Goal: Task Accomplishment & Management: Use online tool/utility

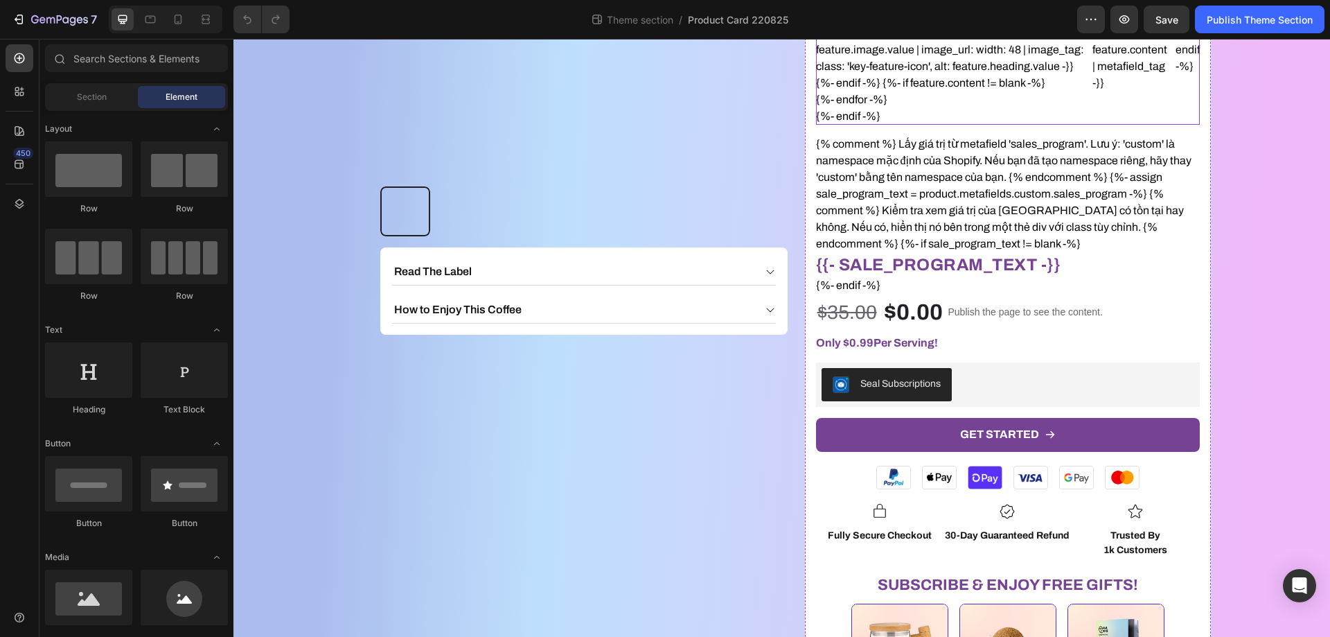
scroll to position [346, 0]
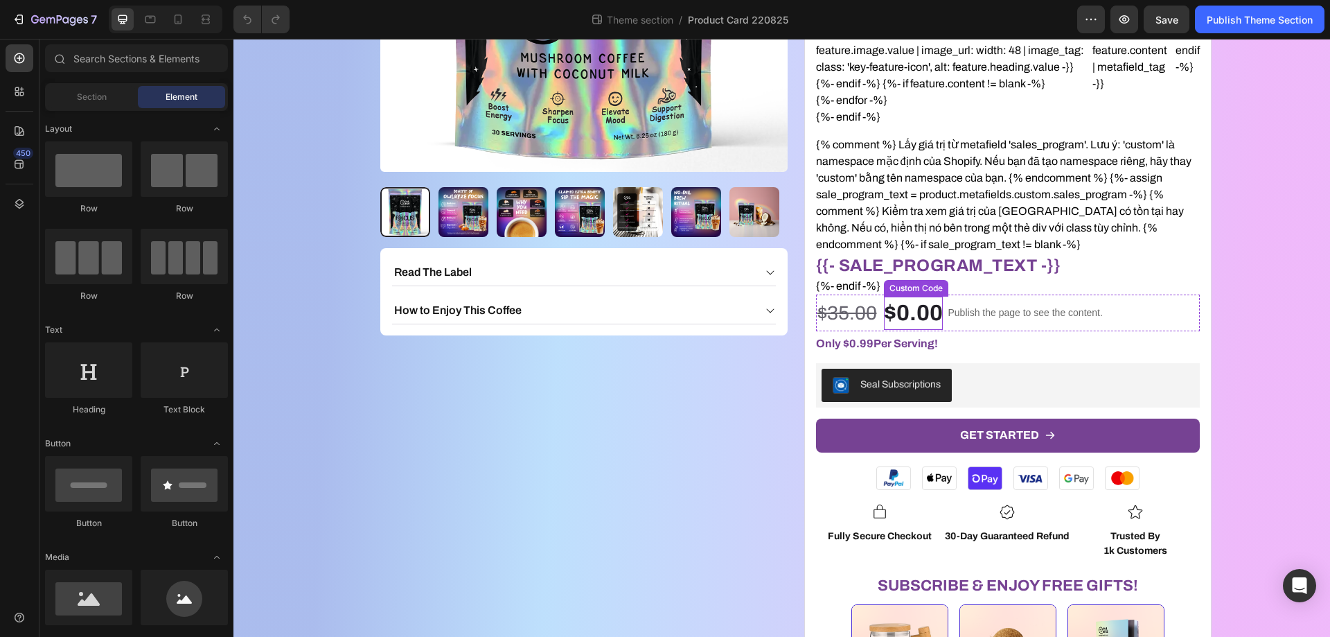
click at [922, 317] on div "$0.00" at bounding box center [913, 313] width 59 height 33
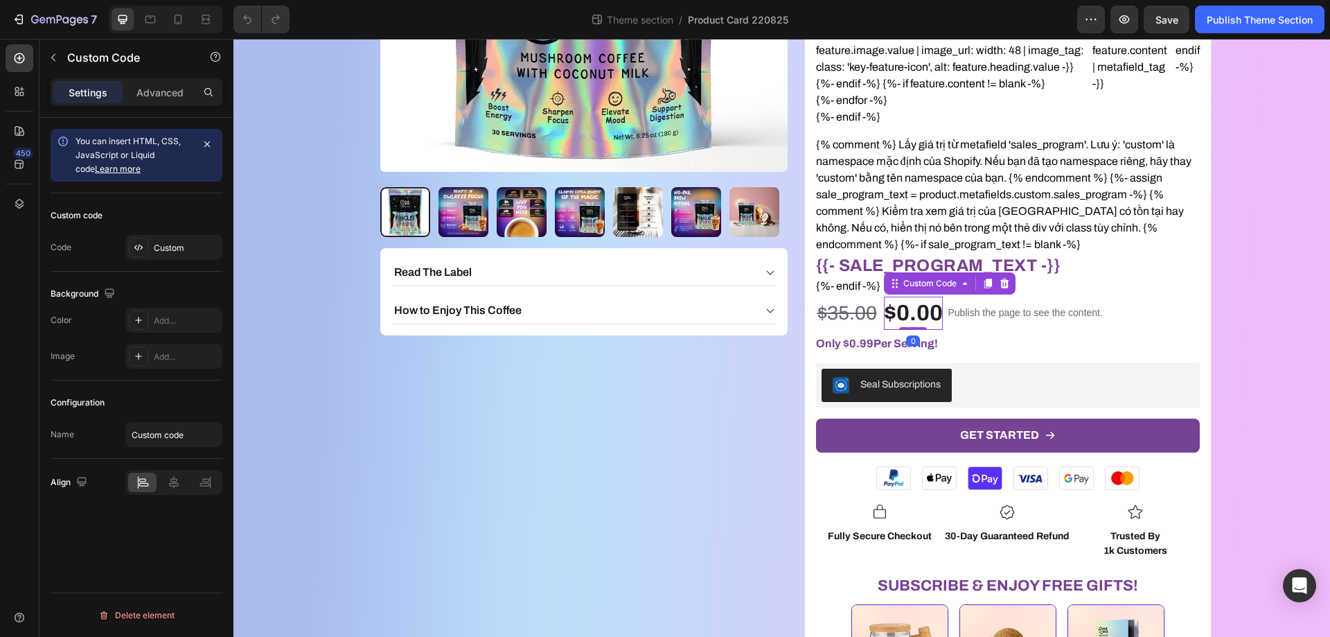
click at [922, 317] on div "$0.00" at bounding box center [913, 313] width 59 height 33
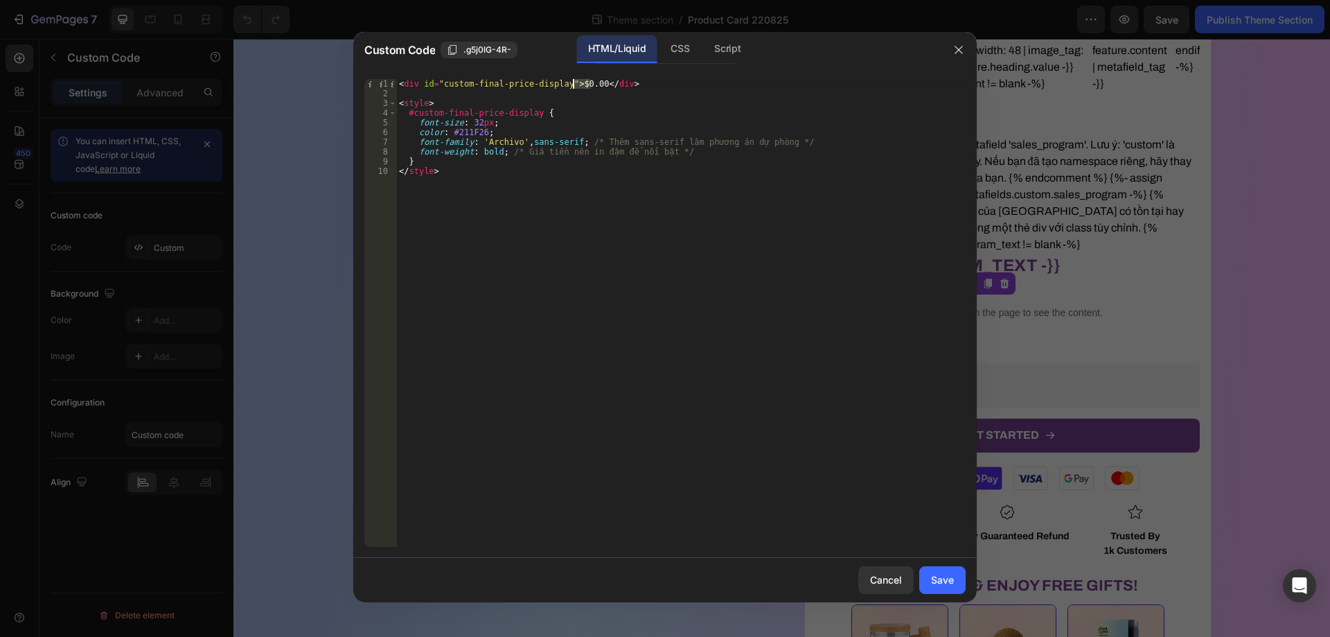
drag, startPoint x: 591, startPoint y: 83, endPoint x: 573, endPoint y: 82, distance: 18.0
click at [573, 82] on div "< div id = "custom-final-price-display" > $0.00 </ div > < style > #custom-fina…" at bounding box center [681, 322] width 570 height 487
type textarea "<div id="custom-final-price-display"></div>"
click at [947, 576] on div "Save" at bounding box center [942, 579] width 23 height 15
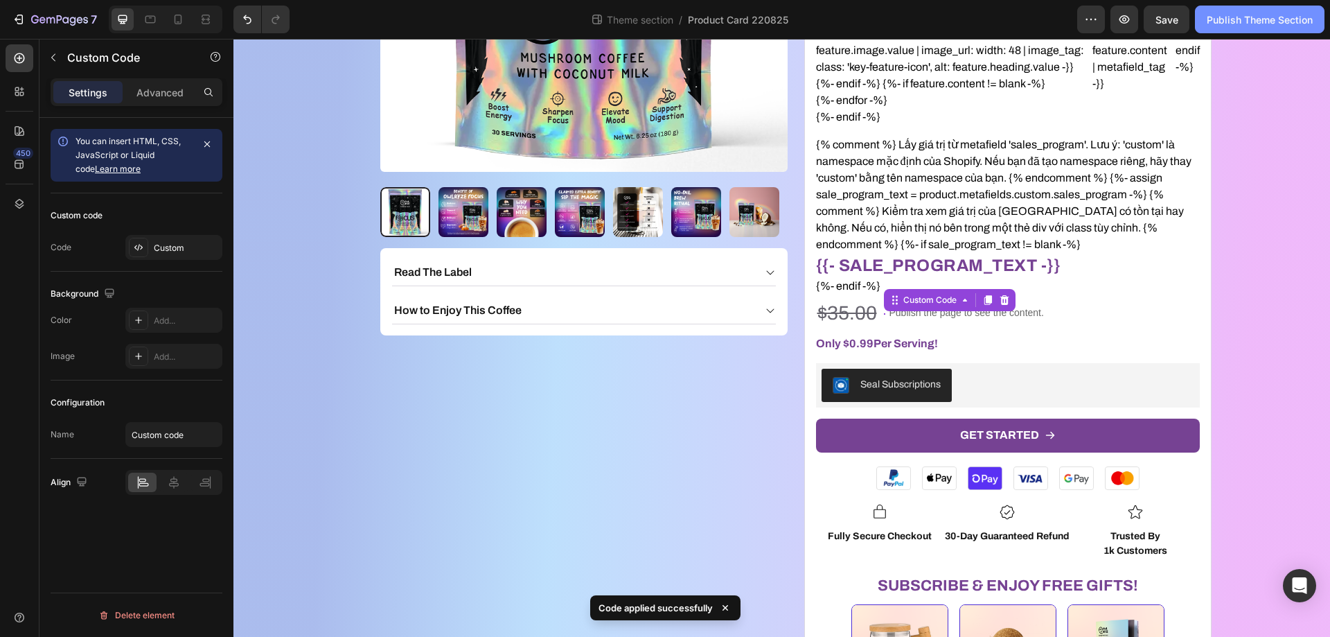
click at [1263, 15] on div "Publish Theme Section" at bounding box center [1260, 19] width 106 height 15
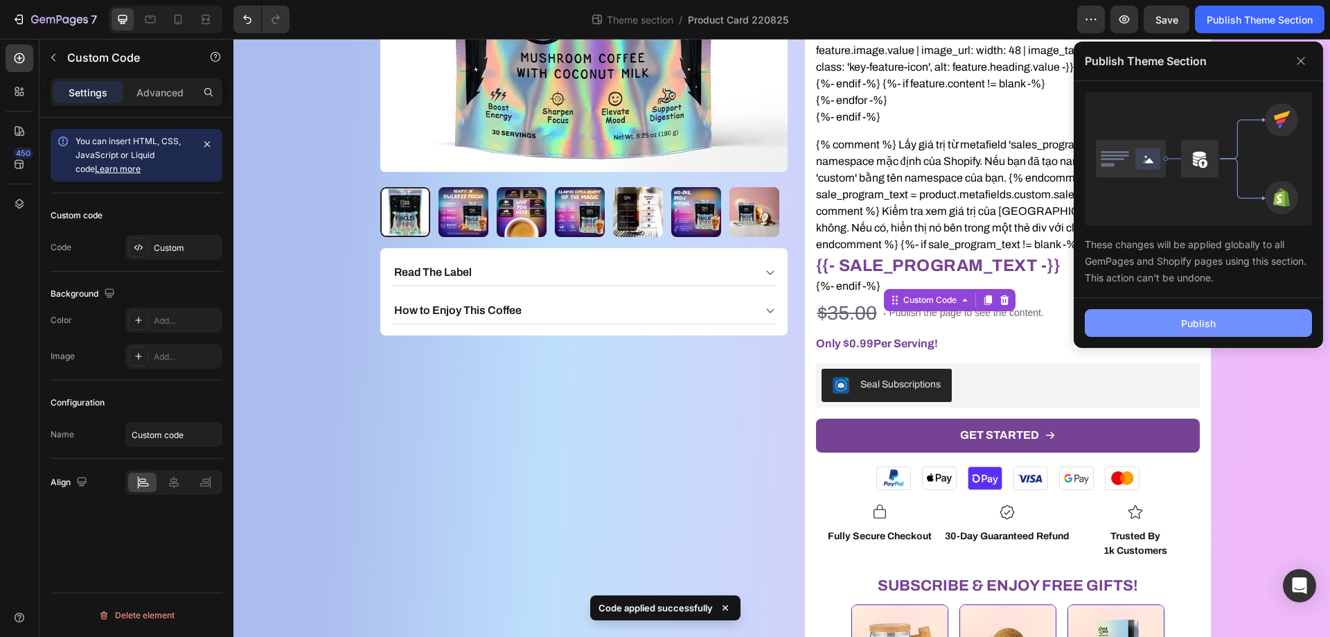
click at [1205, 333] on button "Publish" at bounding box center [1198, 323] width 227 height 28
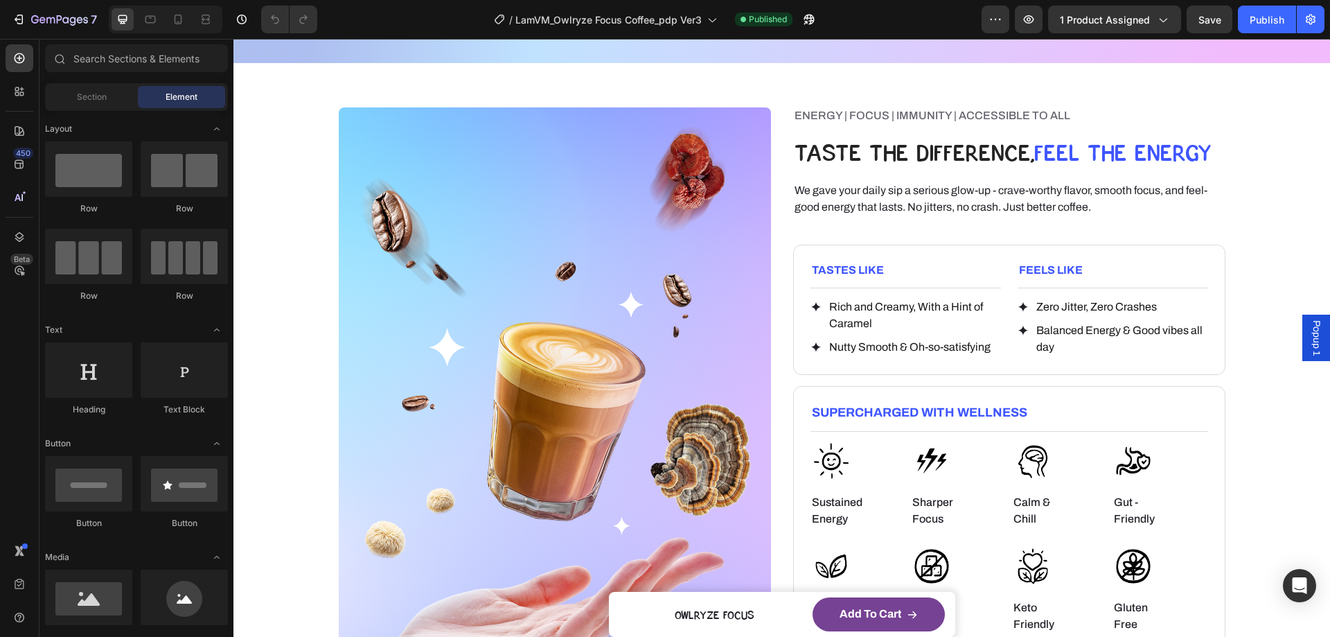
scroll to position [1317, 0]
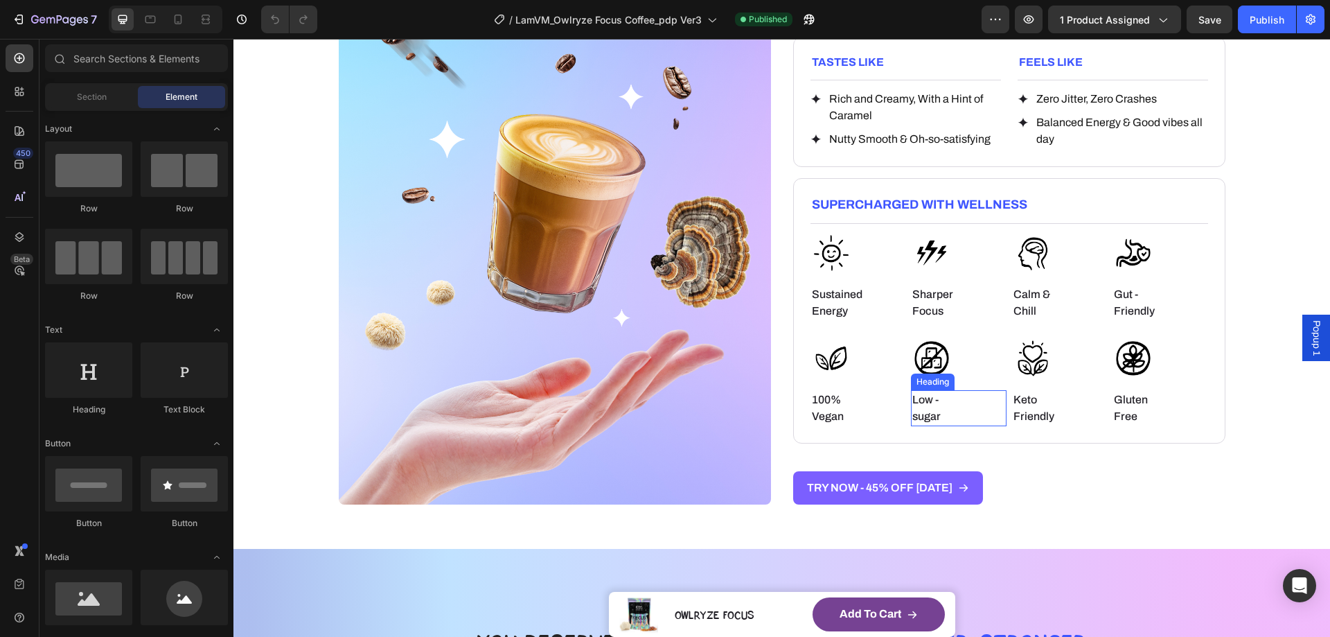
click at [934, 409] on h6 "Low - sugar" at bounding box center [939, 408] width 57 height 36
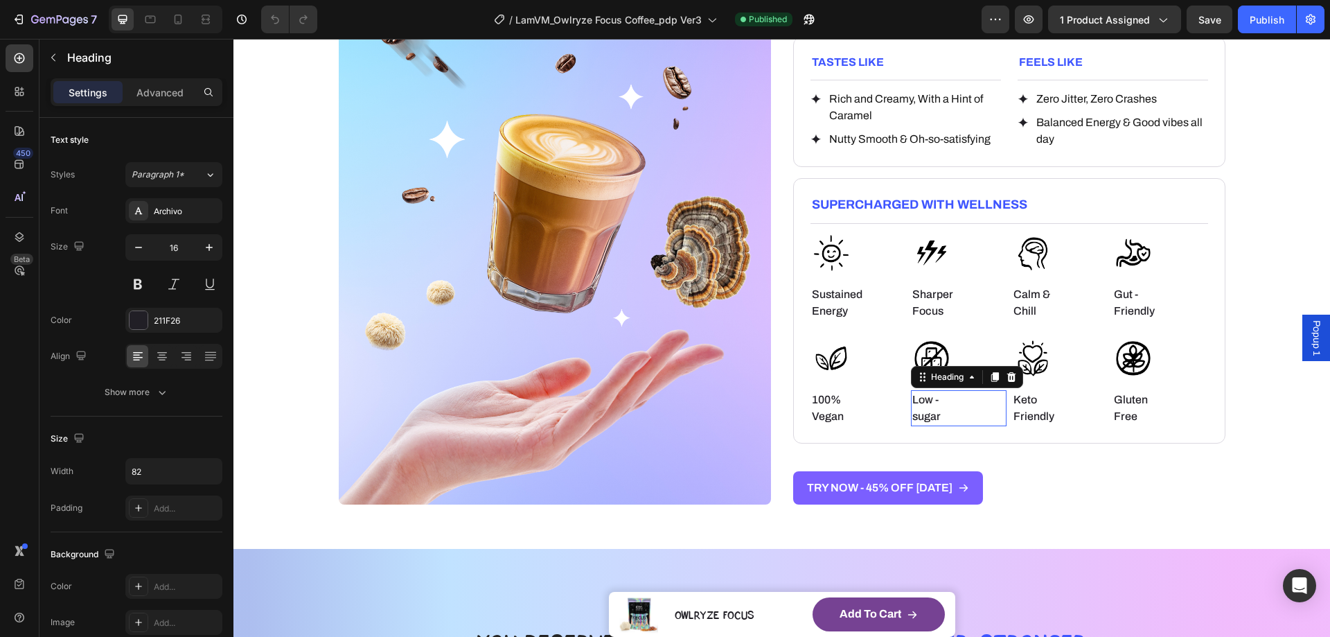
click at [934, 409] on h6 "Low - sugar" at bounding box center [939, 408] width 57 height 36
click at [913, 418] on p "Low - sugar" at bounding box center [940, 408] width 54 height 33
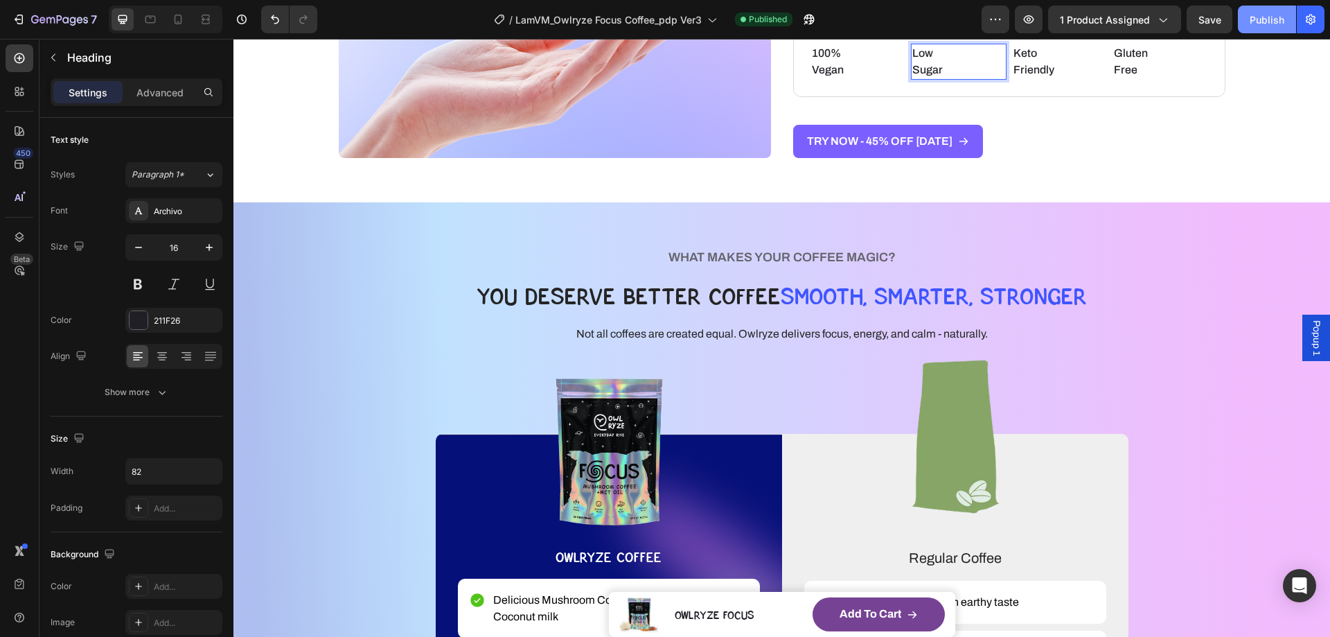
click at [1258, 27] on button "Publish" at bounding box center [1267, 20] width 58 height 28
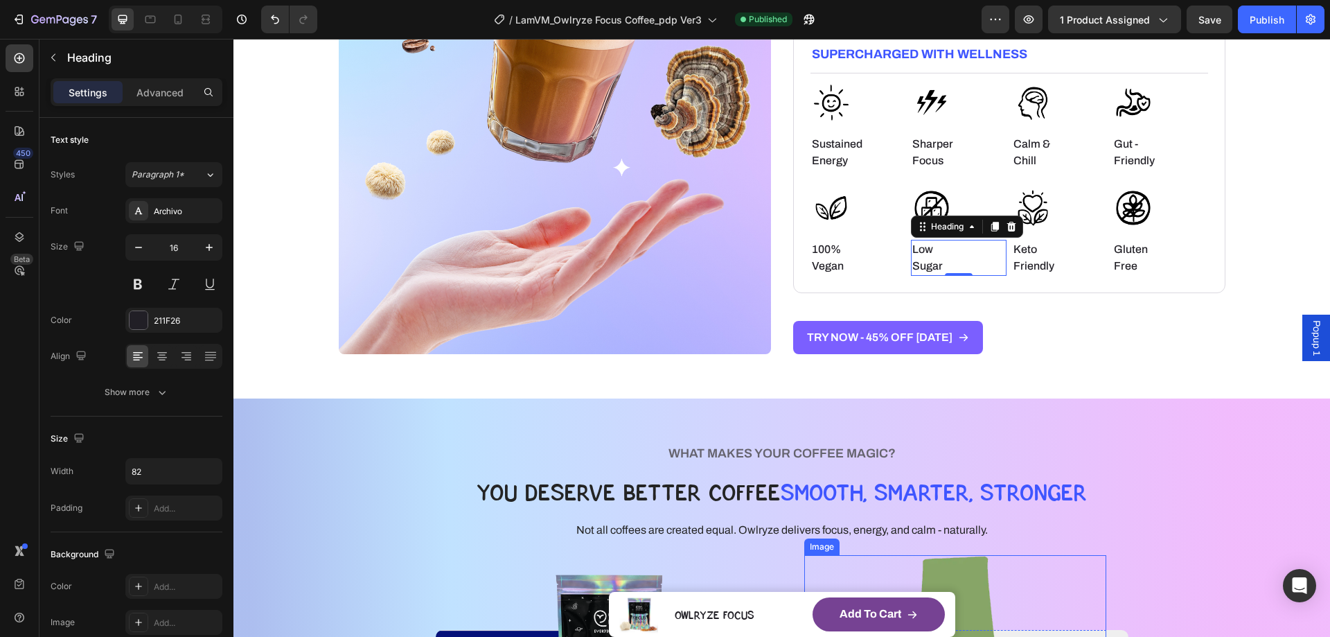
scroll to position [1386, 0]
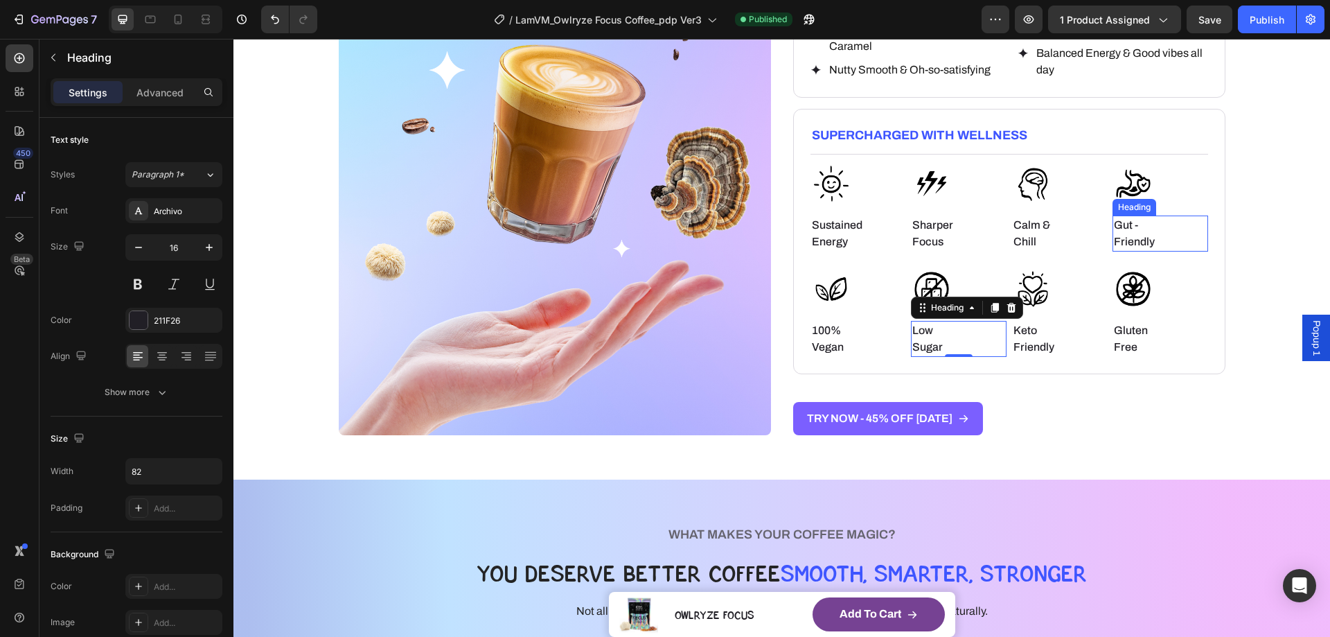
click at [1138, 227] on h6 "Gut -Friendly" at bounding box center [1141, 234] width 57 height 36
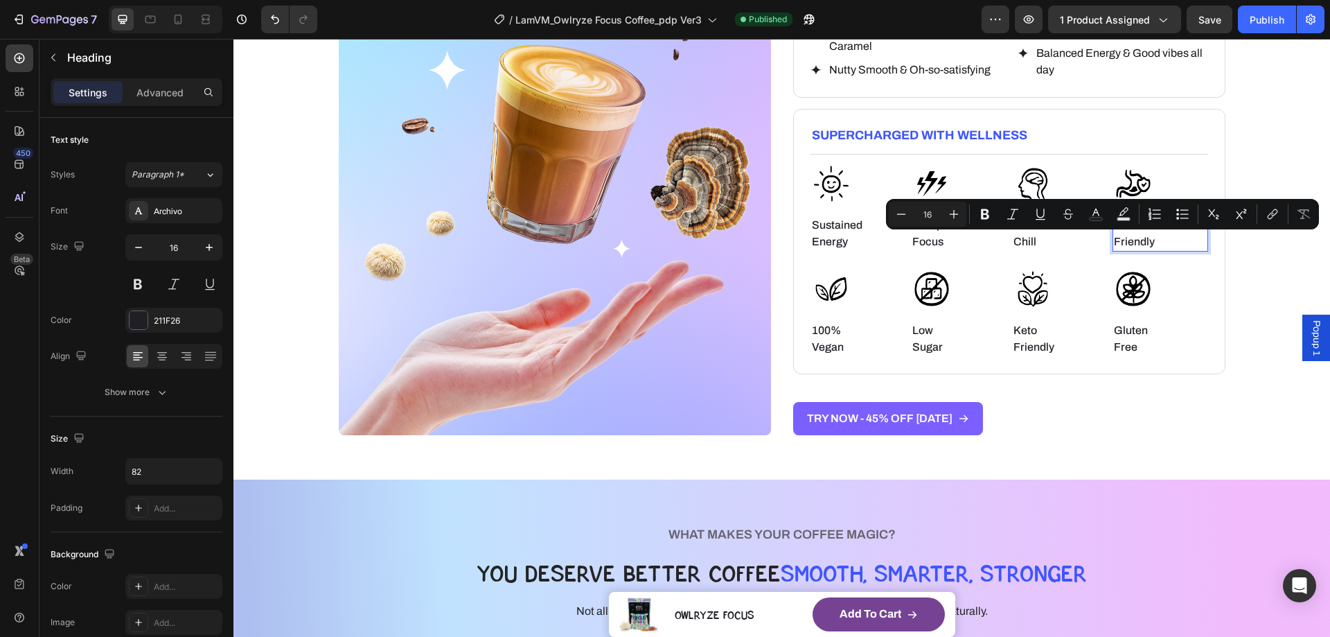
click at [1134, 226] on div "Text Background Color" at bounding box center [1123, 214] width 25 height 25
drag, startPoint x: 1138, startPoint y: 232, endPoint x: 1368, endPoint y: 267, distance: 232.8
click at [1138, 232] on p "Gut -Friendly" at bounding box center [1141, 233] width 54 height 33
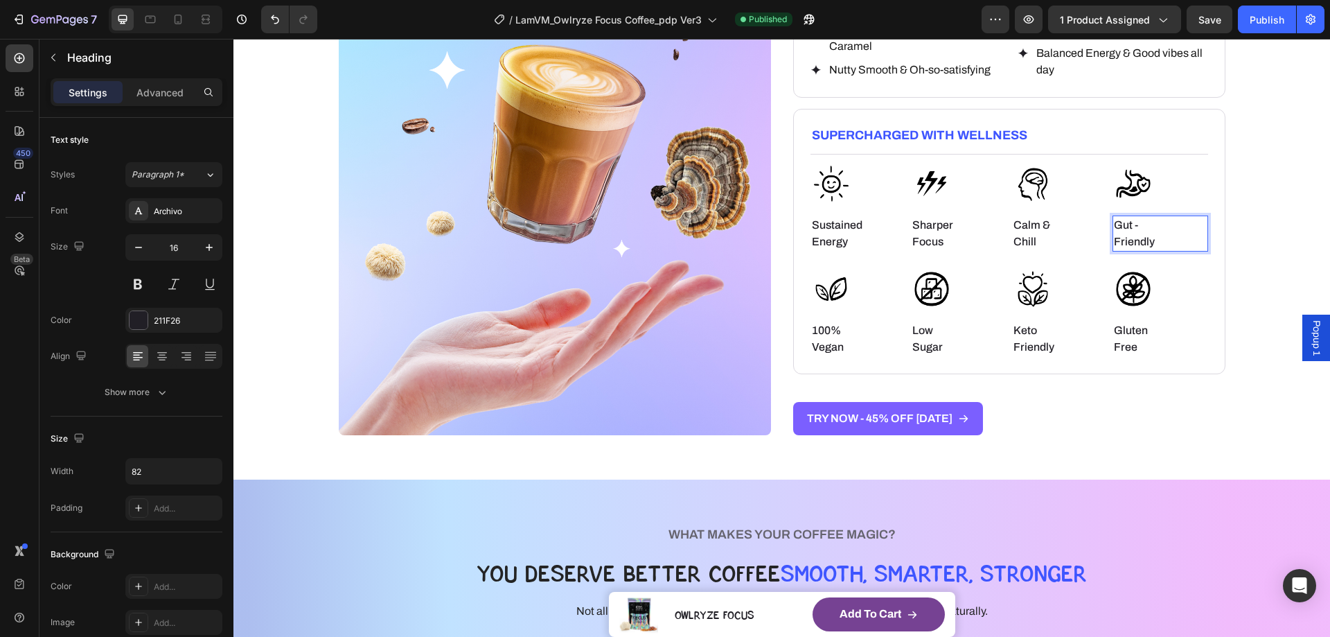
click at [1114, 240] on p "Gut -Friendly" at bounding box center [1141, 233] width 54 height 33
click at [1267, 28] on button "Publish" at bounding box center [1267, 20] width 58 height 28
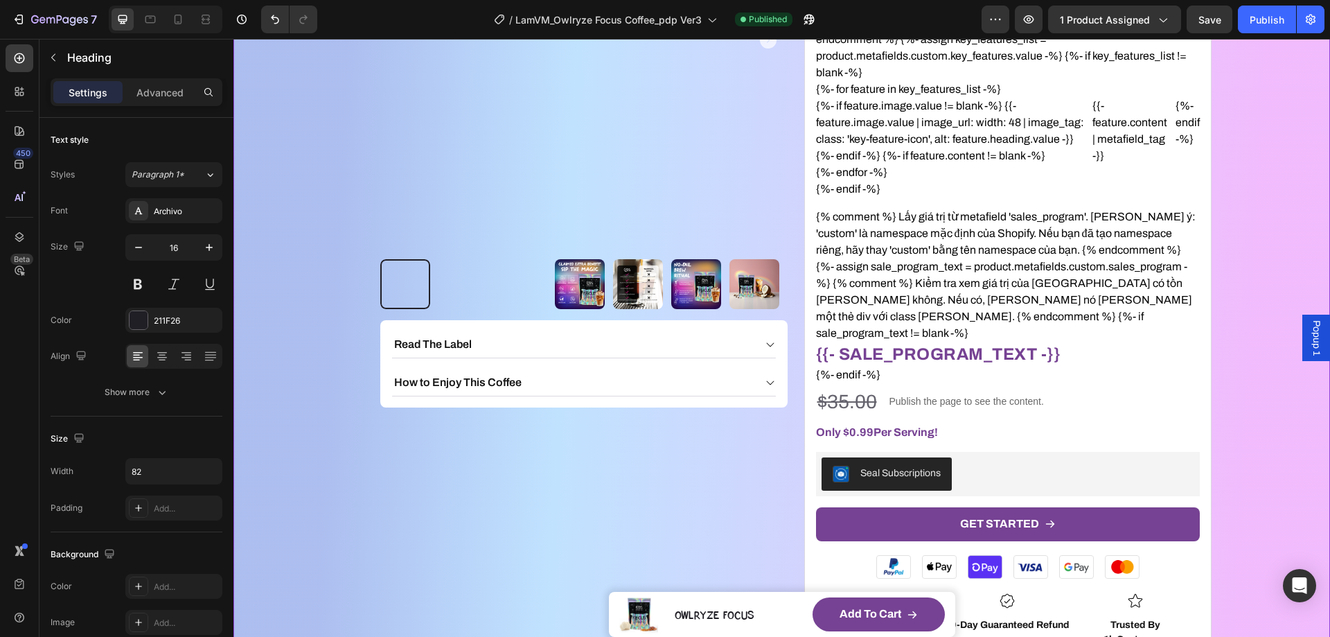
scroll to position [349, 0]
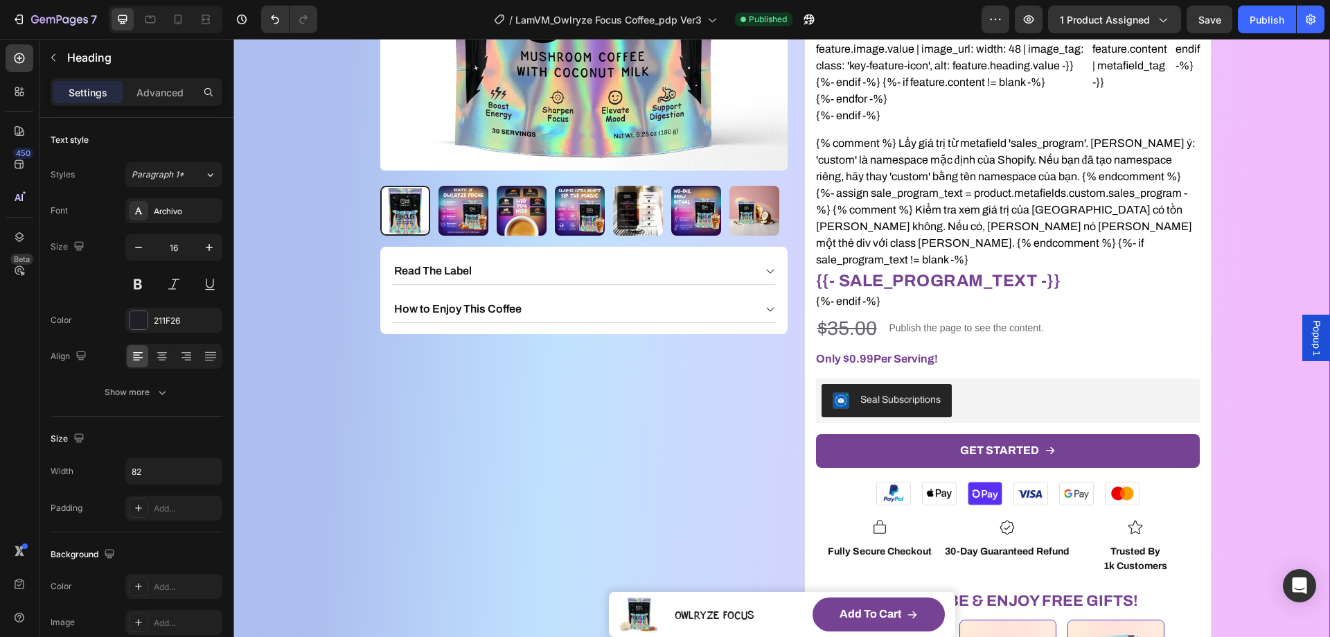
click at [1004, 384] on div "Seal Subscriptions" at bounding box center [1008, 400] width 373 height 33
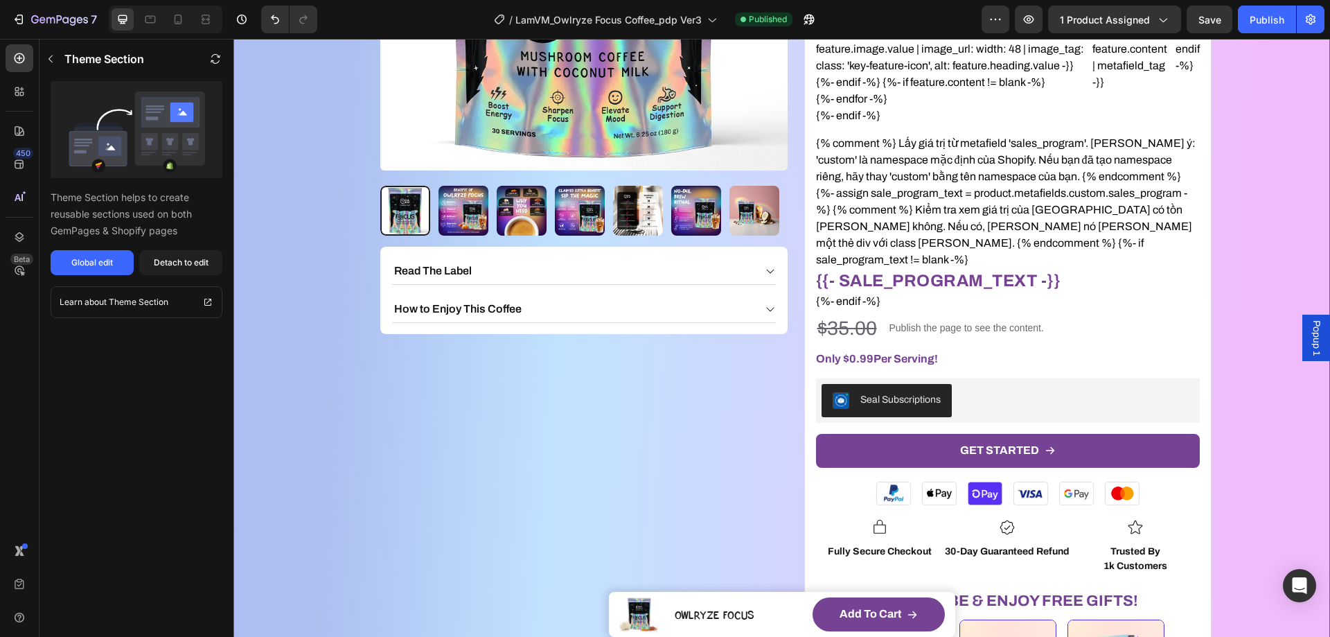
click at [996, 386] on div "Seal Subscriptions" at bounding box center [1008, 400] width 373 height 33
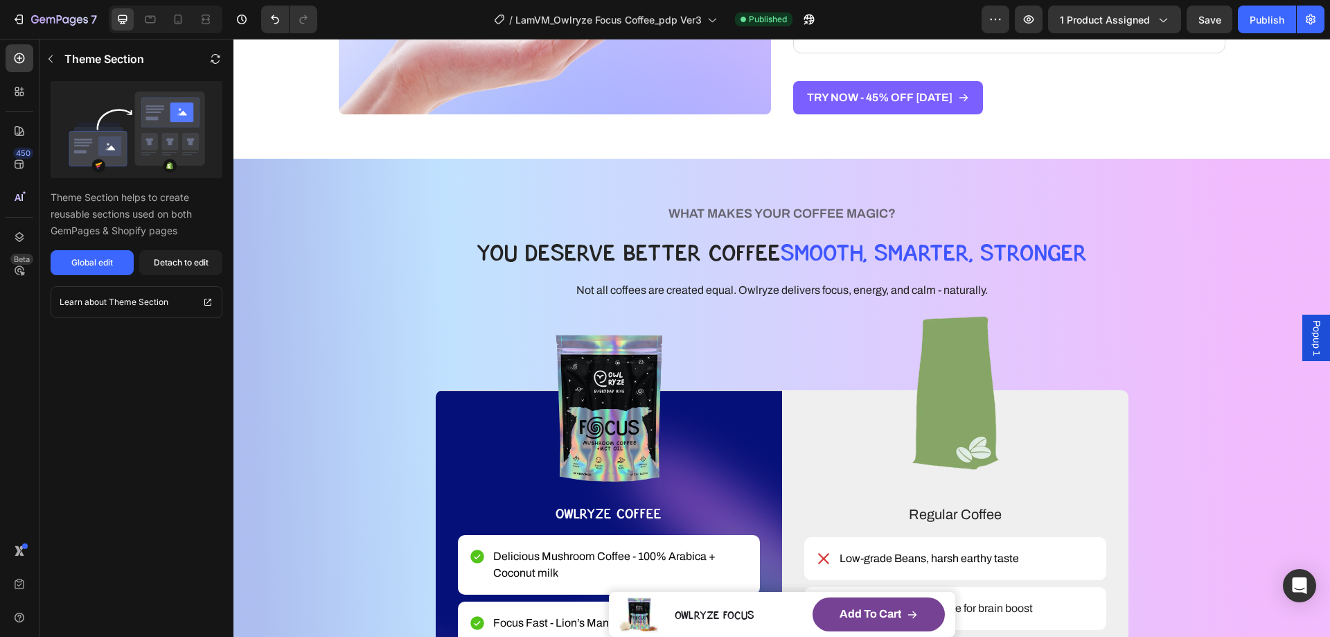
scroll to position [1734, 0]
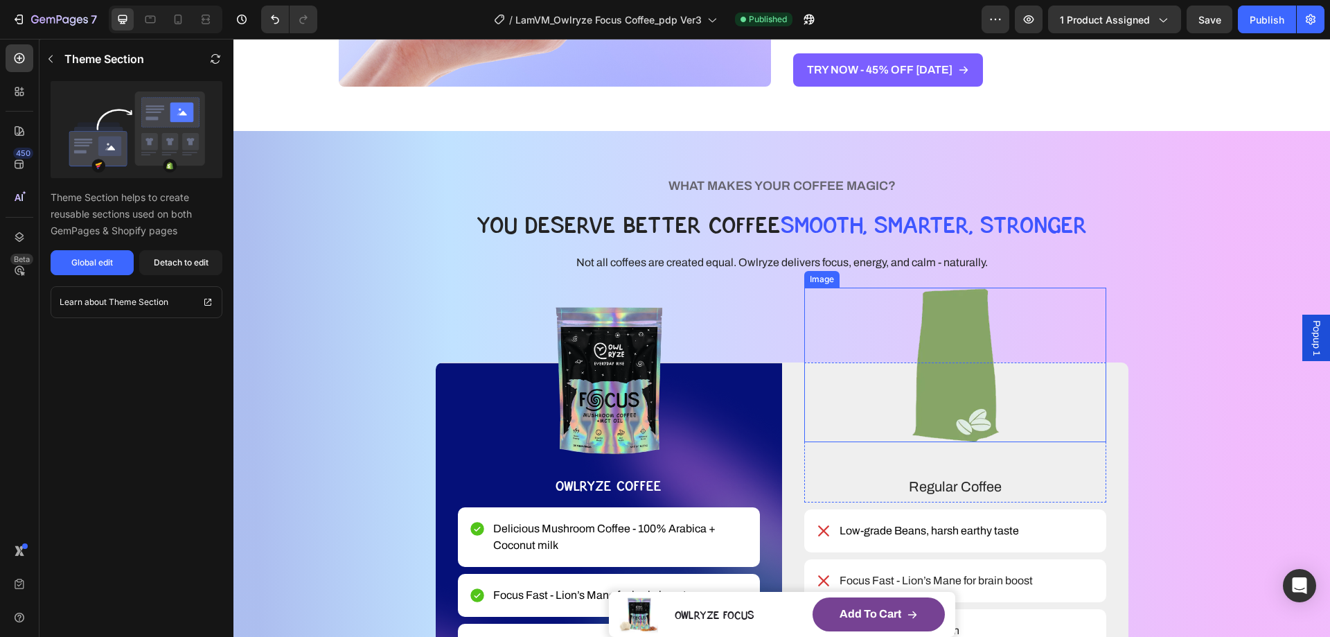
click at [969, 315] on img at bounding box center [955, 365] width 180 height 155
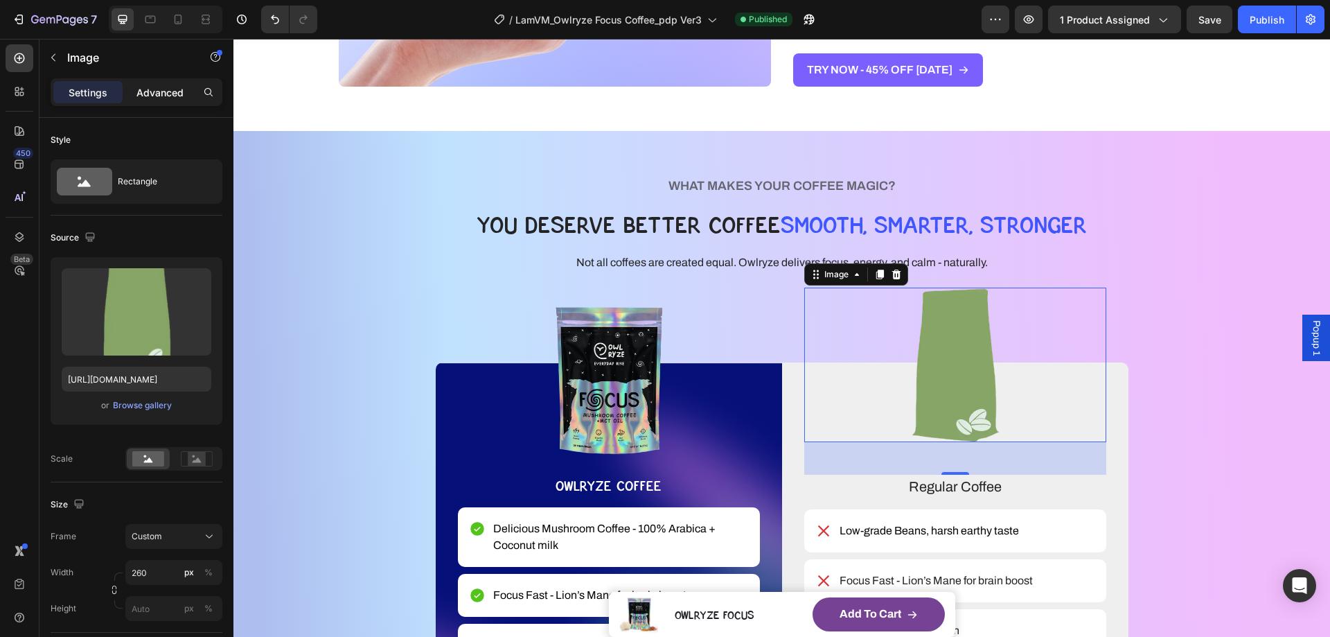
click at [155, 90] on p "Advanced" at bounding box center [160, 92] width 47 height 15
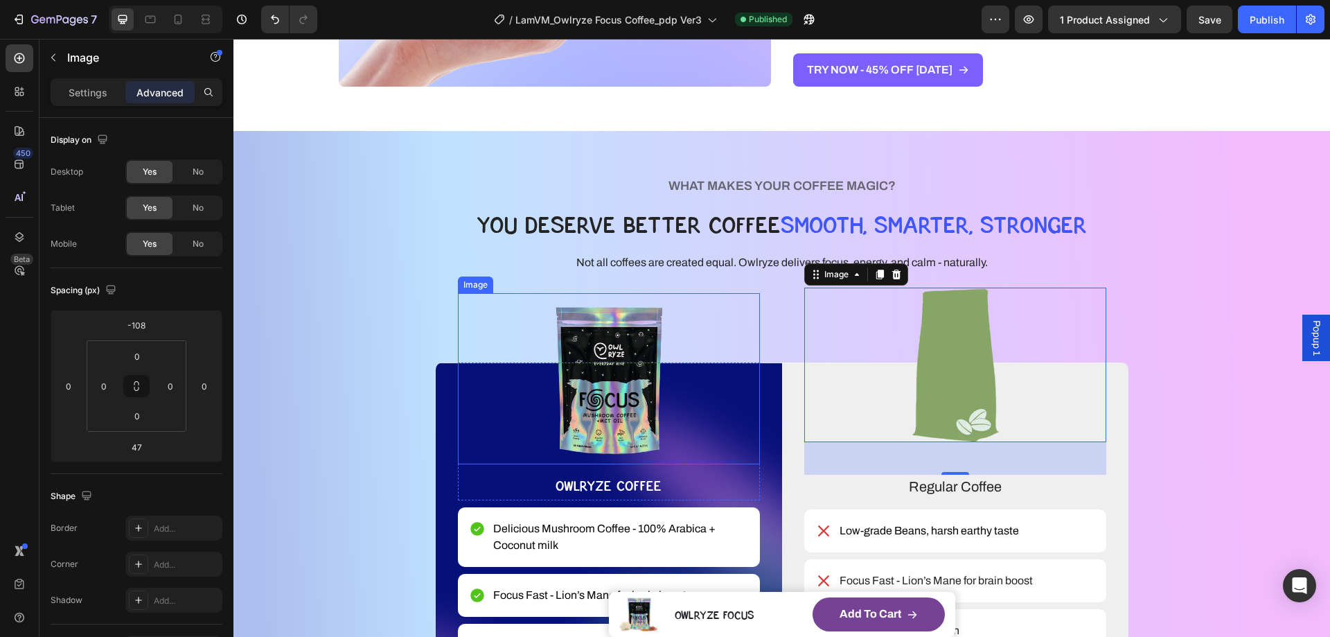
click at [604, 340] on img at bounding box center [609, 378] width 112 height 171
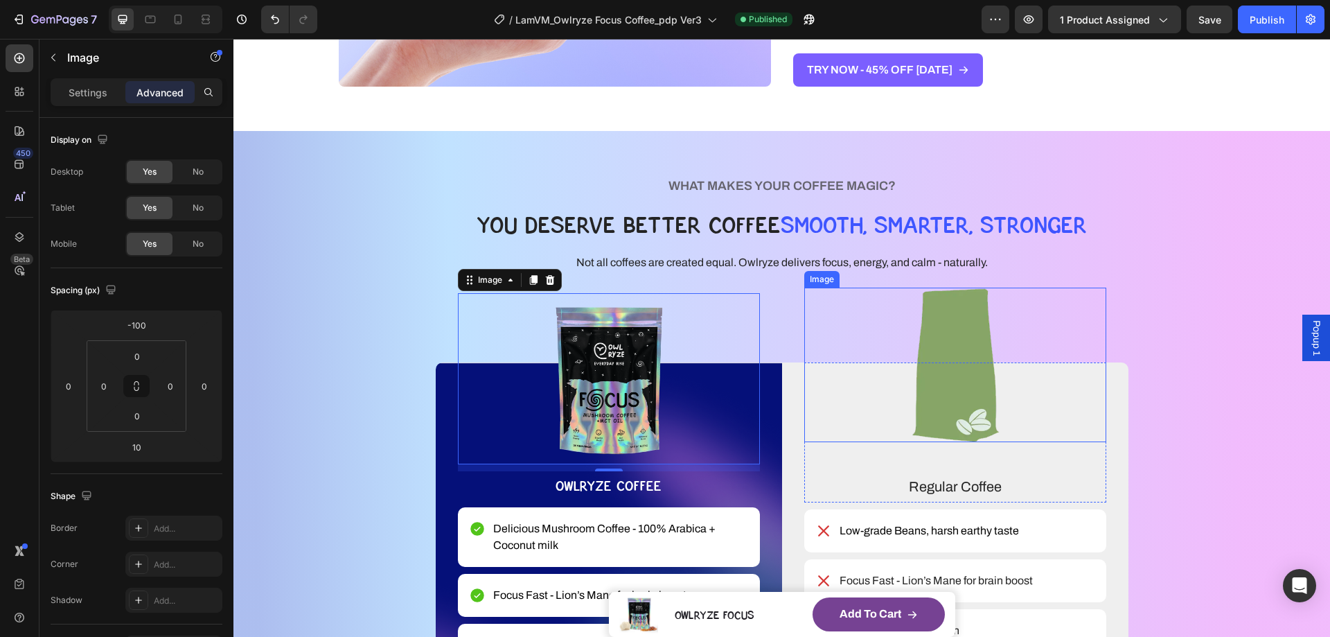
click at [949, 326] on img at bounding box center [955, 365] width 180 height 155
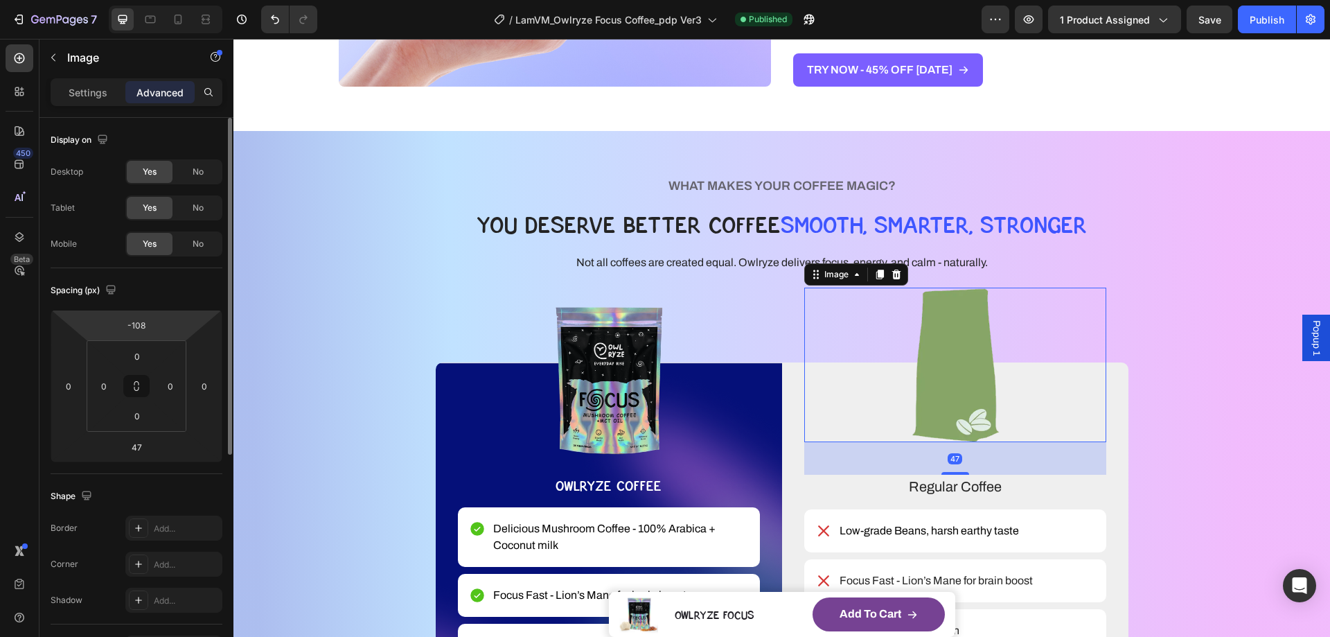
click at [163, 0] on html "7 Version history / LamVM_Owlryze Focus Coffee_pdp Ver3 Published Preview 1 pro…" at bounding box center [665, 0] width 1330 height 0
click at [146, 322] on input "-108" at bounding box center [137, 325] width 28 height 21
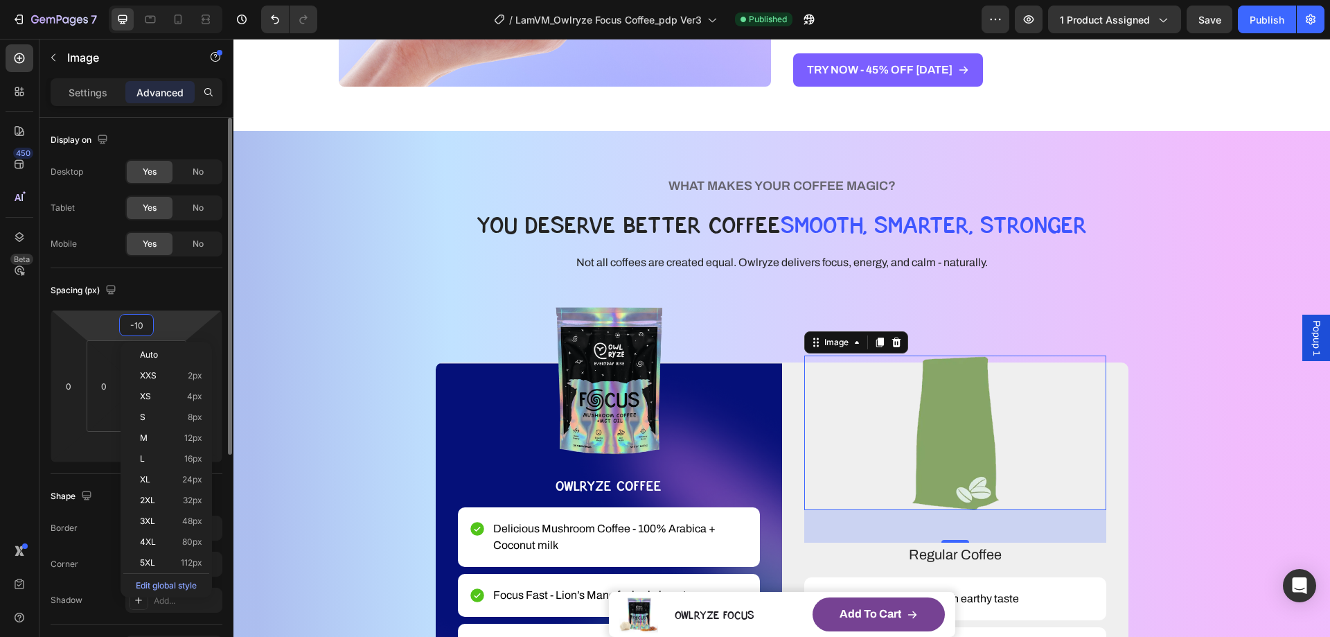
type input "-1"
type input "-110"
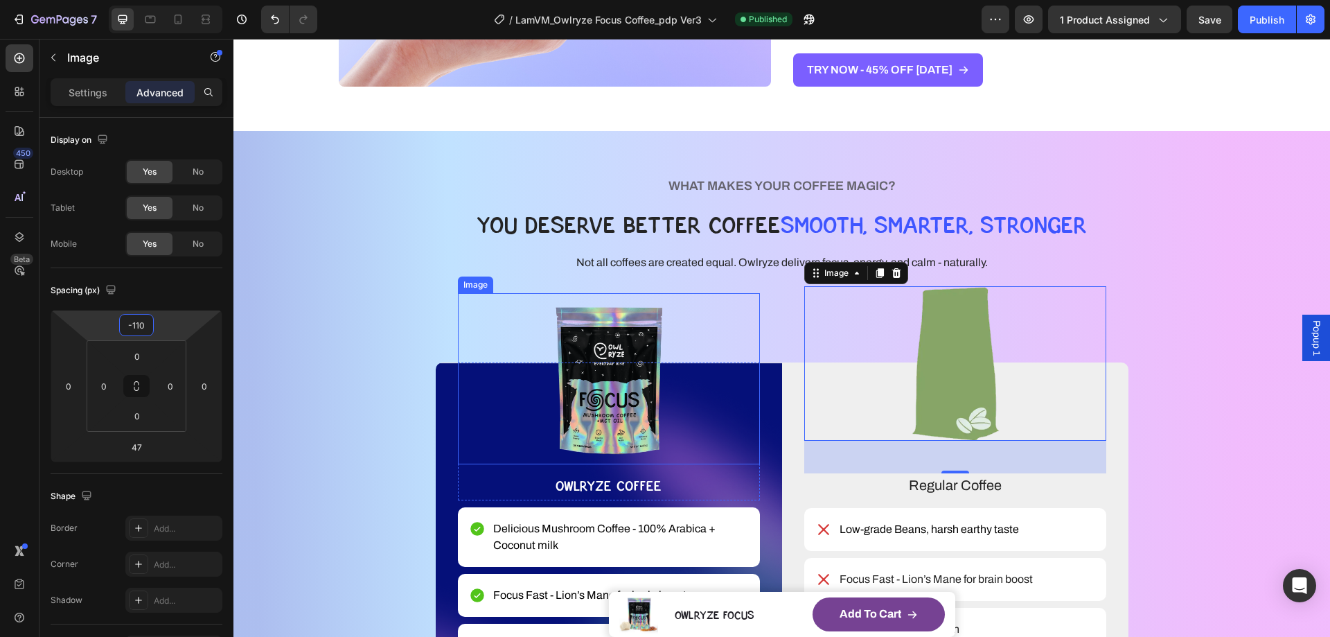
click at [587, 401] on img at bounding box center [609, 378] width 112 height 171
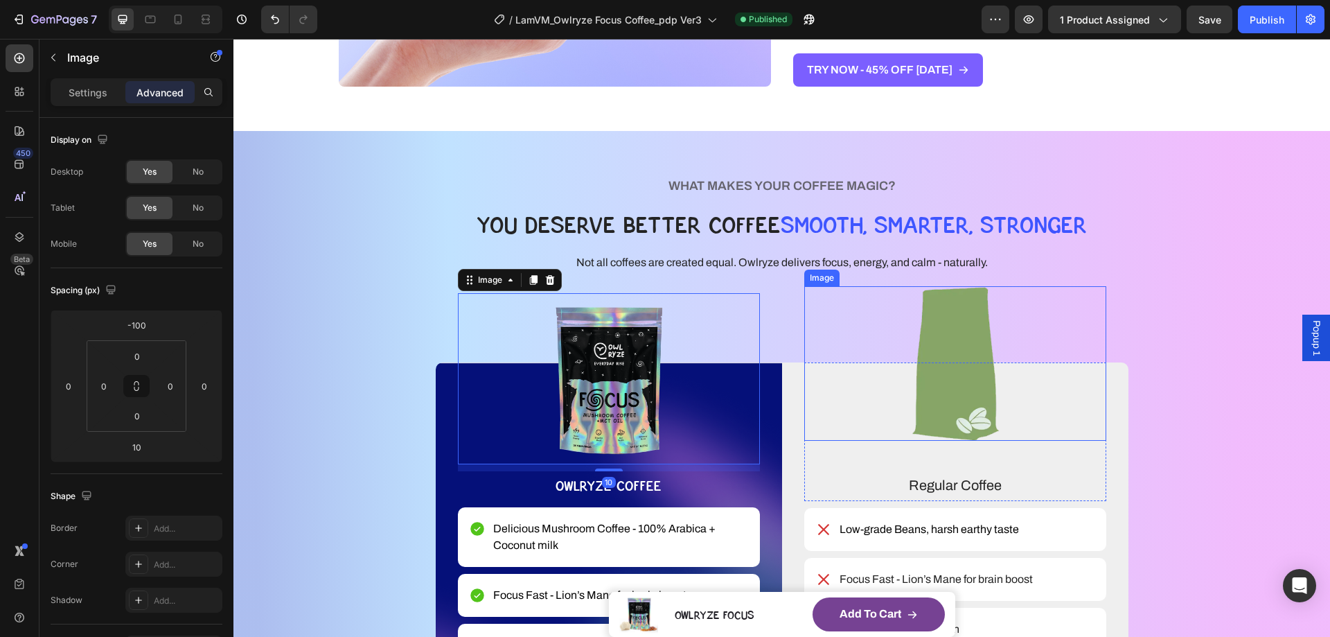
click at [926, 379] on img at bounding box center [955, 363] width 180 height 155
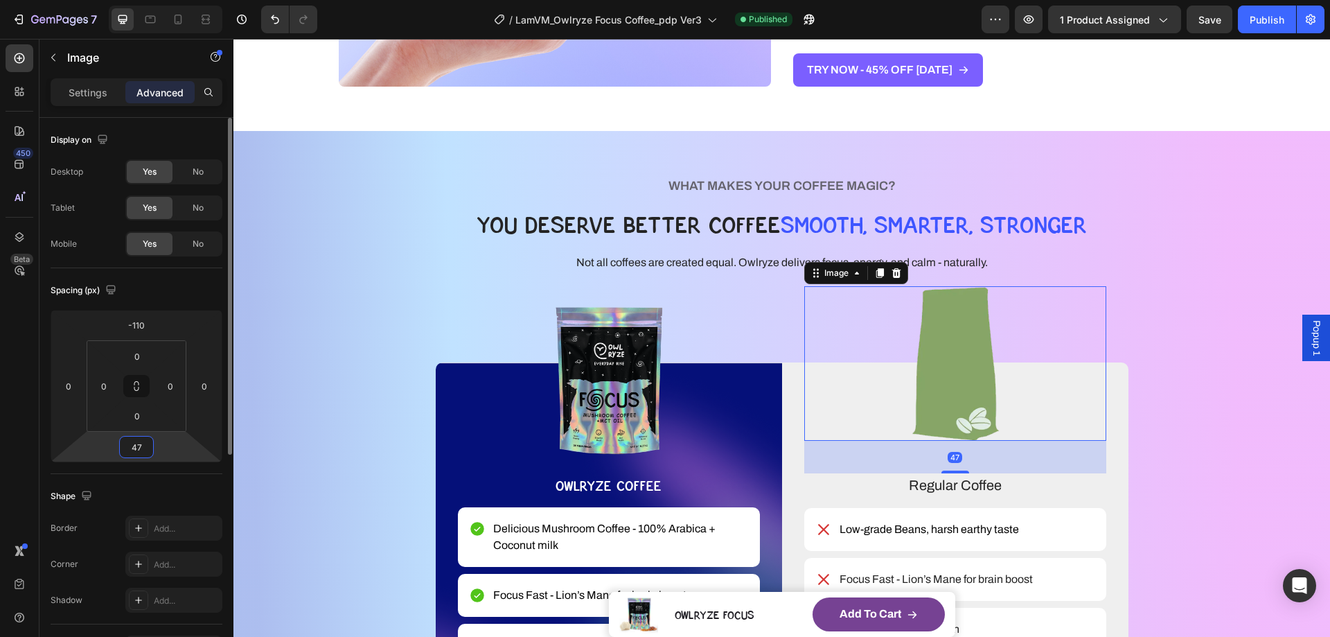
click at [123, 440] on input "47" at bounding box center [137, 447] width 28 height 21
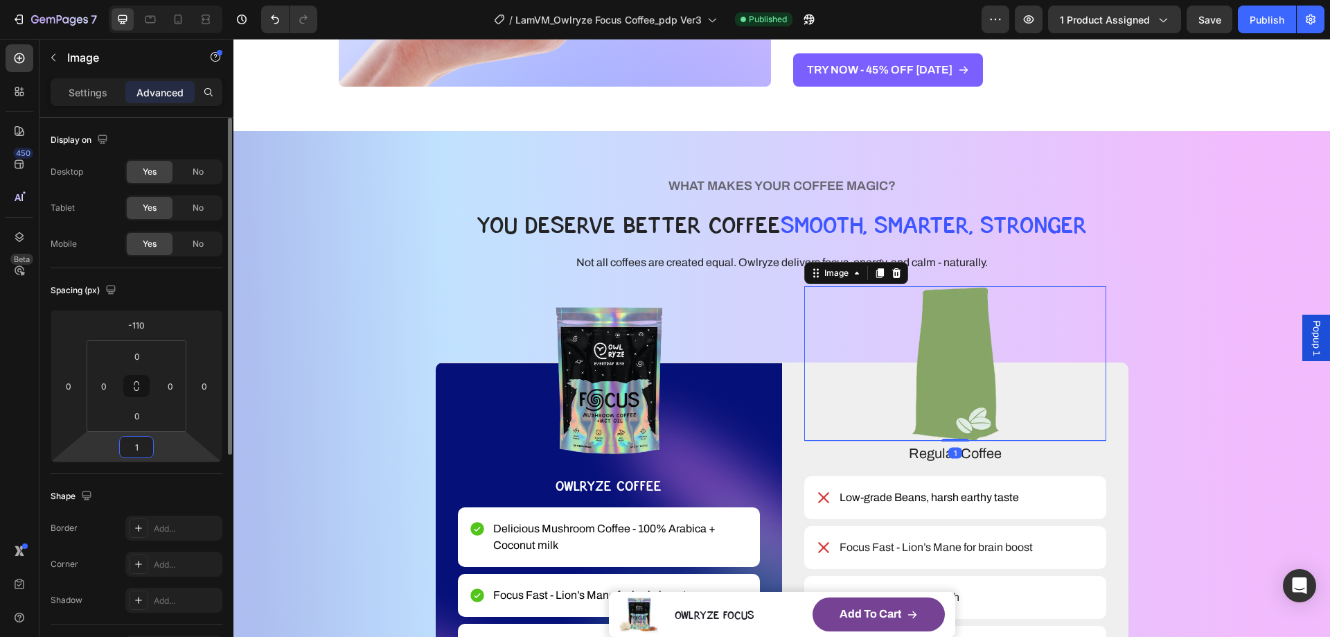
type input "10"
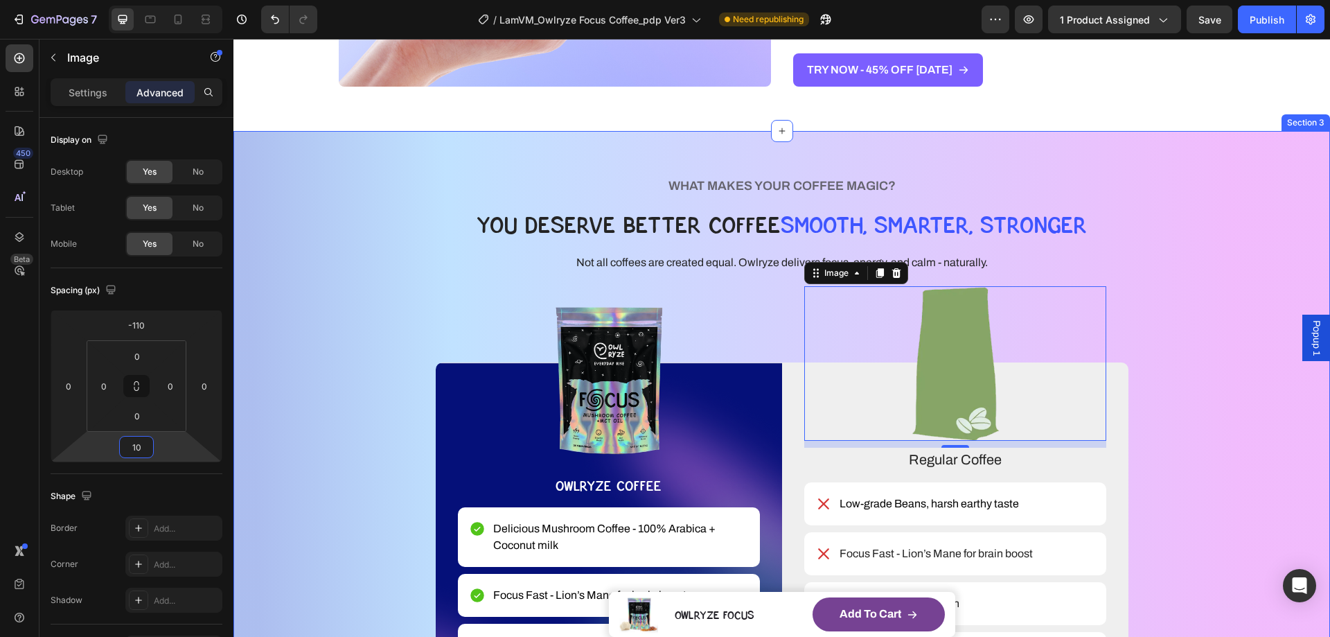
click at [1225, 316] on div "WHAT MAKES YOUR COFFEE MAGIC? Heading YOU DESERVE BETTER COFFEE SMOOTH, SMARTER…" at bounding box center [782, 481] width 986 height 613
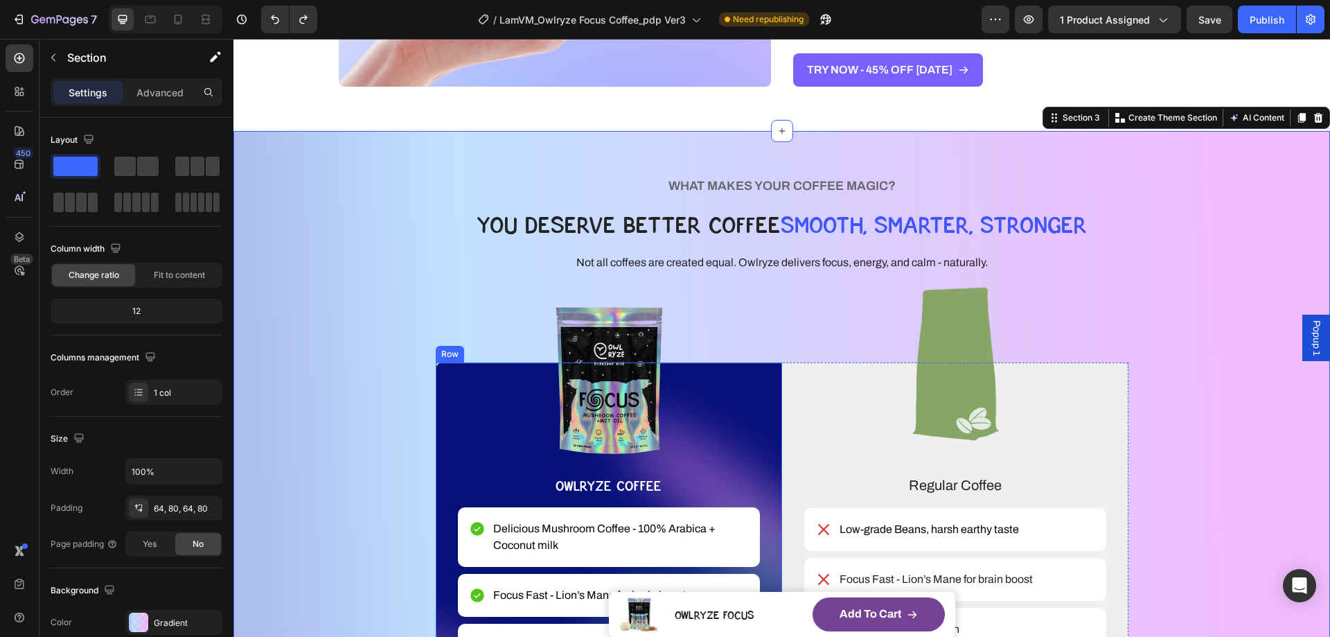
click at [773, 389] on div "Image OWLRYZE COFFEE Text Block Row Delicious Mushroom Coffee - 100% Arabica + …" at bounding box center [609, 575] width 346 height 426
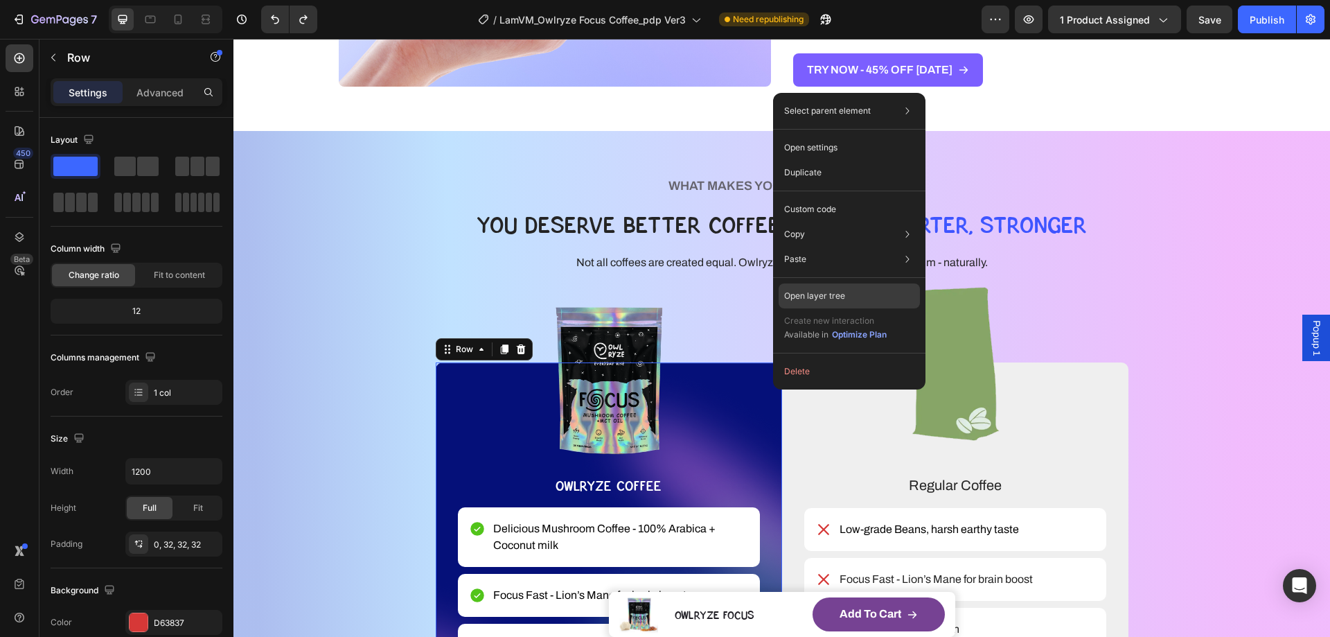
click at [861, 294] on div "Open layer tree" at bounding box center [849, 295] width 141 height 25
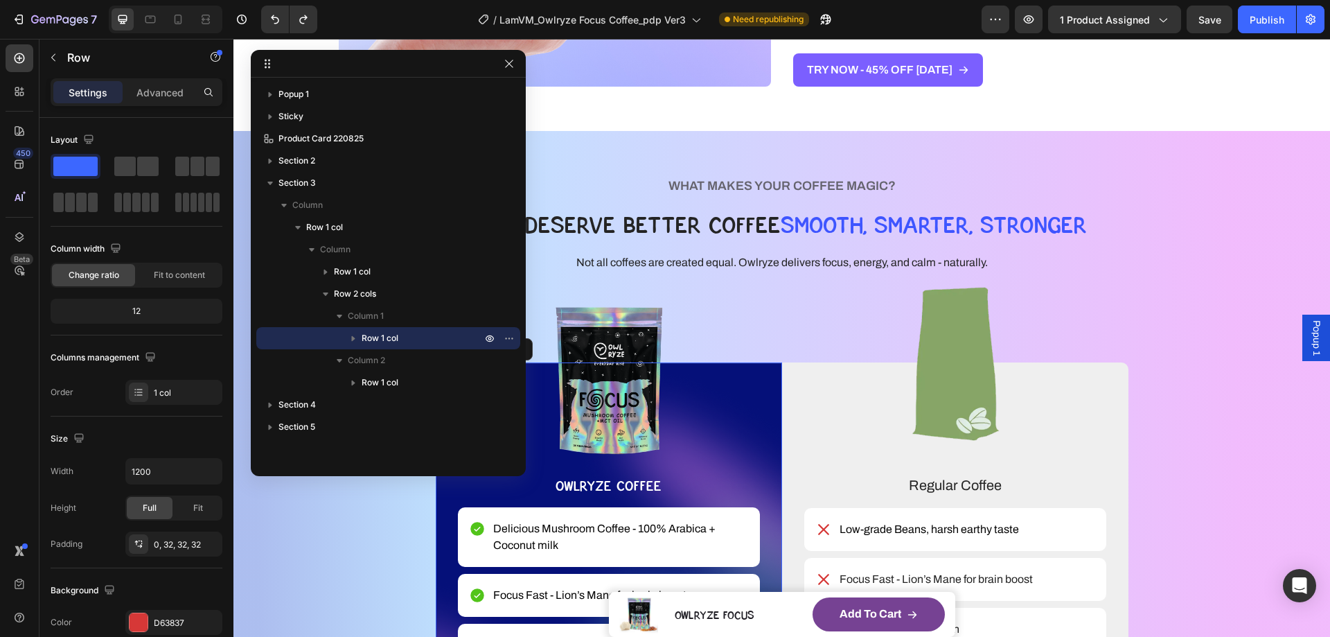
click at [351, 337] on icon "button" at bounding box center [353, 338] width 14 height 14
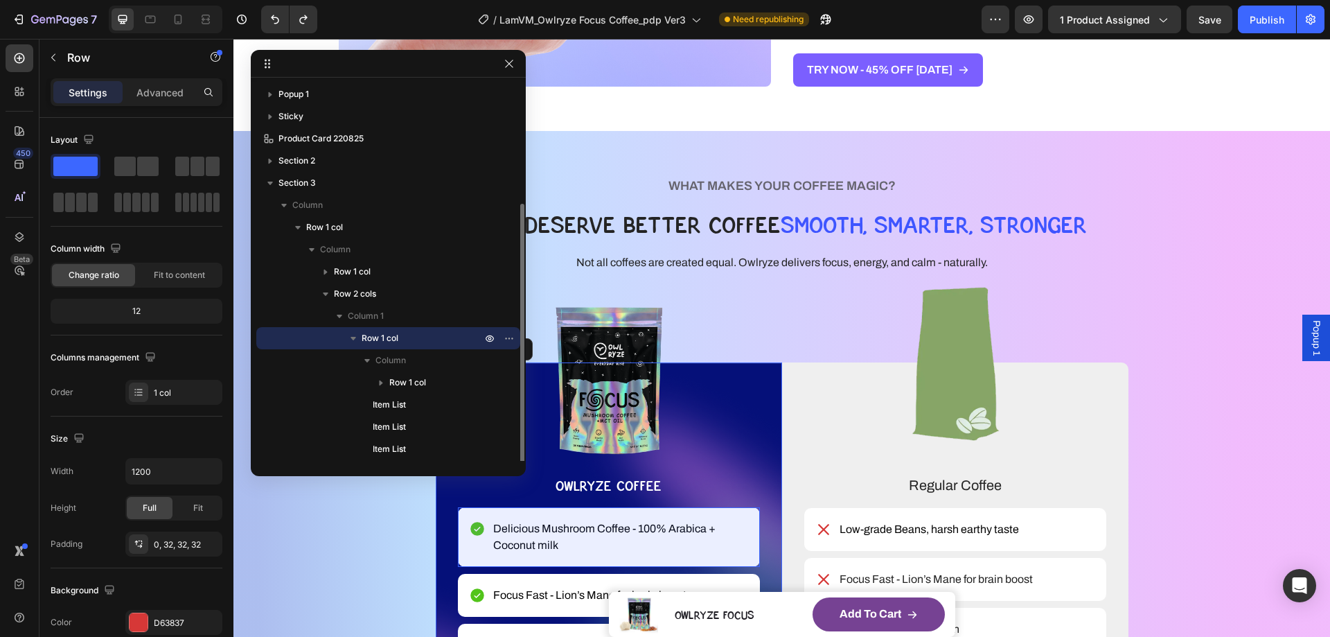
scroll to position [132, 0]
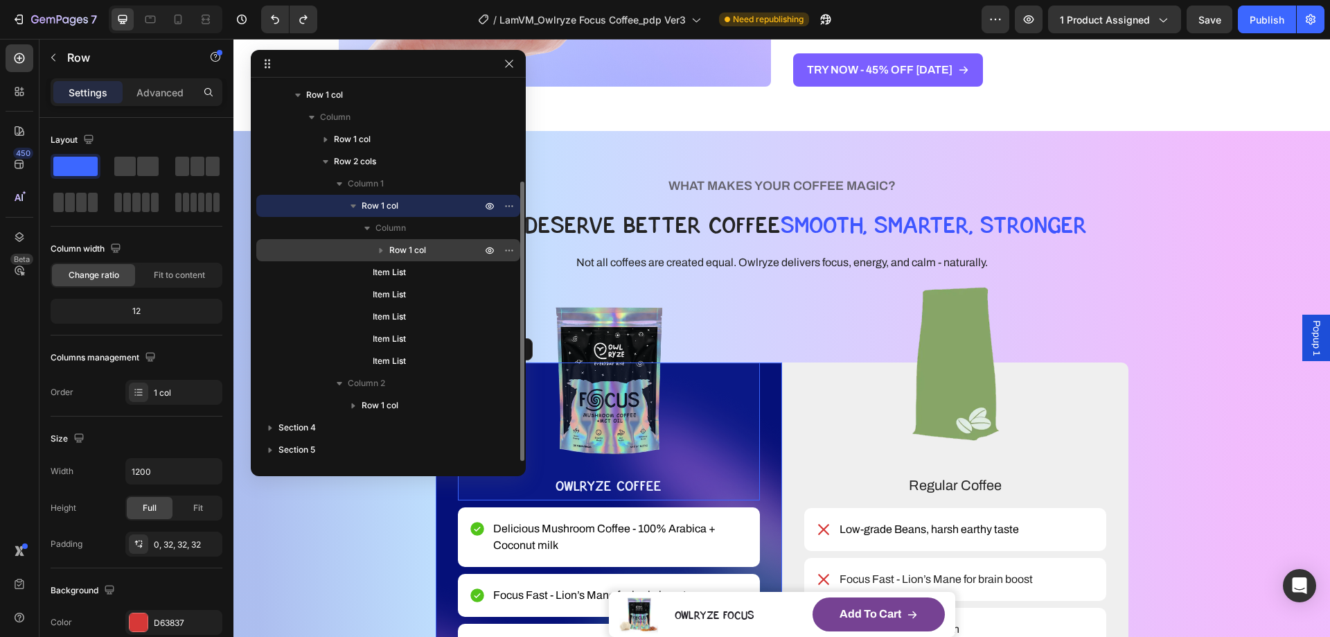
click at [382, 247] on icon "button" at bounding box center [381, 250] width 14 height 14
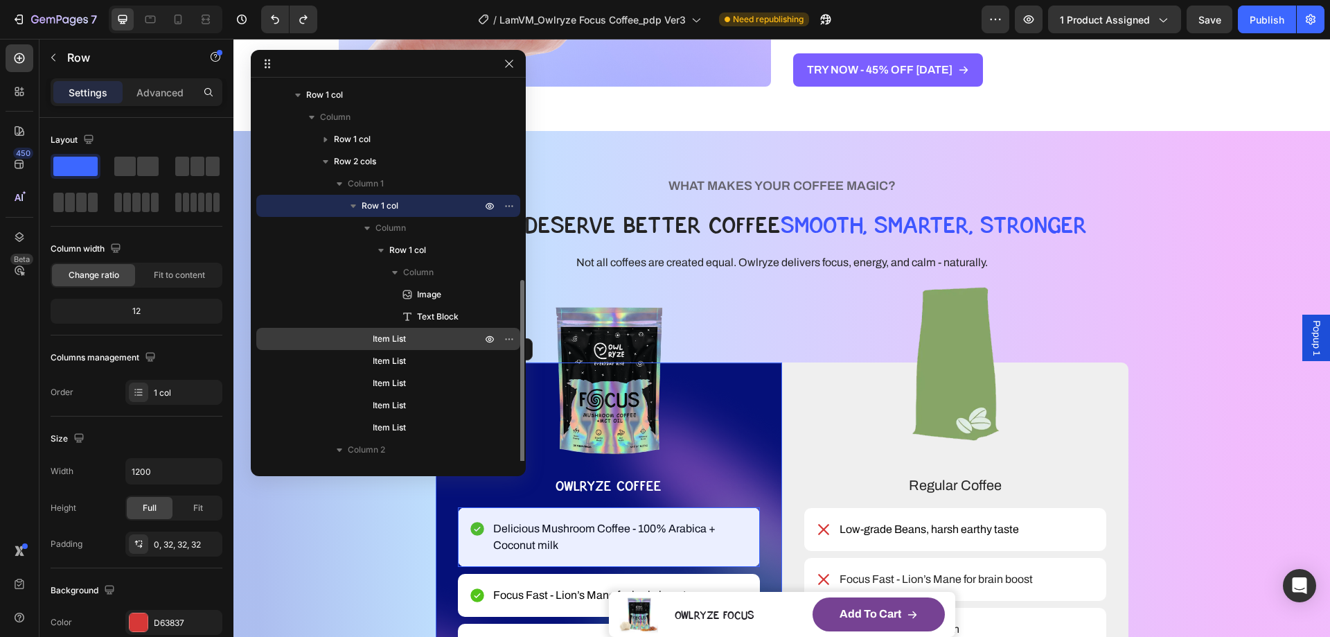
scroll to position [199, 0]
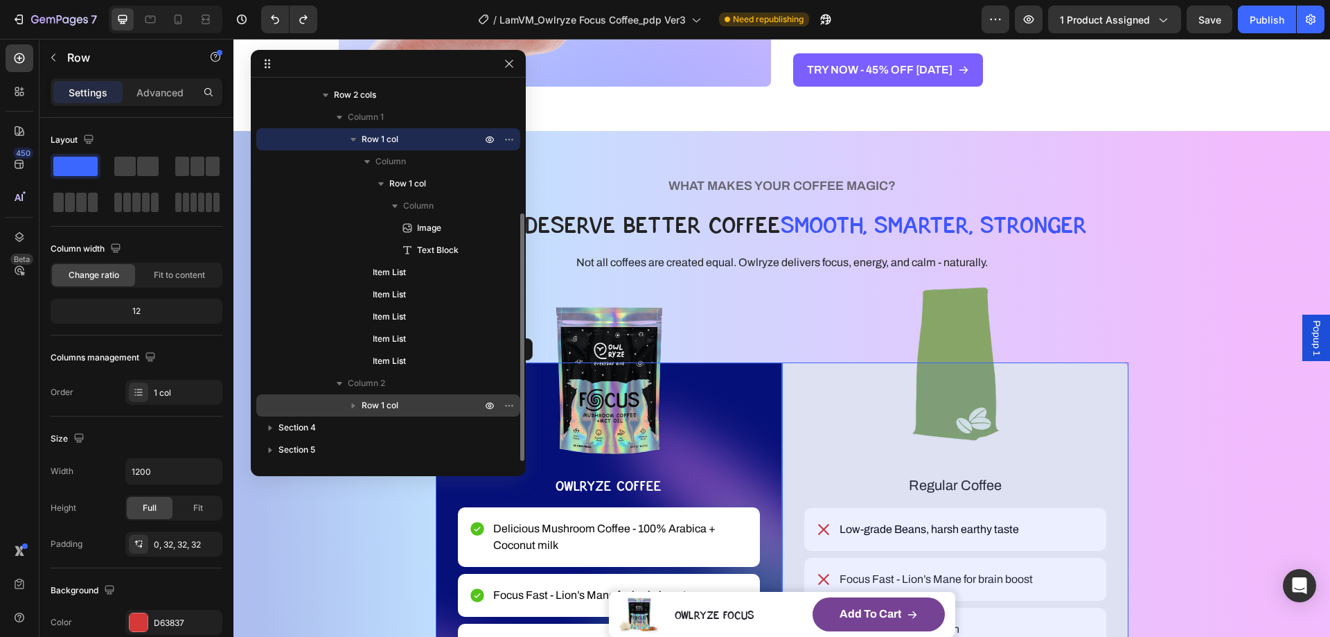
click at [354, 404] on icon "button" at bounding box center [353, 405] width 14 height 14
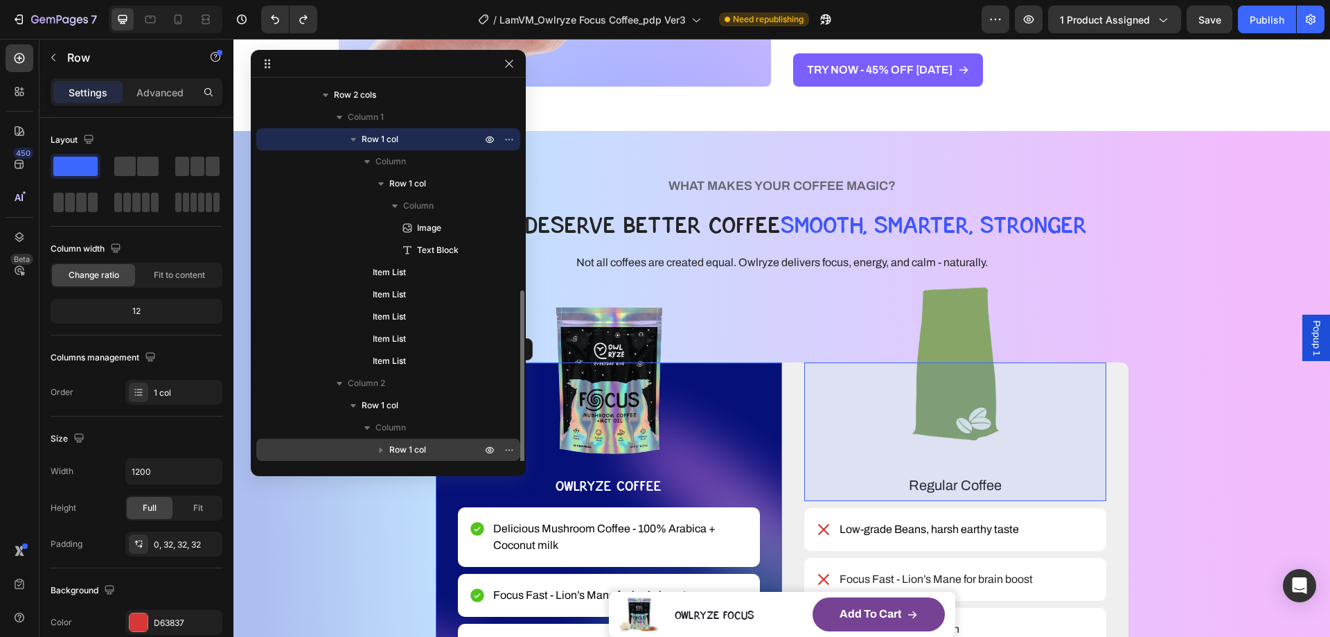
scroll to position [268, 0]
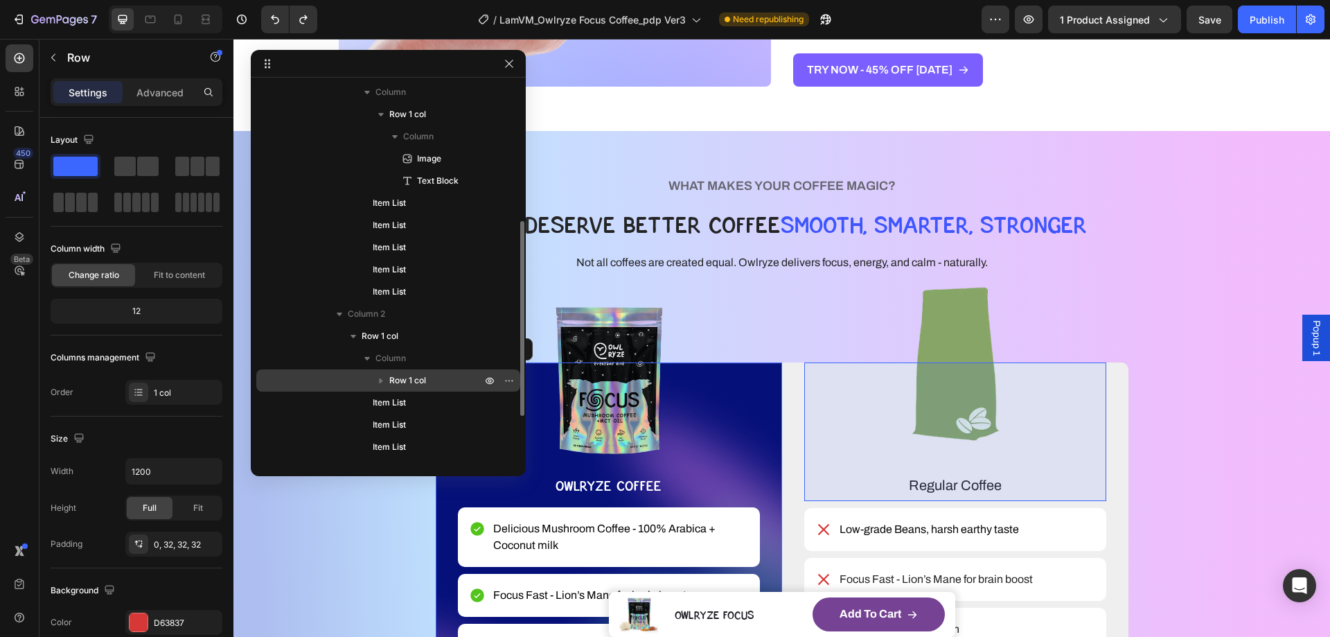
click at [430, 375] on p "Row 1 col" at bounding box center [436, 381] width 95 height 14
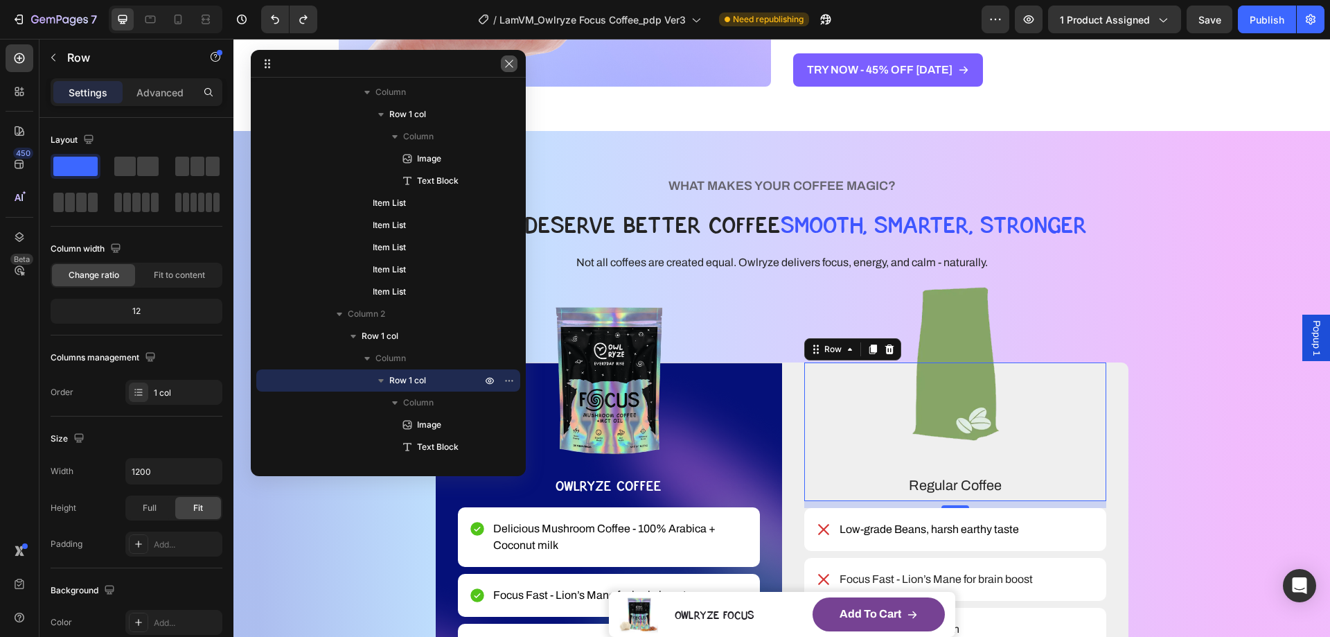
drag, startPoint x: 511, startPoint y: 65, endPoint x: 285, endPoint y: 51, distance: 227.0
click at [511, 65] on icon "button" at bounding box center [509, 63] width 11 height 11
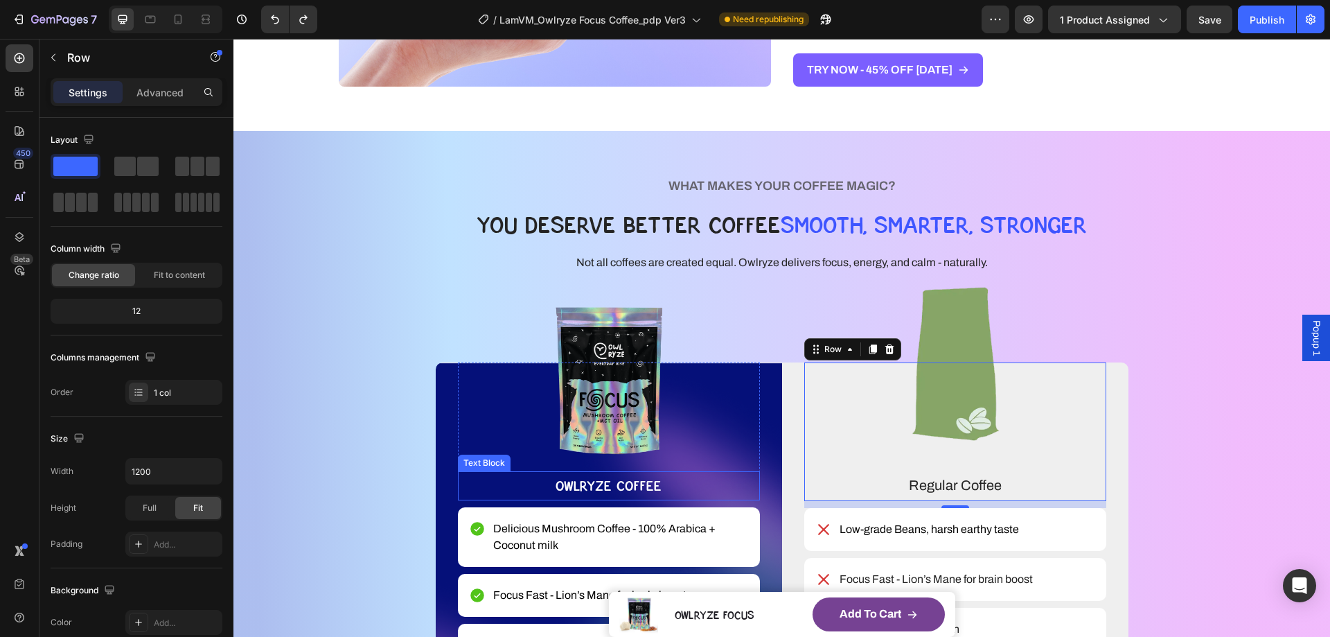
click at [602, 484] on p "OWLRYZE COFFEE" at bounding box center [608, 486] width 299 height 26
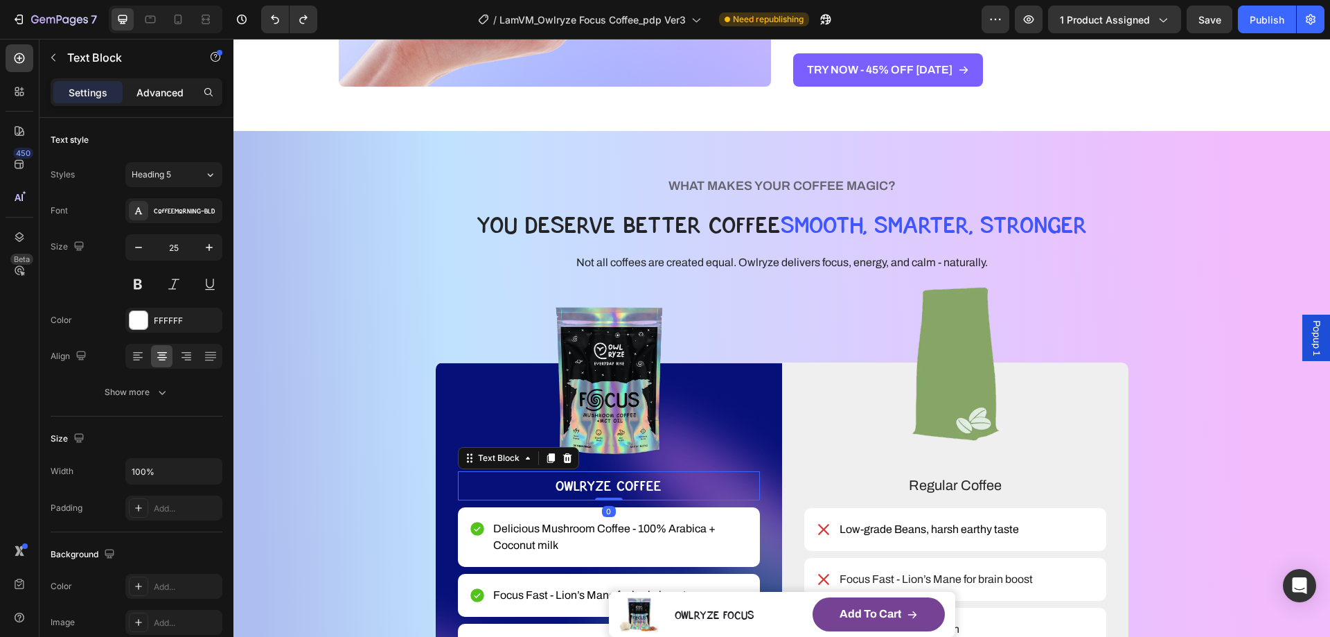
click at [181, 100] on div "Advanced" at bounding box center [159, 92] width 69 height 22
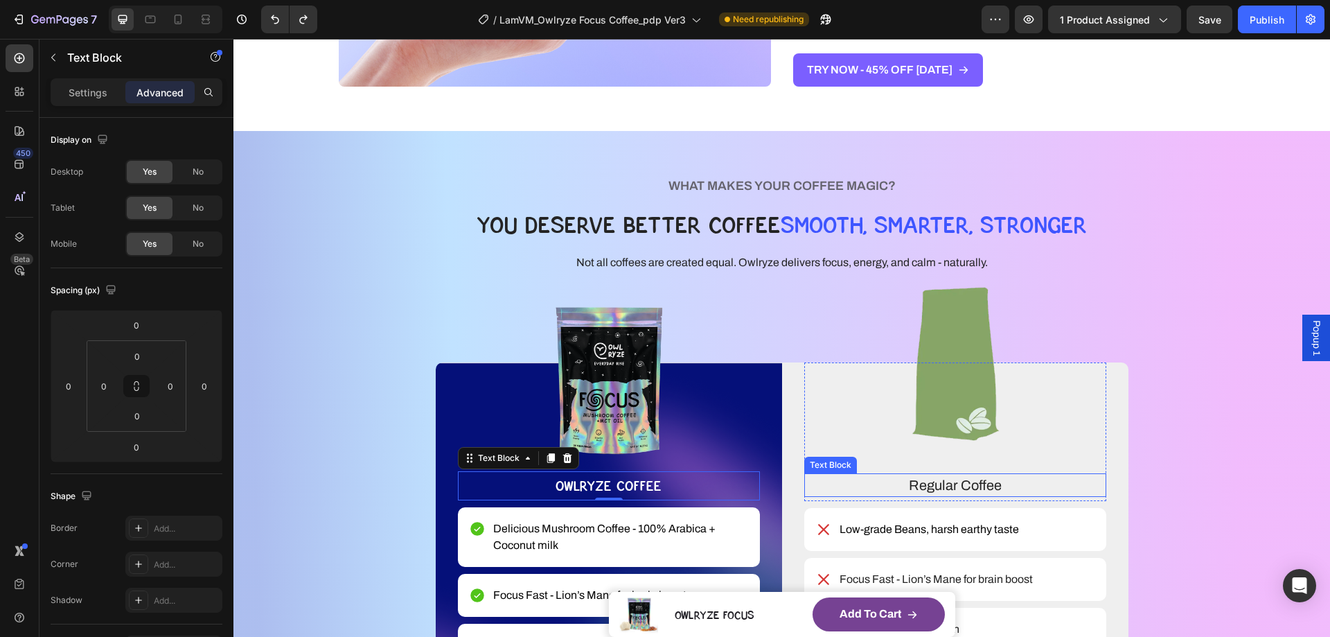
click at [915, 481] on p "Regular Coffee" at bounding box center [955, 485] width 299 height 21
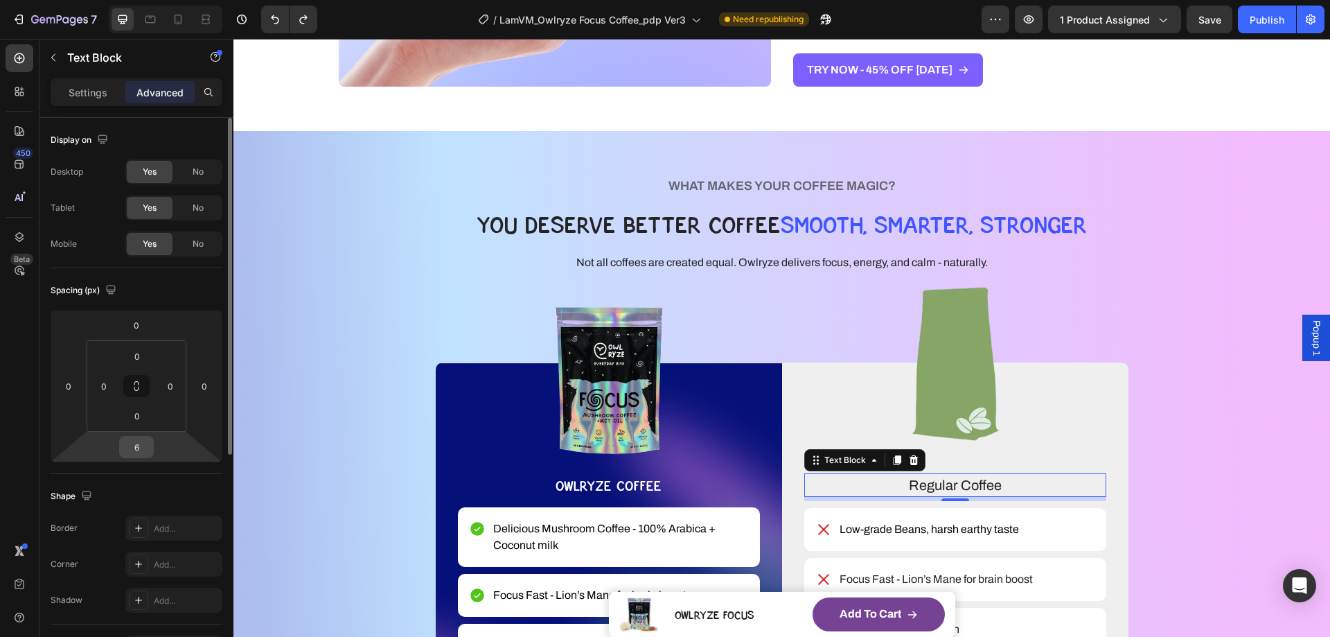
click at [137, 455] on input "6" at bounding box center [137, 447] width 28 height 21
type input "0"
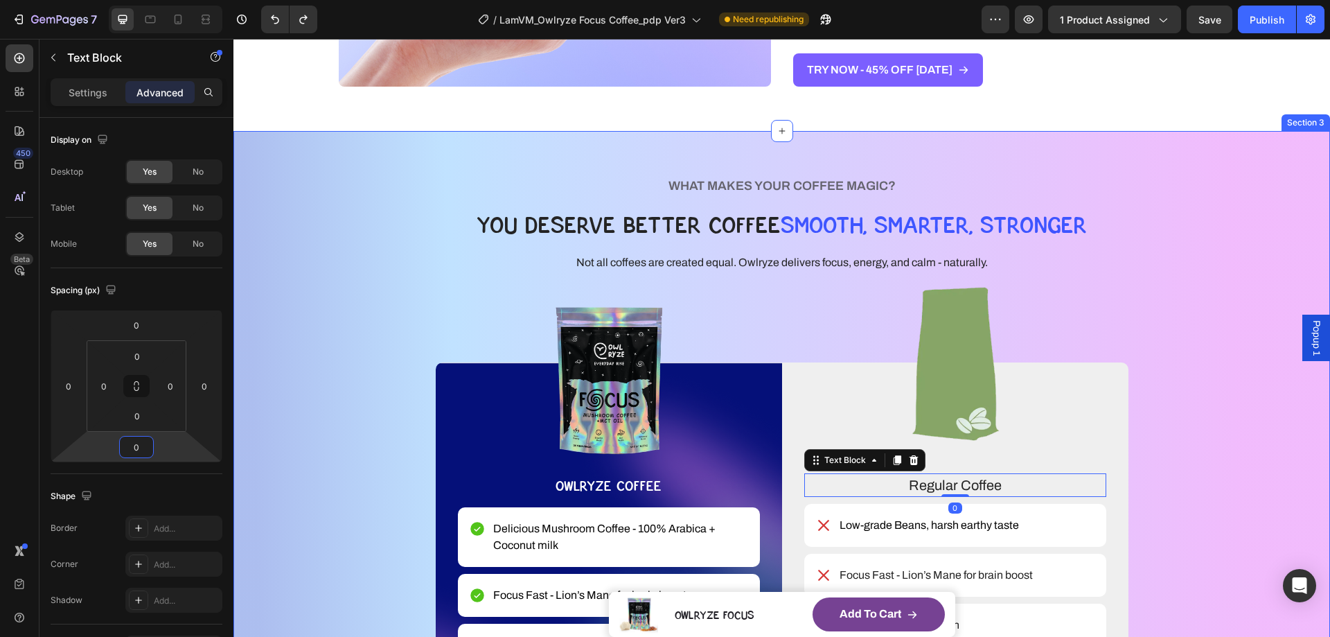
click at [1249, 402] on div "WHAT MAKES YOUR COFFEE MAGIC? Heading YOU DESERVE BETTER COFFEE SMOOTH, SMARTER…" at bounding box center [782, 481] width 986 height 613
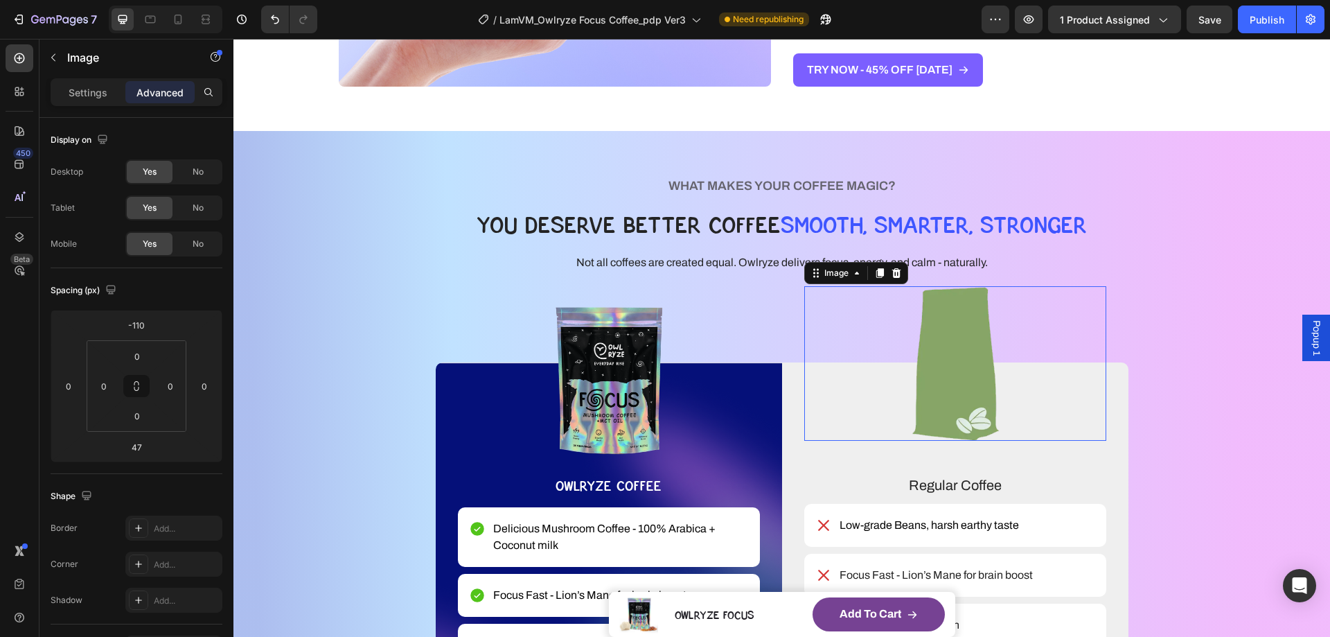
click at [949, 315] on img at bounding box center [955, 363] width 180 height 155
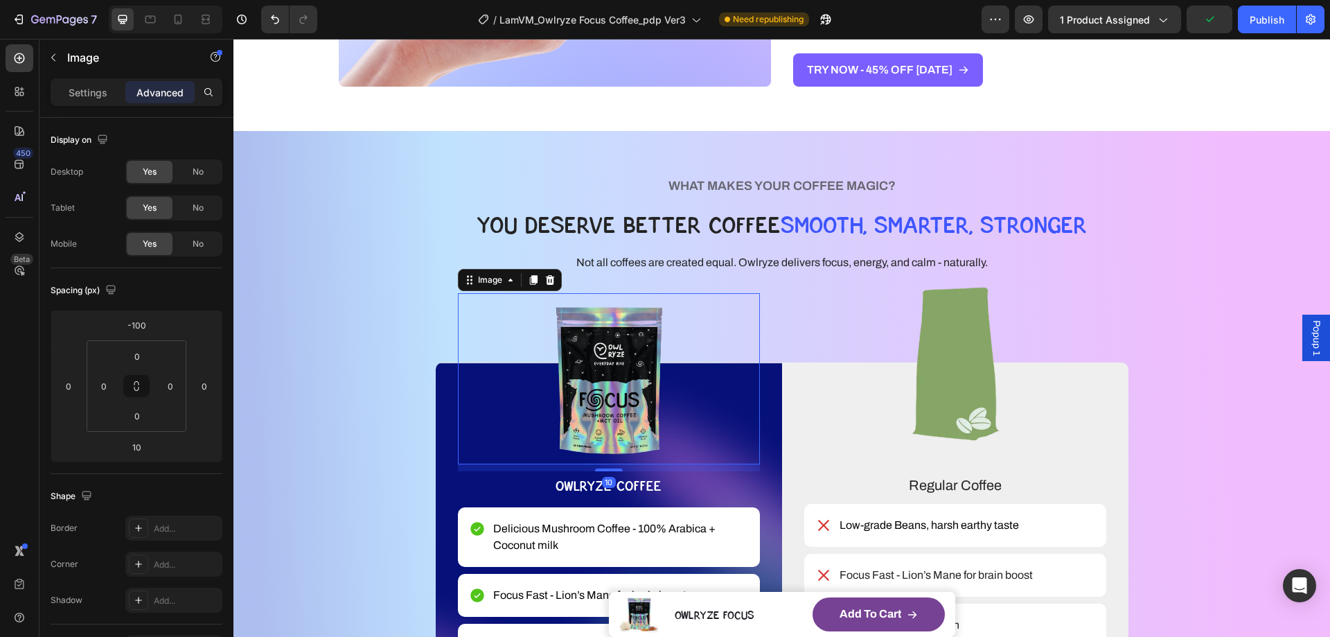
click at [599, 348] on img at bounding box center [609, 378] width 112 height 171
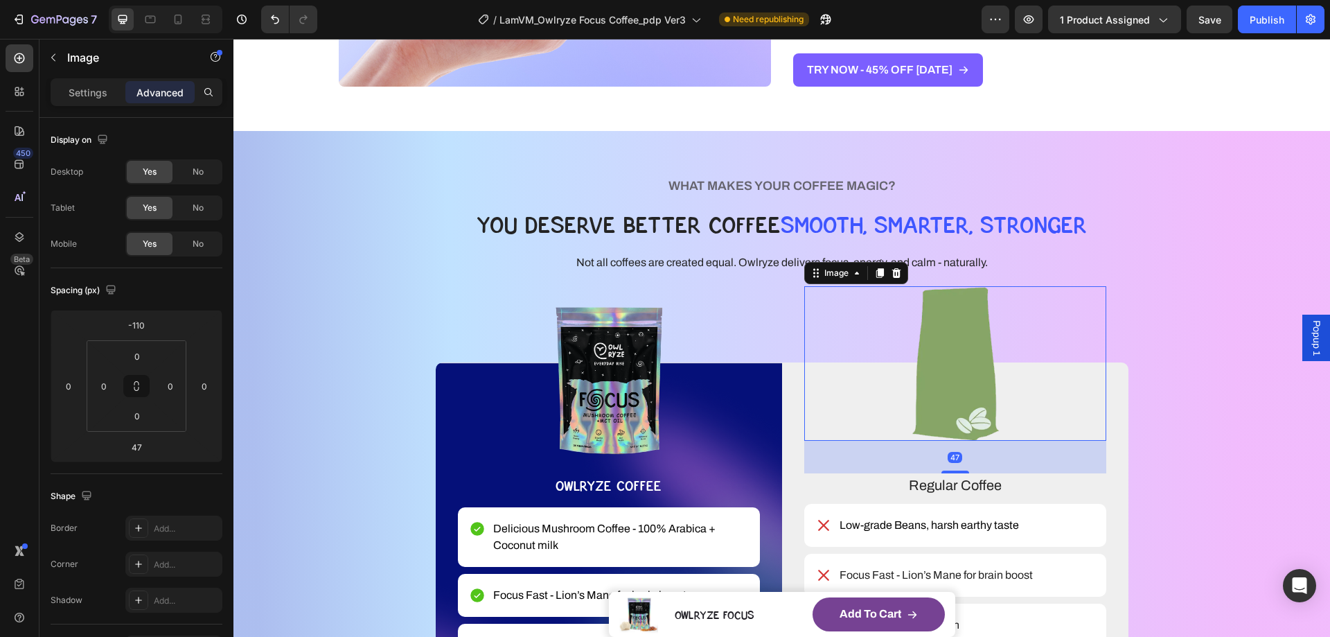
click at [901, 332] on img at bounding box center [955, 363] width 180 height 155
click at [166, 0] on html "7 Version history / LamVM_Owlryze Focus Coffee_pdp Ver3 Need republishing Previ…" at bounding box center [665, 0] width 1330 height 0
click at [161, 0] on html "7 Version history / LamVM_Owlryze Focus Coffee_pdp Ver3 Need republishing Previ…" at bounding box center [665, 0] width 1330 height 0
click at [150, 329] on div "-110" at bounding box center [136, 325] width 35 height 22
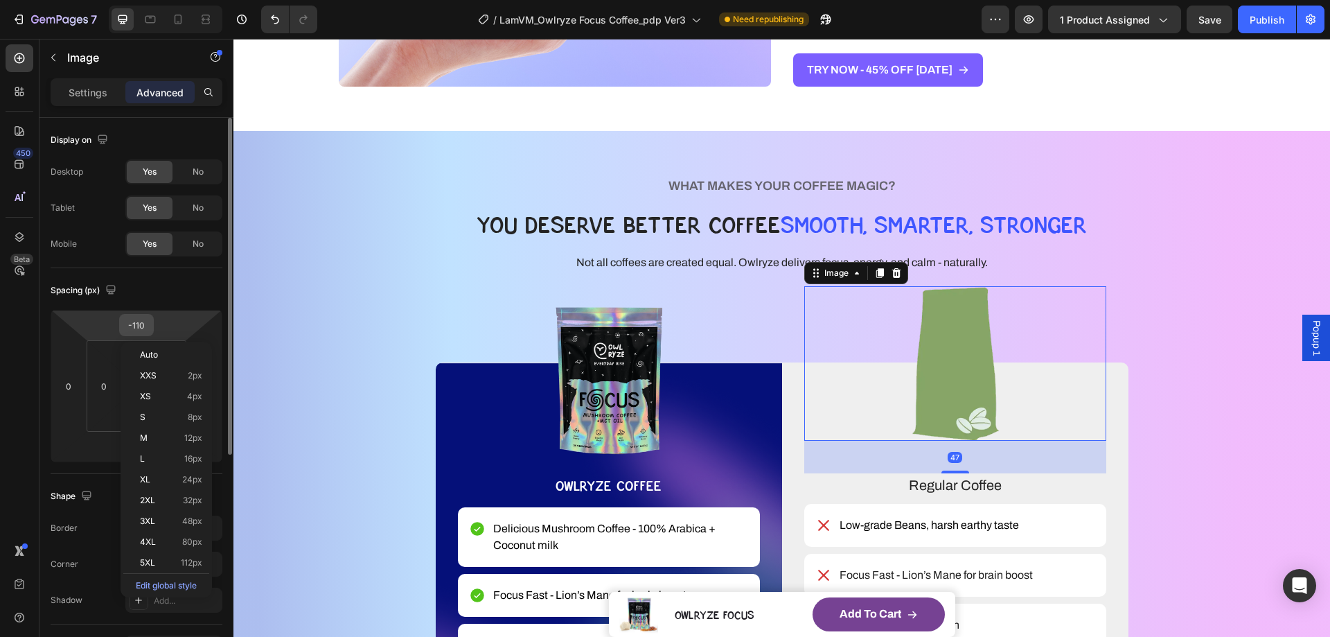
click at [146, 328] on input "-110" at bounding box center [137, 325] width 28 height 21
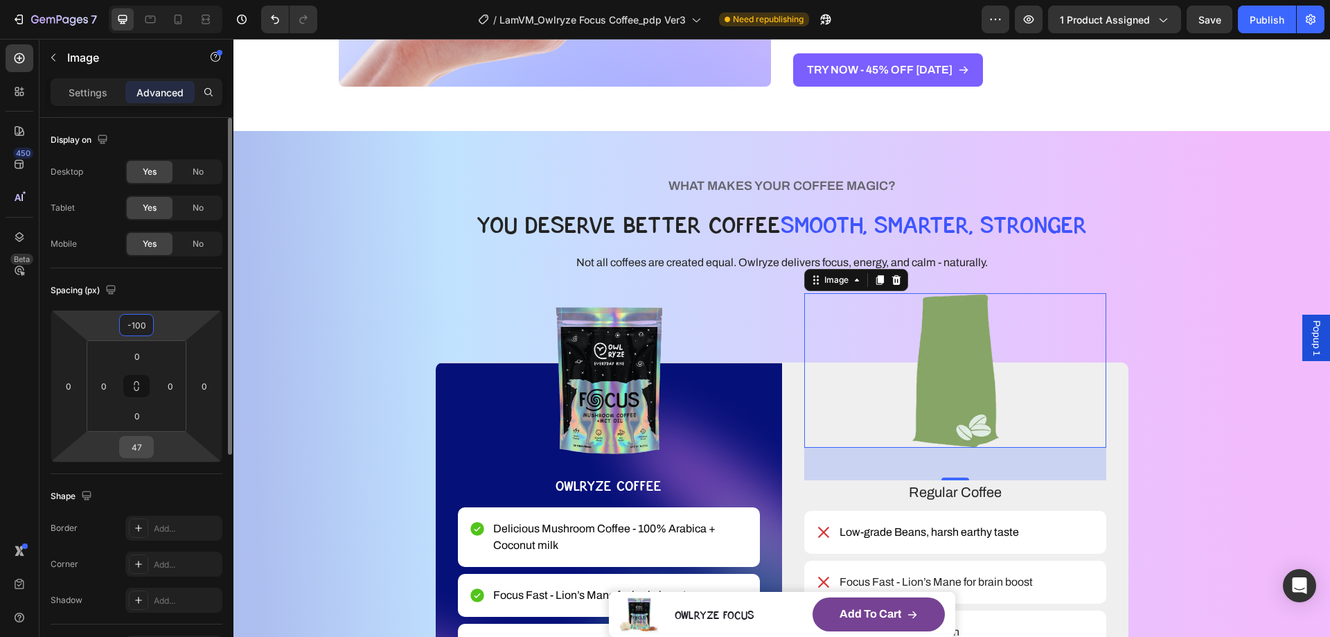
type input "-100"
click at [143, 447] on input "47" at bounding box center [137, 447] width 28 height 21
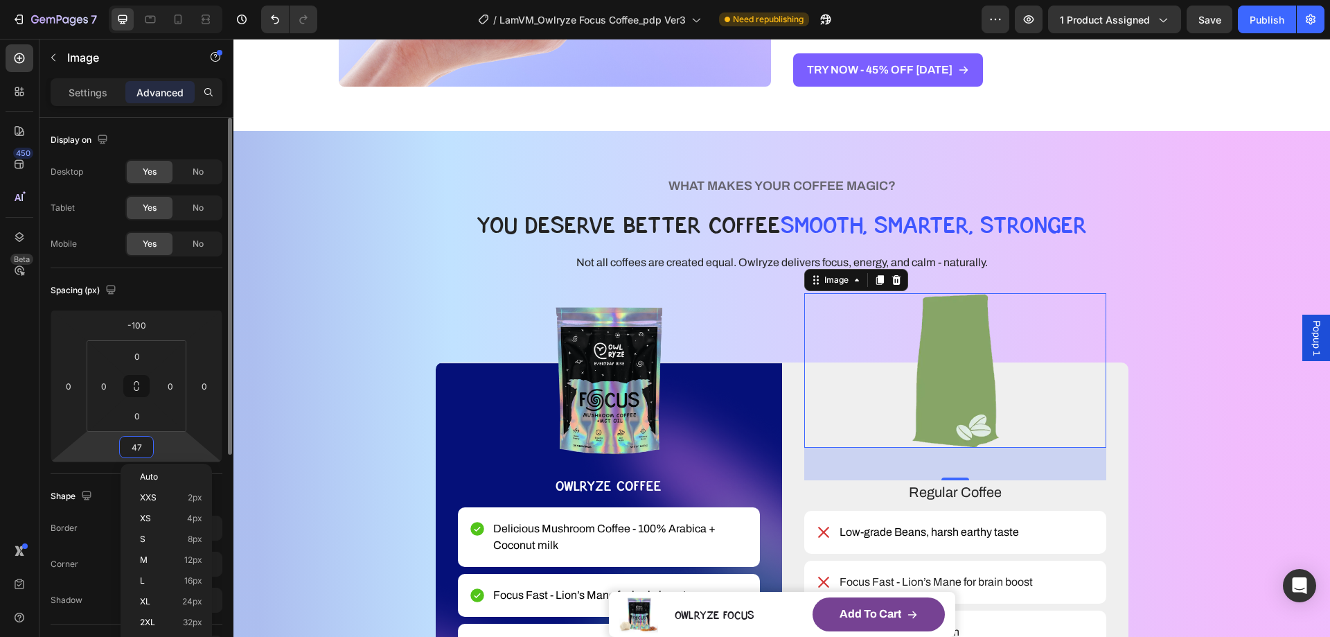
type input "0"
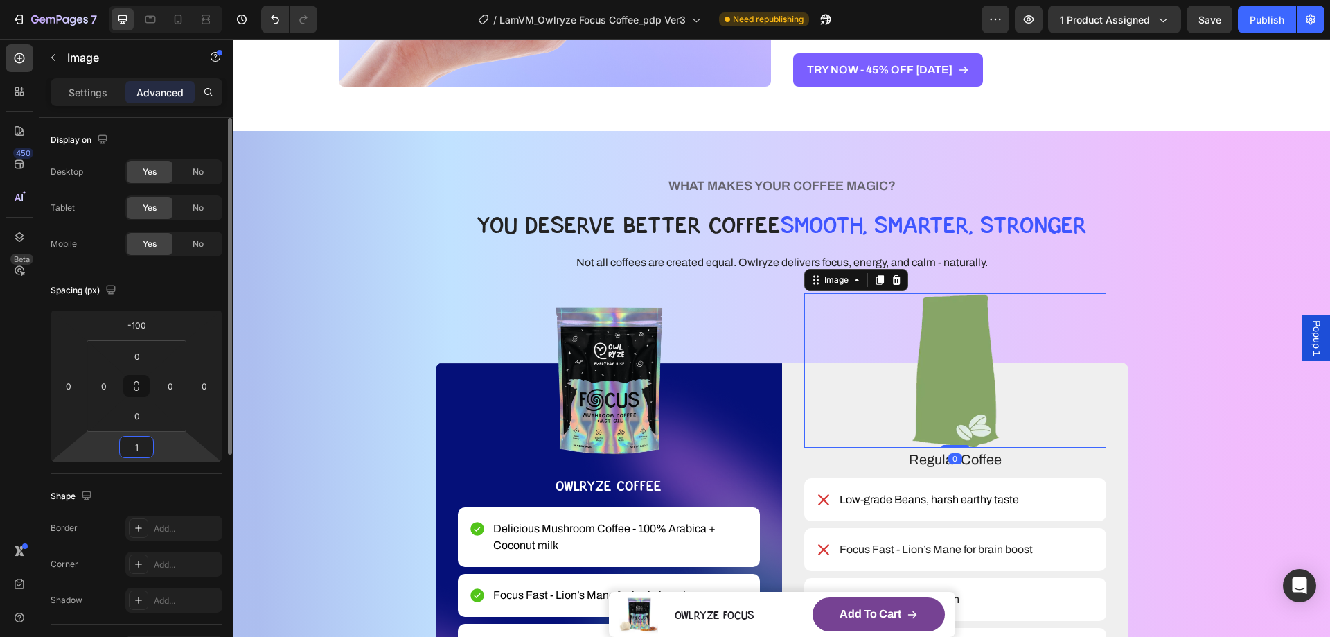
type input "10"
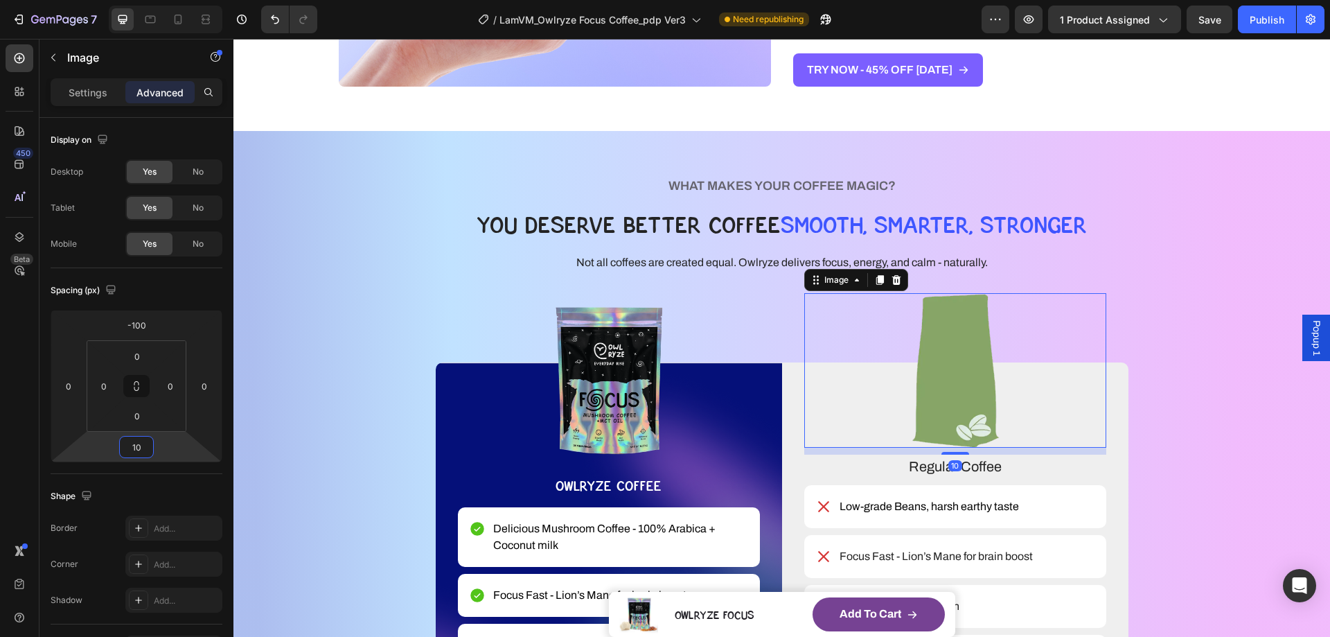
click at [1163, 419] on div "WHAT MAKES YOUR COFFEE MAGIC? Heading YOU DESERVE BETTER COFFEE SMOOTH, SMARTER…" at bounding box center [782, 481] width 986 height 613
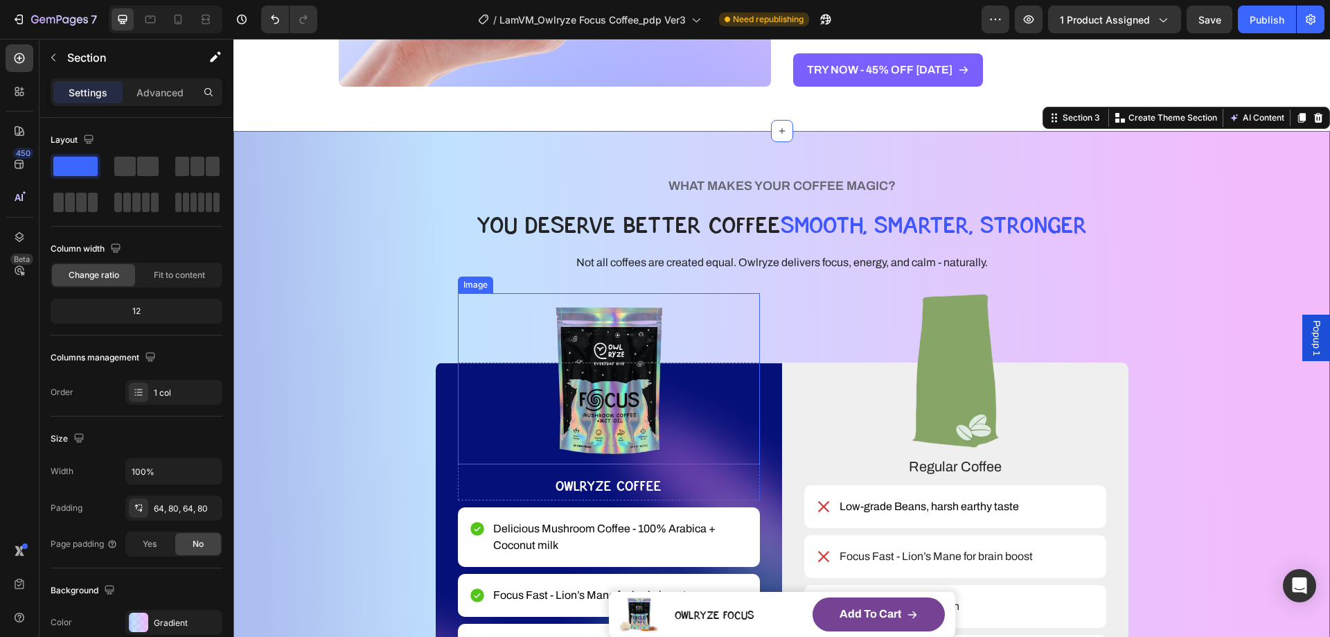
click at [630, 441] on img at bounding box center [609, 378] width 112 height 171
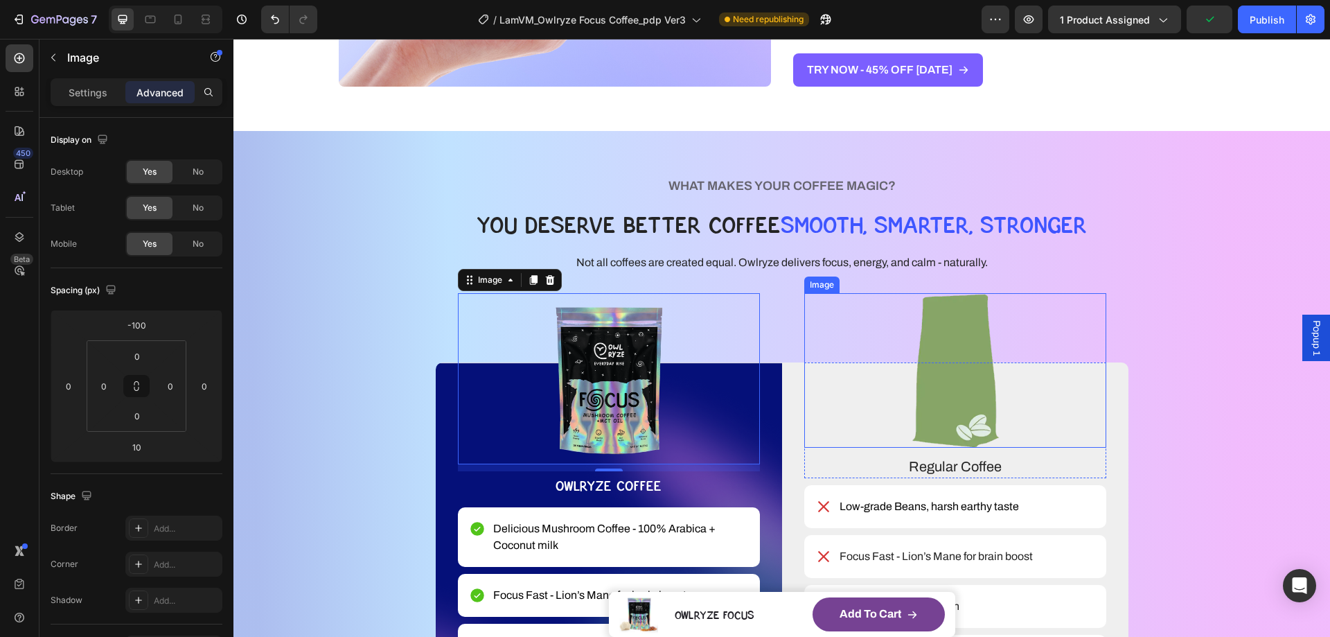
click at [960, 445] on img at bounding box center [955, 370] width 180 height 155
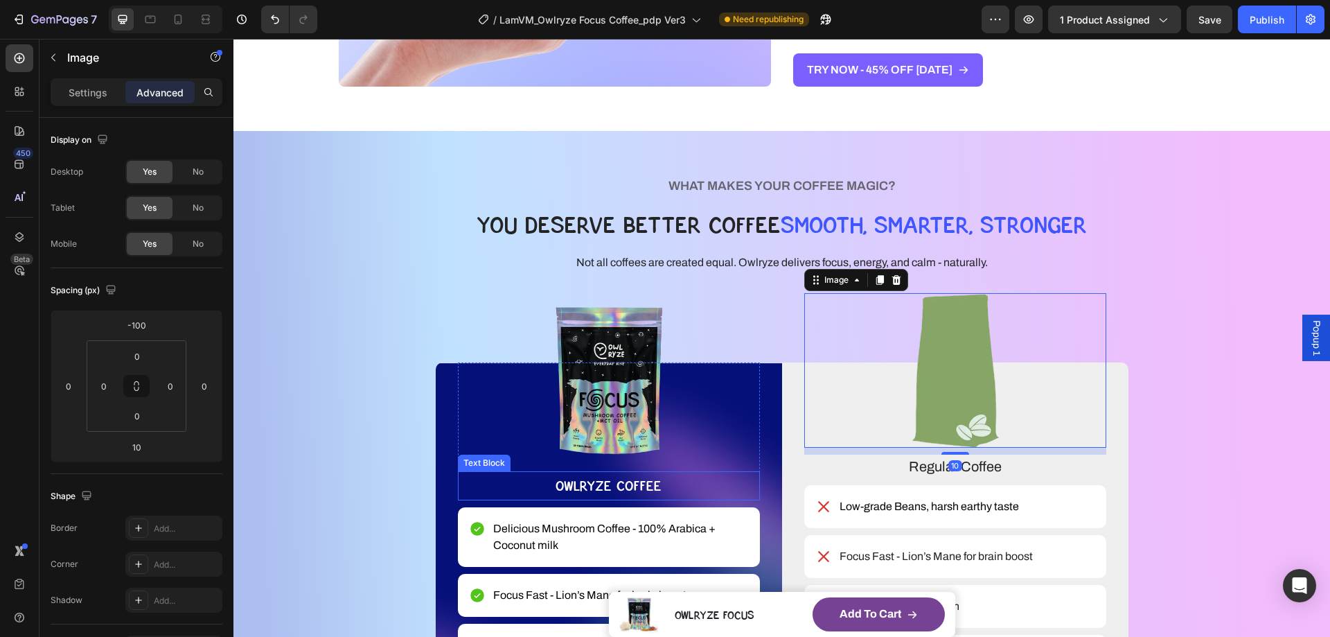
click at [671, 473] on p "OWLRYZE COFFEE" at bounding box center [608, 486] width 299 height 26
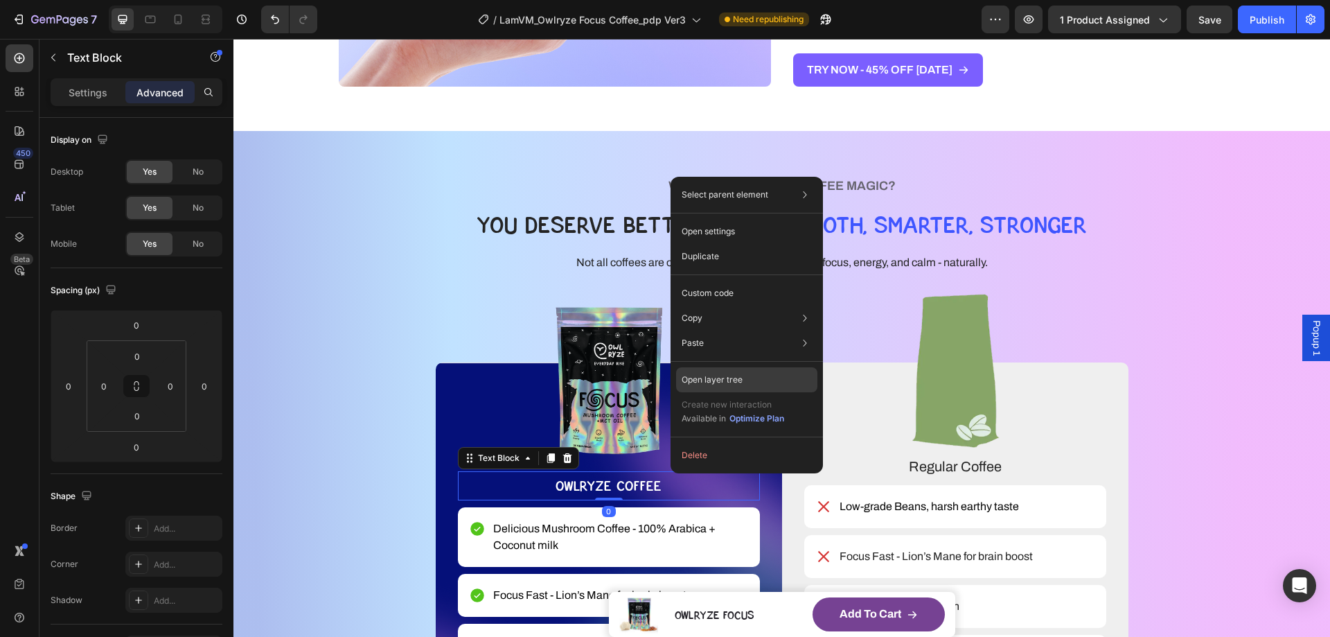
click at [729, 382] on p "Open layer tree" at bounding box center [712, 380] width 61 height 12
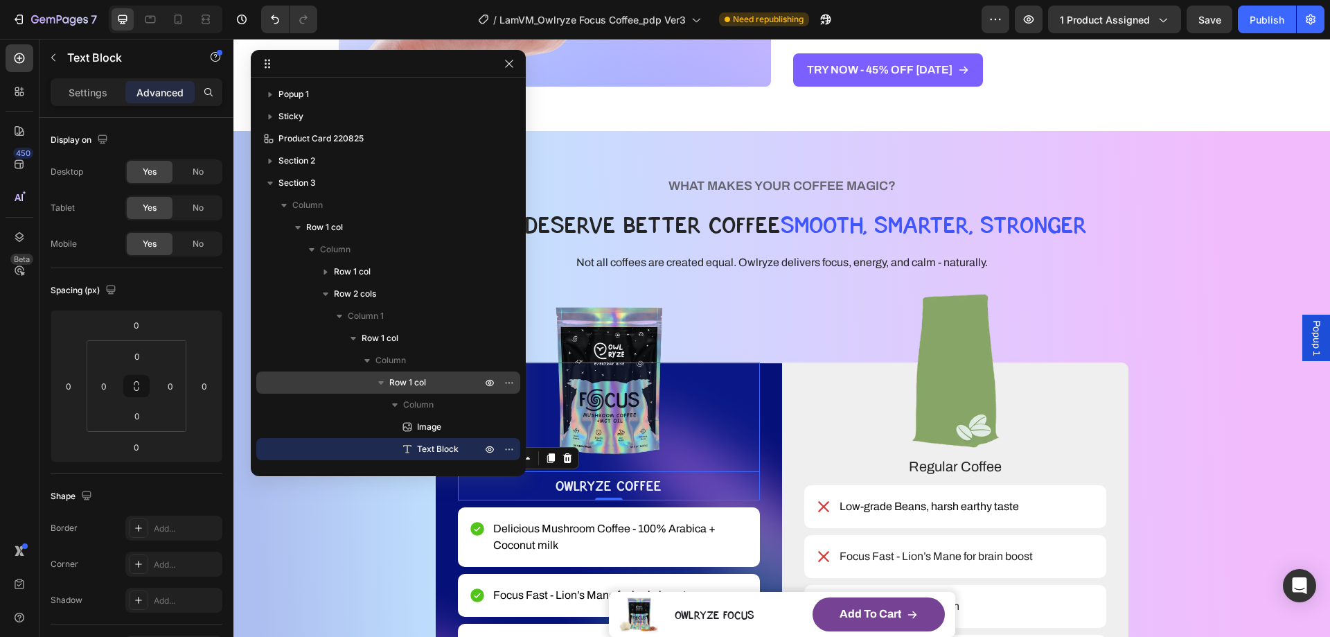
click at [426, 380] on span "Row 1 col" at bounding box center [407, 383] width 37 height 14
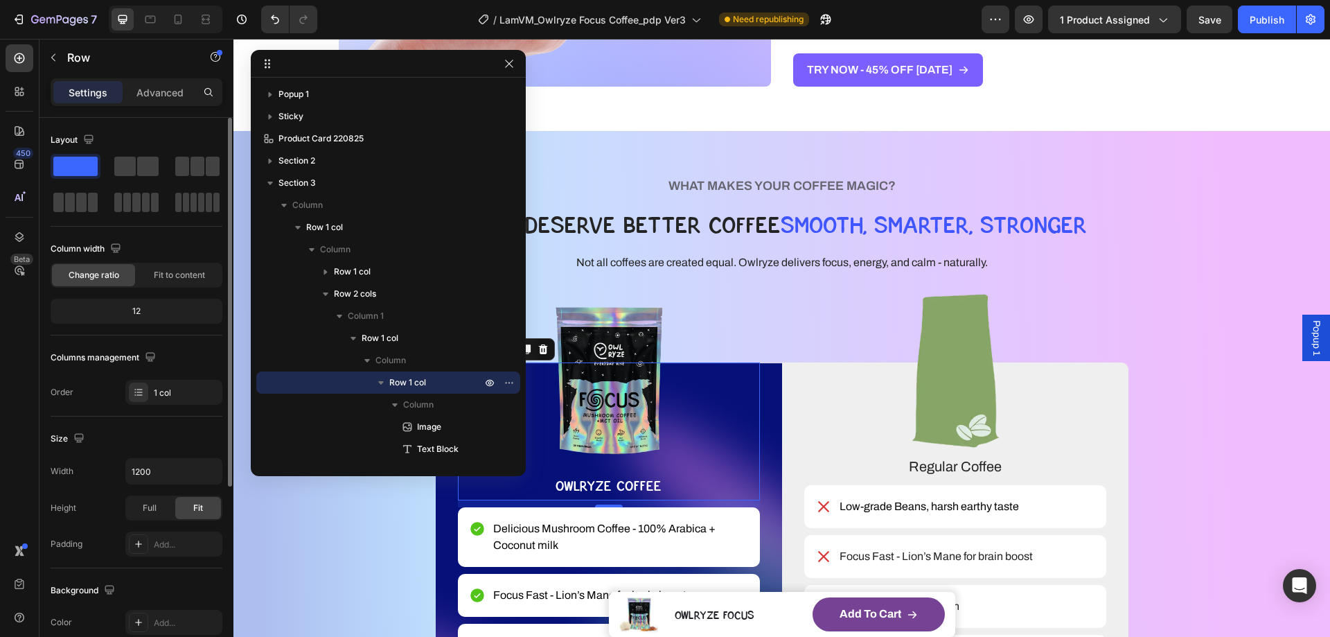
scroll to position [287, 0]
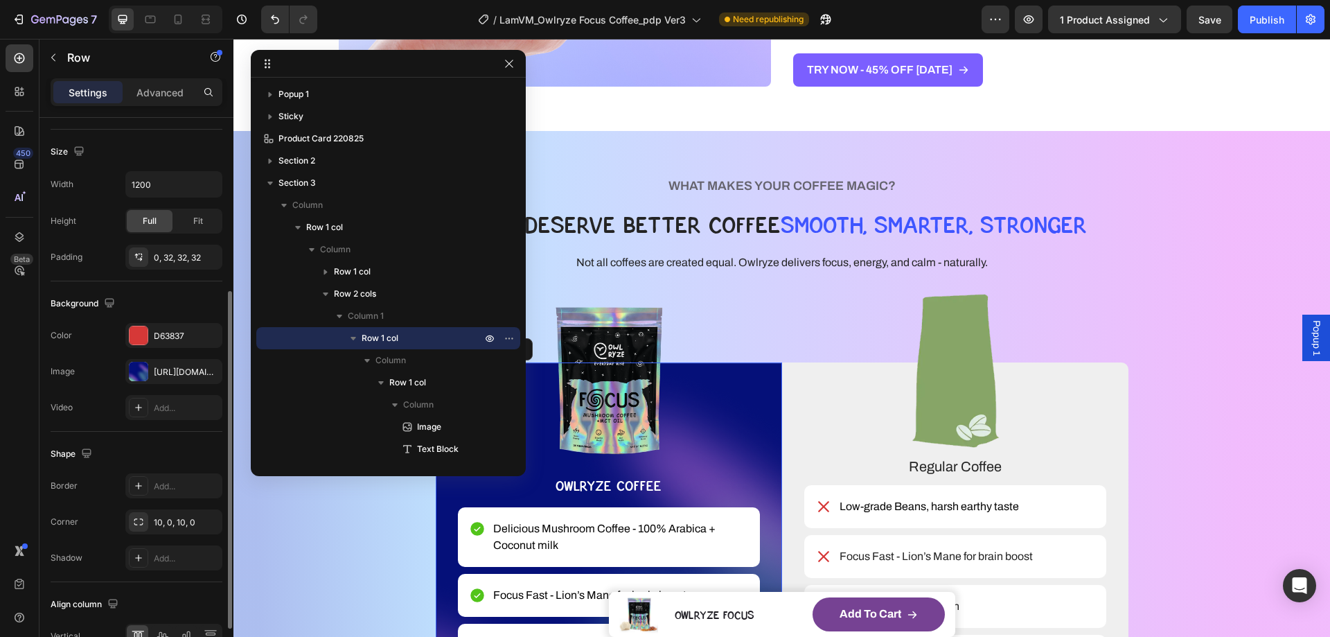
click at [771, 416] on div "Image OWLRYZE COFFEE Text Block Row Delicious Mushroom Coffee - 100% Arabica + …" at bounding box center [609, 575] width 346 height 426
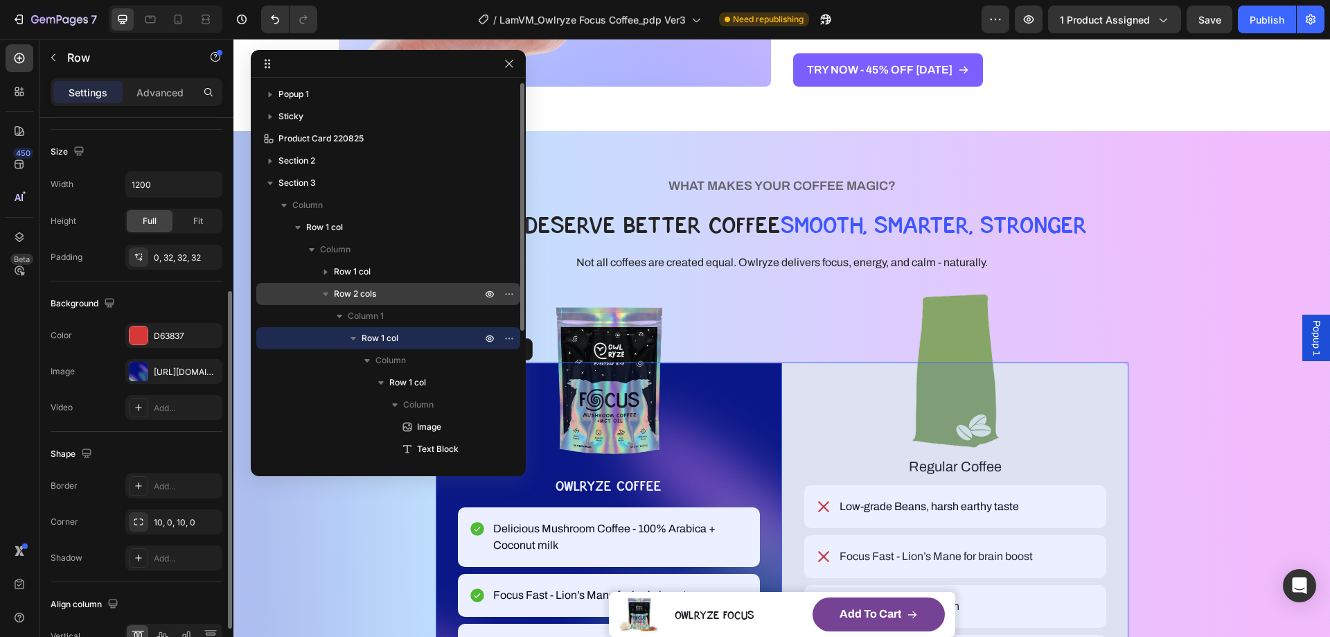
click at [369, 297] on span "Row 2 cols" at bounding box center [355, 294] width 42 height 14
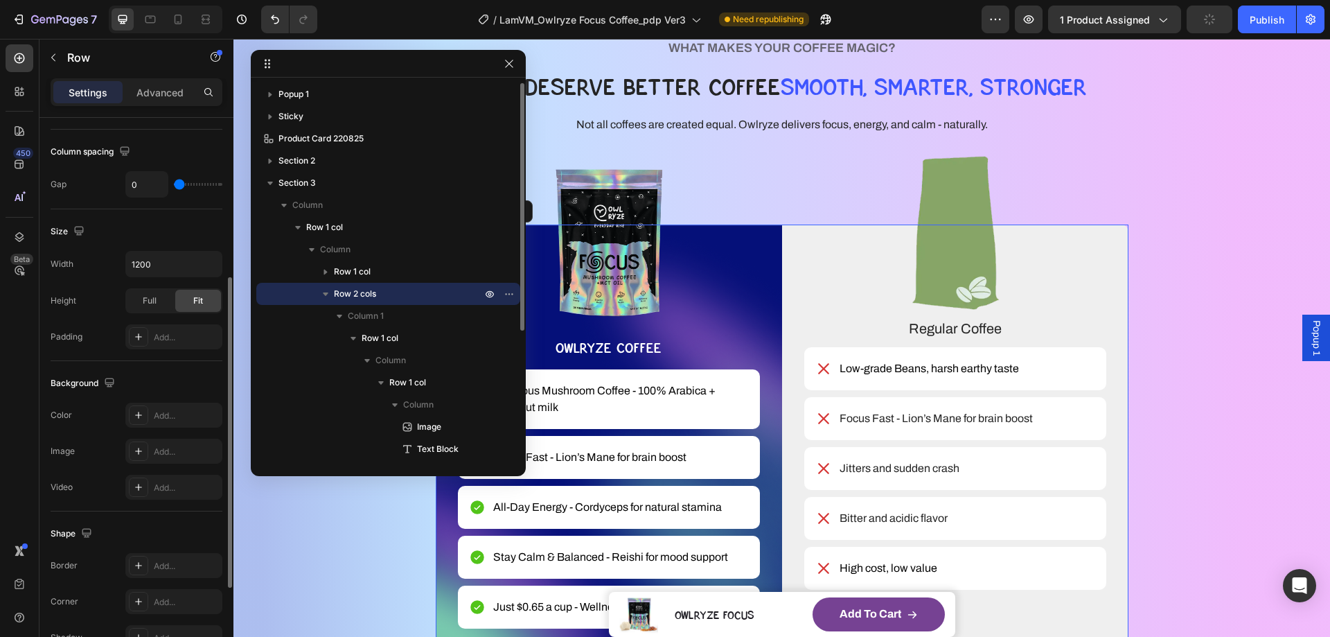
scroll to position [1871, 0]
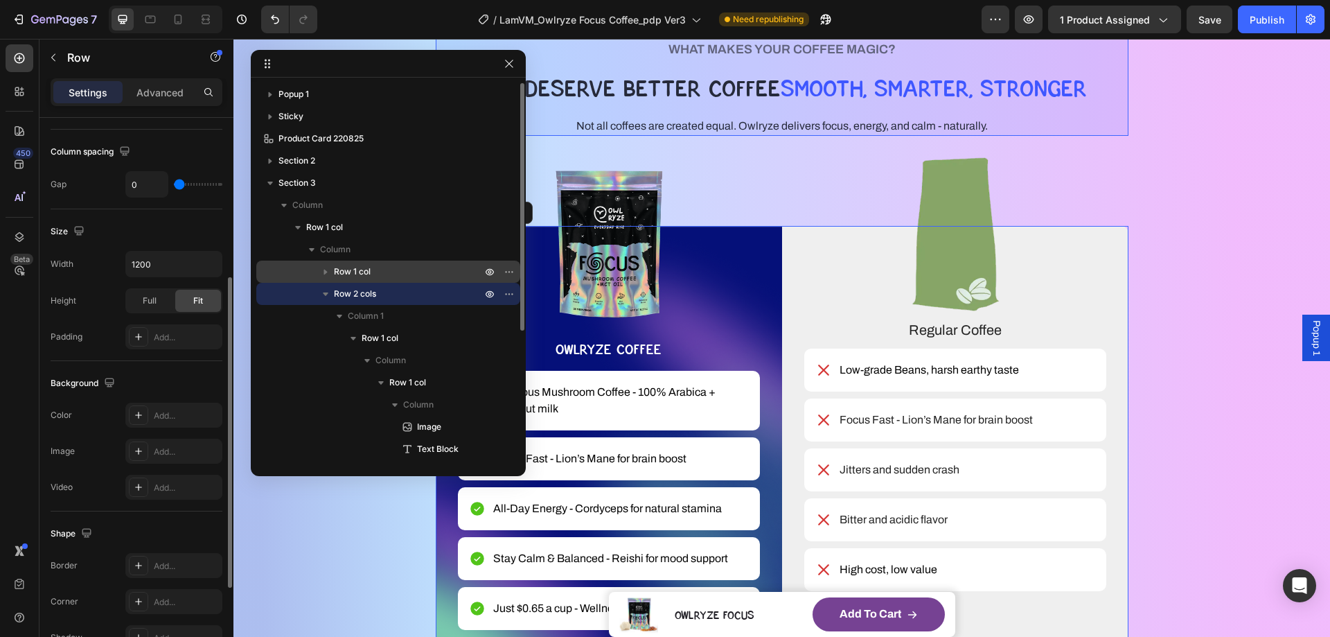
click at [345, 274] on span "Row 1 col" at bounding box center [352, 272] width 37 height 14
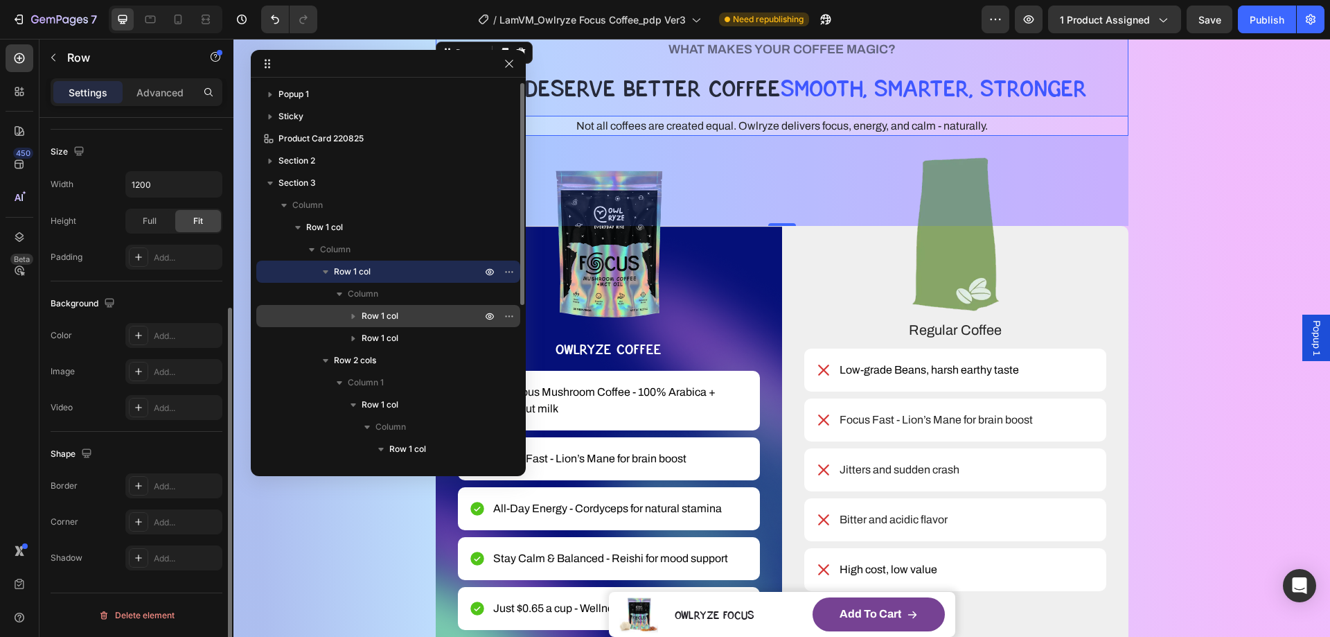
click at [389, 326] on div "Row 1 col" at bounding box center [388, 316] width 253 height 22
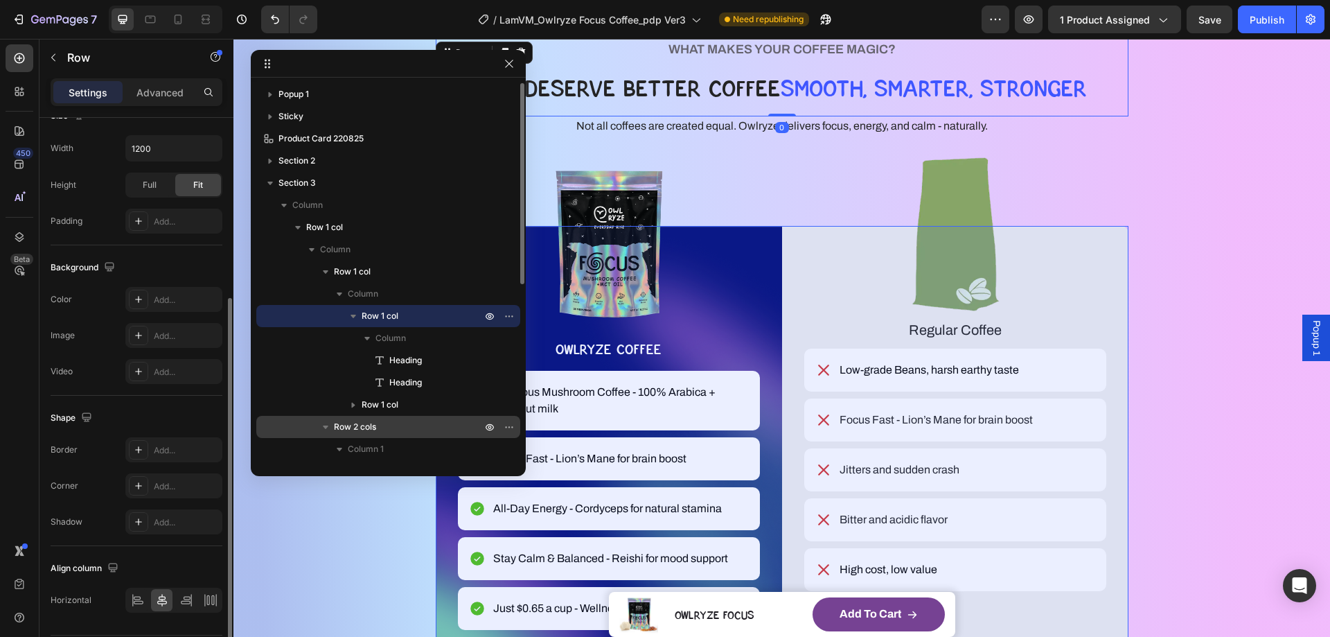
click at [369, 429] on span "Row 2 cols" at bounding box center [355, 427] width 42 height 14
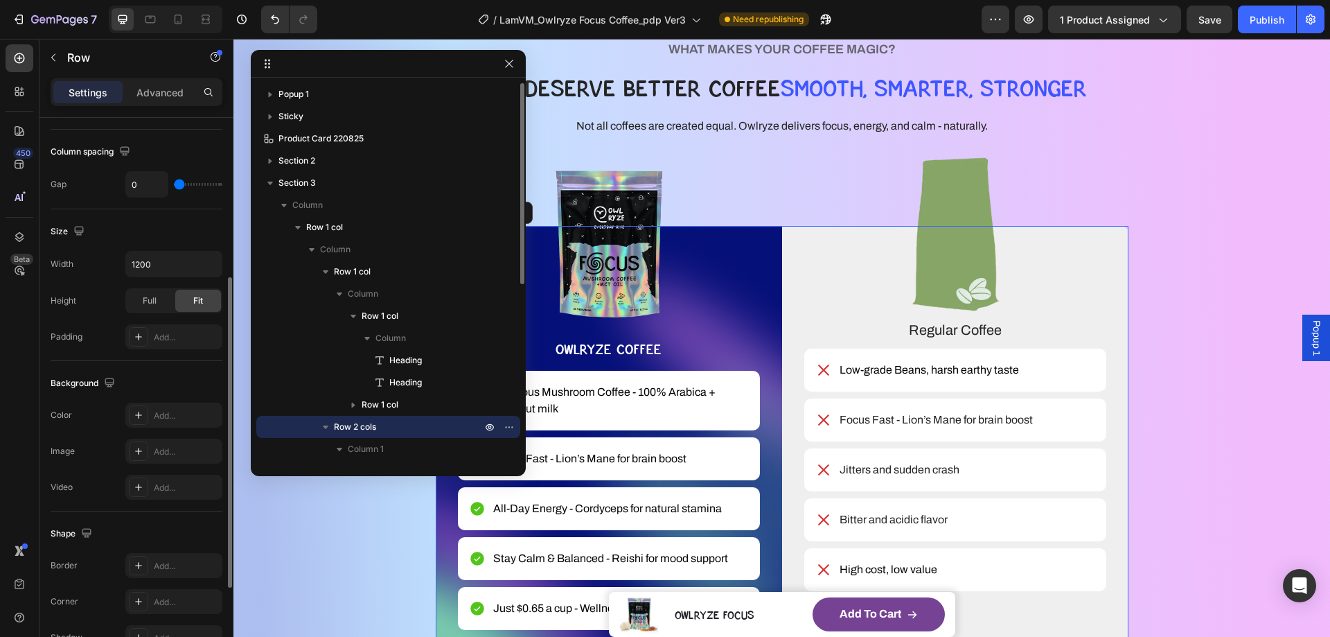
scroll to position [139, 0]
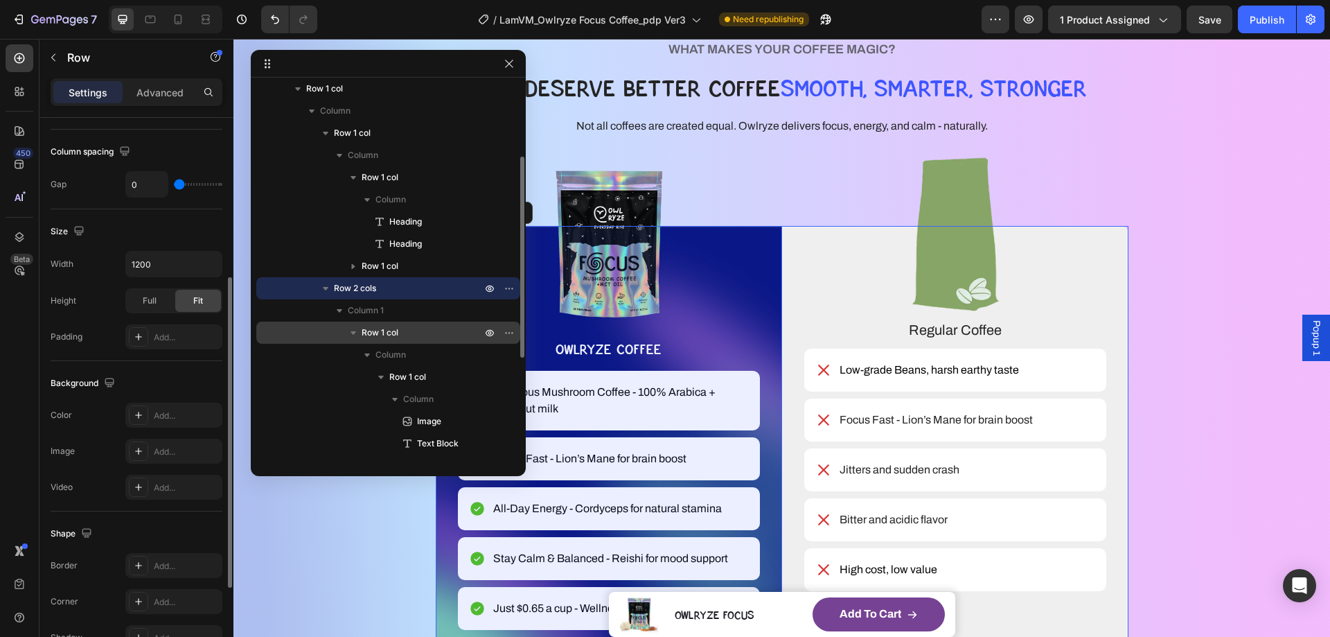
click at [375, 333] on span "Row 1 col" at bounding box center [380, 333] width 37 height 14
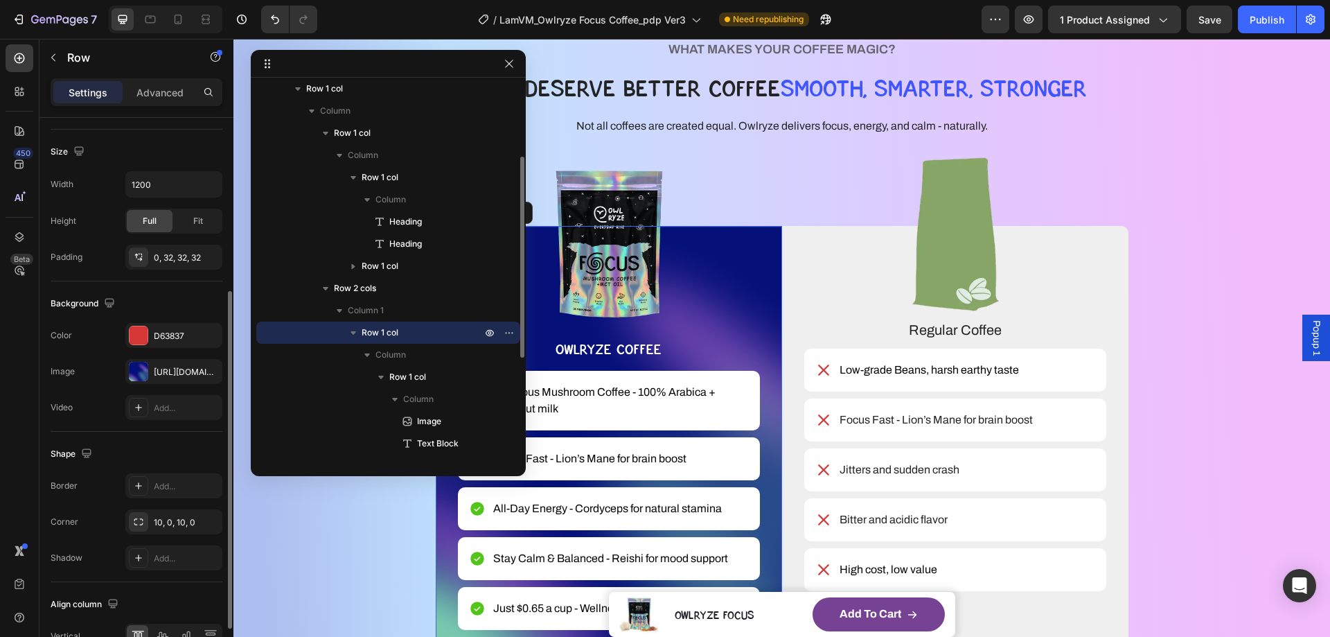
click at [352, 334] on icon "button" at bounding box center [353, 333] width 14 height 14
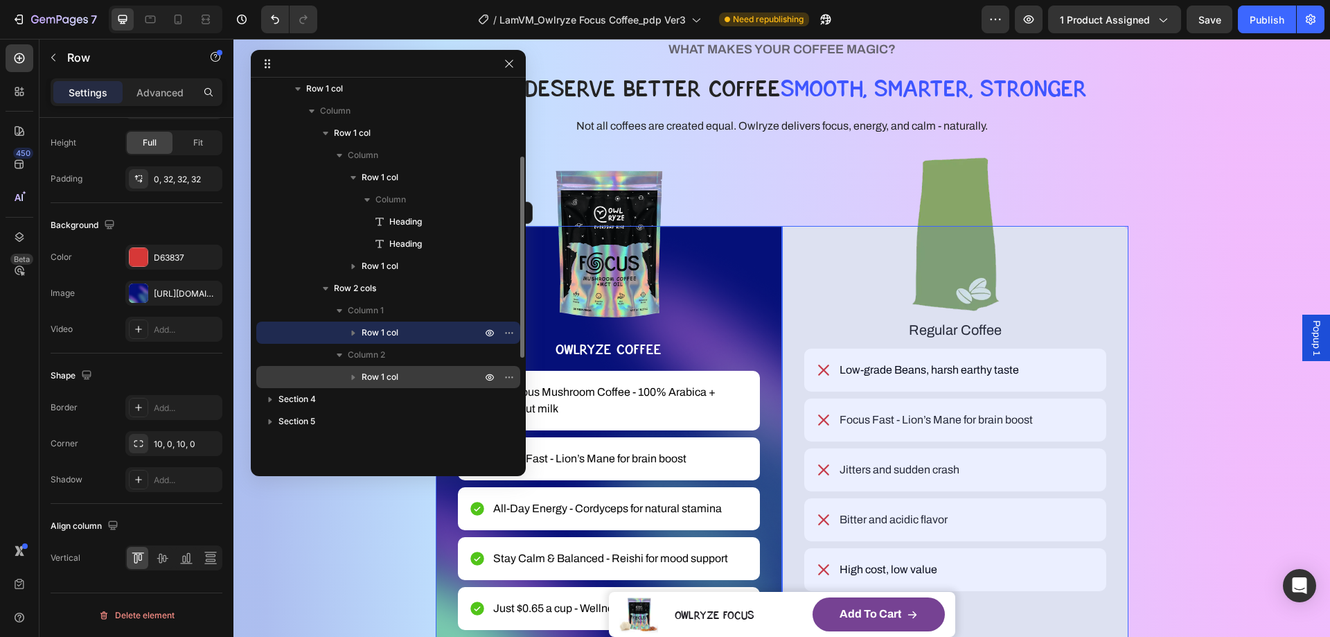
click at [384, 377] on span "Row 1 col" at bounding box center [380, 377] width 37 height 14
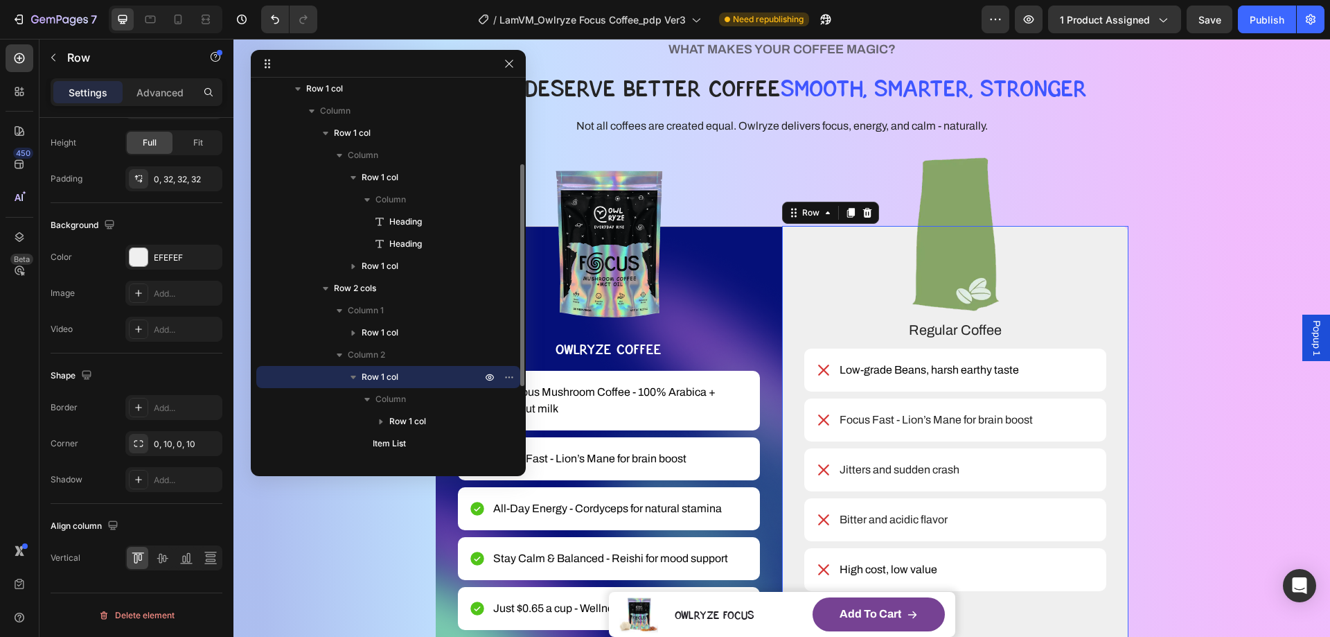
click at [355, 378] on icon "button" at bounding box center [353, 377] width 14 height 14
click at [606, 197] on img at bounding box center [609, 242] width 112 height 171
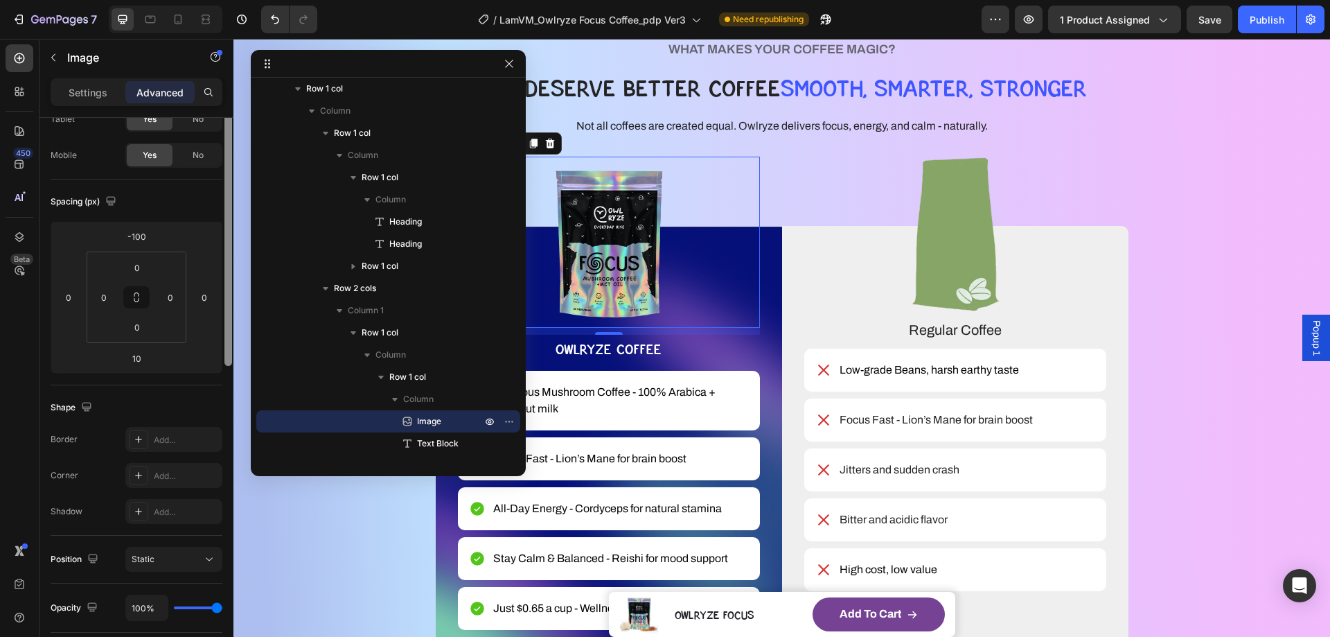
scroll to position [0, 0]
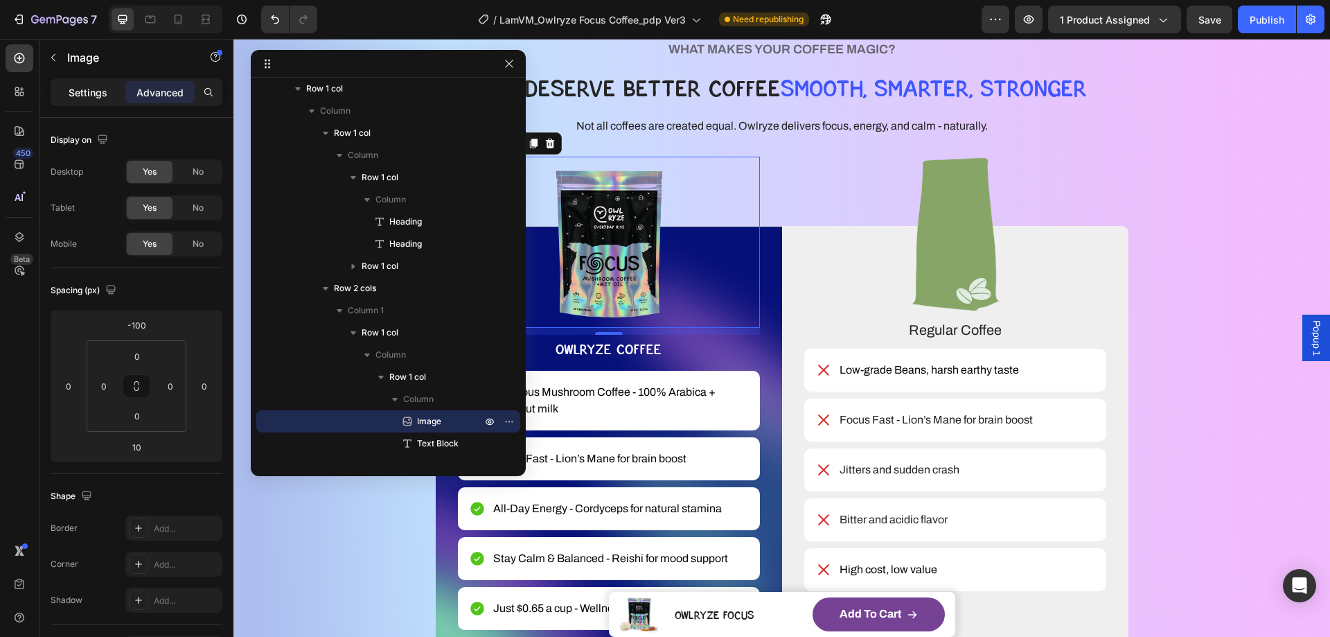
click at [89, 89] on p "Settings" at bounding box center [88, 92] width 39 height 15
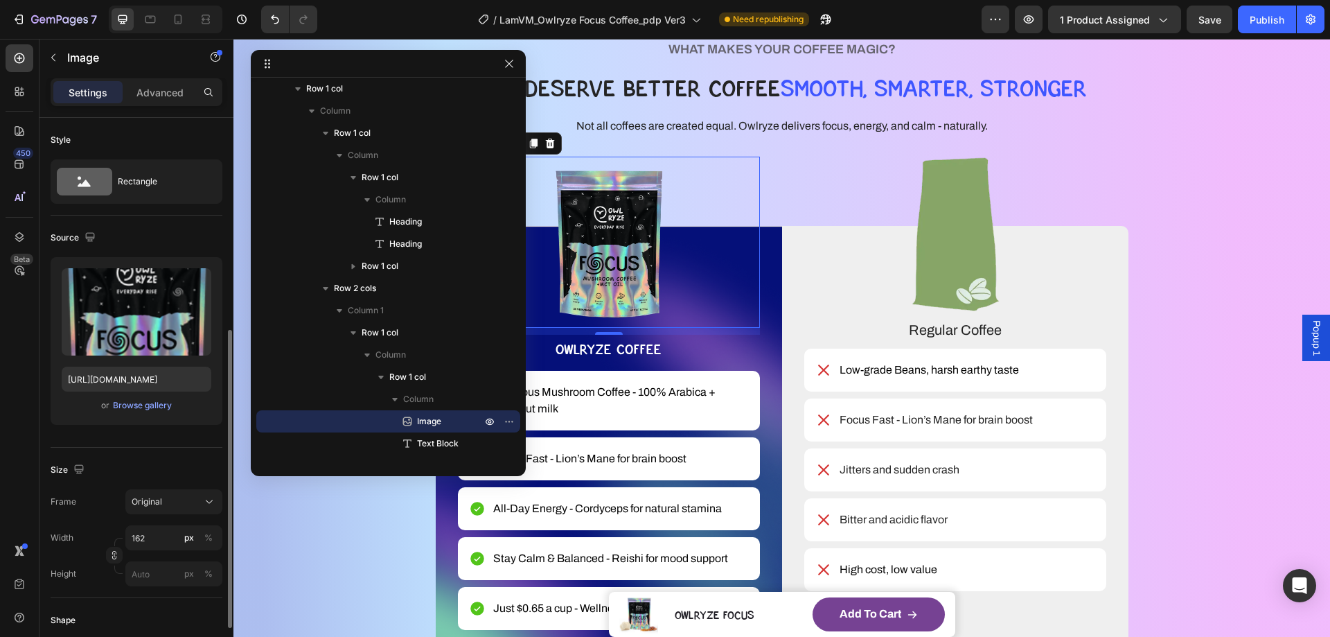
scroll to position [139, 0]
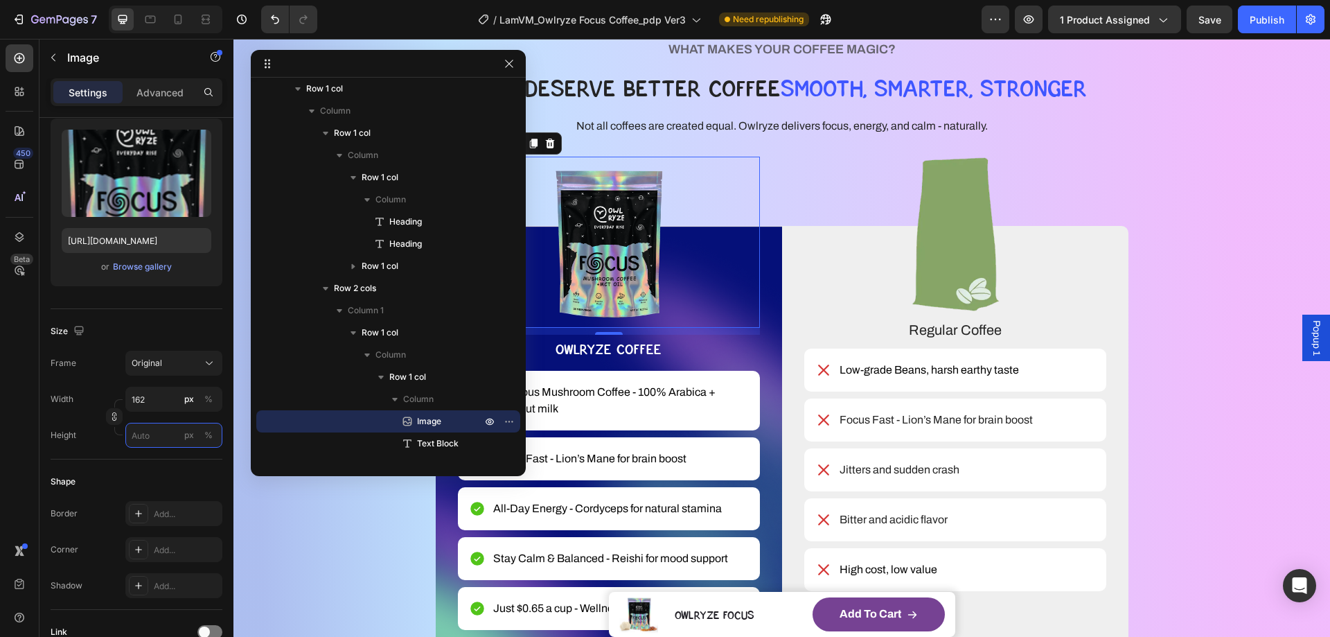
click at [143, 441] on input "px %" at bounding box center [173, 435] width 97 height 25
click at [189, 434] on div "px" at bounding box center [189, 435] width 10 height 12
click at [162, 392] on input "162" at bounding box center [173, 399] width 97 height 25
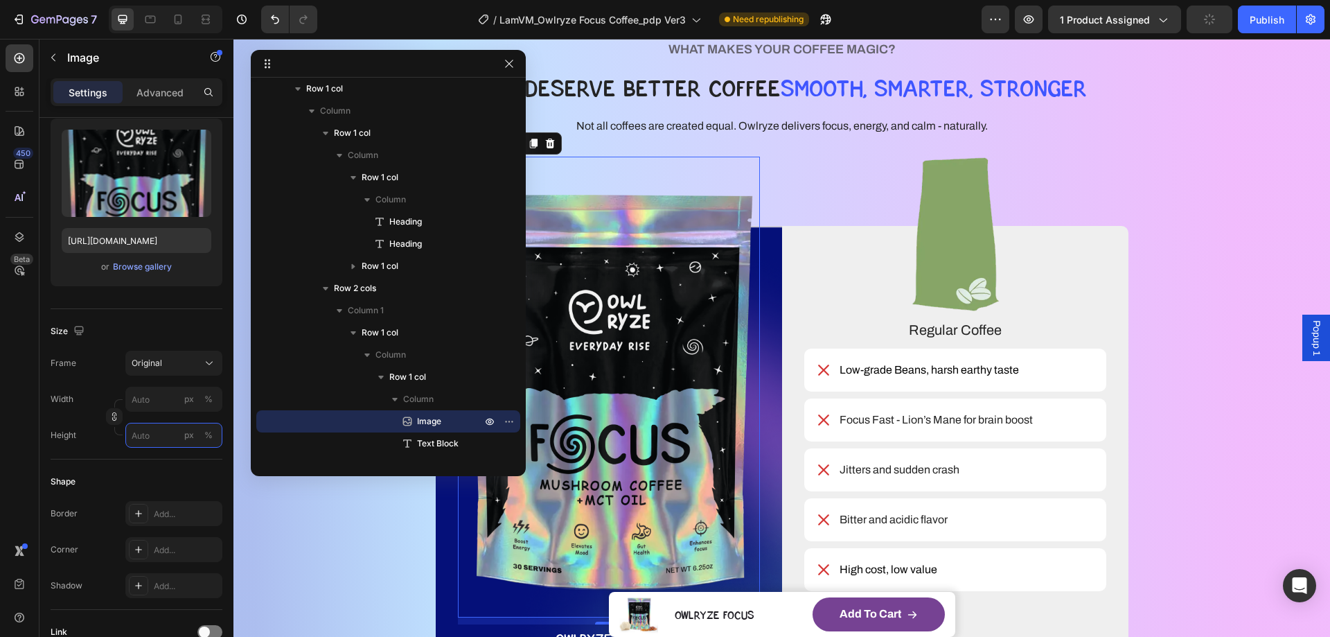
click at [150, 437] on input "px %" at bounding box center [173, 435] width 97 height 25
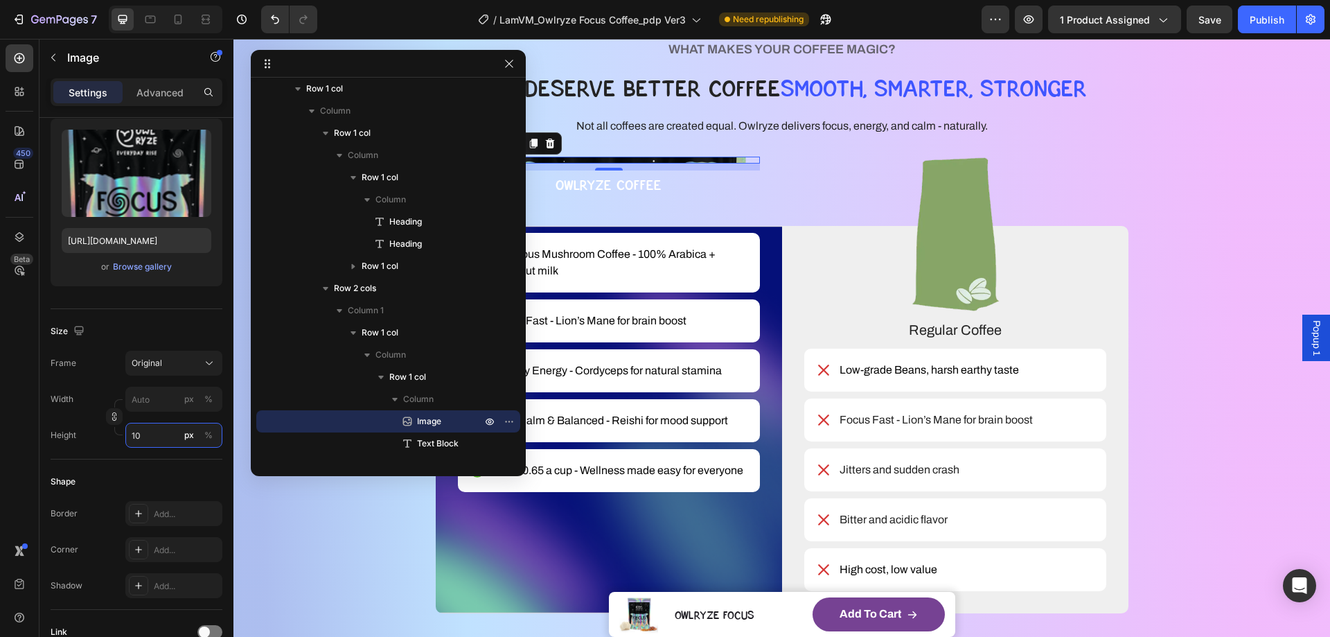
type input "1"
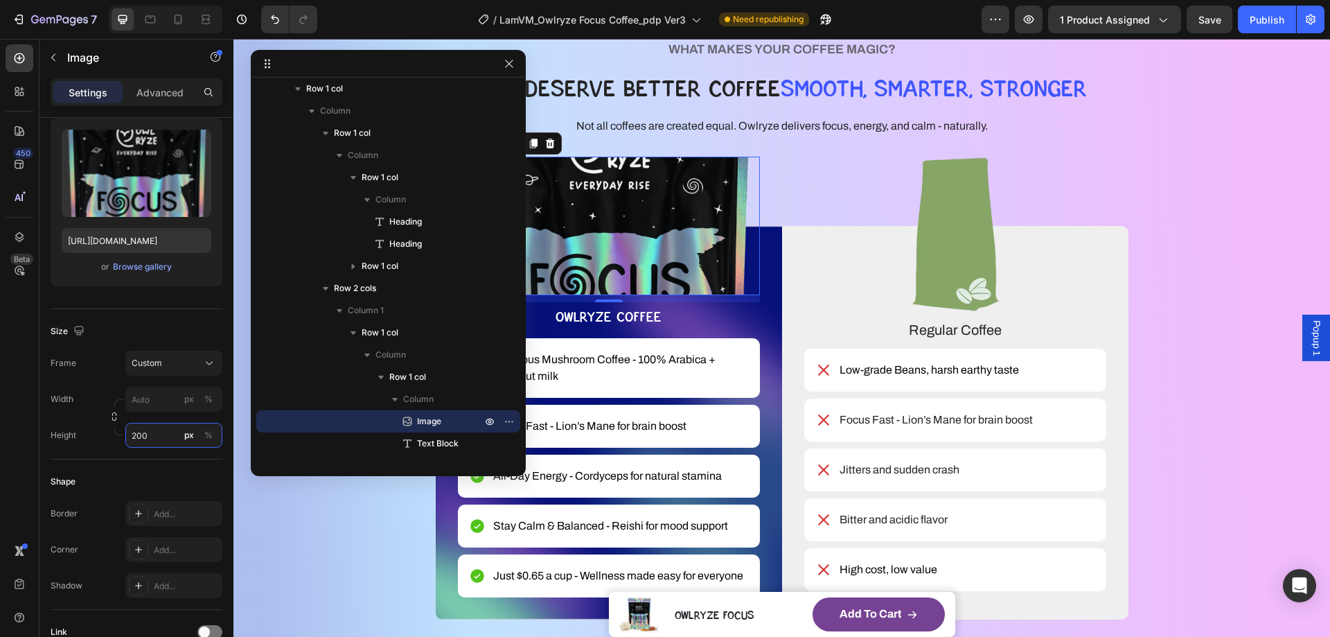
type input "1"
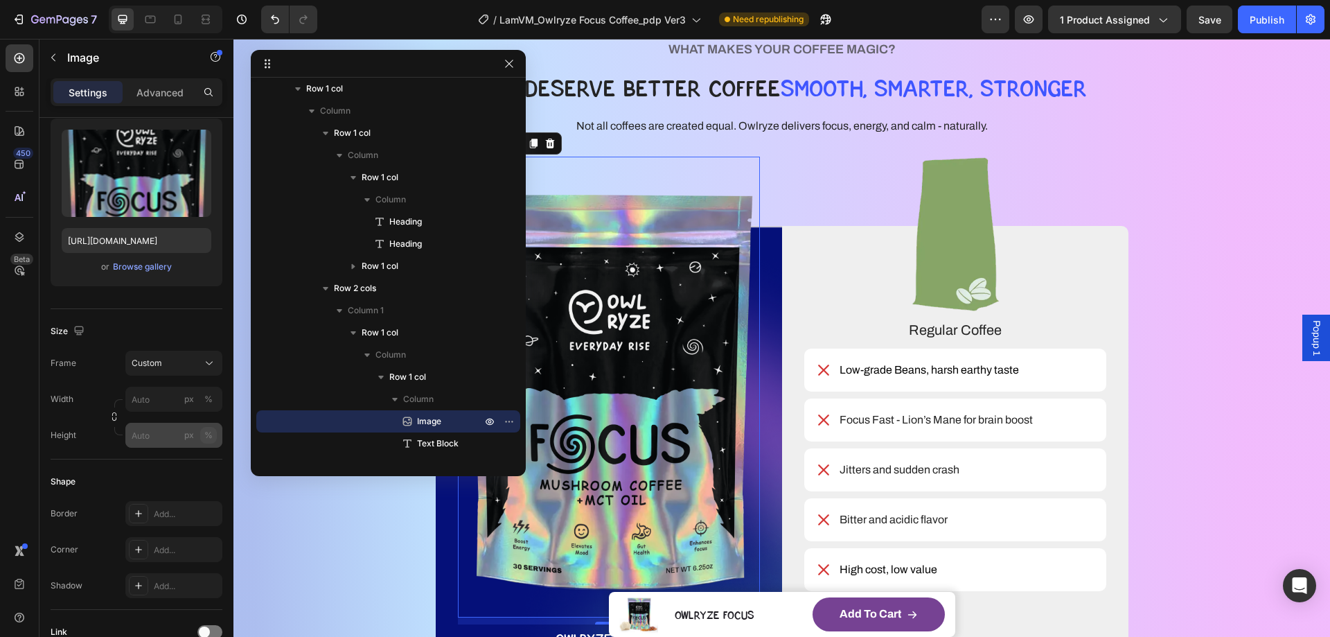
click at [210, 435] on div "%" at bounding box center [208, 435] width 8 height 12
click at [214, 364] on icon at bounding box center [209, 363] width 14 height 14
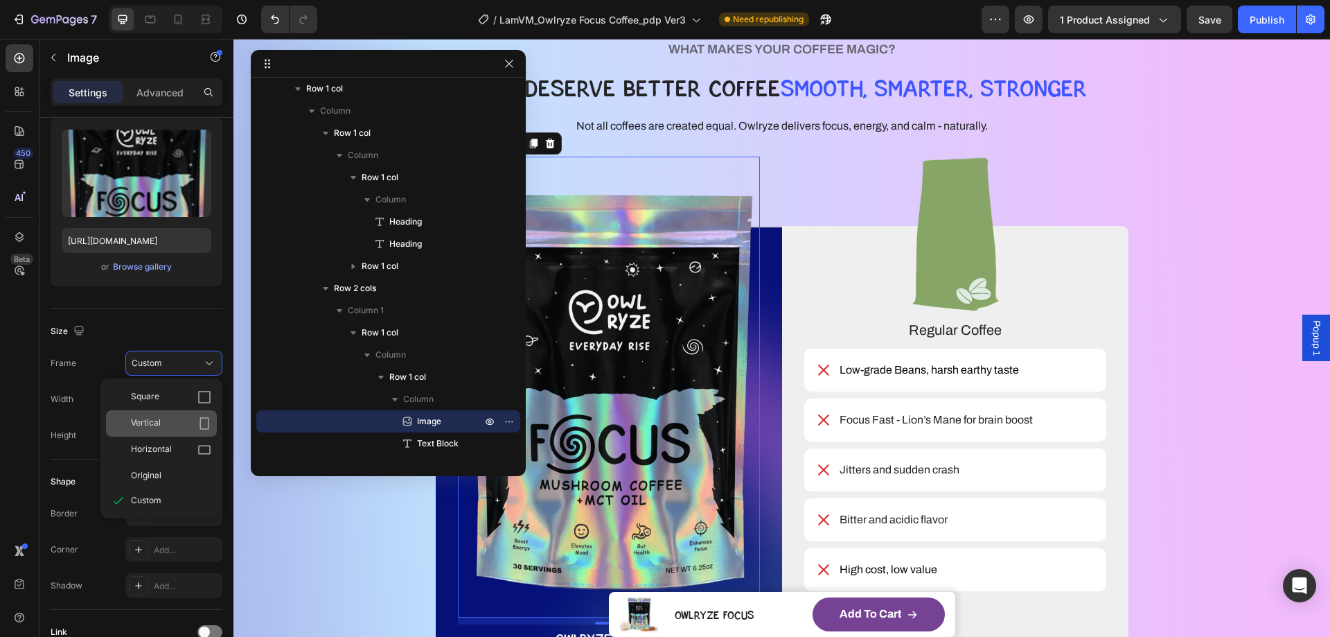
click at [194, 419] on div "Vertical" at bounding box center [171, 423] width 80 height 14
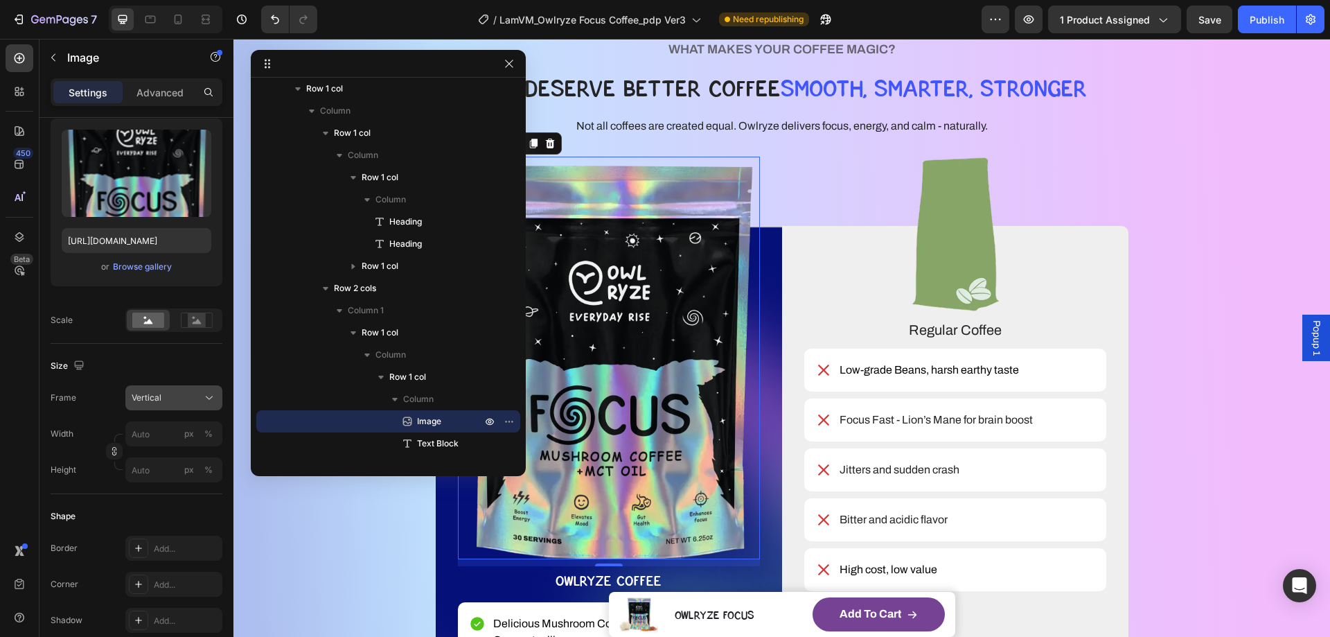
click at [205, 393] on icon at bounding box center [209, 398] width 14 height 14
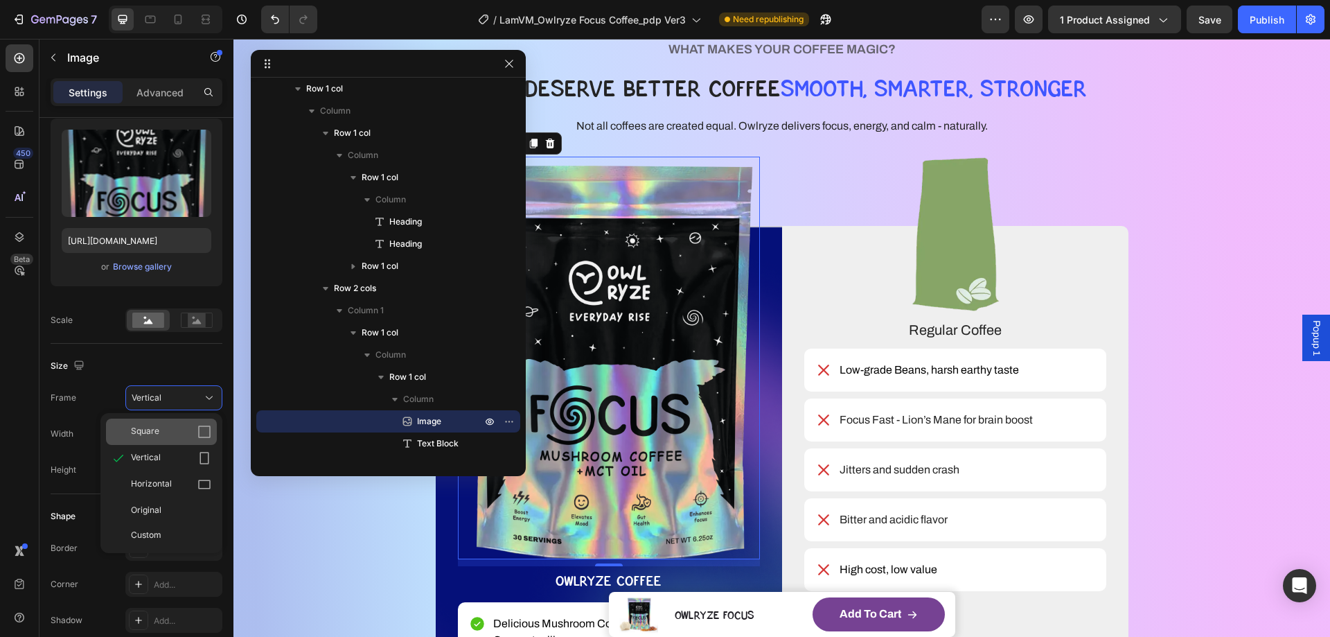
click at [184, 427] on div "Square" at bounding box center [171, 432] width 80 height 14
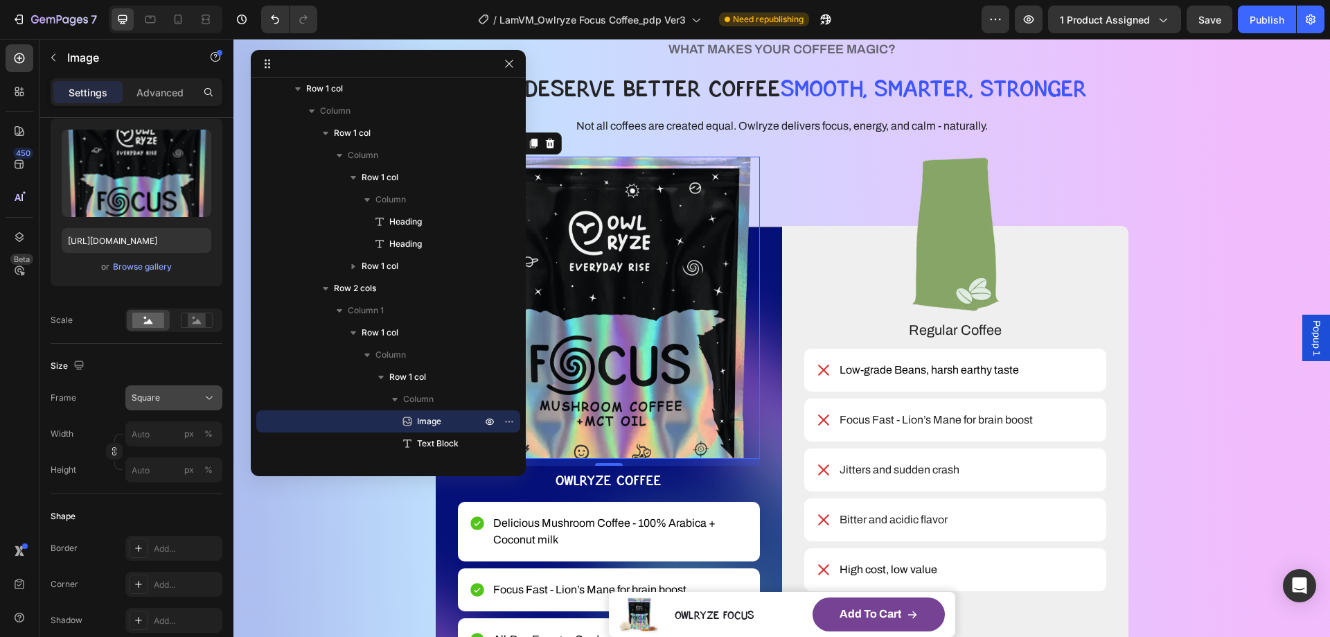
click at [202, 391] on div "Square" at bounding box center [174, 398] width 85 height 14
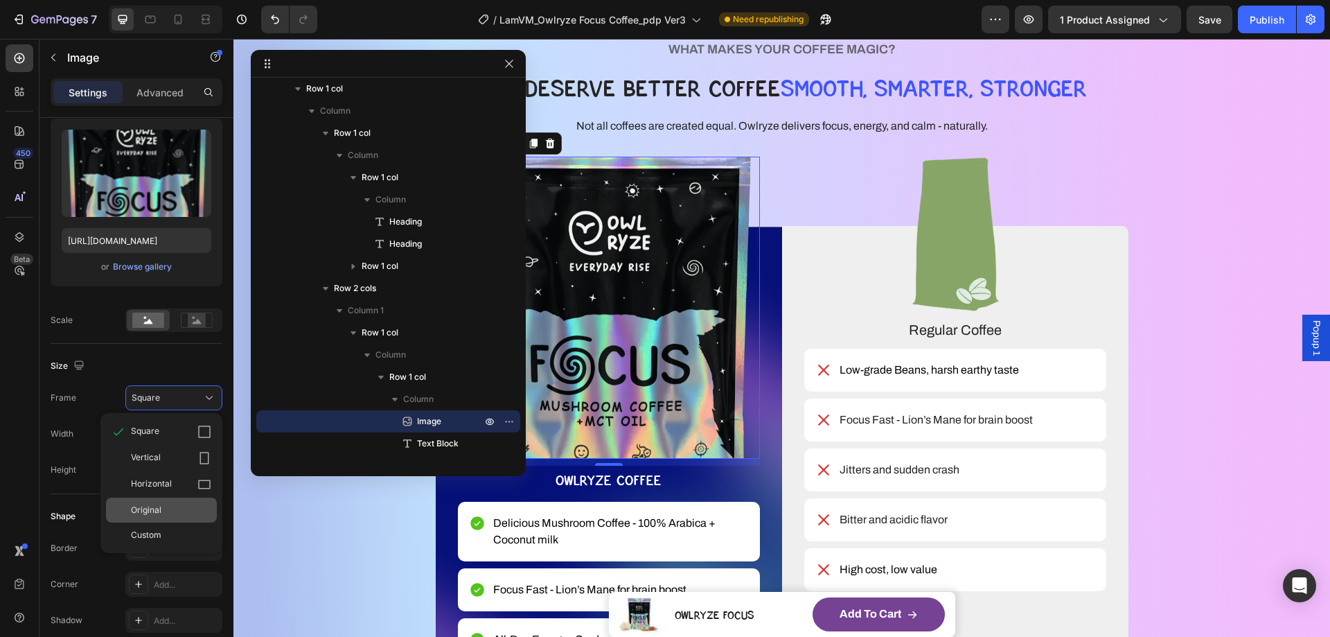
click at [147, 514] on span "Original" at bounding box center [146, 510] width 30 height 12
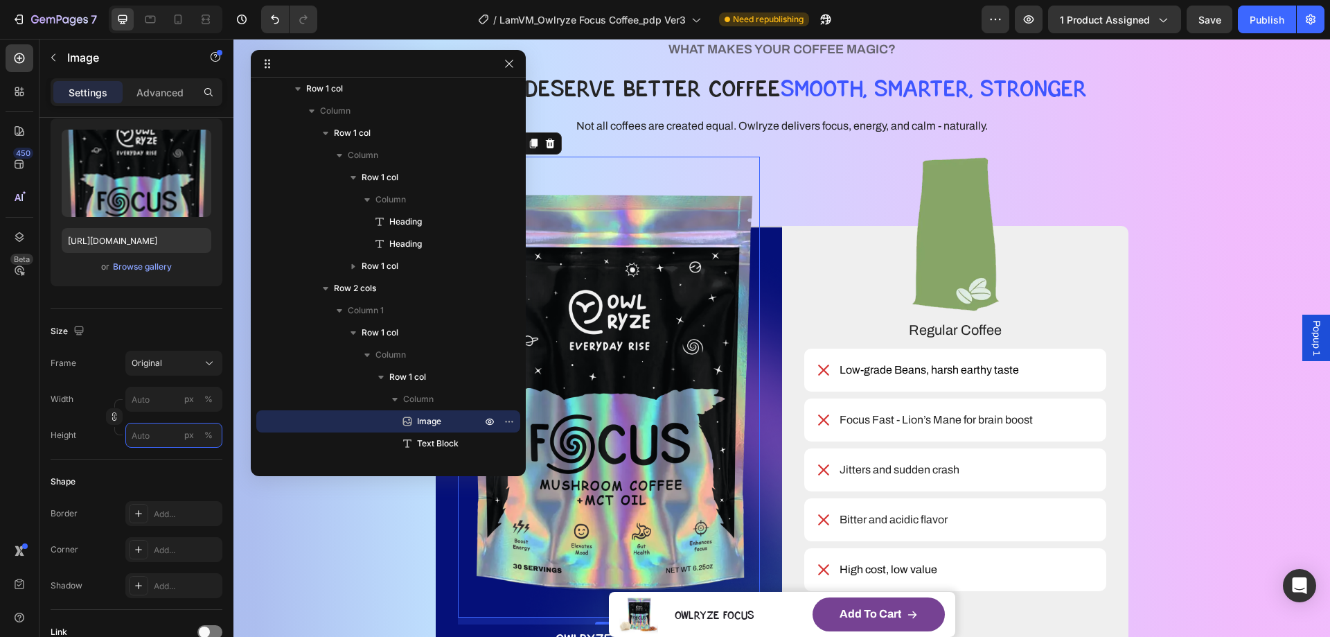
click at [149, 433] on input "px %" at bounding box center [173, 435] width 97 height 25
click at [211, 433] on div "%" at bounding box center [208, 435] width 8 height 12
click at [151, 437] on input "px %" at bounding box center [173, 435] width 97 height 25
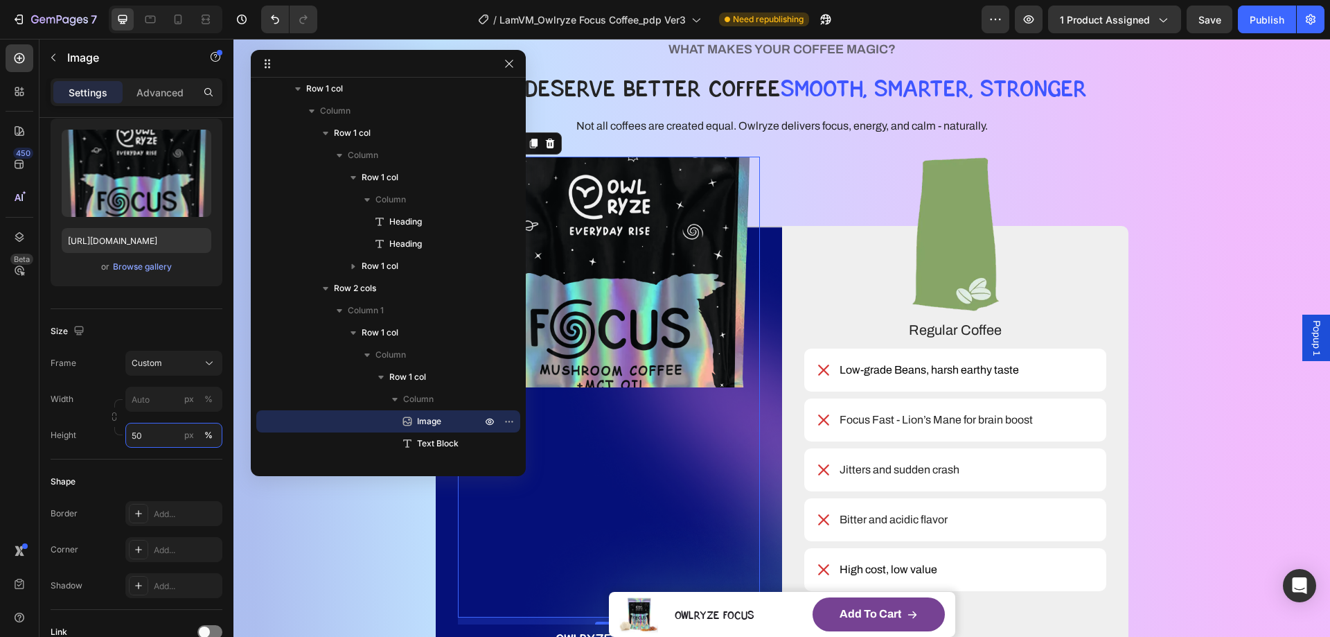
type input "5"
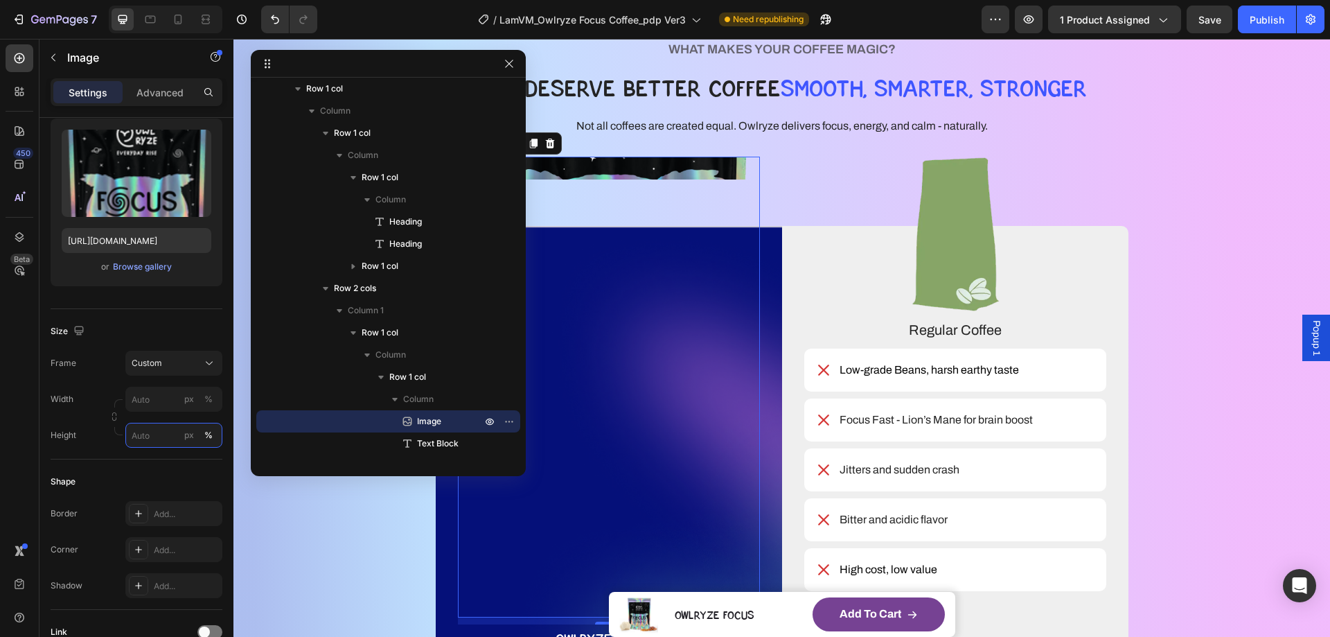
type input "5"
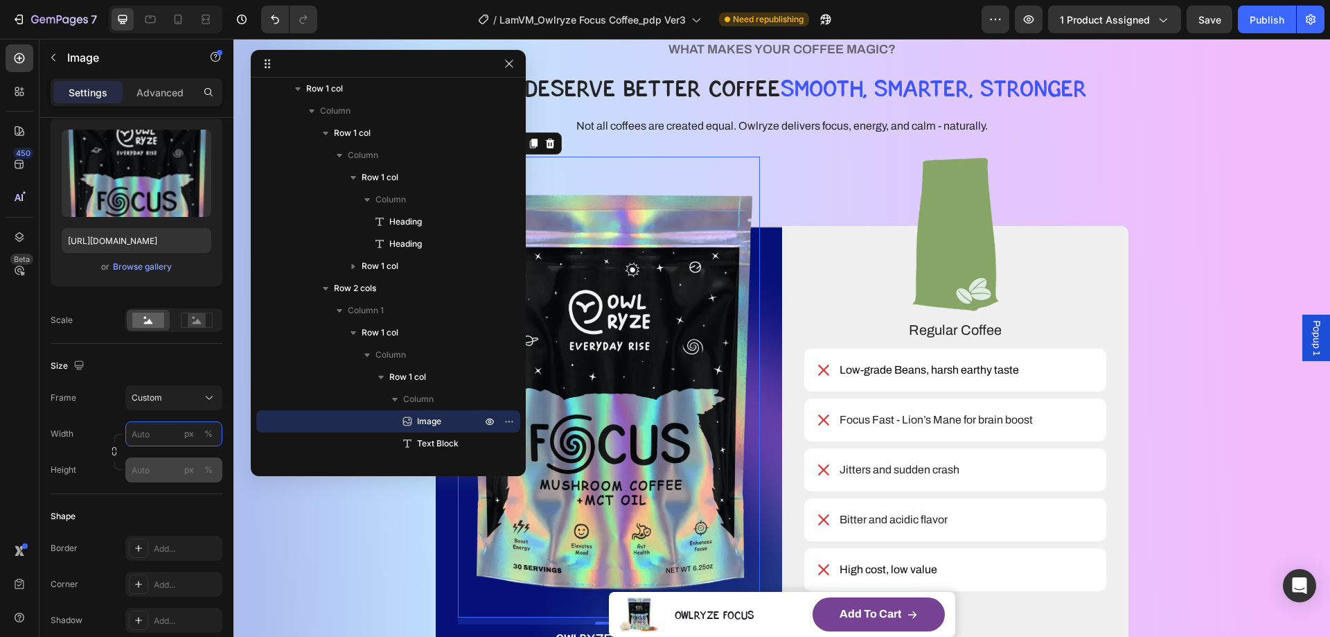
click at [151, 437] on input "px %" at bounding box center [173, 433] width 97 height 25
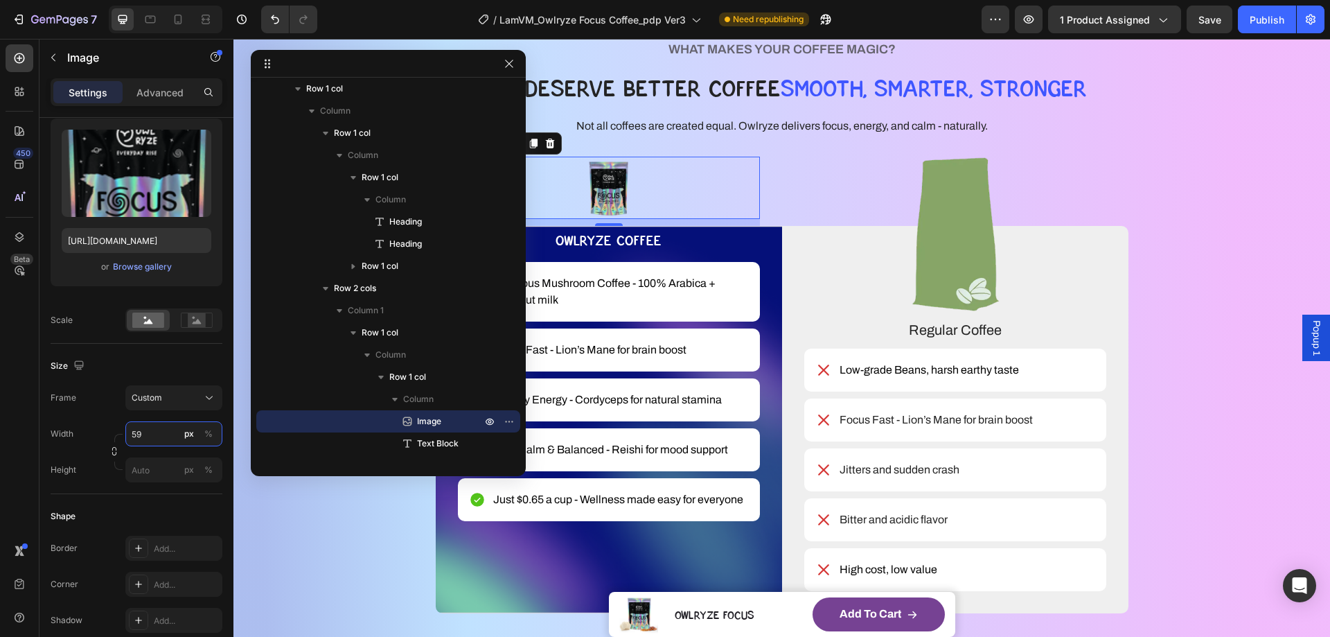
type input "5"
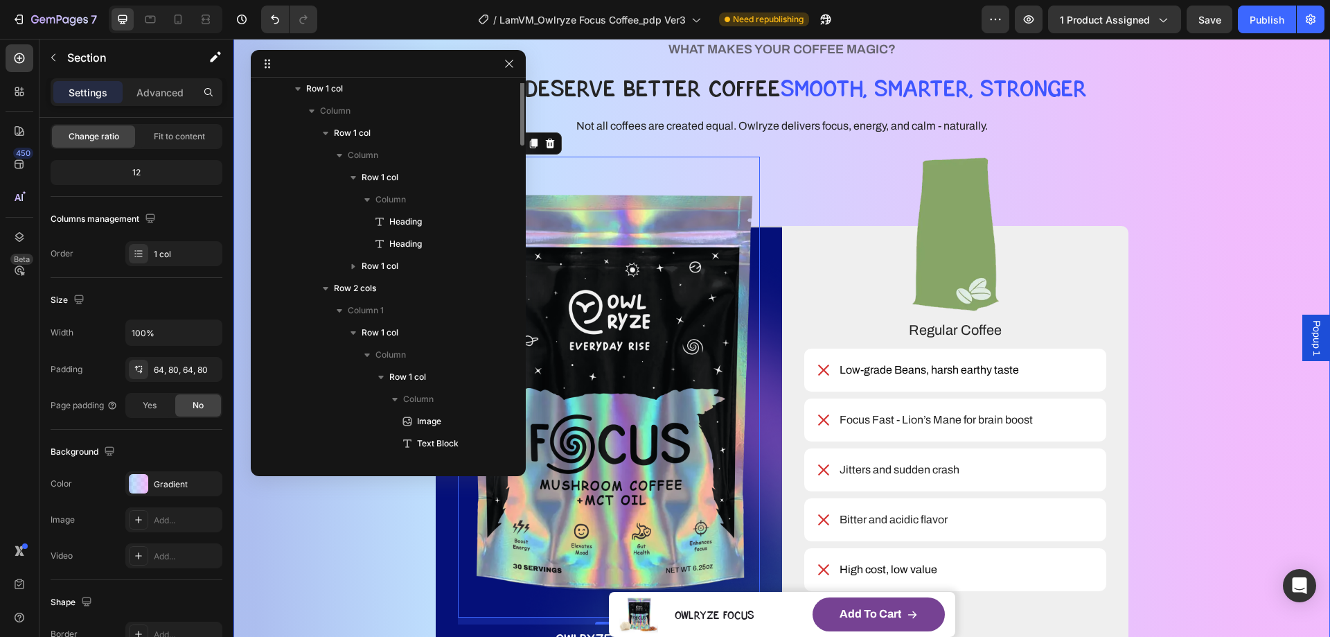
click at [329, 550] on div "WHAT MAKES YOUR COFFEE MAGIC? Heading YOU DESERVE BETTER COFFEE SMOOTH, SMARTER…" at bounding box center [782, 490] width 986 height 903
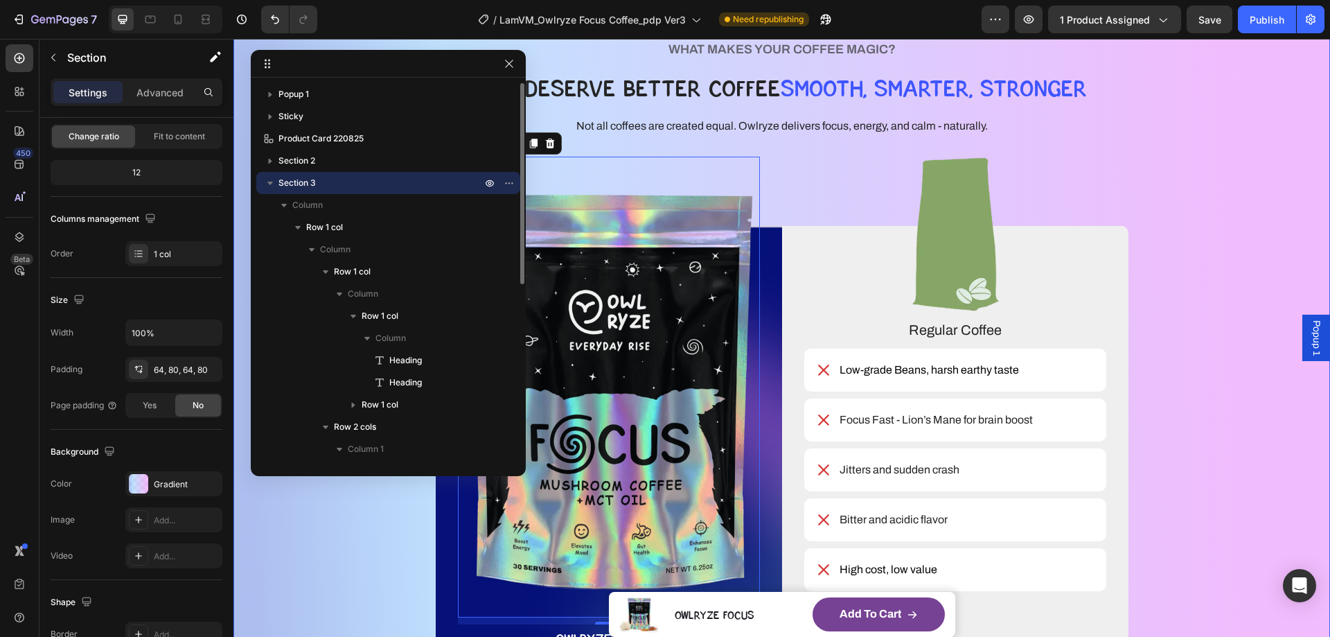
scroll to position [0, 0]
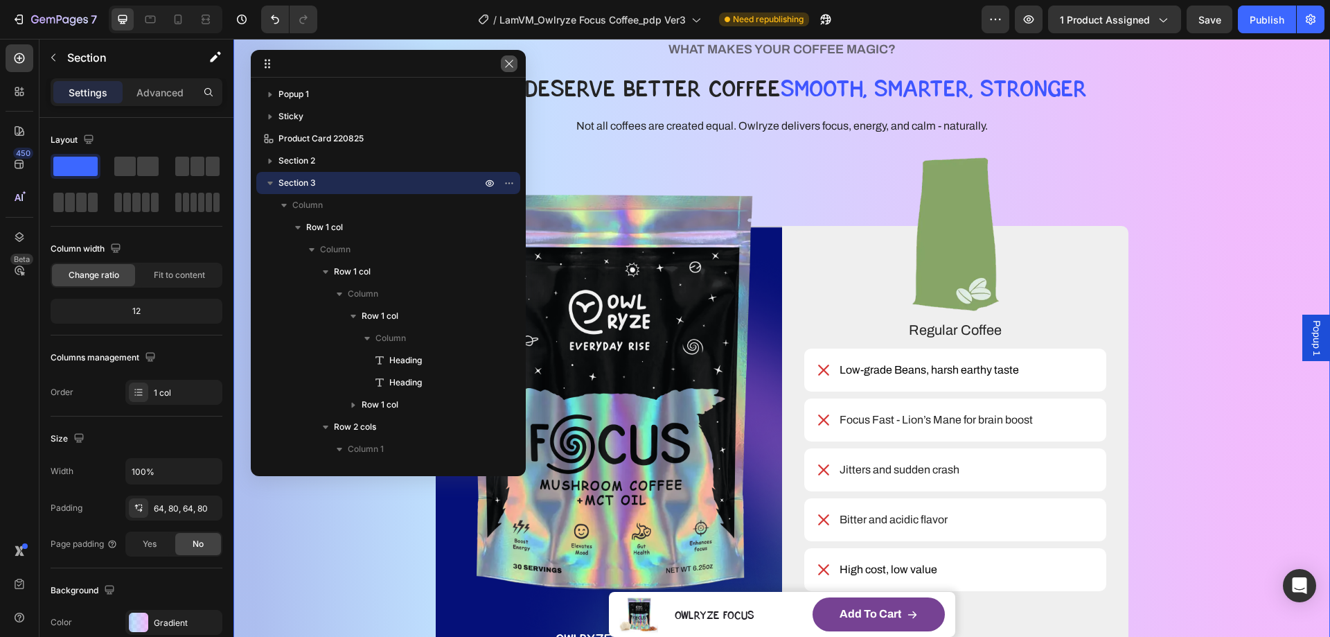
click at [513, 65] on icon "button" at bounding box center [509, 63] width 11 height 11
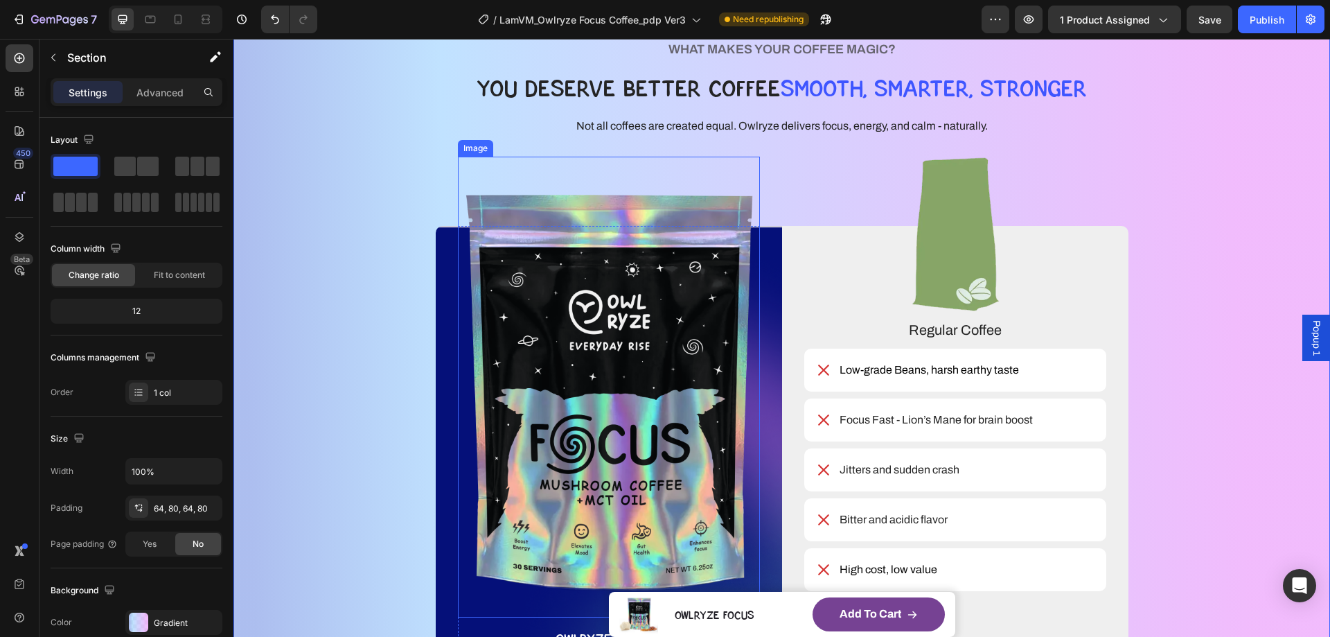
click at [493, 283] on img at bounding box center [609, 387] width 302 height 461
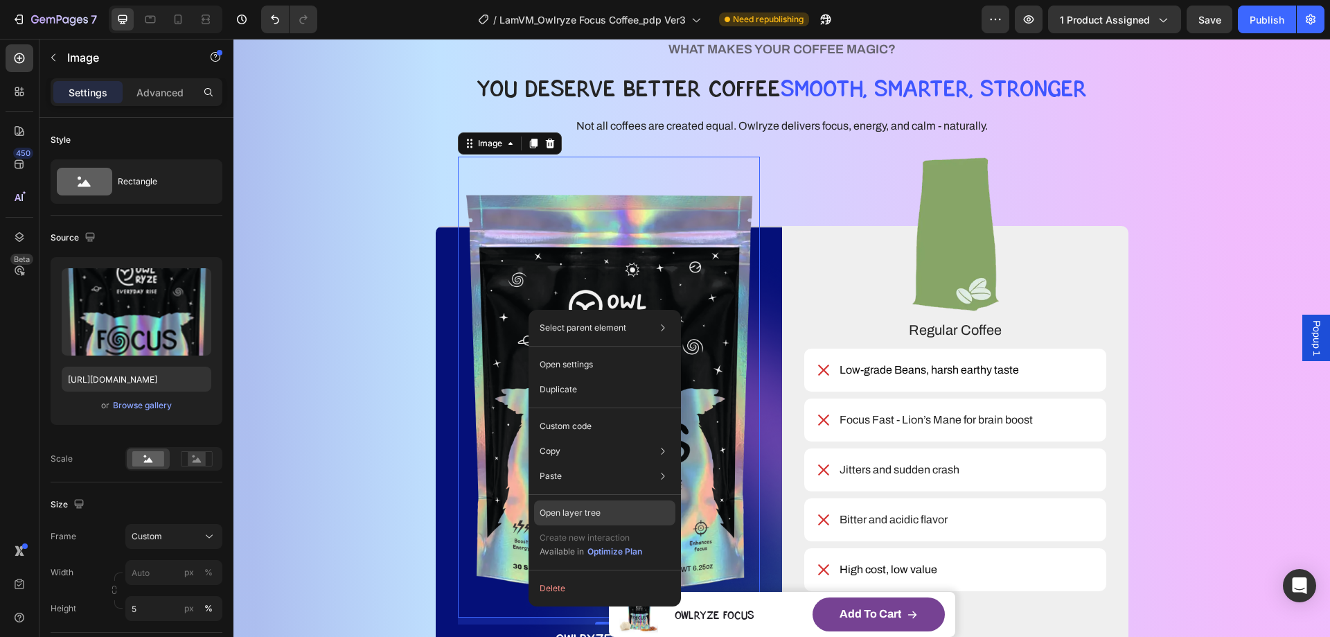
click at [590, 505] on div "Open layer tree" at bounding box center [604, 512] width 141 height 25
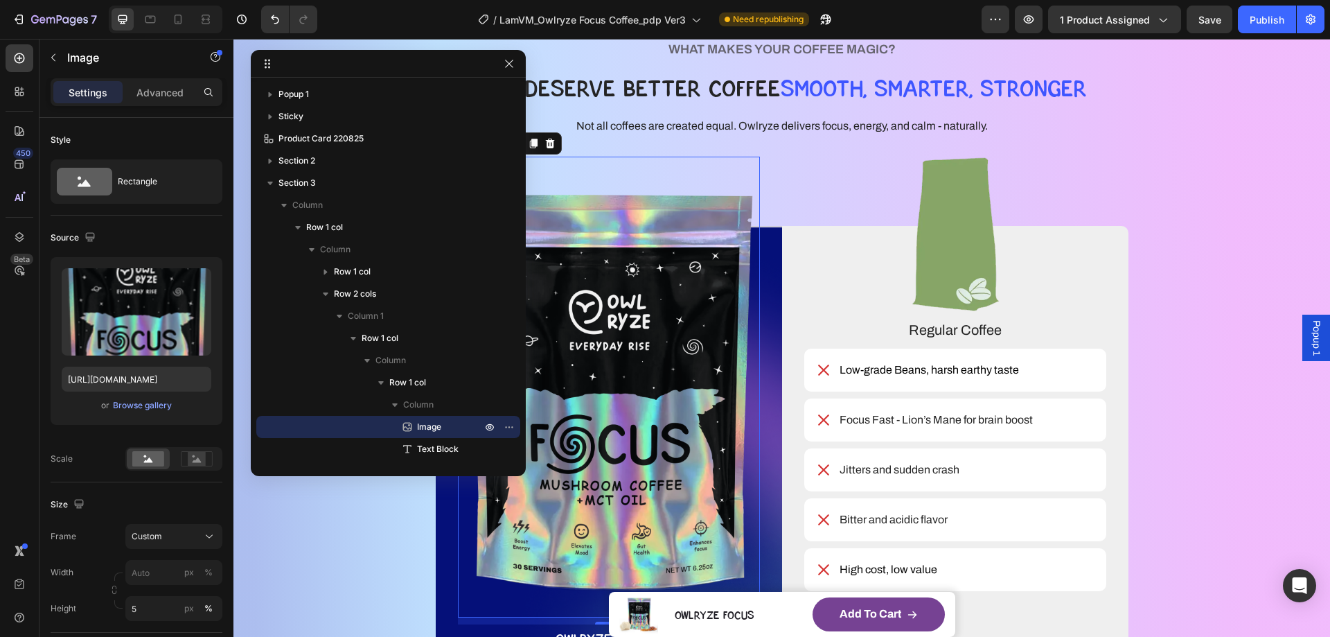
click at [621, 349] on img at bounding box center [609, 387] width 302 height 461
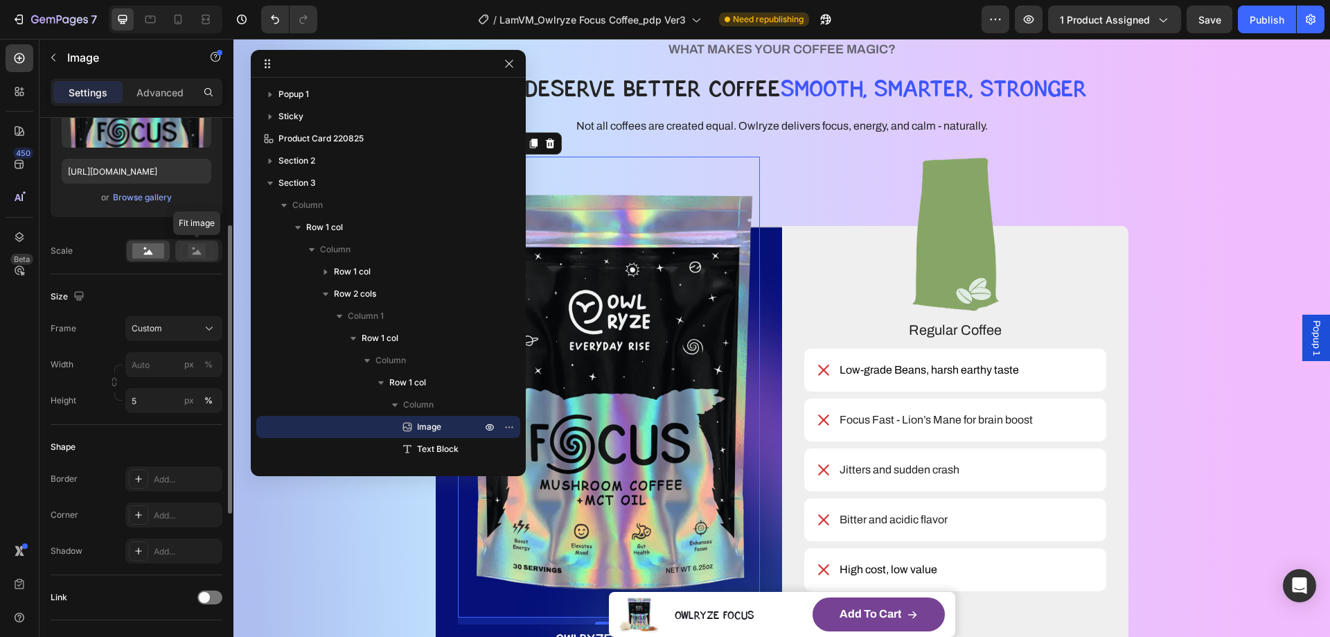
click at [203, 252] on rect at bounding box center [197, 251] width 18 height 14
click at [157, 257] on rect at bounding box center [148, 250] width 32 height 15
click at [204, 254] on rect at bounding box center [197, 251] width 18 height 14
click at [208, 403] on div "%" at bounding box center [208, 400] width 8 height 12
click at [150, 398] on input "5" at bounding box center [173, 400] width 97 height 25
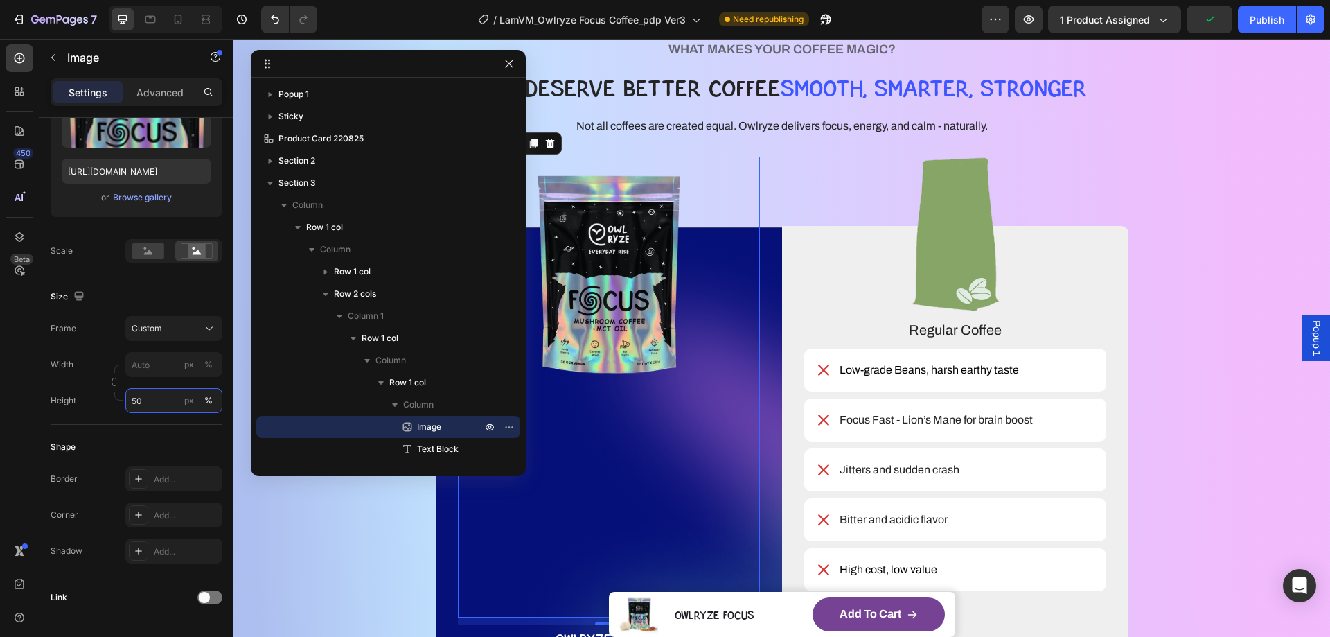
drag, startPoint x: 152, startPoint y: 405, endPoint x: 132, endPoint y: 403, distance: 20.9
click at [132, 403] on input "50" at bounding box center [173, 400] width 97 height 25
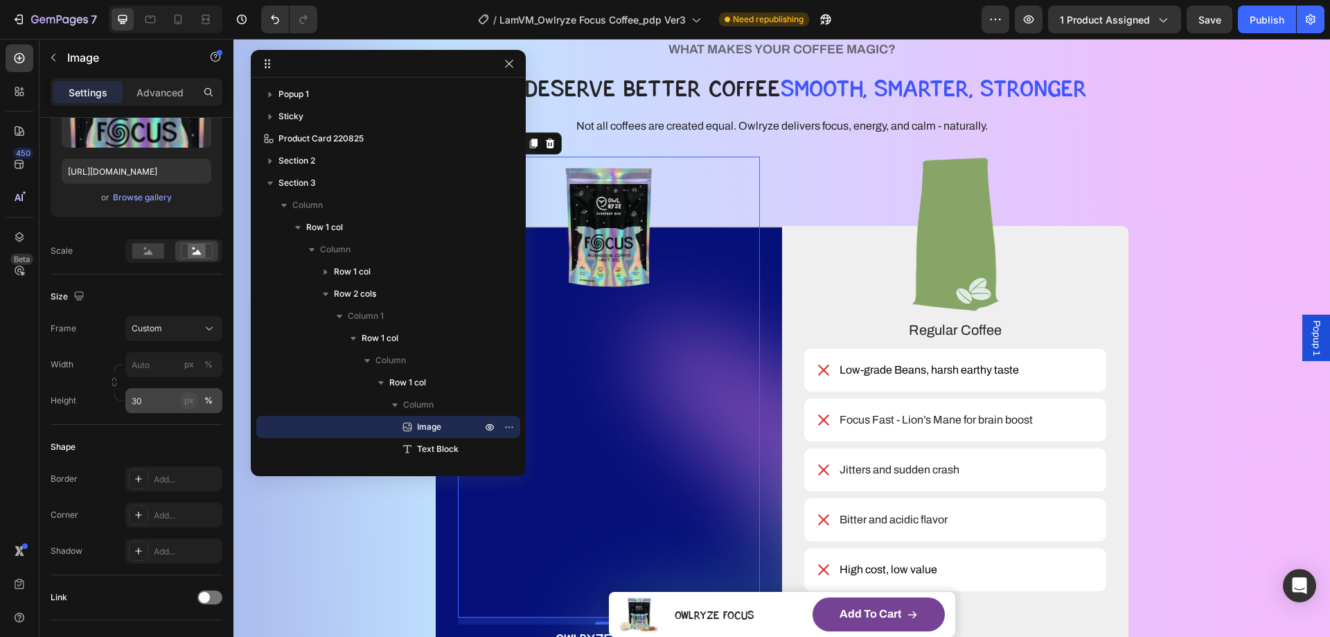
click at [200, 373] on button "px" at bounding box center [208, 364] width 17 height 17
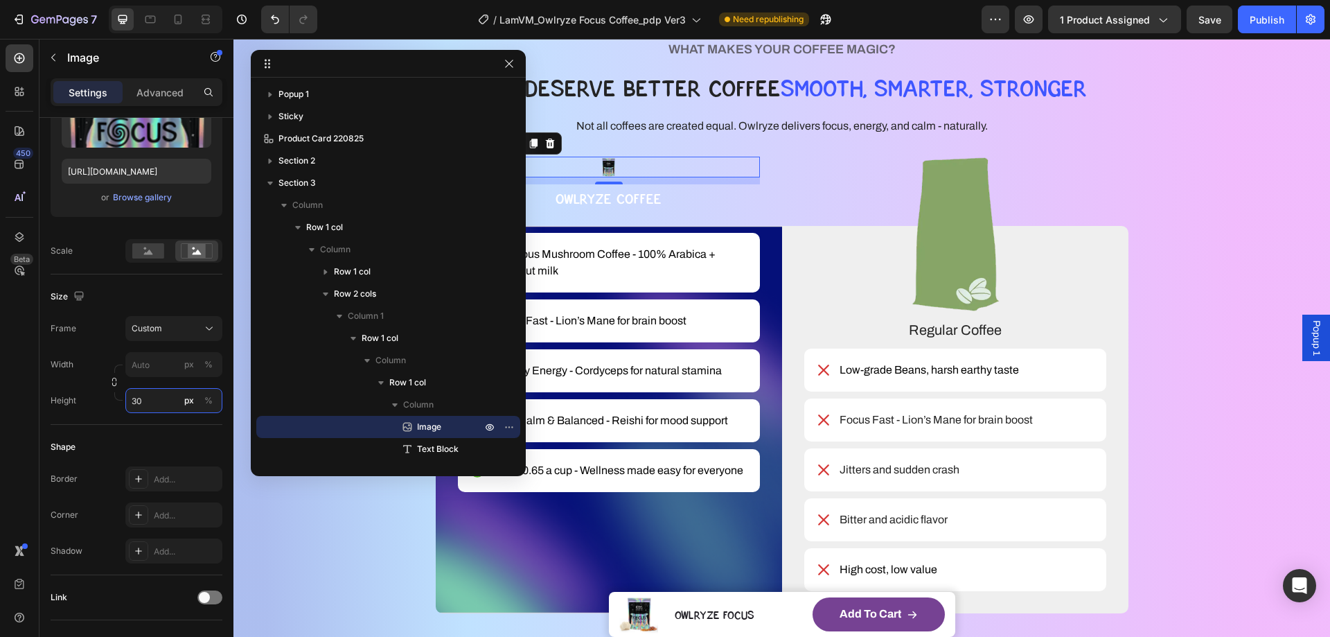
click at [150, 395] on input "30" at bounding box center [173, 400] width 97 height 25
click at [154, 402] on input "30" at bounding box center [173, 400] width 97 height 25
drag, startPoint x: 170, startPoint y: 402, endPoint x: 135, endPoint y: 401, distance: 34.7
click at [135, 401] on input "30" at bounding box center [173, 400] width 97 height 25
type input "3"
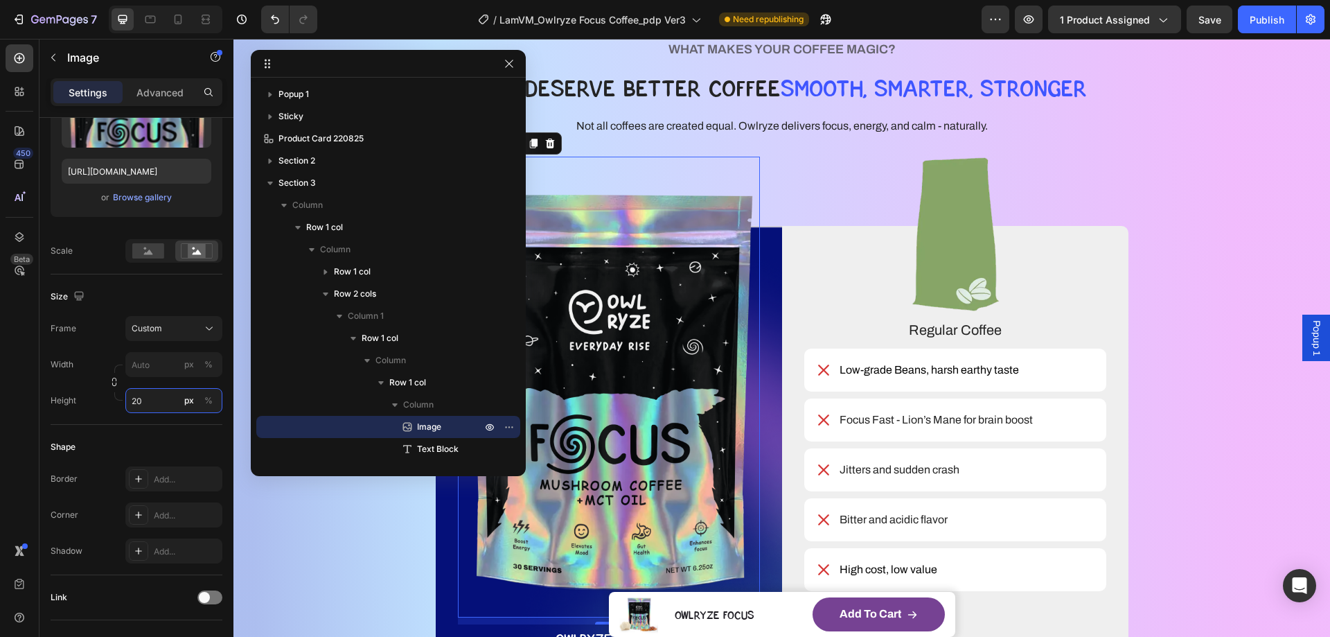
type input "200"
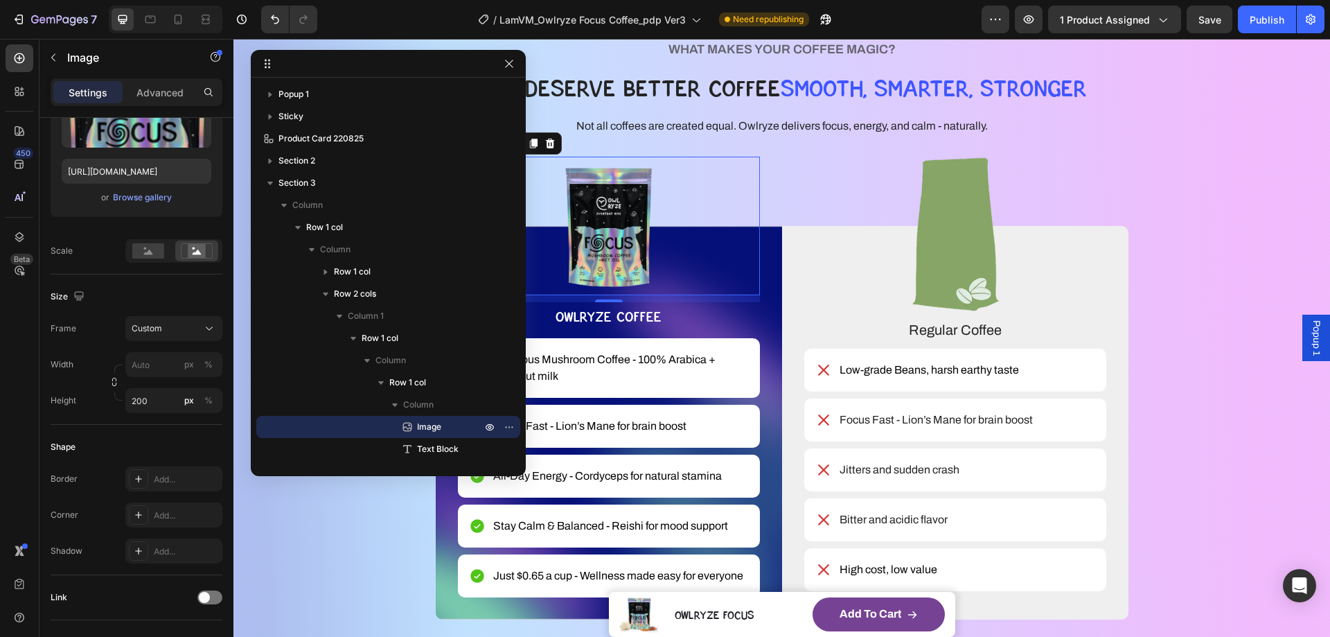
click at [241, 381] on div "WHAT MAKES YOUR COFFEE MAGIC? Heading YOU DESERVE BETTER COFFEE SMOOTH, SMARTER…" at bounding box center [782, 328] width 1097 height 669
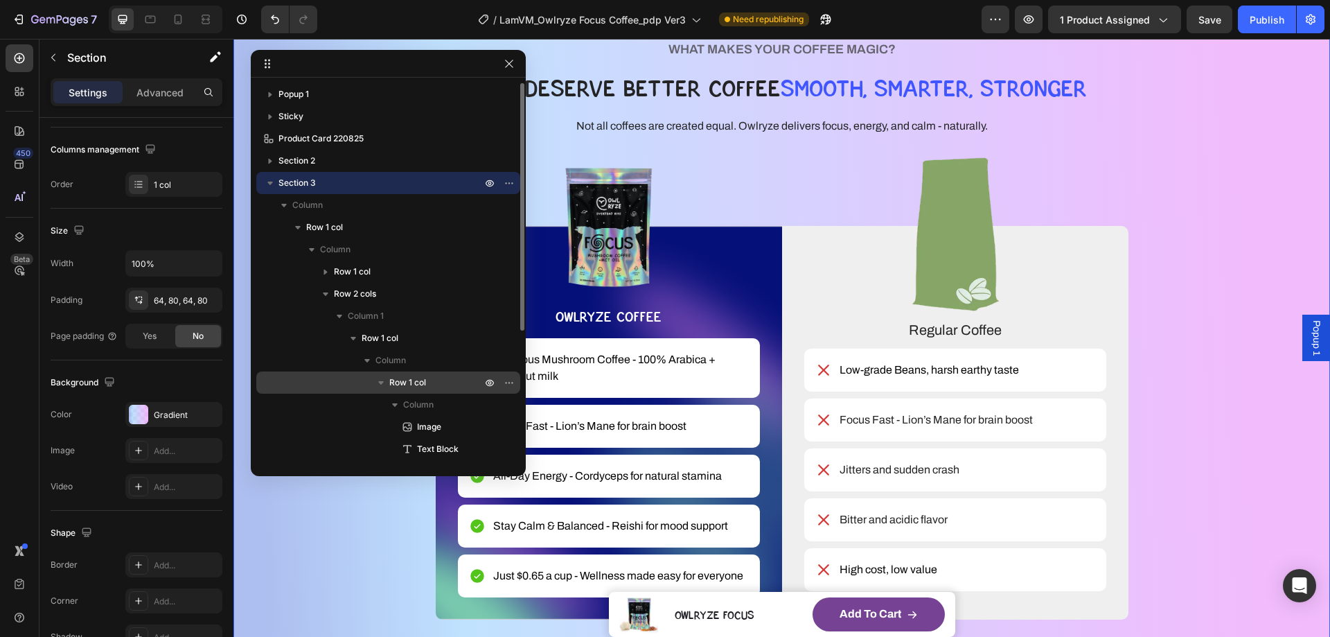
scroll to position [0, 0]
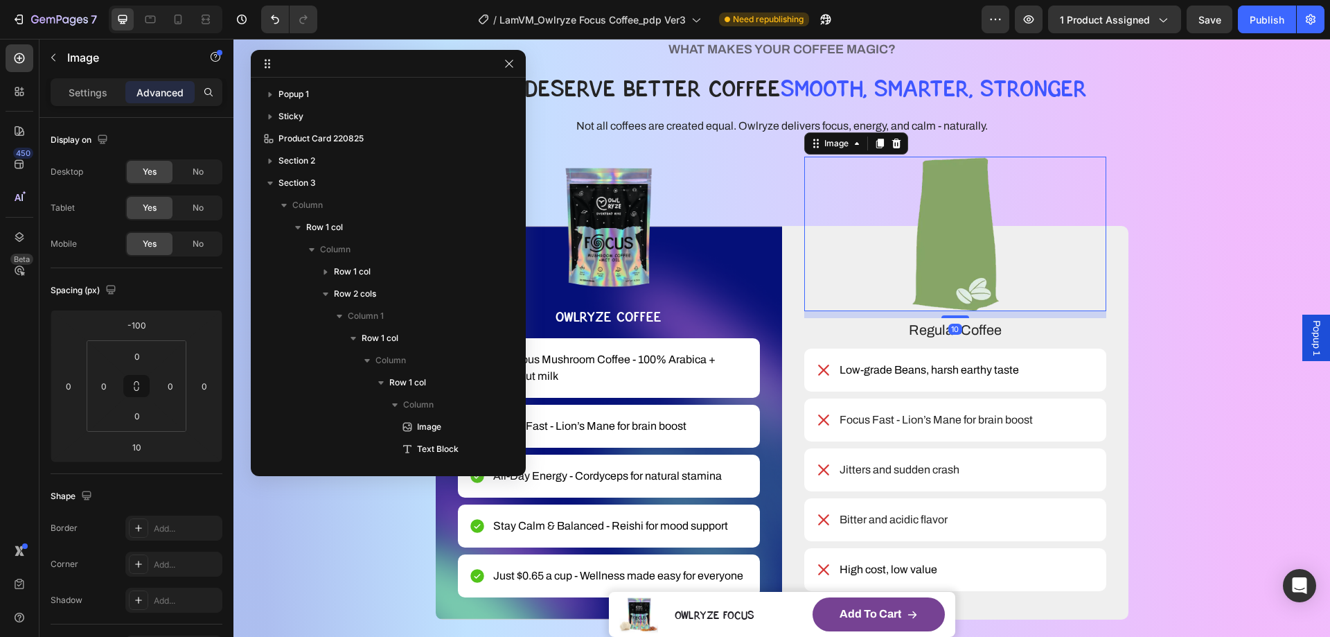
click at [954, 202] on img at bounding box center [955, 234] width 180 height 155
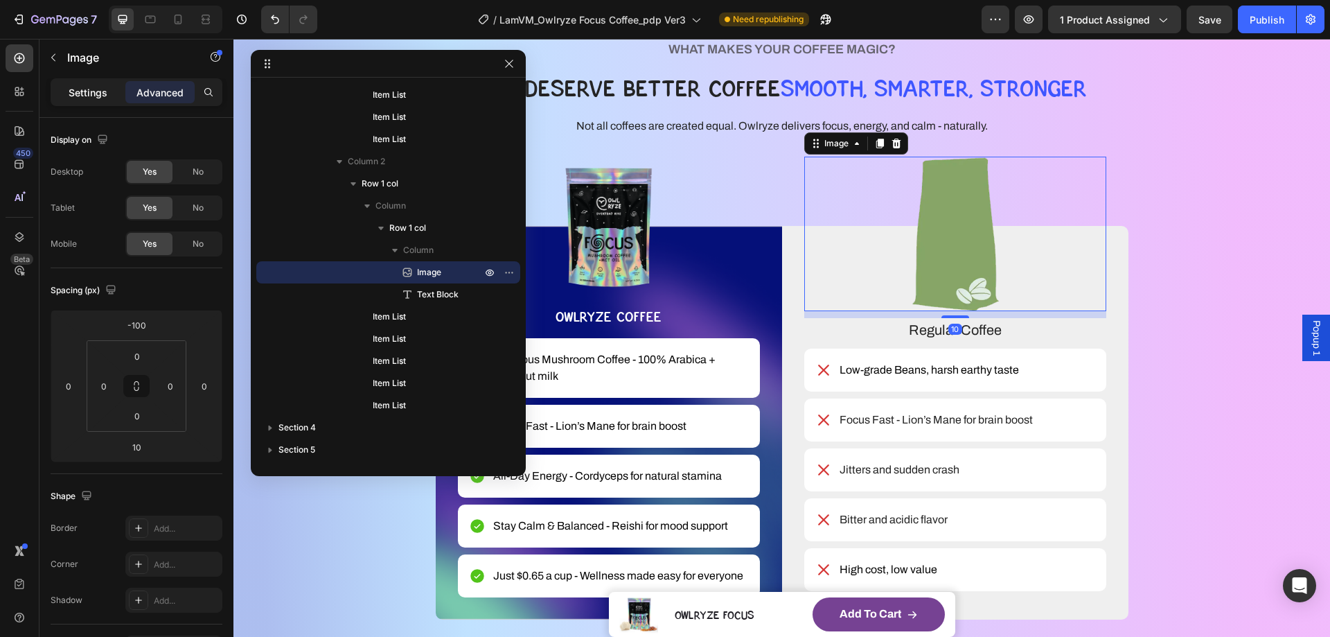
click at [87, 87] on p "Settings" at bounding box center [88, 92] width 39 height 15
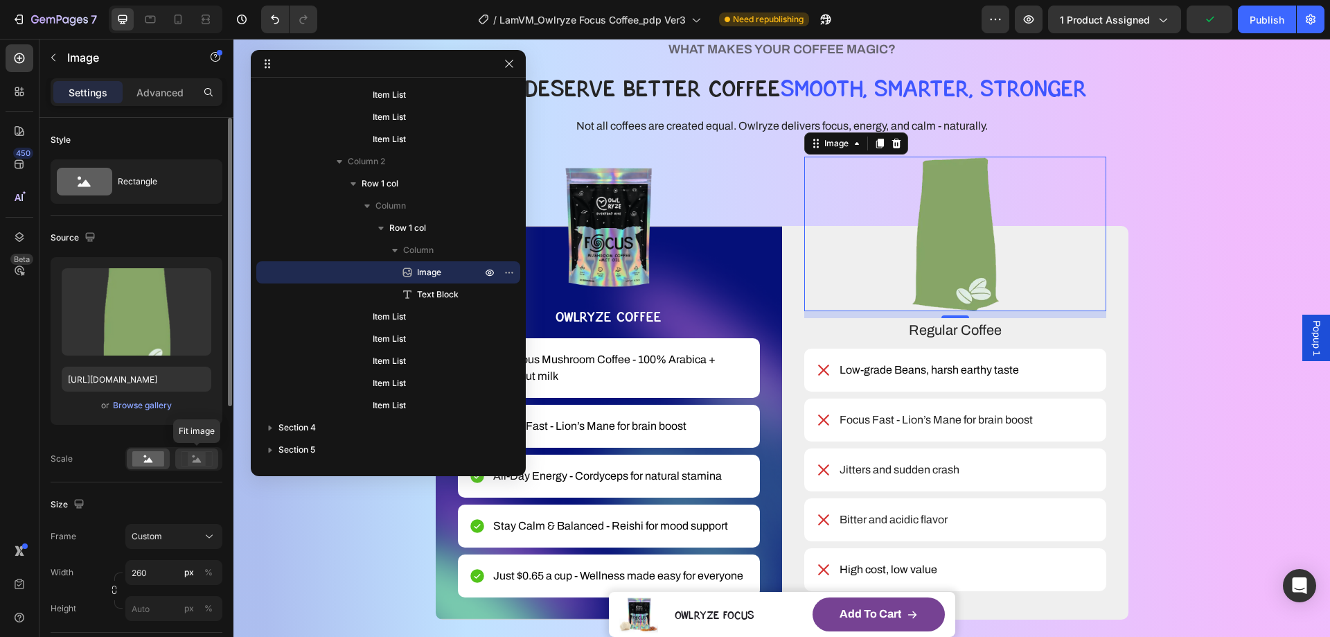
click at [193, 455] on rect at bounding box center [197, 459] width 18 height 14
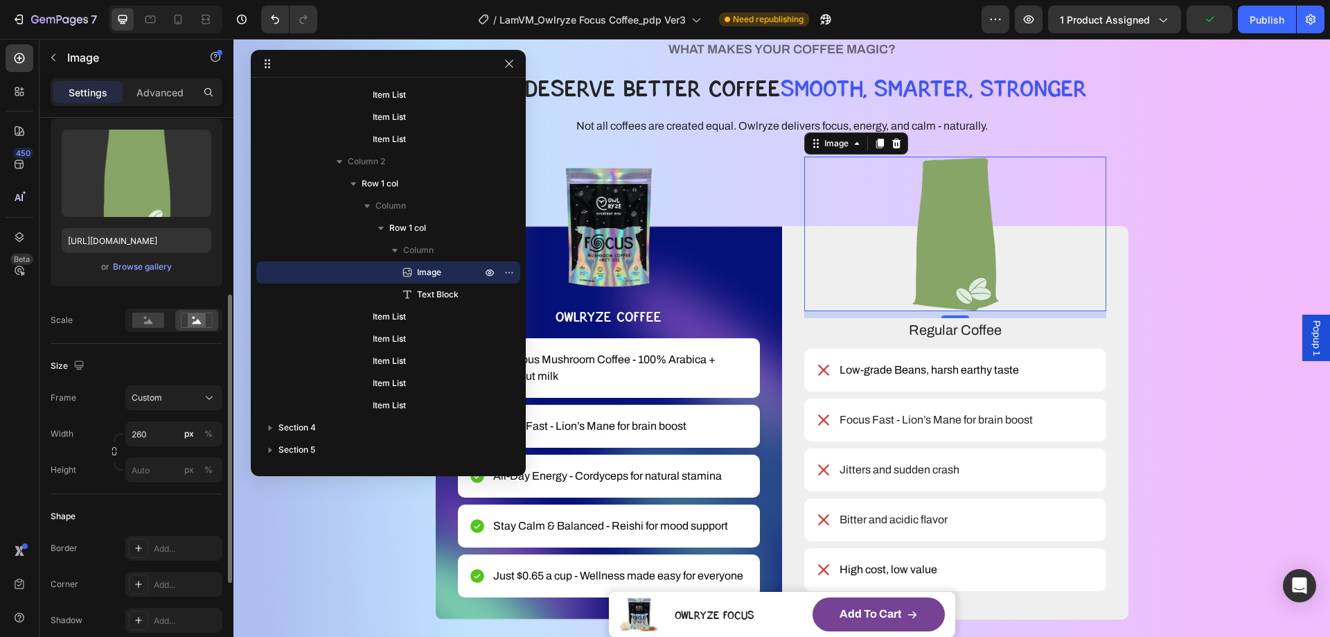
scroll to position [277, 0]
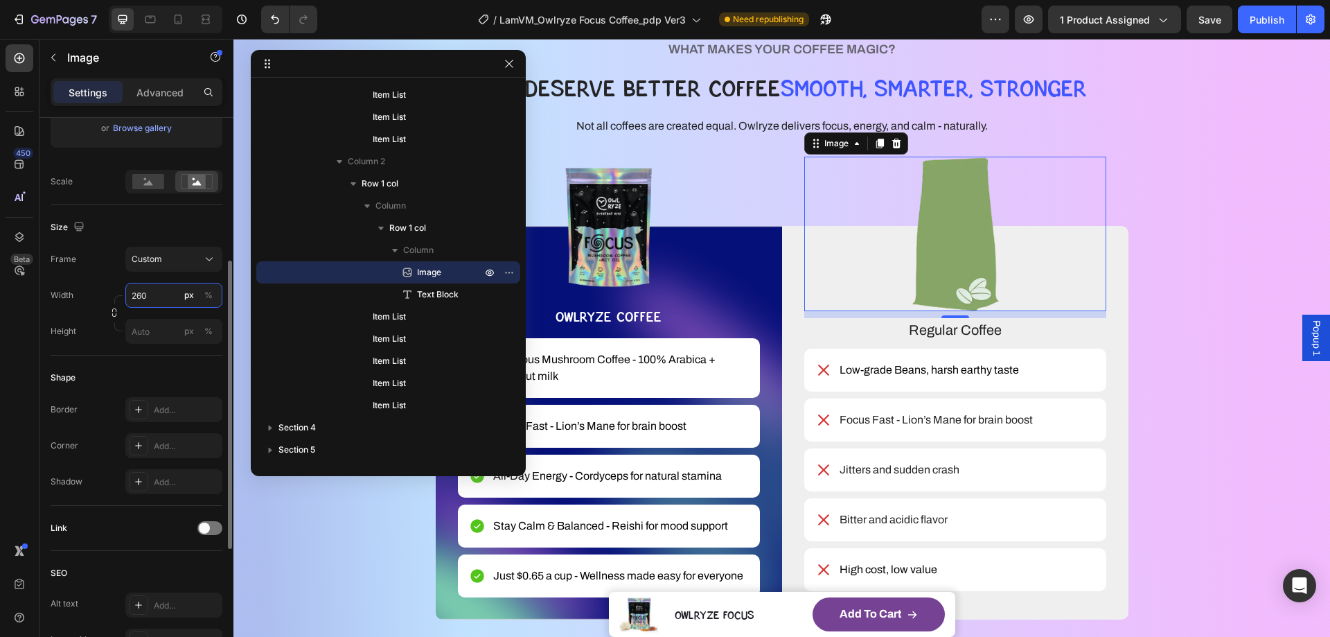
click at [163, 295] on input "260" at bounding box center [173, 295] width 97 height 25
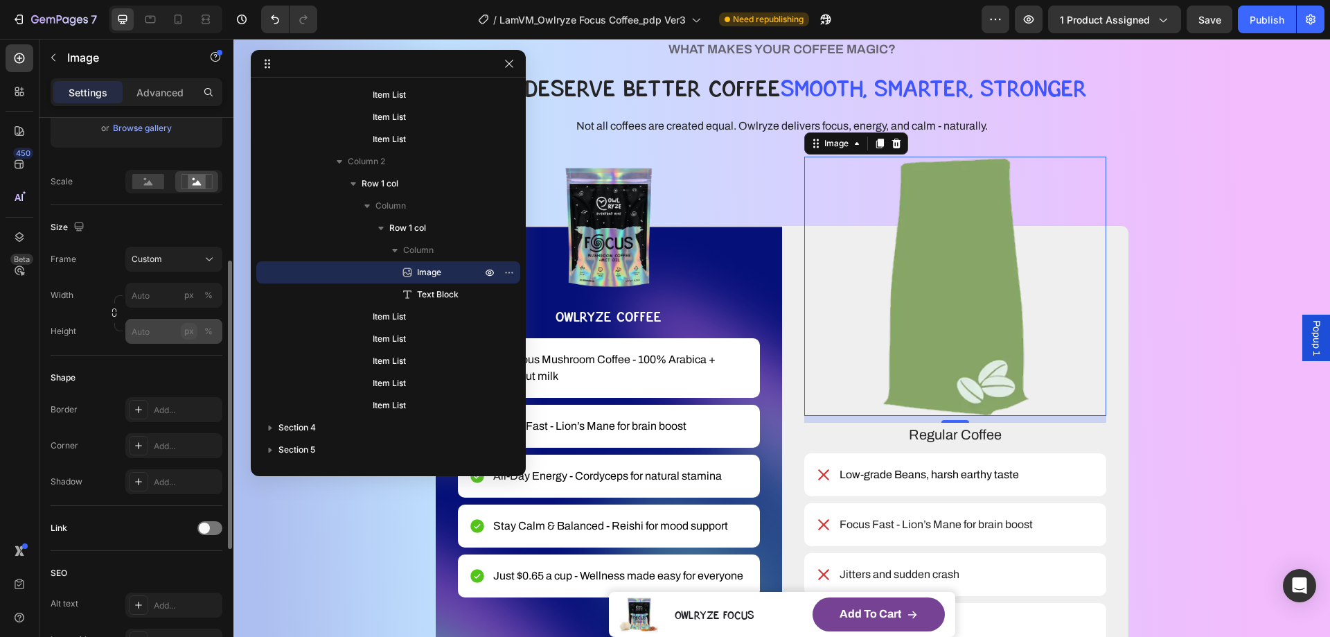
click at [188, 328] on div "Style Rectangle Source Upload Image https://cdn.shopify.com/s/files/1/0653/2779…" at bounding box center [137, 334] width 172 height 986
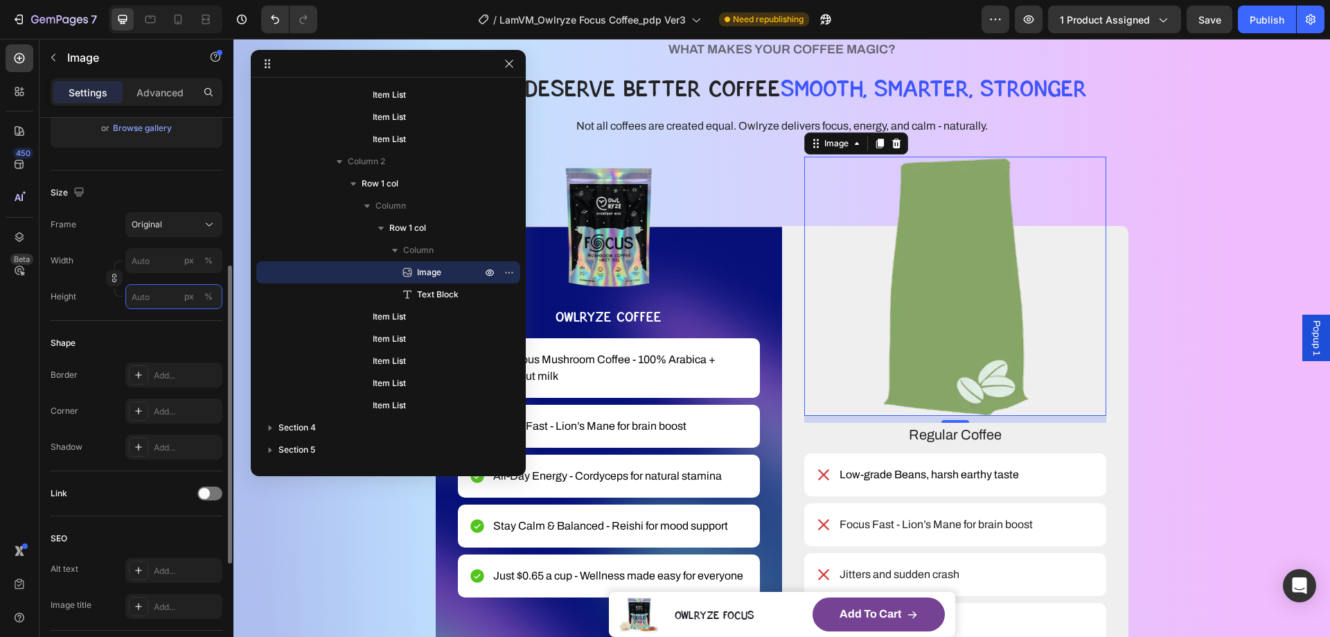
click at [161, 298] on input "px %" at bounding box center [173, 296] width 97 height 25
click at [184, 298] on div "px" at bounding box center [189, 296] width 10 height 12
click at [150, 301] on input "px %" at bounding box center [173, 296] width 97 height 25
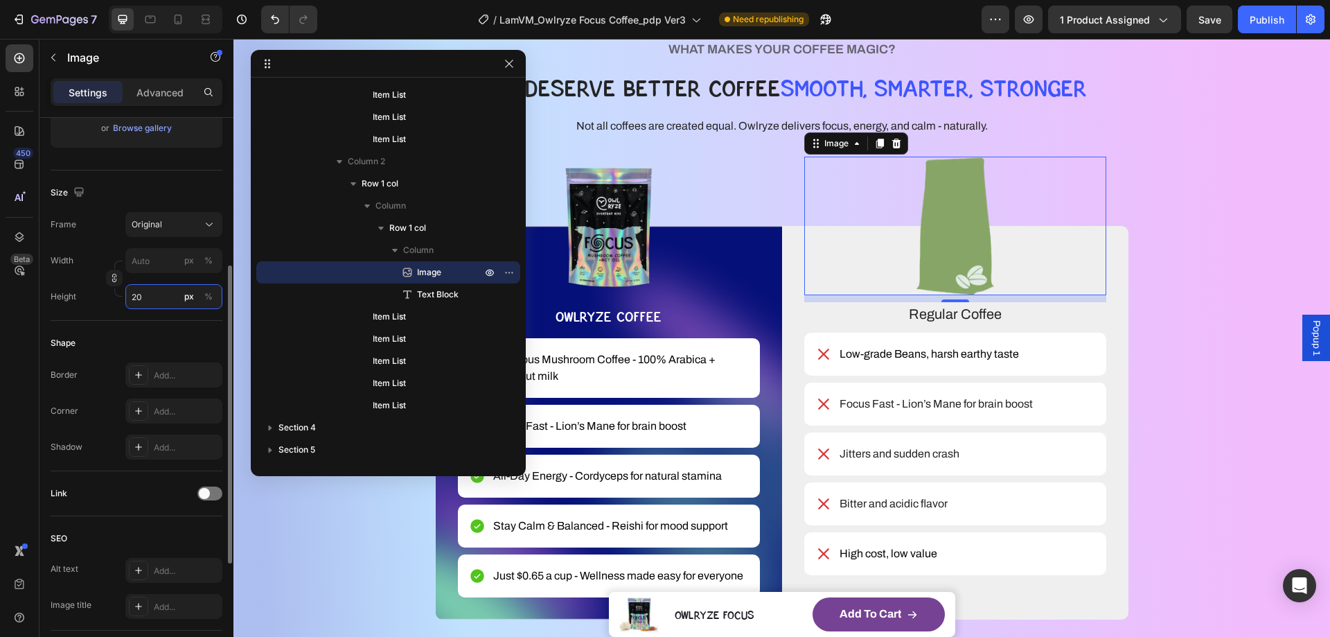
type input "200"
click at [638, 317] on p "OWLRYZE COFFEE" at bounding box center [608, 317] width 299 height 26
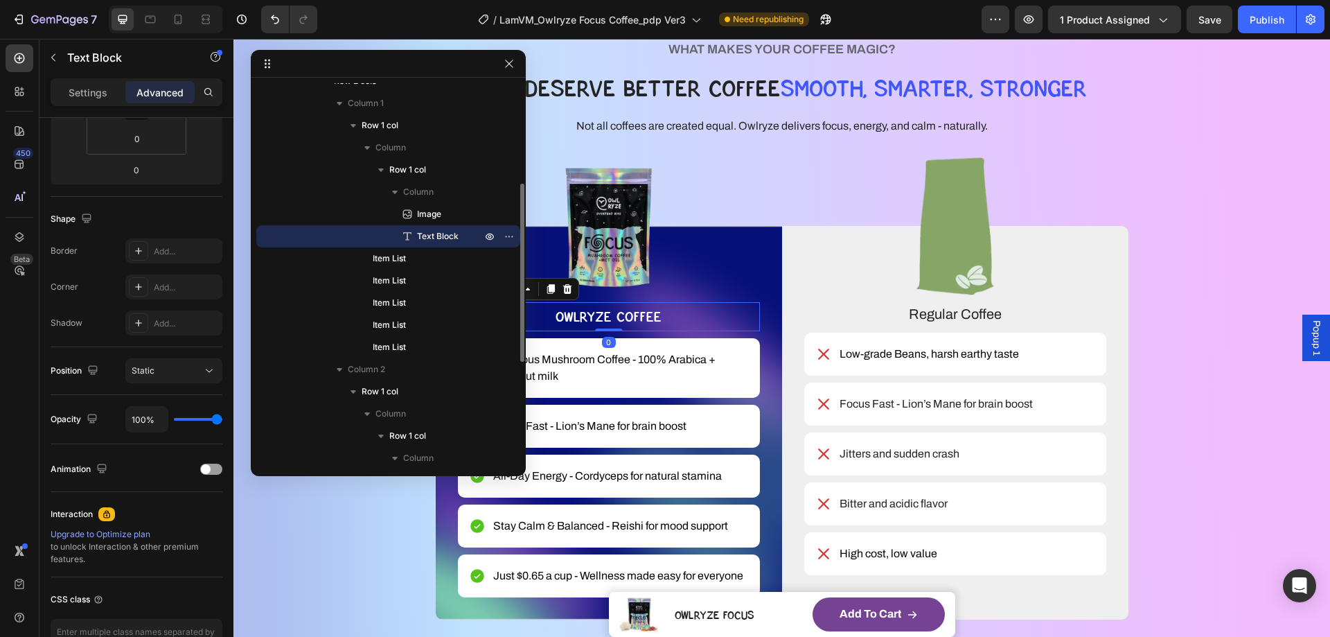
scroll to position [0, 0]
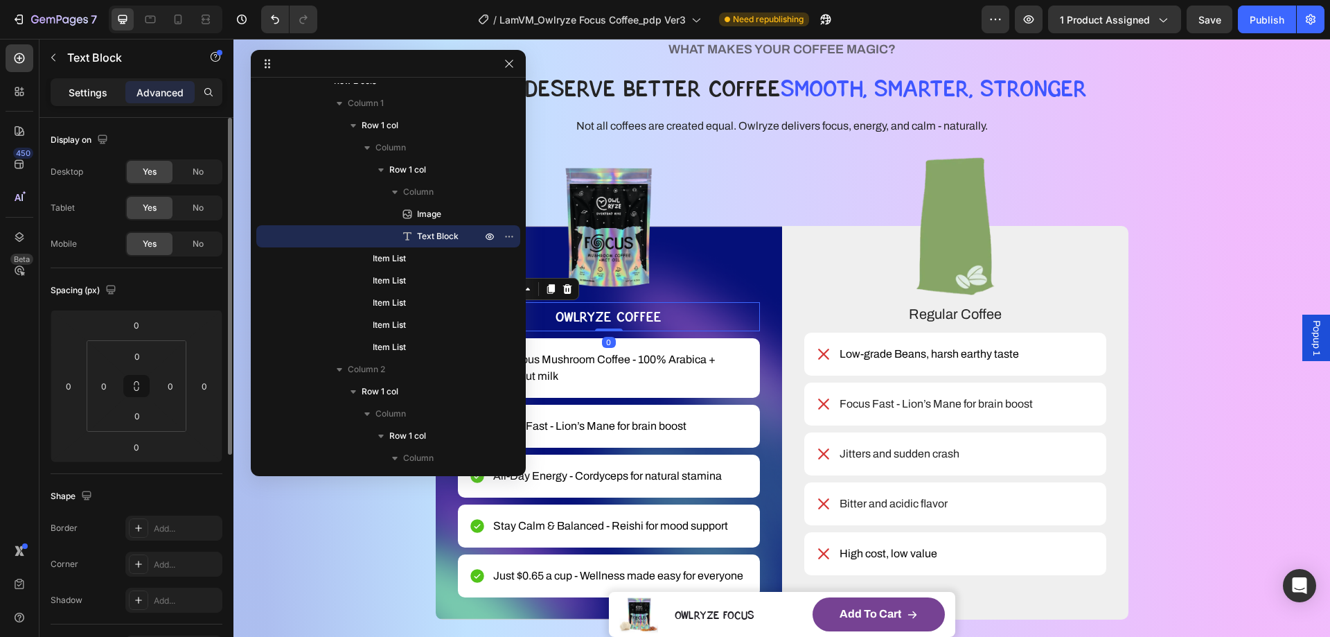
click at [78, 93] on p "Settings" at bounding box center [88, 92] width 39 height 15
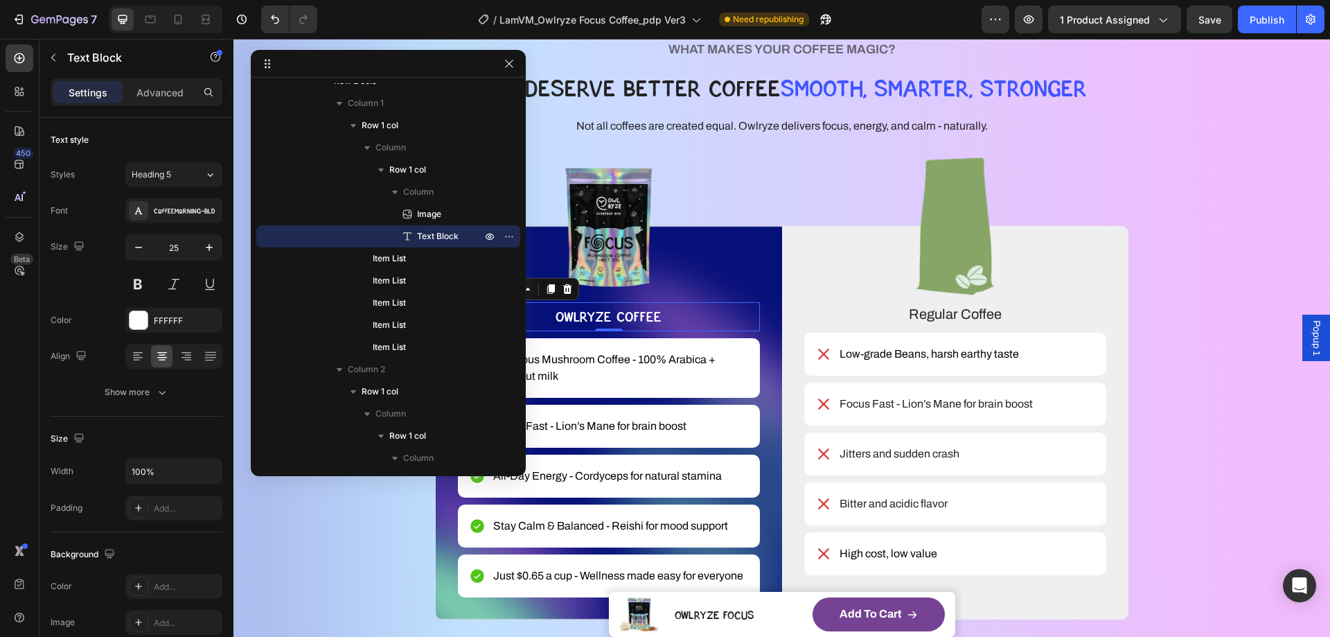
click at [699, 316] on p "OWLRYZE COFFEE" at bounding box center [608, 317] width 299 height 26
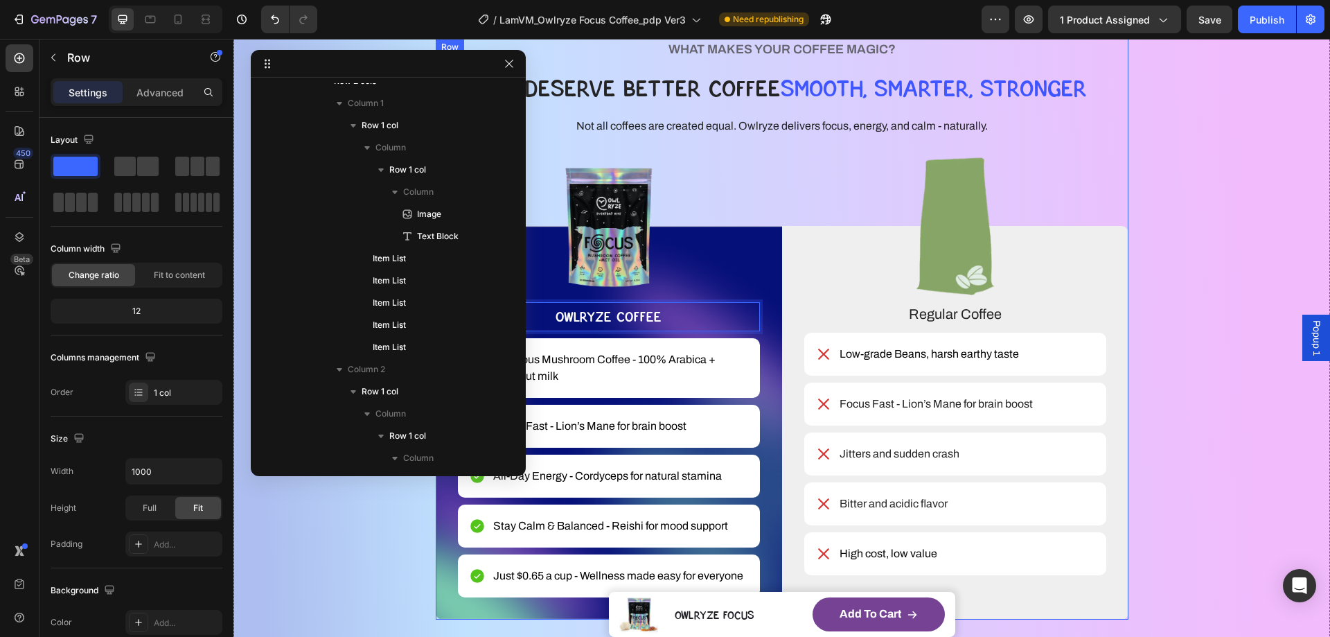
click at [773, 205] on div "WHAT MAKES YOUR COFFEE MAGIC? Heading YOU DESERVE BETTER COFFEE SMOOTH, SMARTER…" at bounding box center [782, 329] width 693 height 581
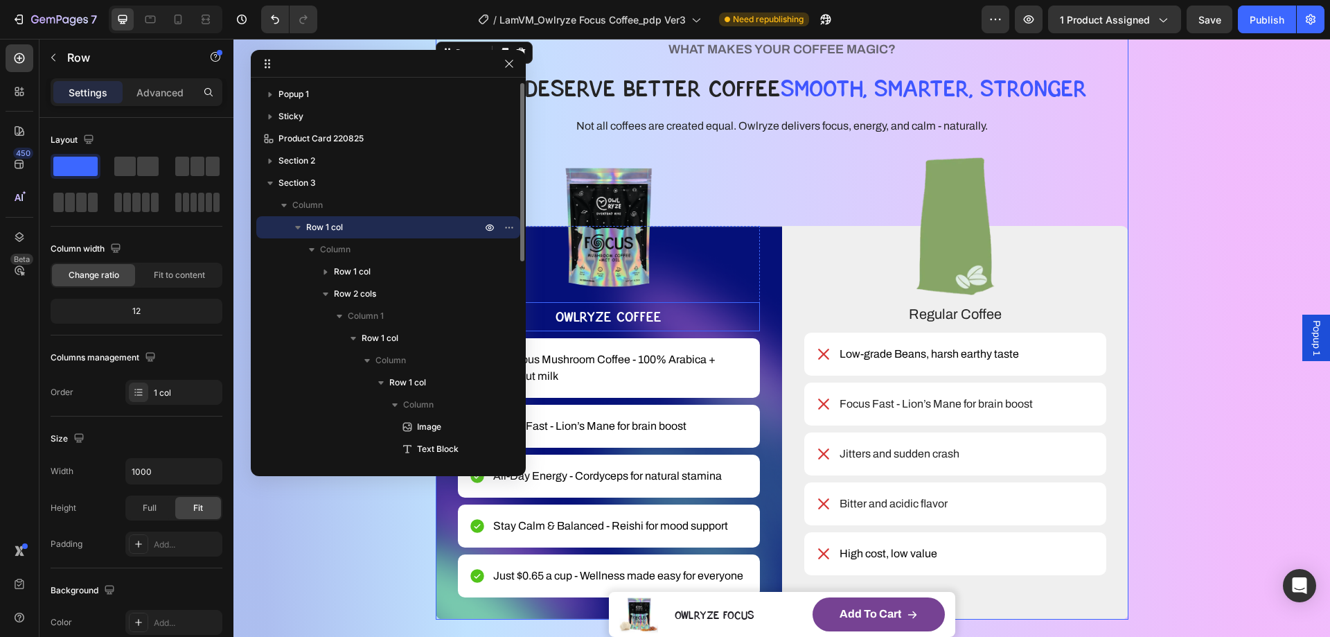
click at [721, 325] on p "OWLRYZE COFFEE" at bounding box center [608, 317] width 299 height 26
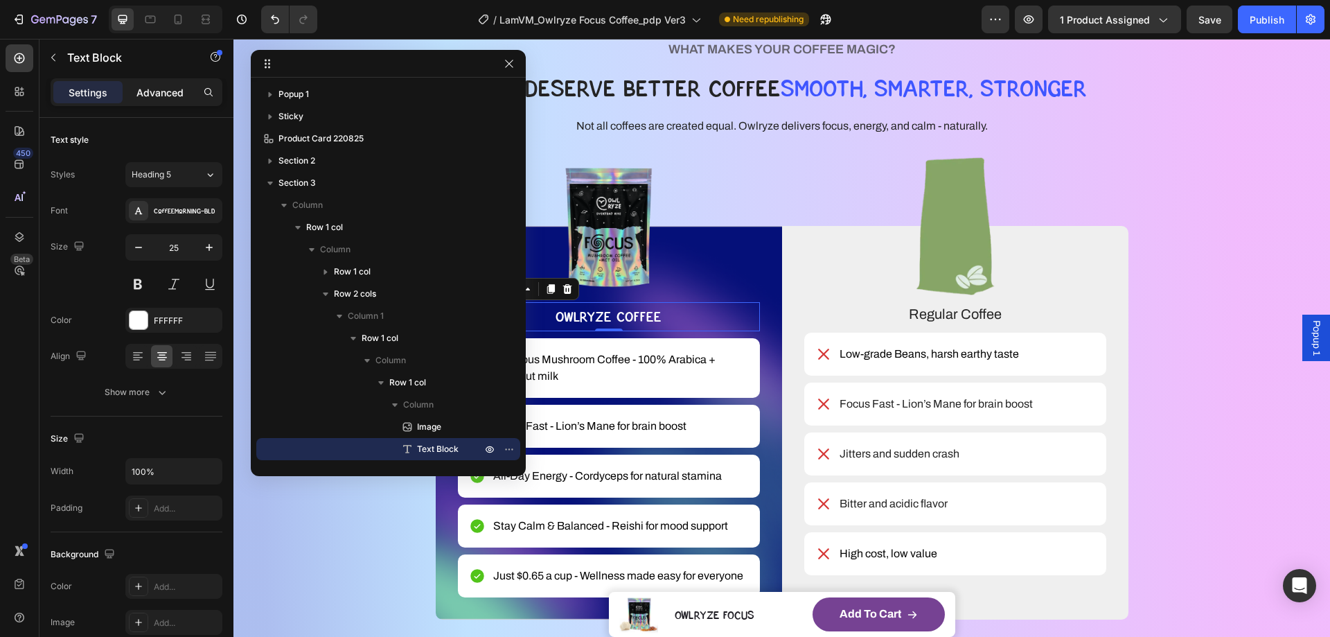
click at [165, 95] on p "Advanced" at bounding box center [160, 92] width 47 height 15
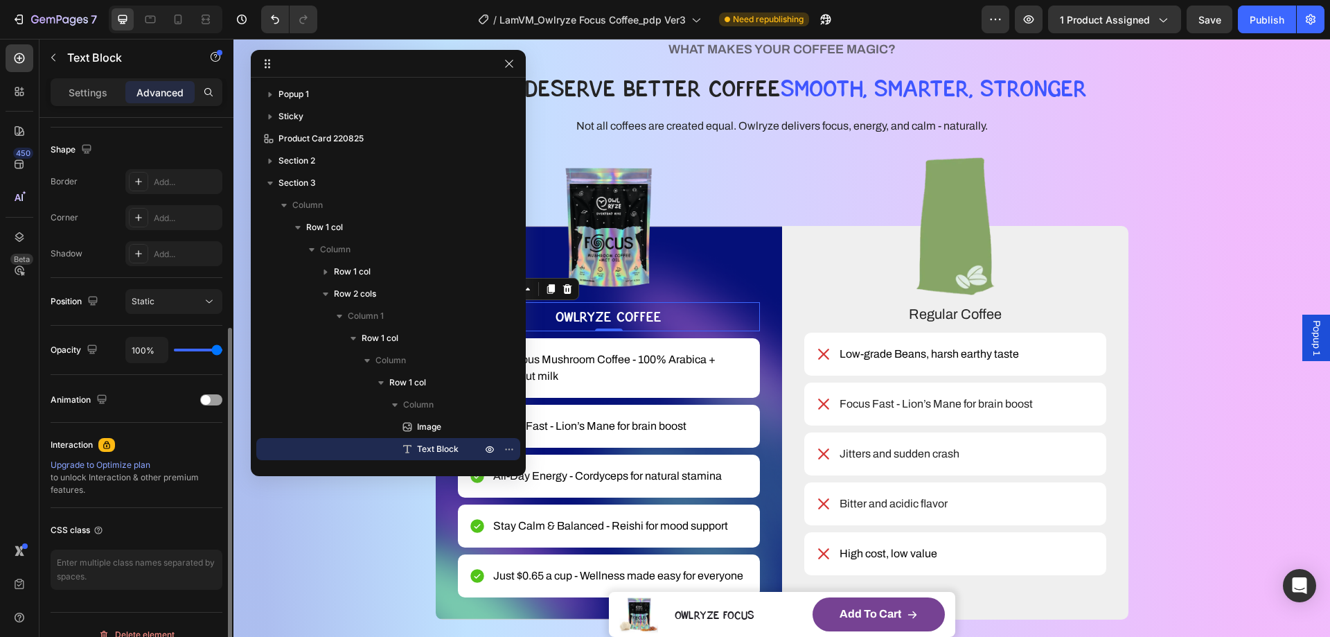
scroll to position [139, 0]
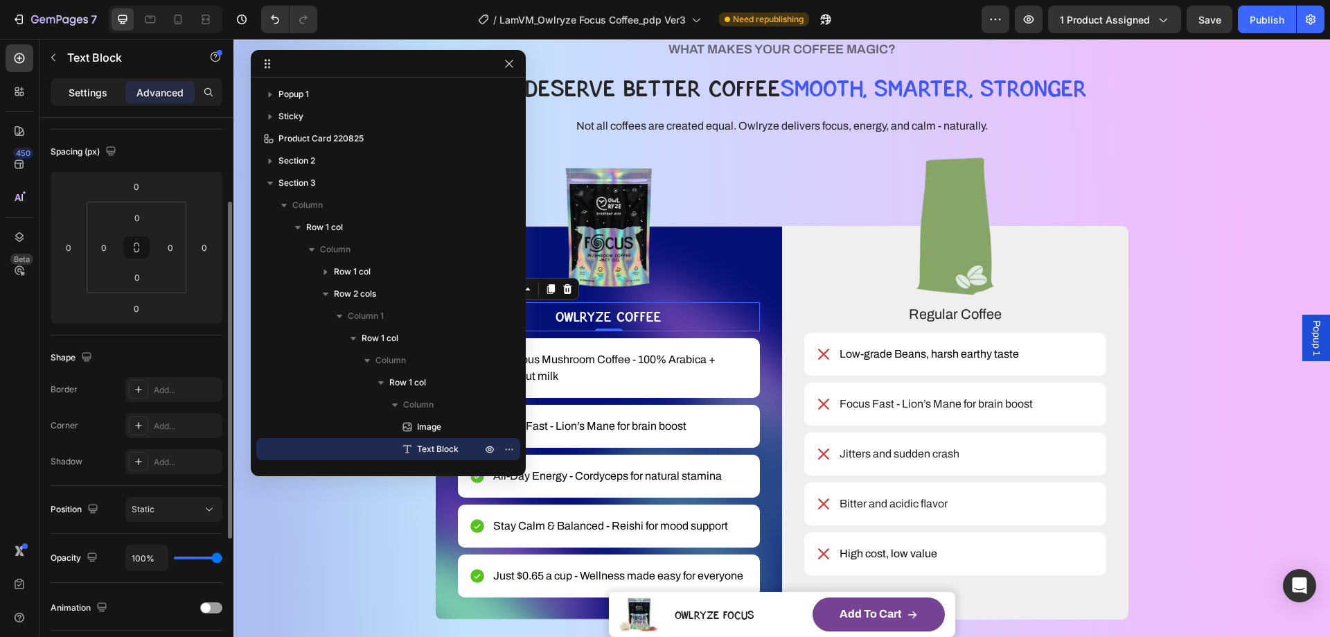
click at [82, 88] on p "Settings" at bounding box center [88, 92] width 39 height 15
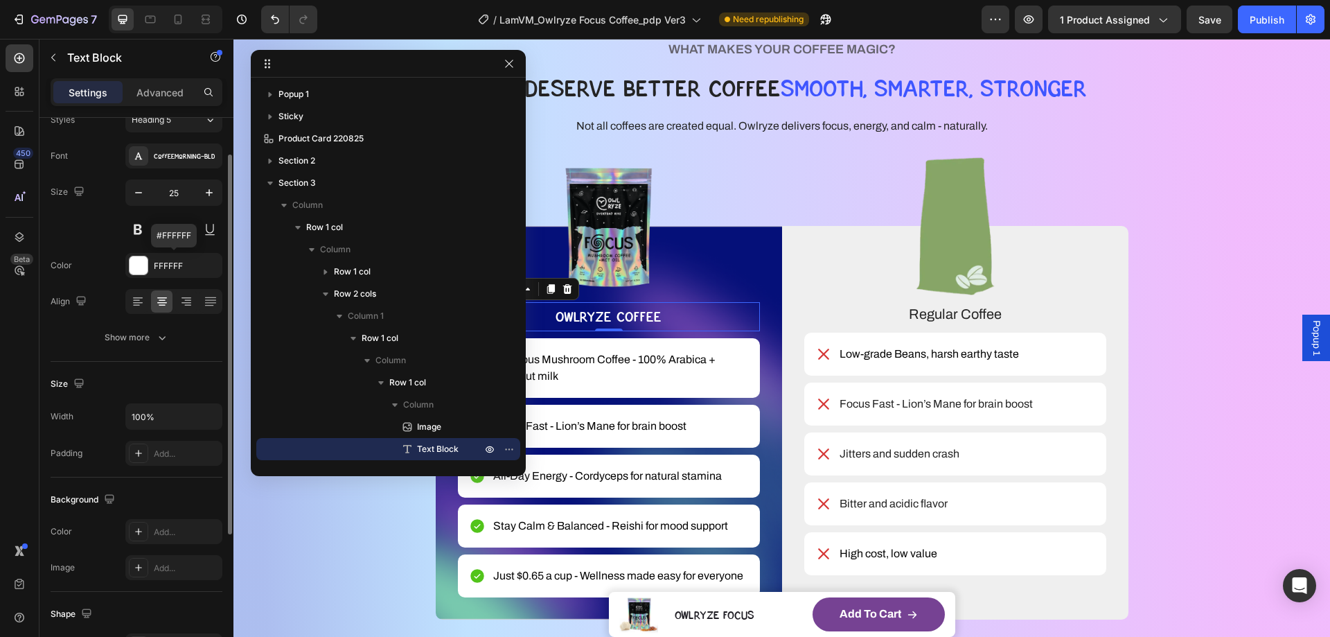
scroll to position [0, 0]
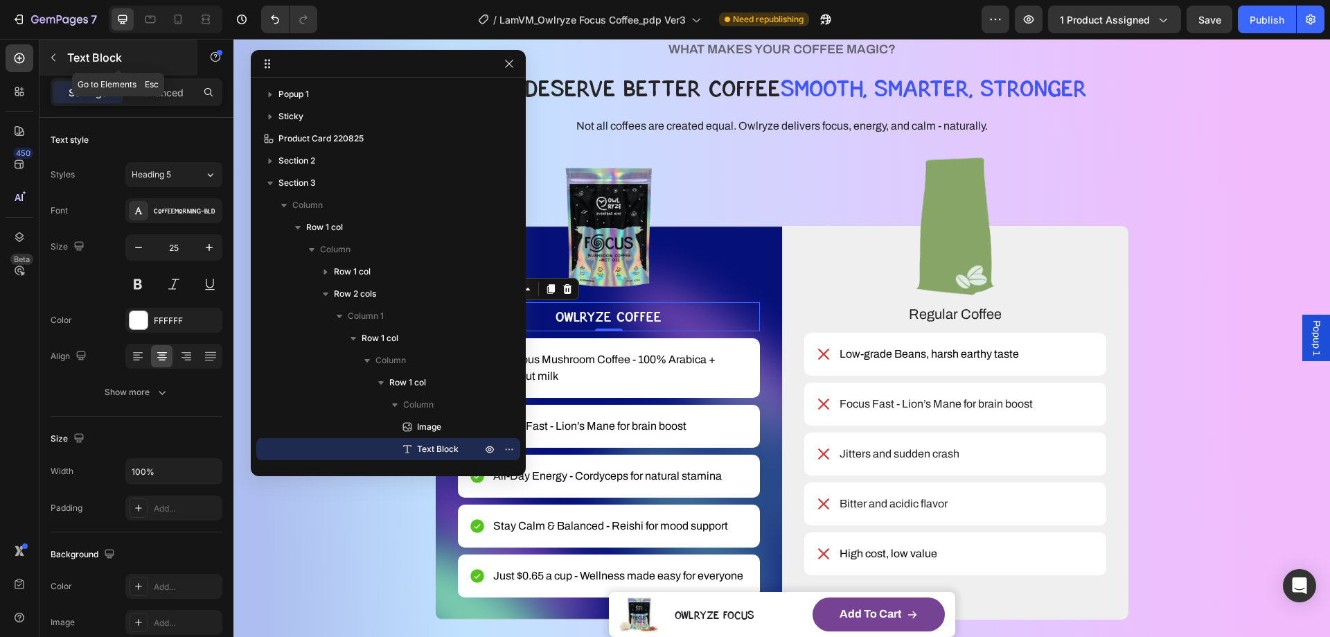
click at [56, 55] on icon "button" at bounding box center [53, 57] width 11 height 11
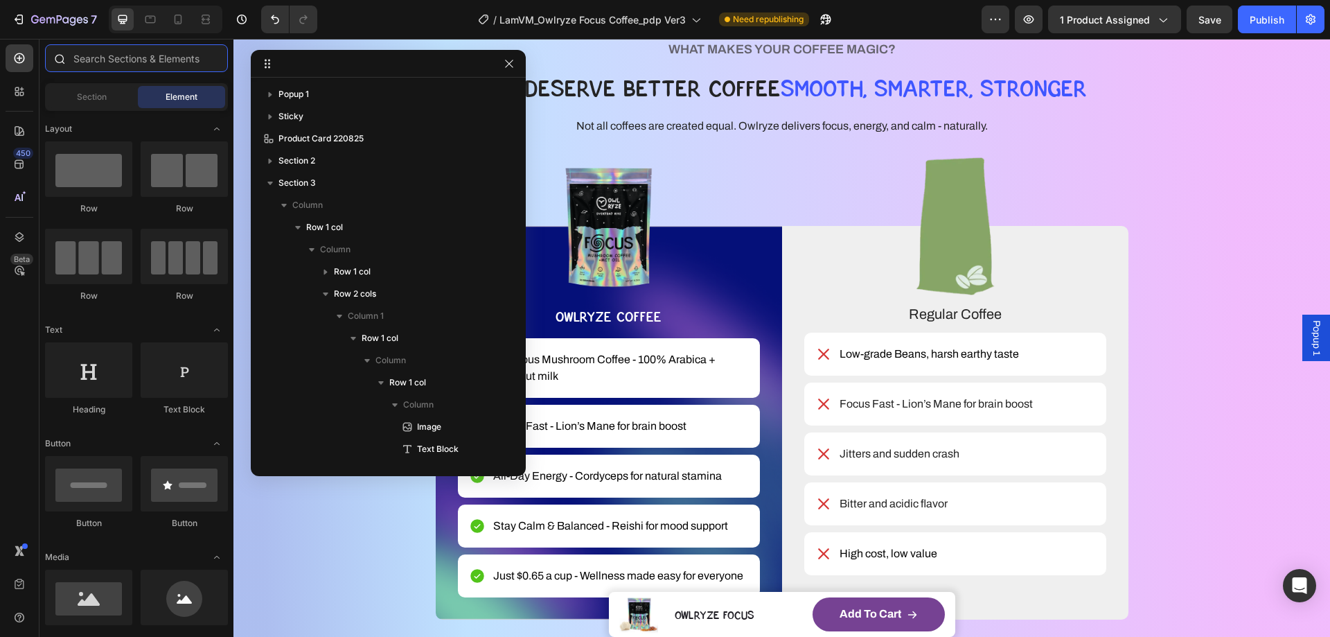
click at [114, 60] on input "text" at bounding box center [136, 58] width 183 height 28
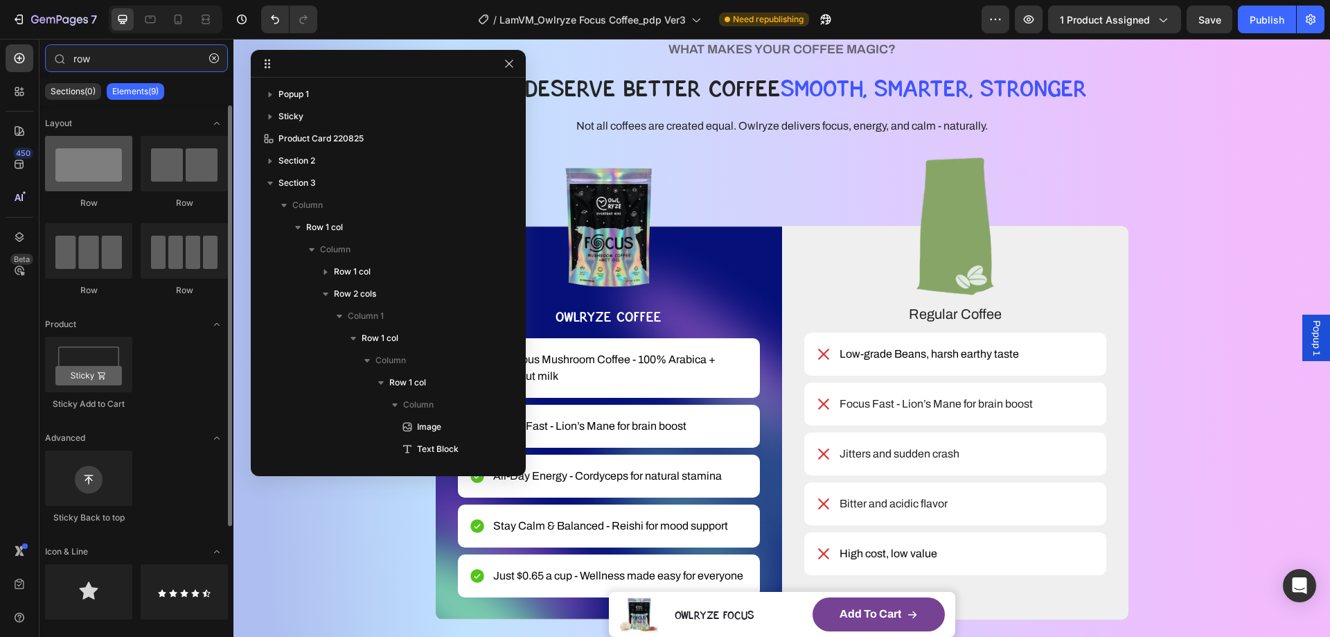
type input "row"
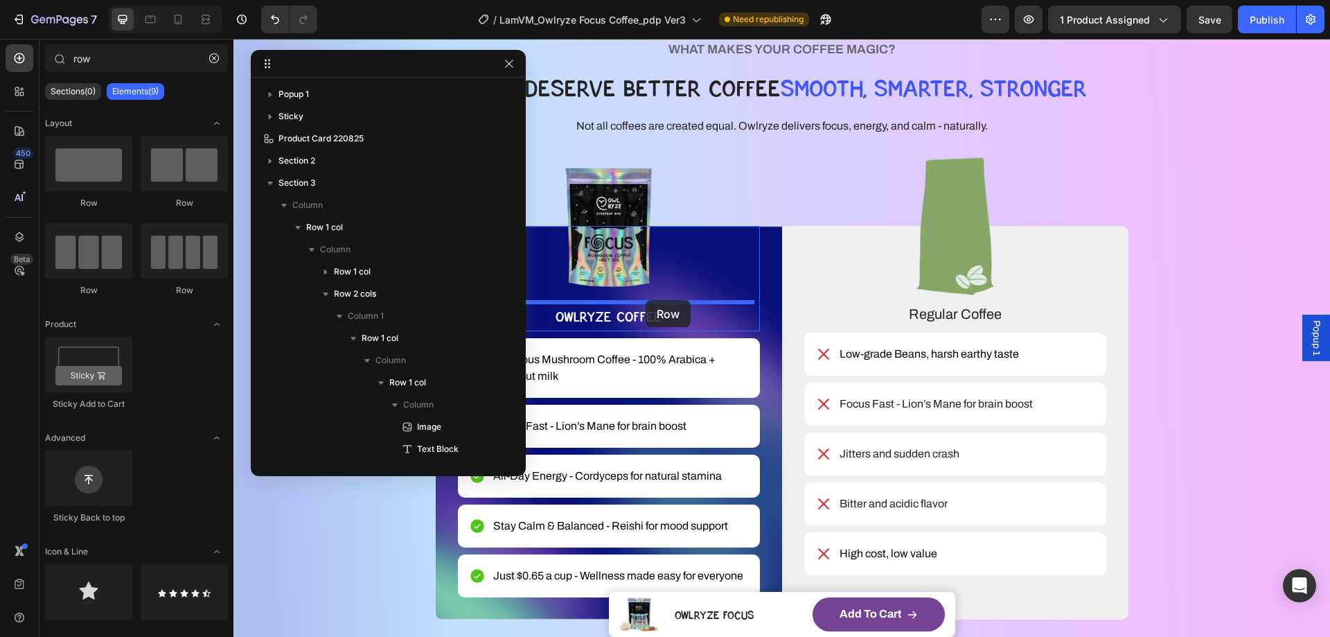
drag, startPoint x: 331, startPoint y: 211, endPoint x: 646, endPoint y: 300, distance: 326.9
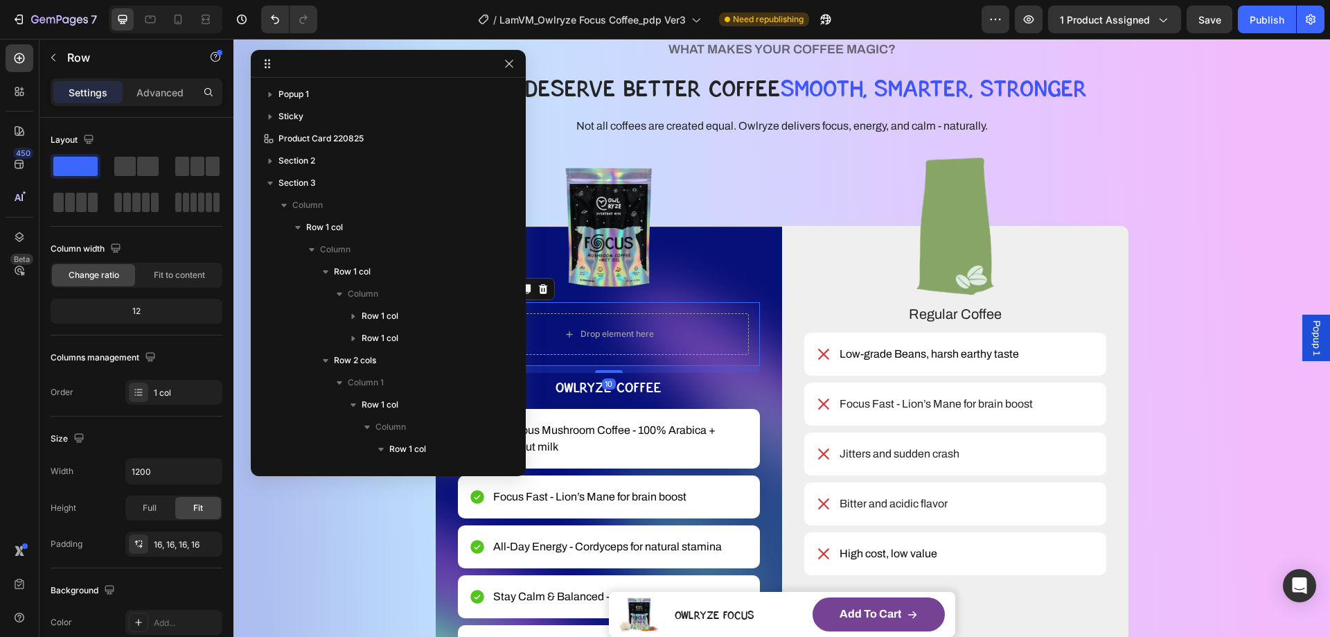
scroll to position [279, 0]
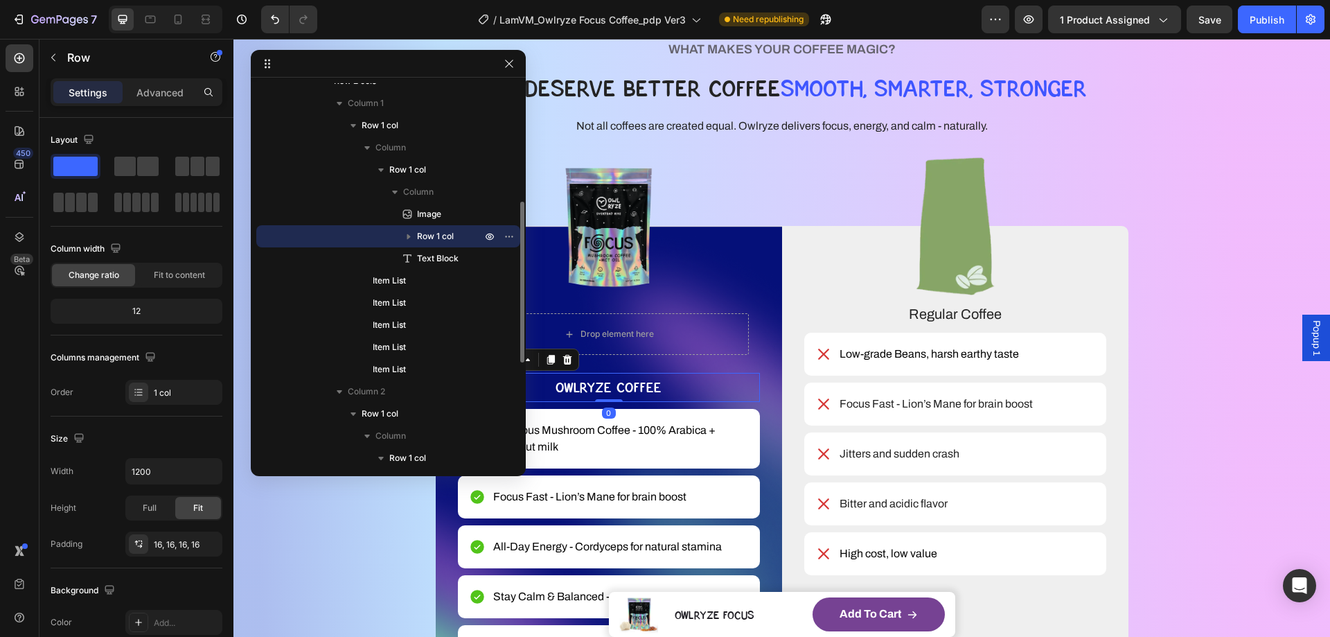
click at [626, 383] on p "OWLRYZE COFFEE" at bounding box center [608, 387] width 299 height 26
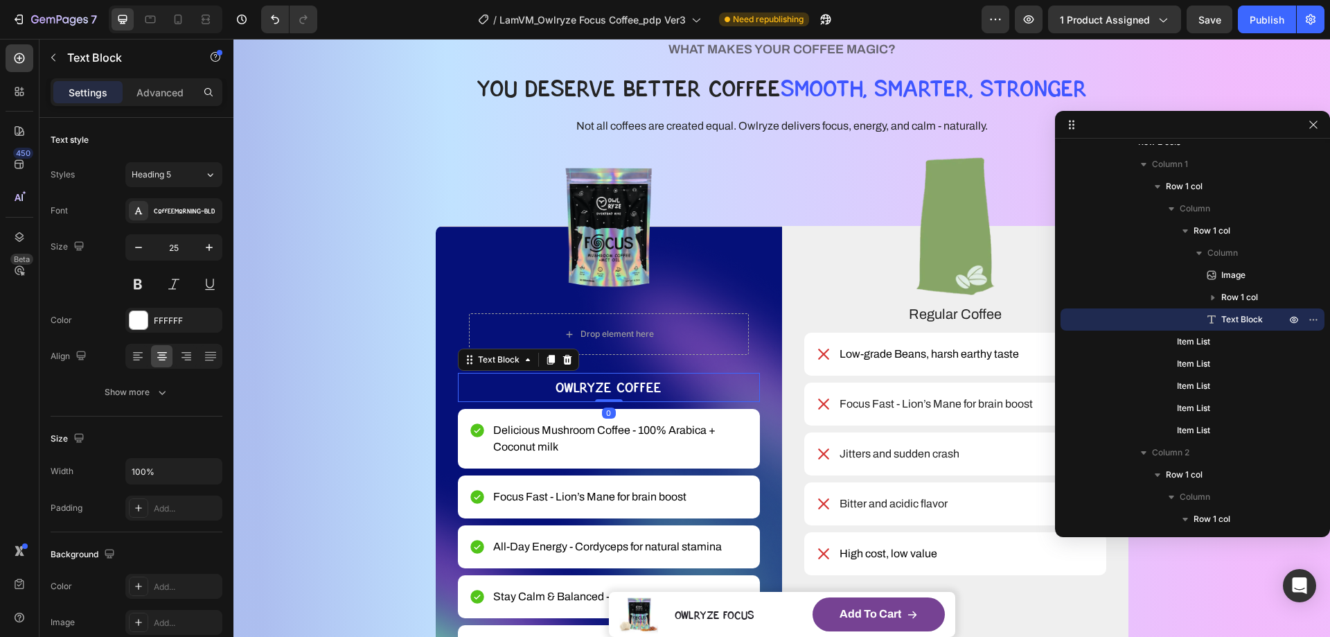
drag, startPoint x: 443, startPoint y: 62, endPoint x: 1269, endPoint y: 125, distance: 828.4
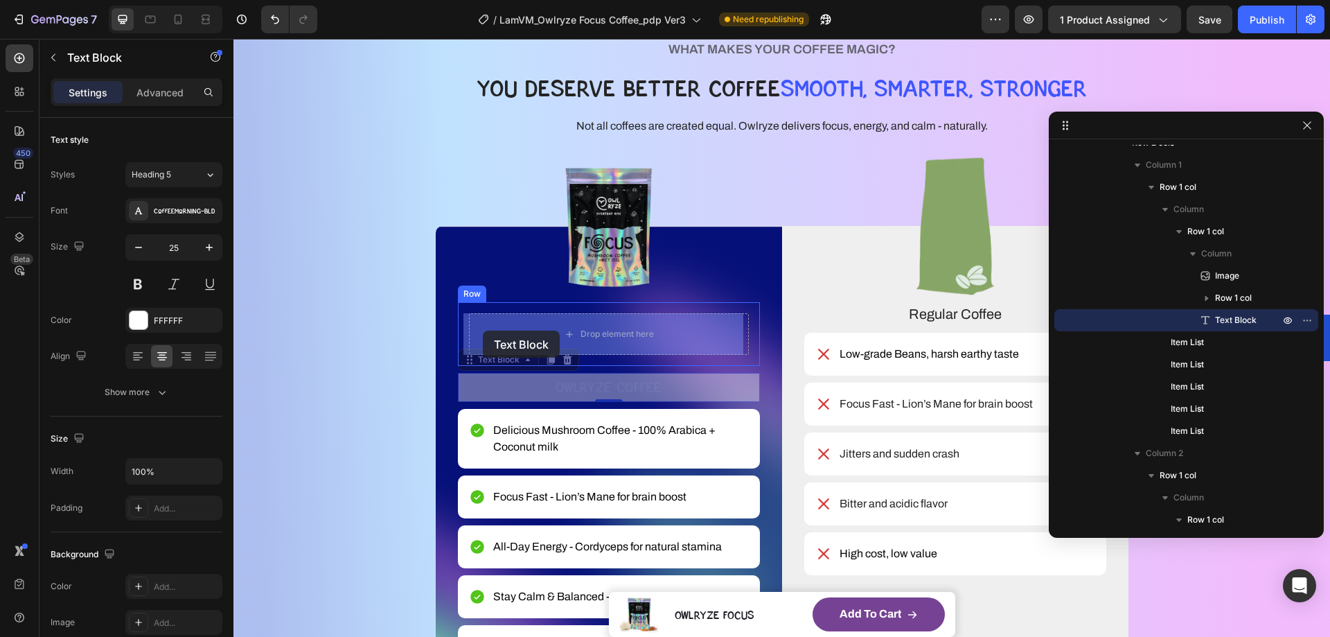
drag, startPoint x: 464, startPoint y: 360, endPoint x: 483, endPoint y: 331, distance: 34.6
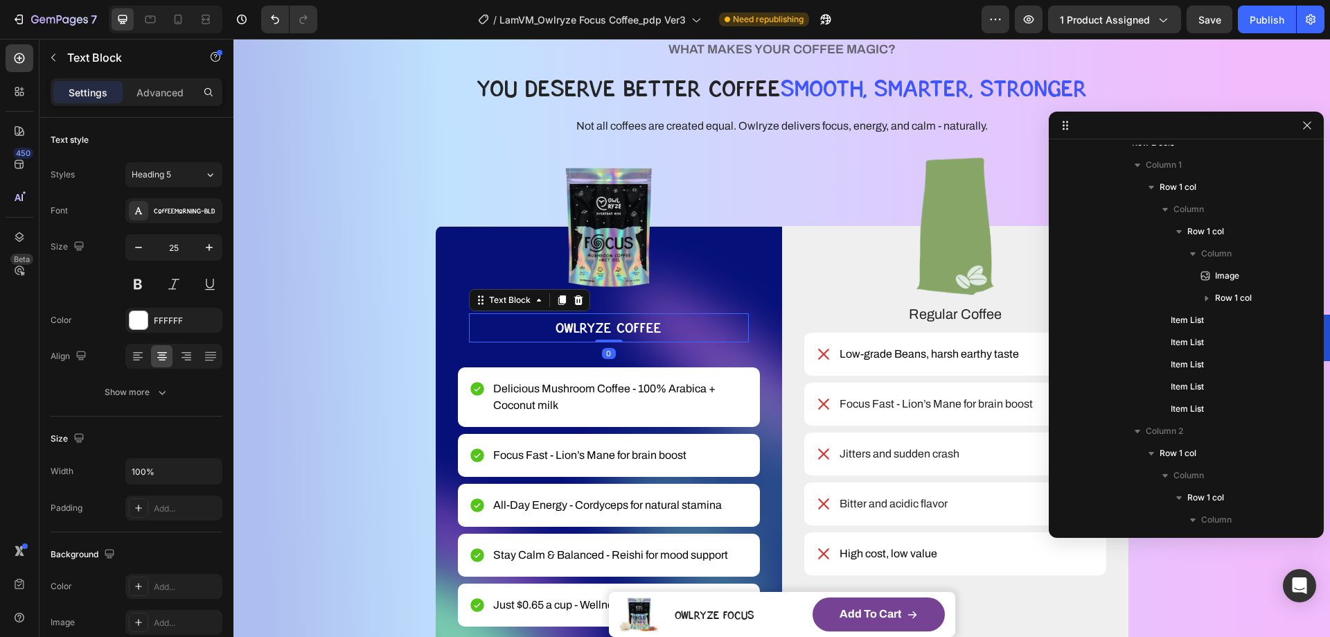
click at [704, 326] on p "OWLRYZE COFFEE" at bounding box center [609, 328] width 277 height 26
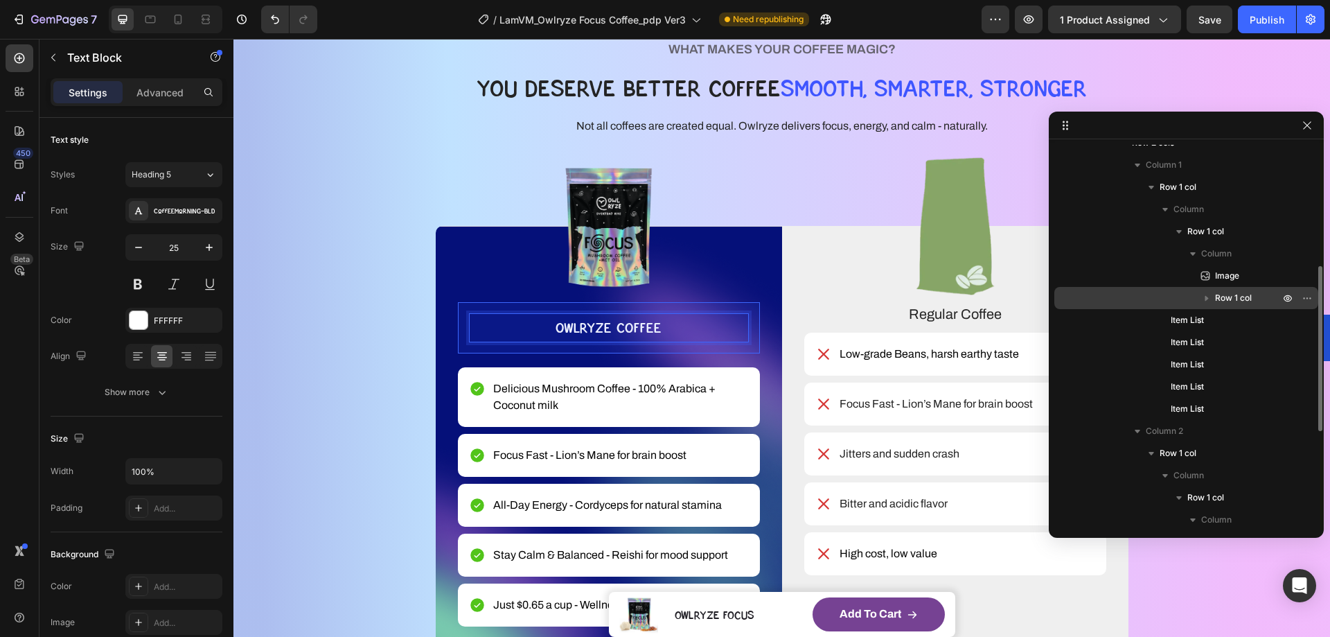
scroll to position [141, 0]
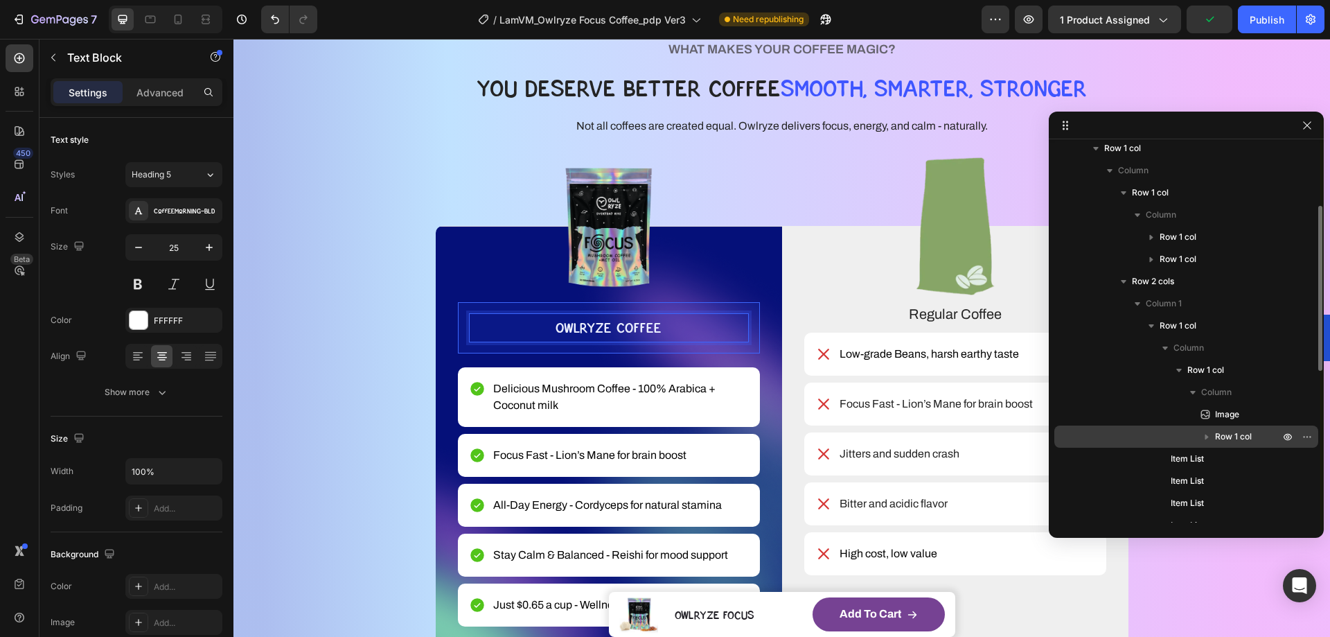
click at [1223, 441] on span "Row 1 col" at bounding box center [1233, 437] width 37 height 14
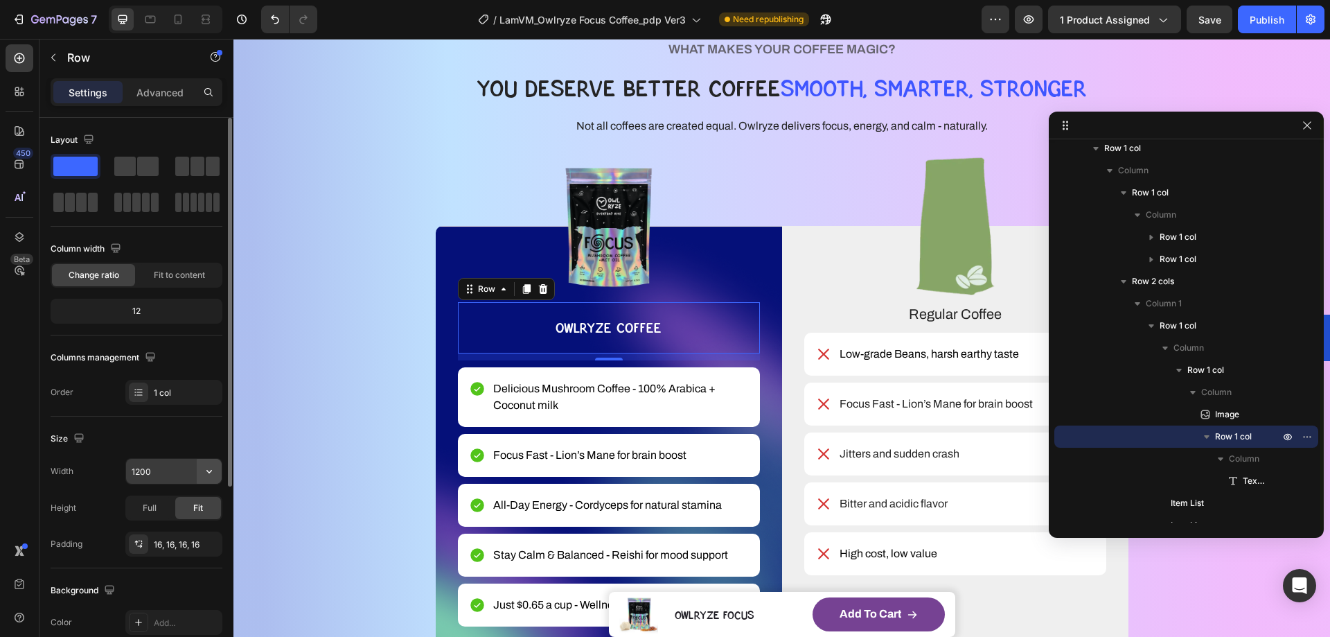
click at [213, 475] on icon "button" at bounding box center [209, 471] width 14 height 14
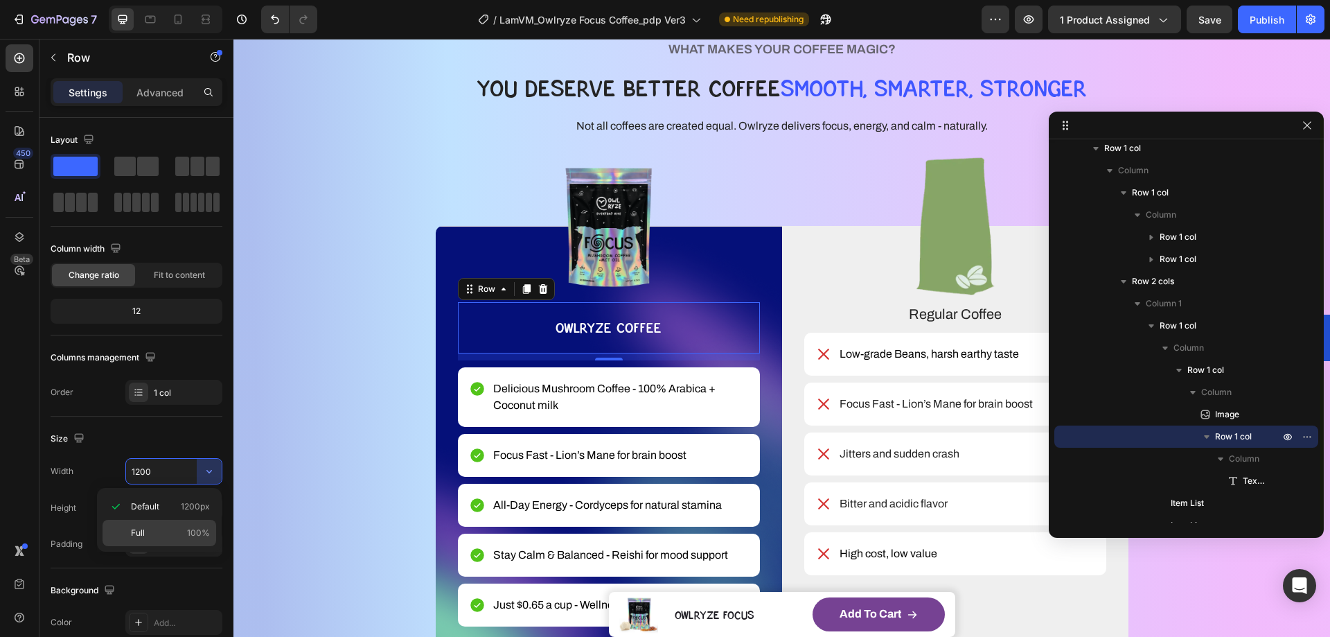
click at [160, 526] on div "Full 100%" at bounding box center [160, 533] width 114 height 26
type input "100%"
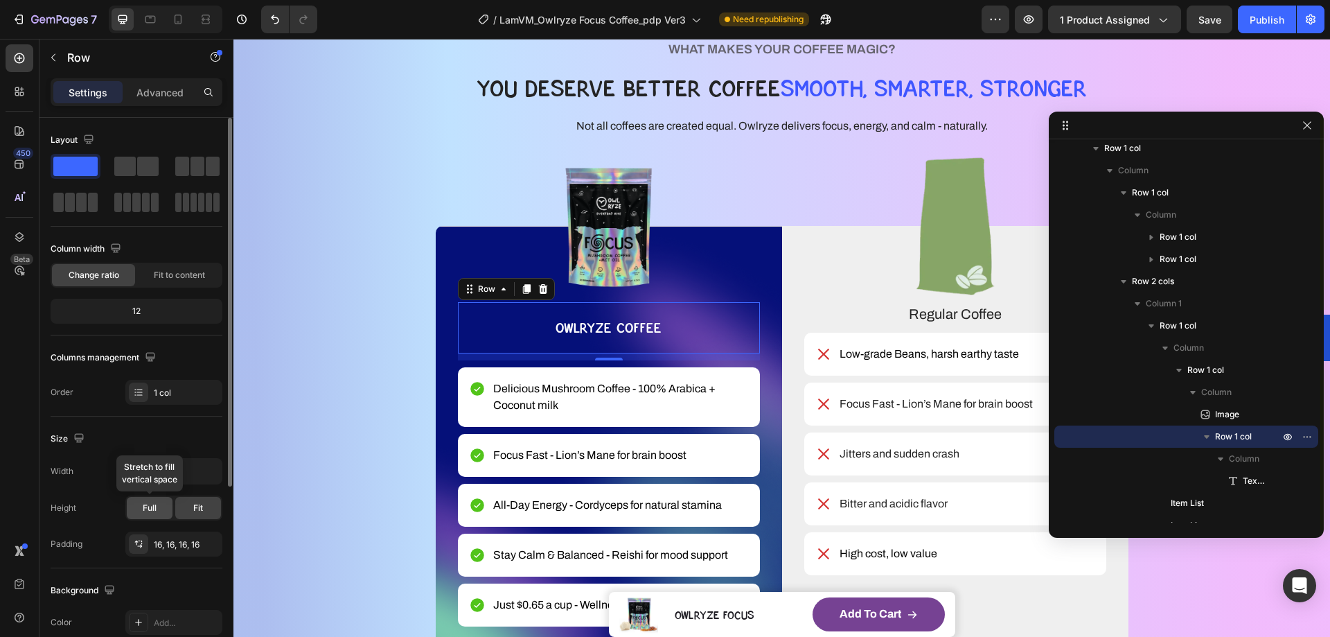
click at [153, 504] on span "Full" at bounding box center [150, 508] width 14 height 12
click at [193, 504] on span "Fit" at bounding box center [198, 508] width 10 height 12
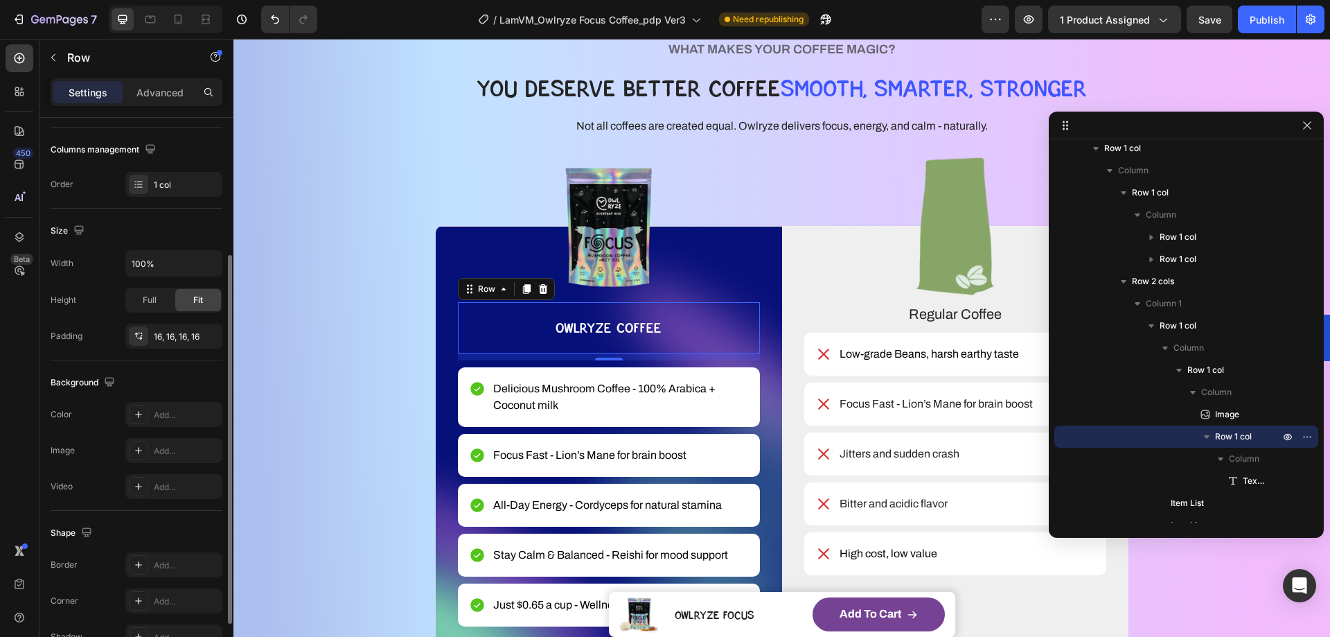
scroll to position [0, 0]
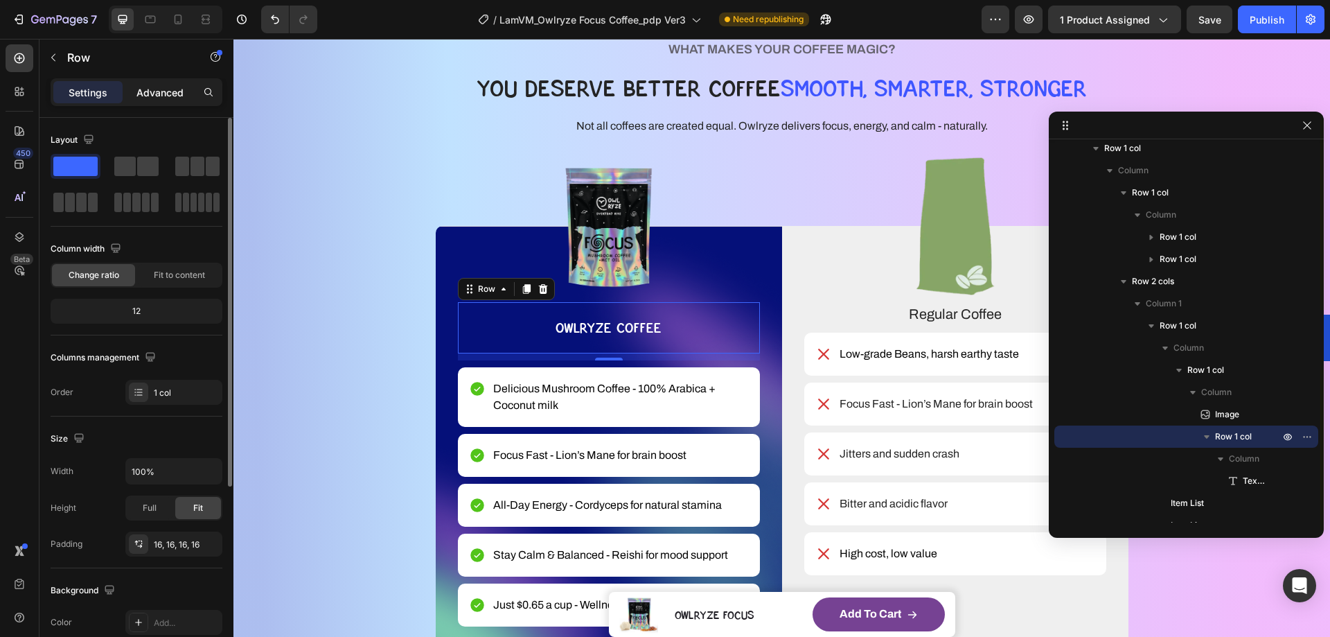
click at [155, 98] on p "Advanced" at bounding box center [160, 92] width 47 height 15
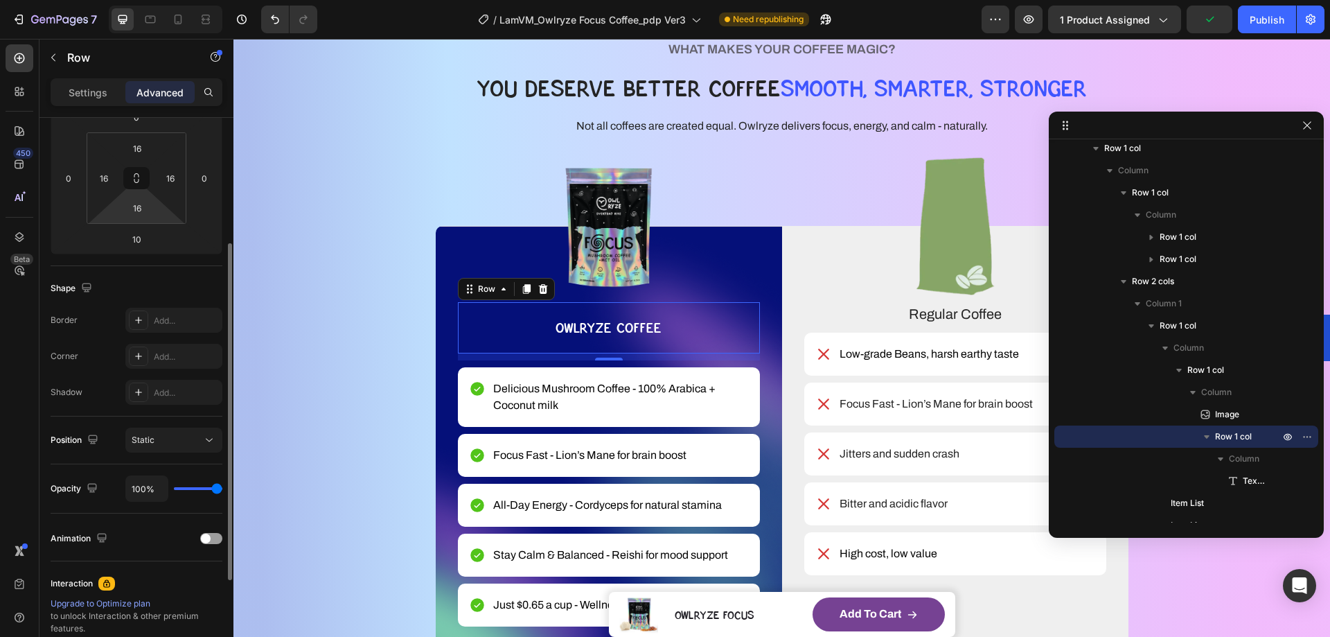
scroll to position [366, 0]
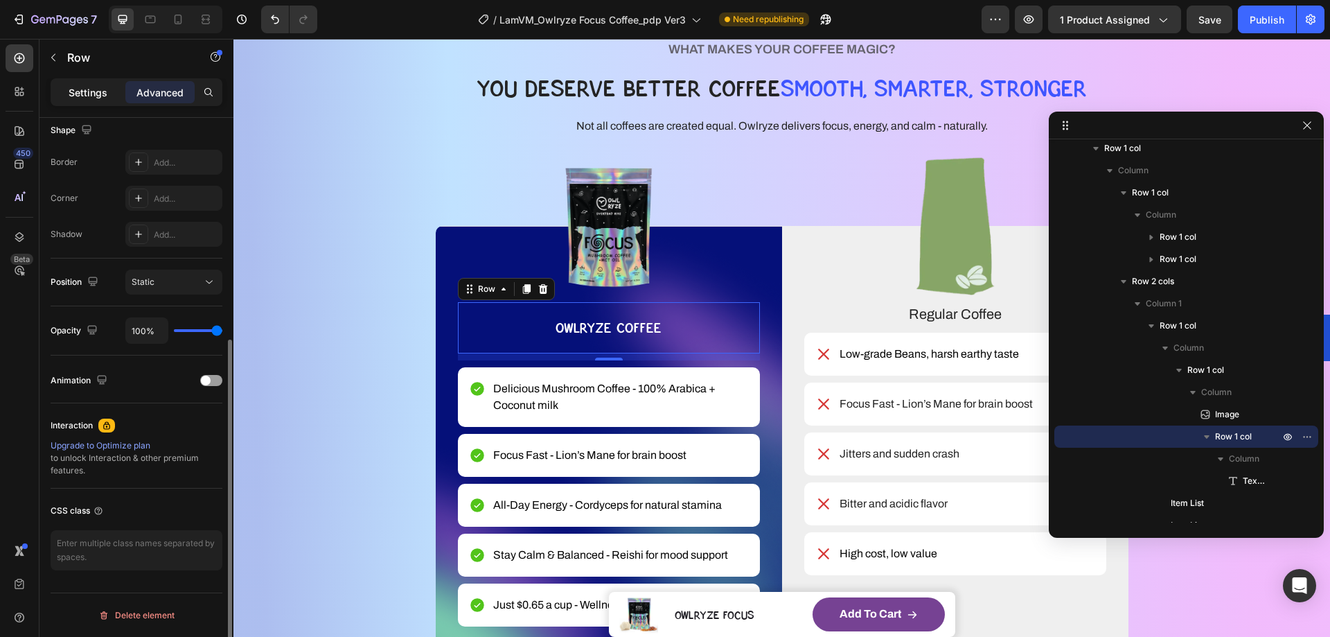
click at [82, 89] on p "Settings" at bounding box center [88, 92] width 39 height 15
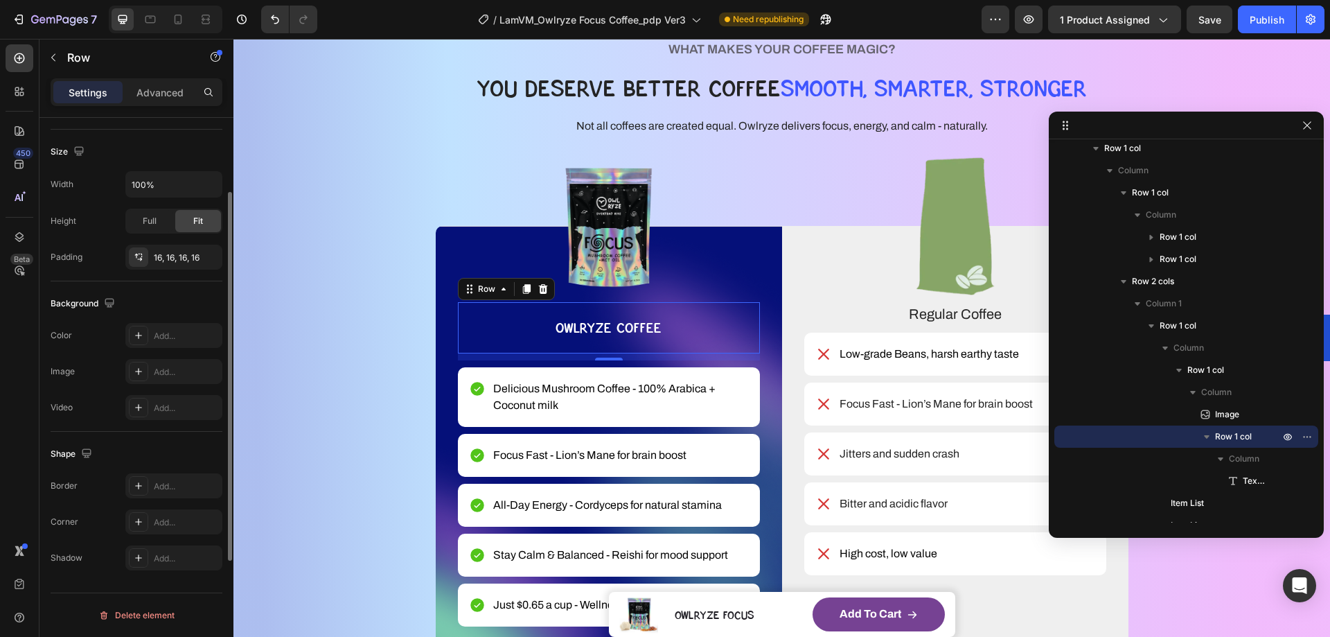
scroll to position [148, 0]
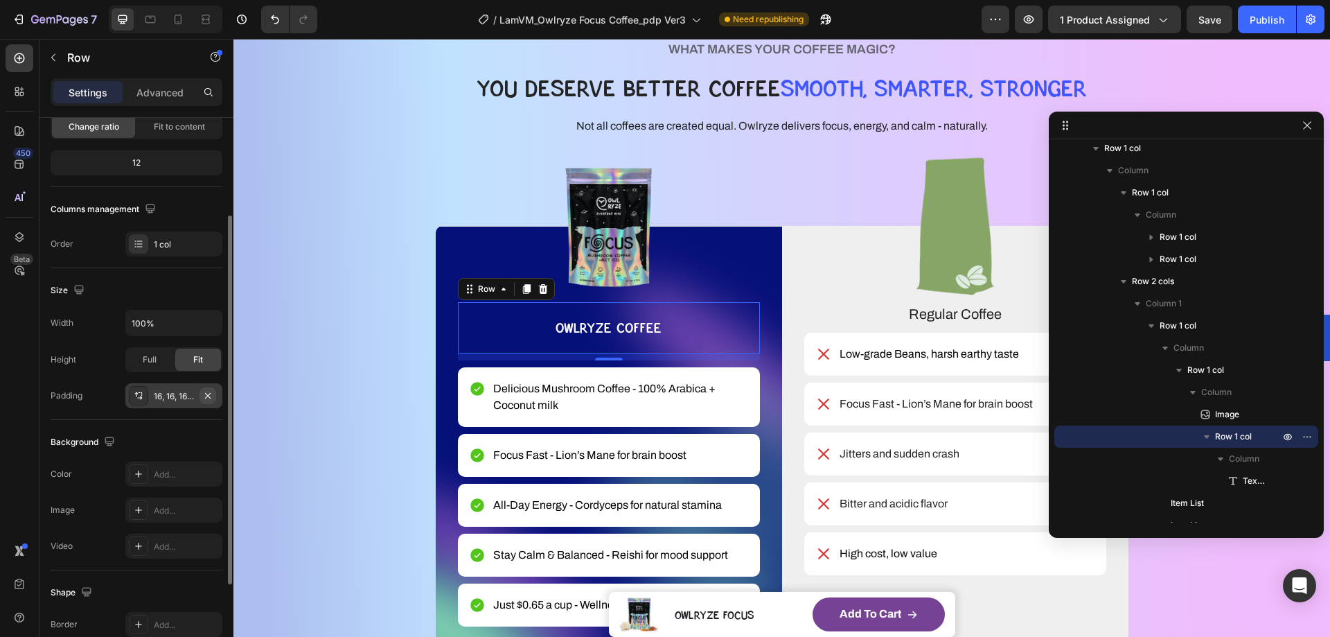
click at [204, 394] on icon "button" at bounding box center [207, 395] width 11 height 11
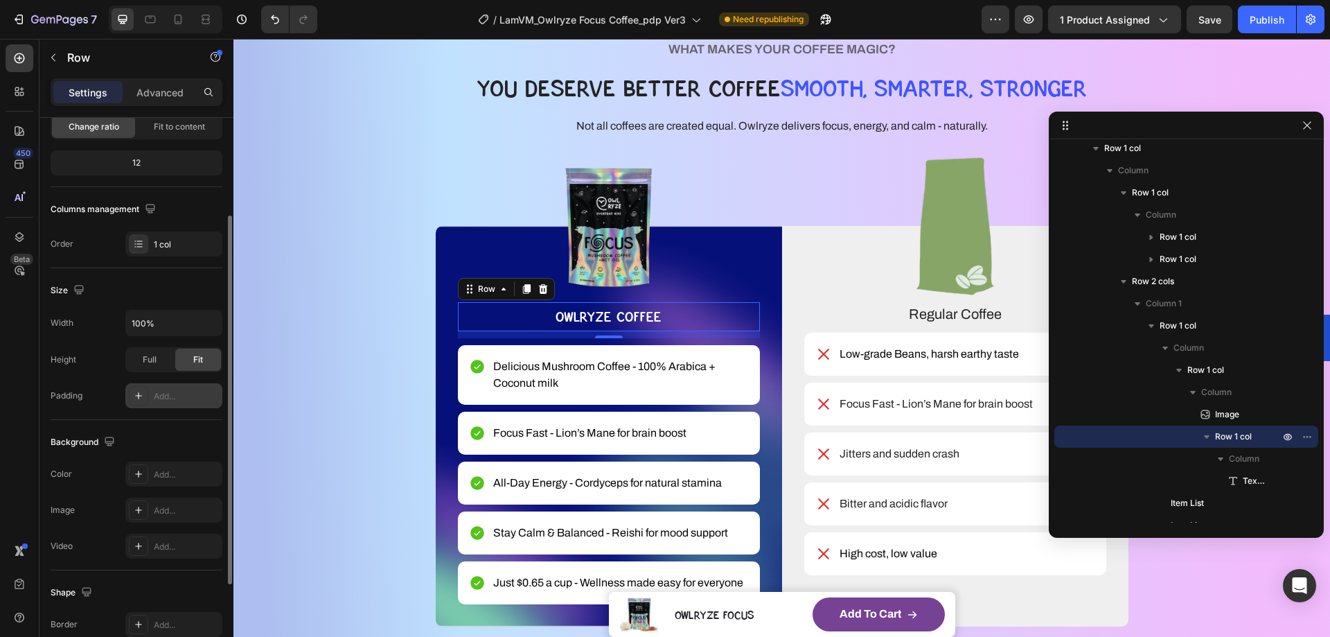
scroll to position [10, 0]
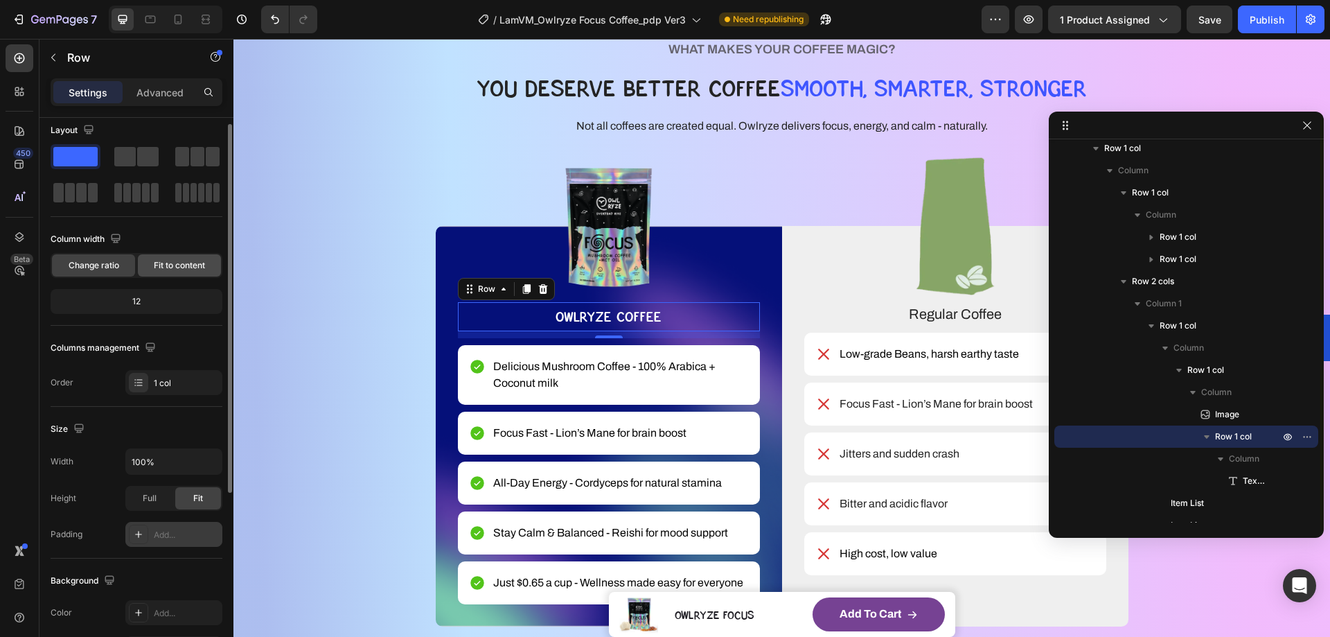
click at [178, 260] on span "Fit to content" at bounding box center [179, 265] width 51 height 12
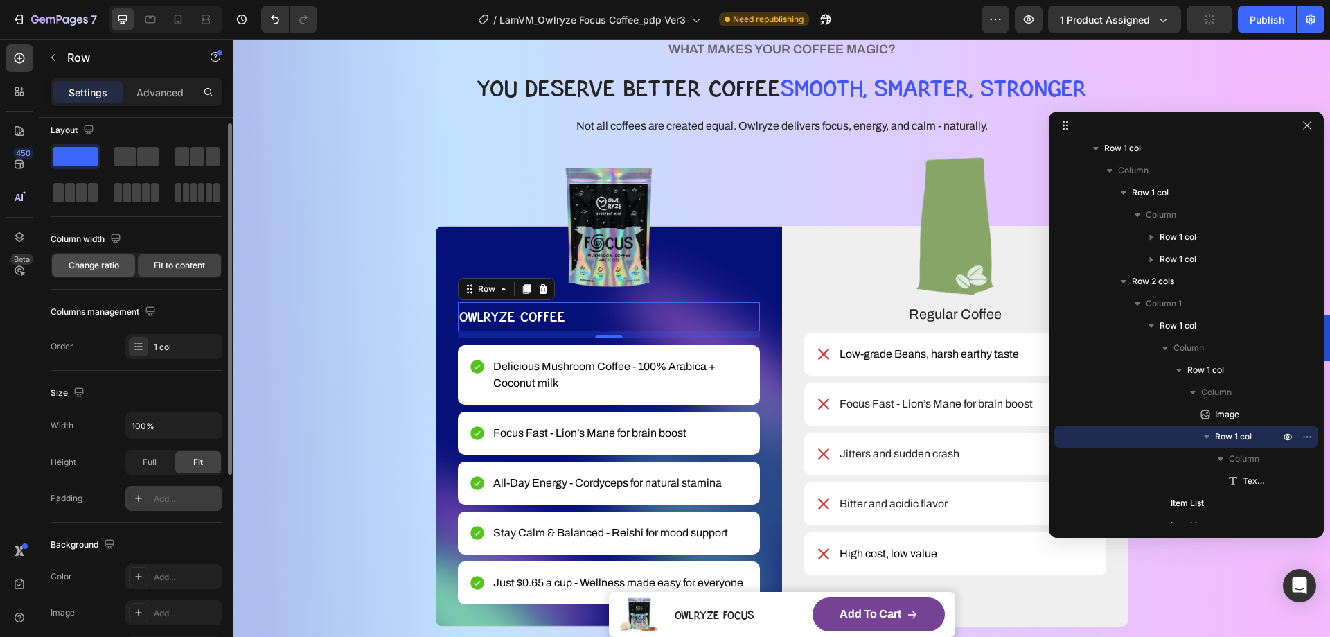
click at [103, 261] on span "Change ratio" at bounding box center [94, 265] width 51 height 12
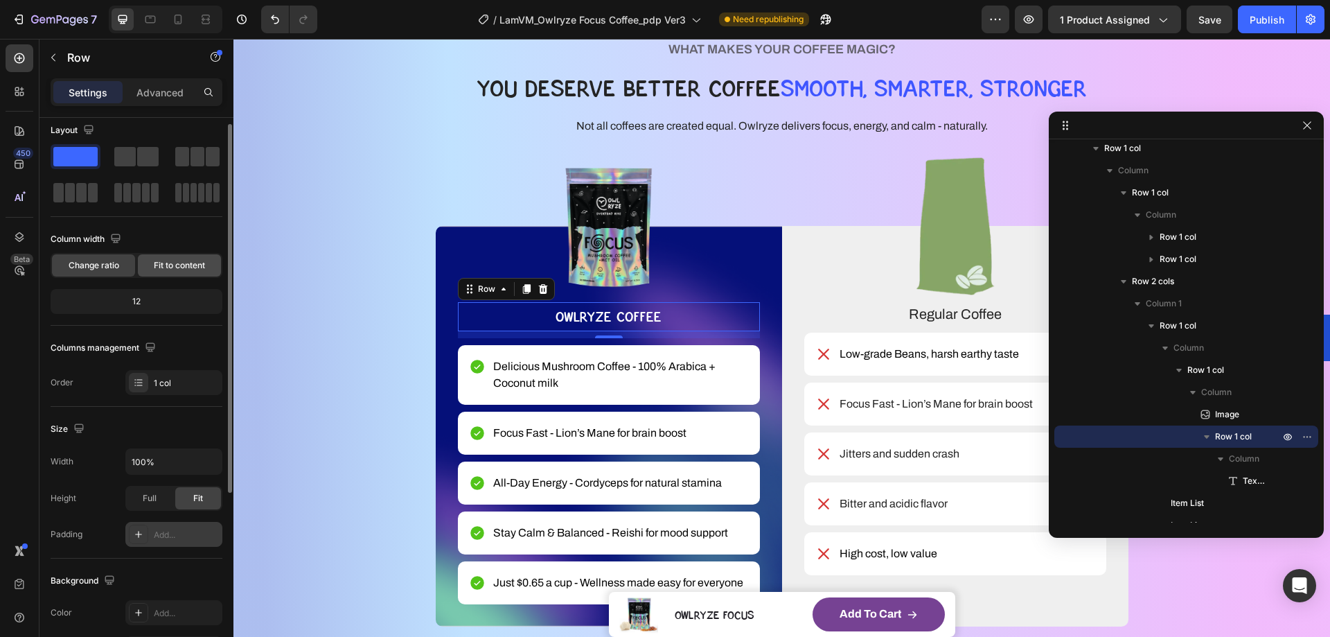
click at [161, 267] on span "Fit to content" at bounding box center [179, 265] width 51 height 12
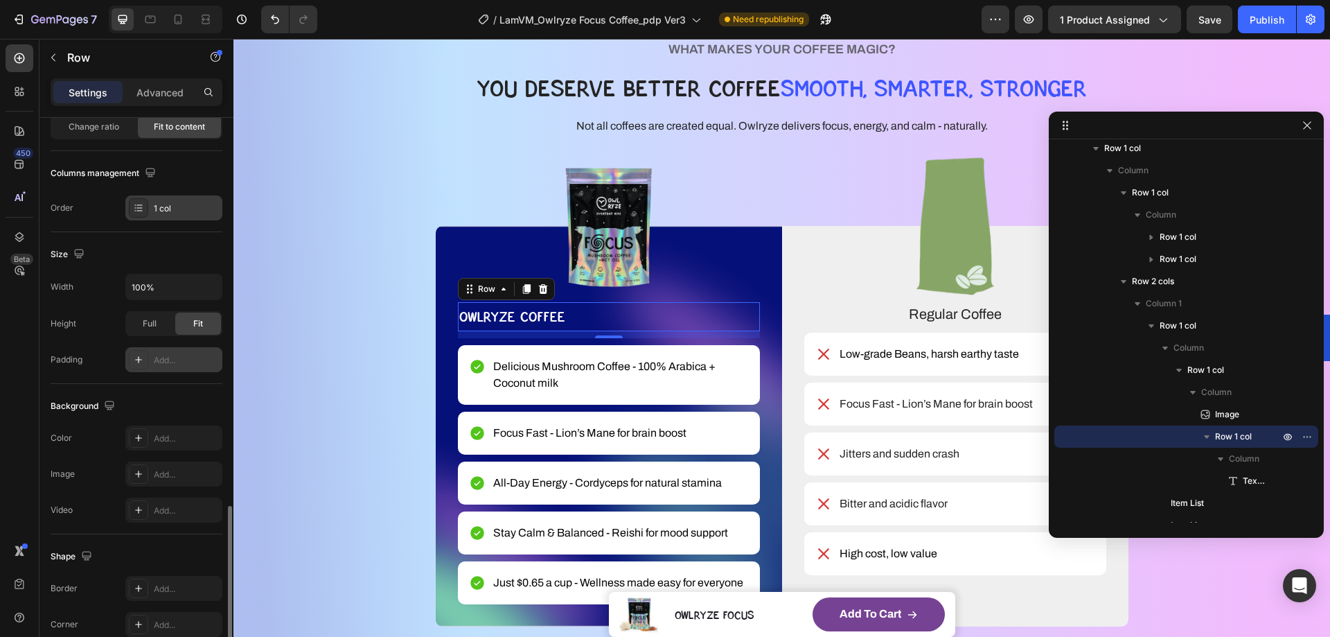
scroll to position [329, 0]
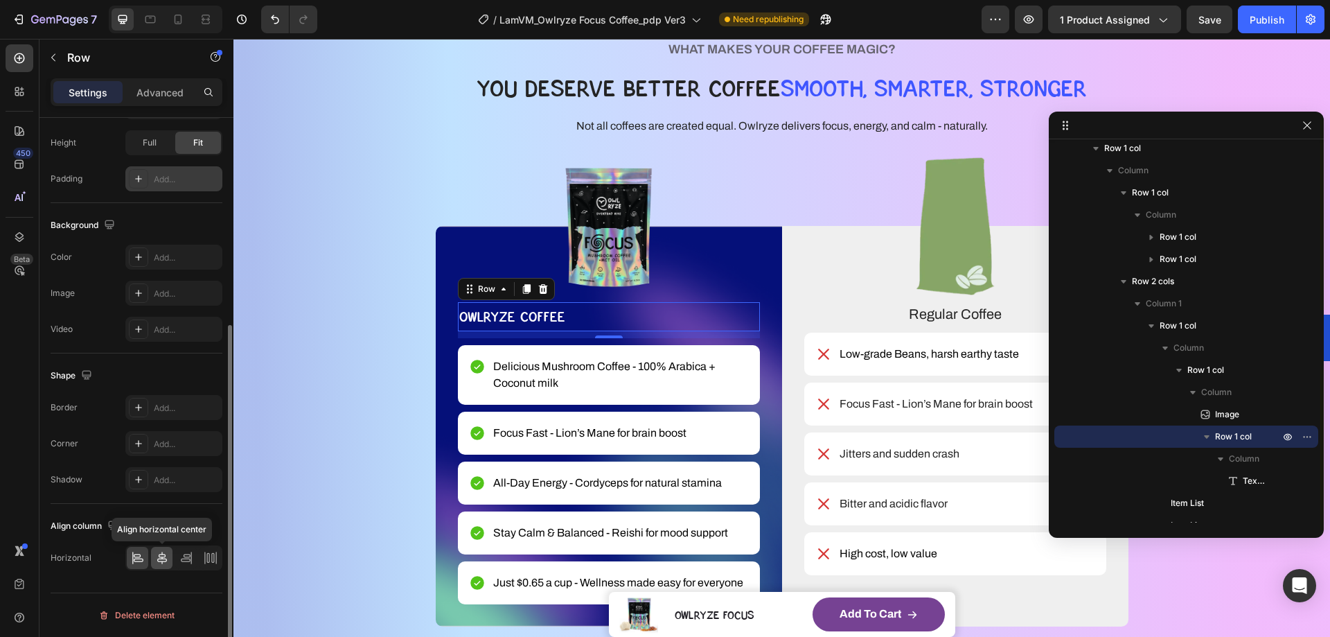
click at [157, 561] on icon at bounding box center [162, 558] width 10 height 12
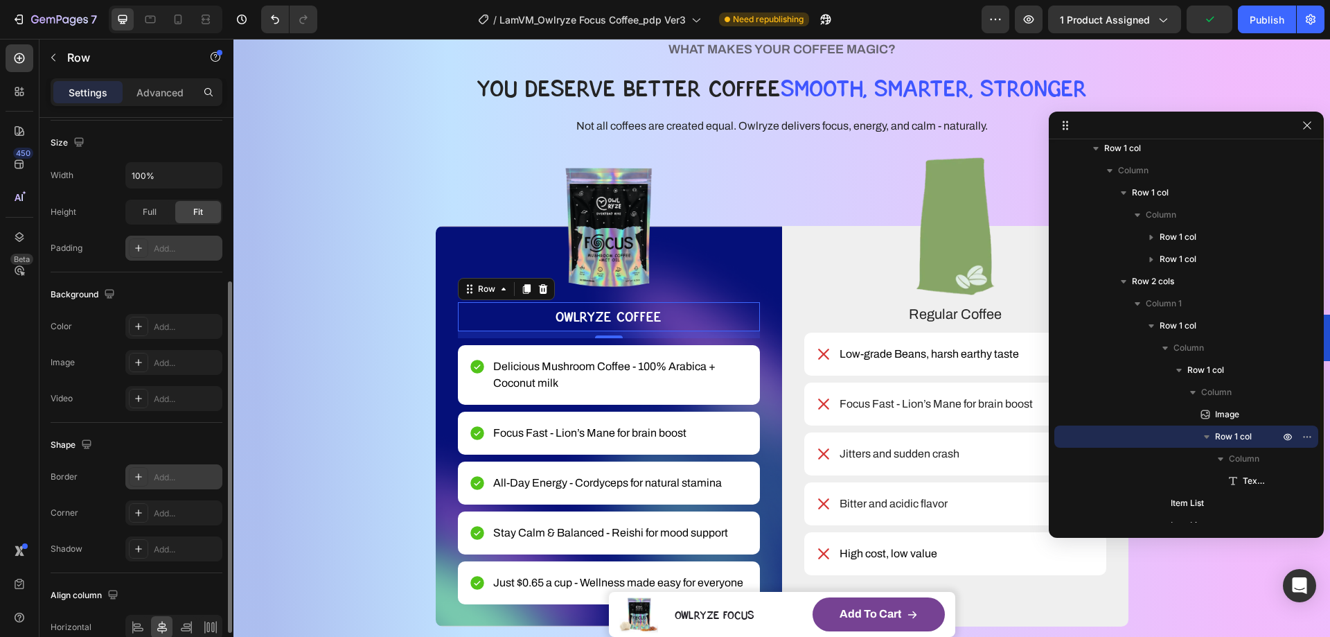
scroll to position [121, 0]
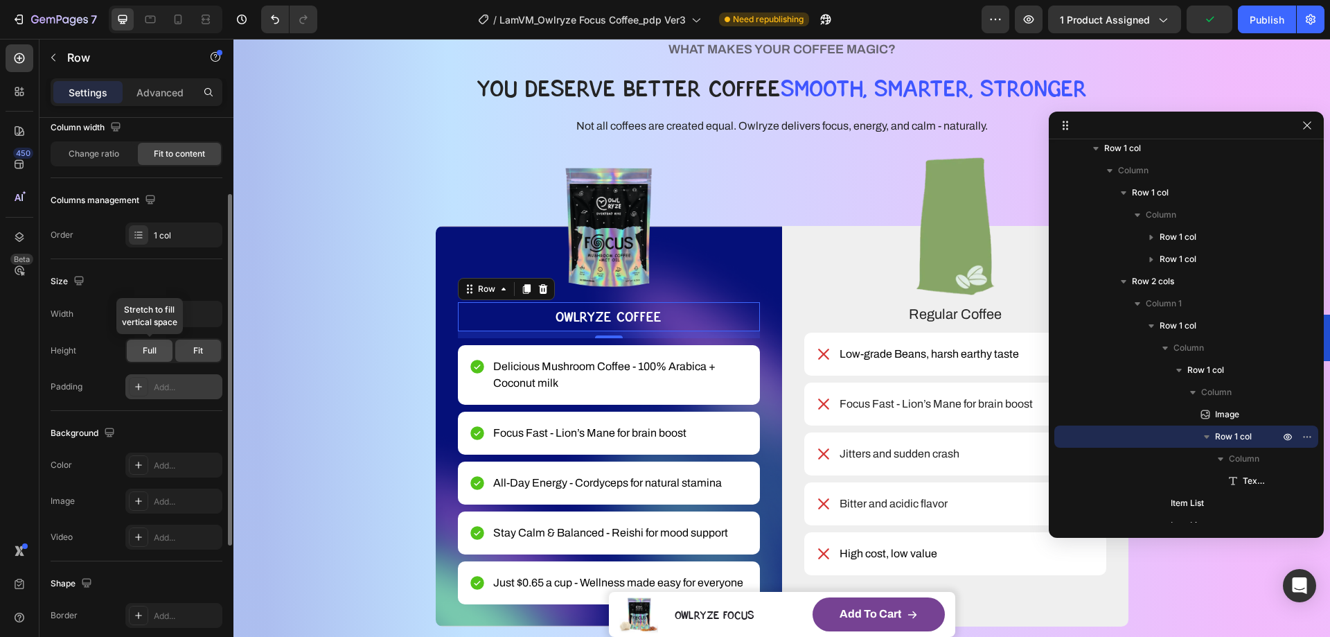
click at [152, 351] on span "Full" at bounding box center [150, 350] width 14 height 12
click at [192, 350] on div "Fit" at bounding box center [198, 351] width 46 height 22
click at [164, 307] on input "100%" at bounding box center [174, 313] width 96 height 25
click at [207, 315] on icon "button" at bounding box center [209, 314] width 14 height 14
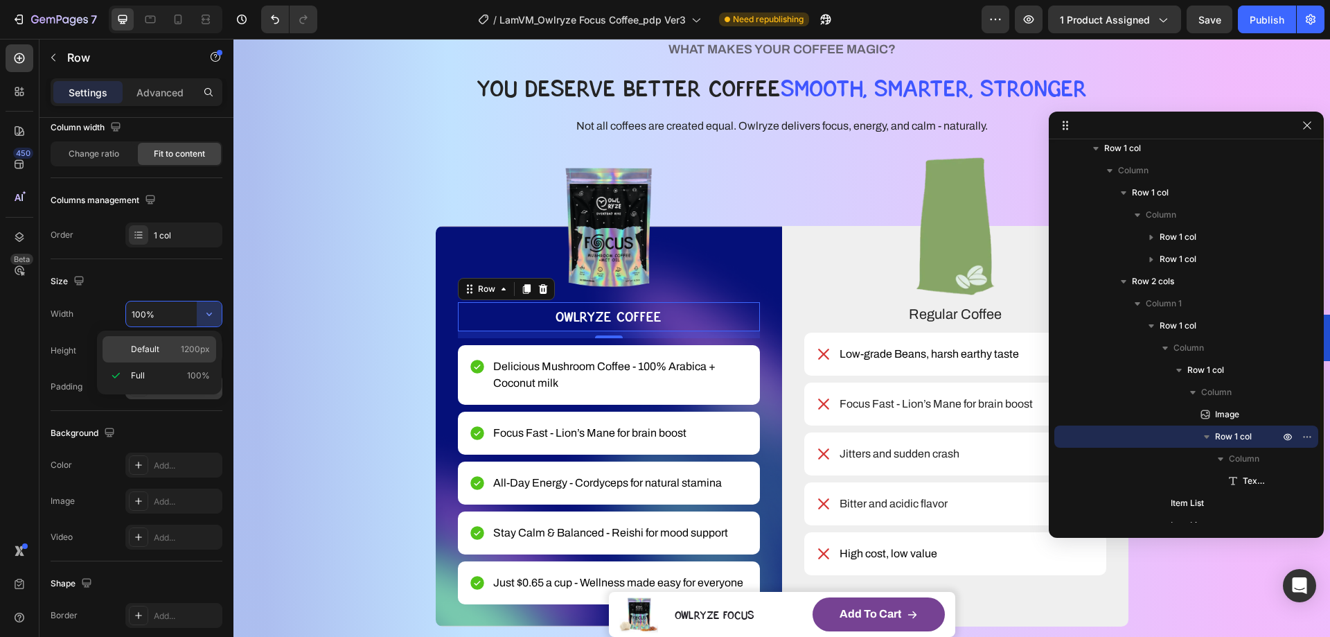
click at [201, 348] on span "1200px" at bounding box center [195, 349] width 29 height 12
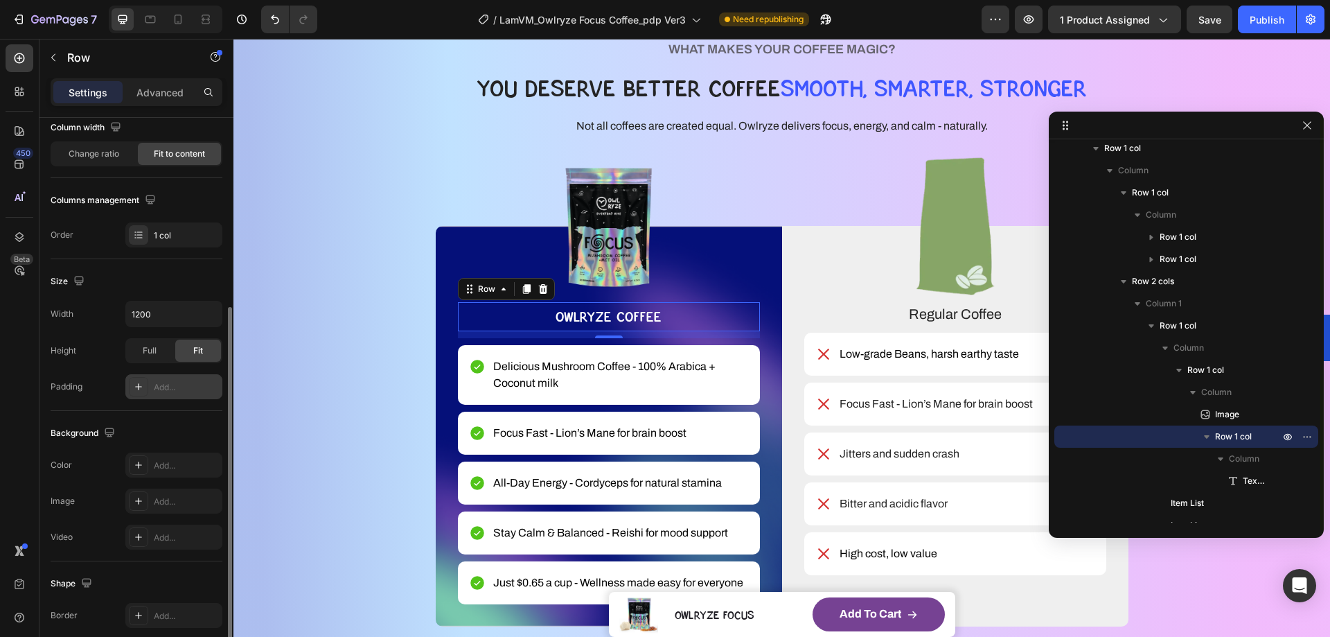
scroll to position [52, 0]
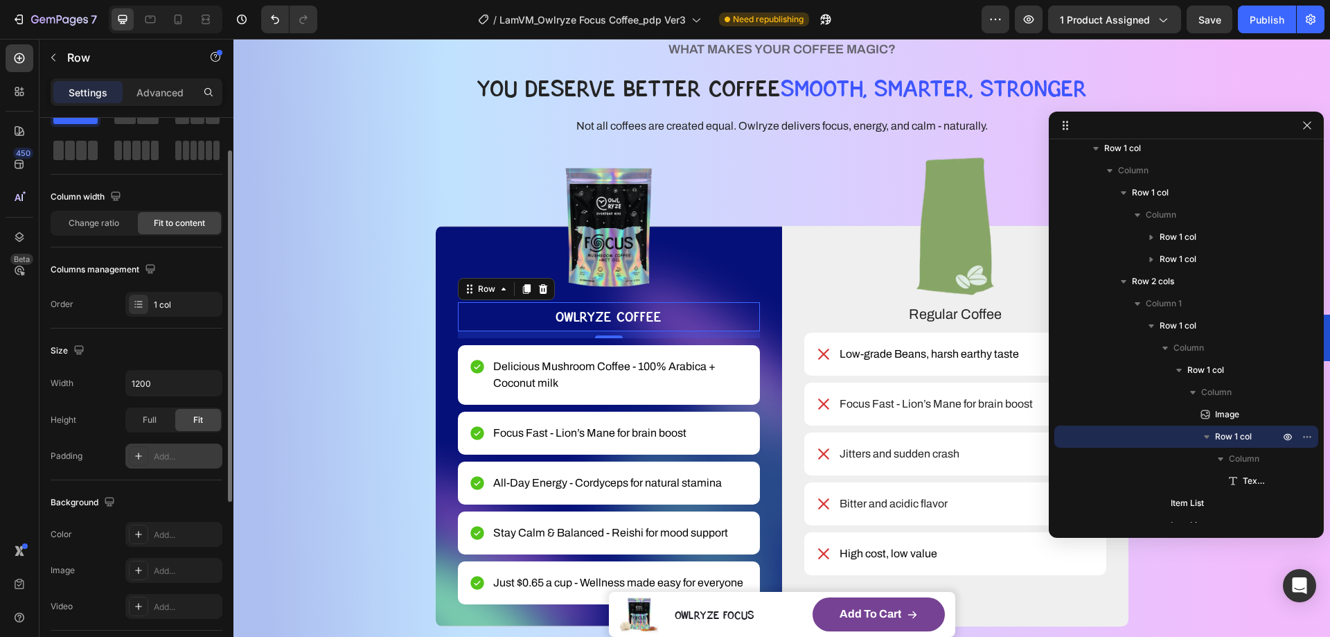
click at [175, 355] on div "Size" at bounding box center [137, 351] width 172 height 22
click at [165, 385] on input "1200" at bounding box center [174, 383] width 96 height 25
click at [213, 385] on icon "button" at bounding box center [209, 383] width 14 height 14
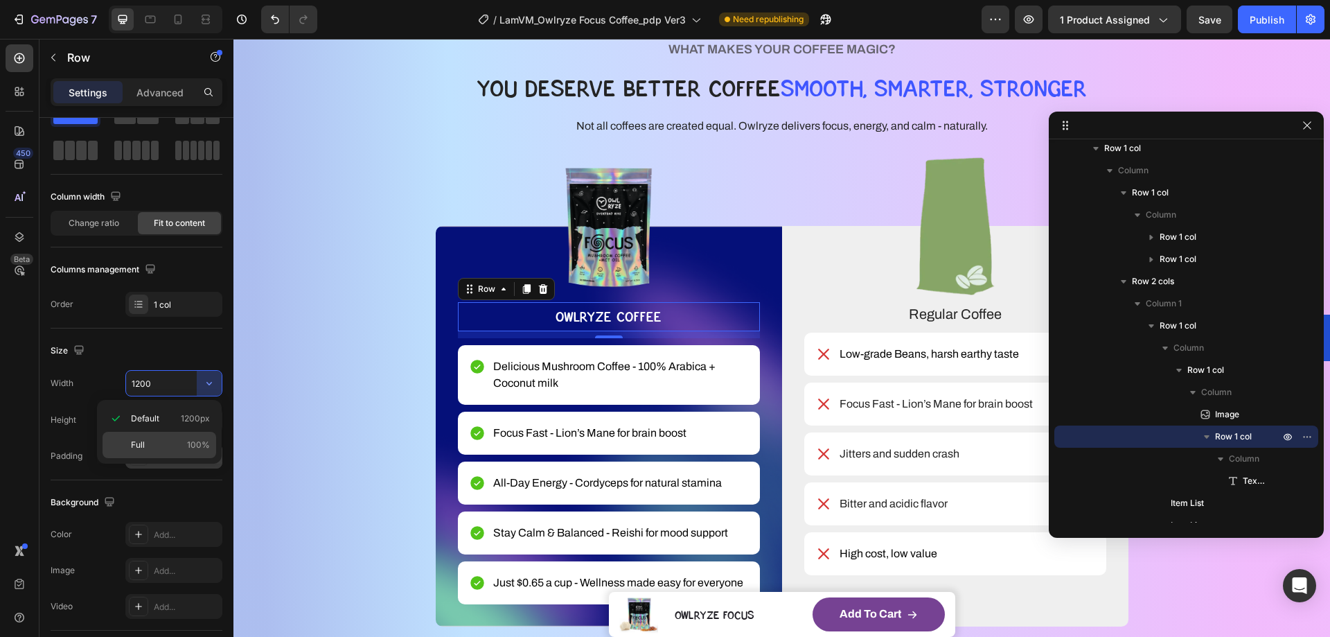
click at [180, 435] on div "Full 100%" at bounding box center [160, 445] width 114 height 26
type input "100%"
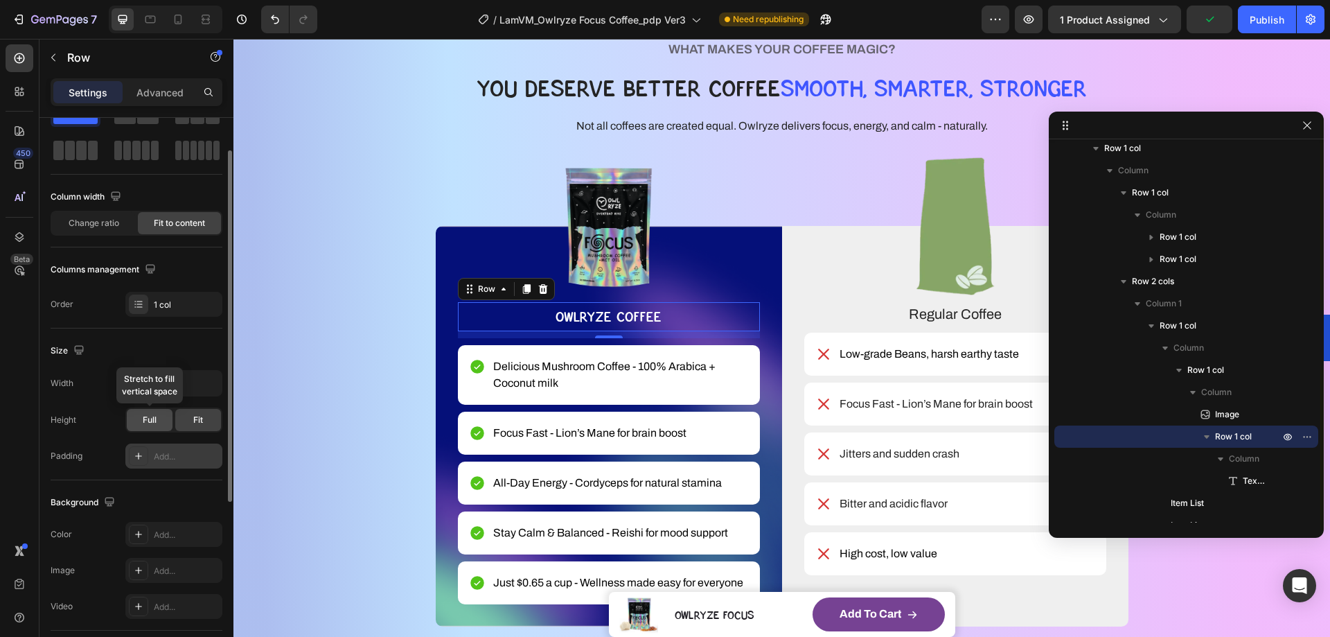
click at [158, 421] on div "Full" at bounding box center [150, 420] width 46 height 22
click at [197, 417] on span "Fit" at bounding box center [198, 420] width 10 height 12
click at [170, 421] on div "Full" at bounding box center [150, 420] width 46 height 22
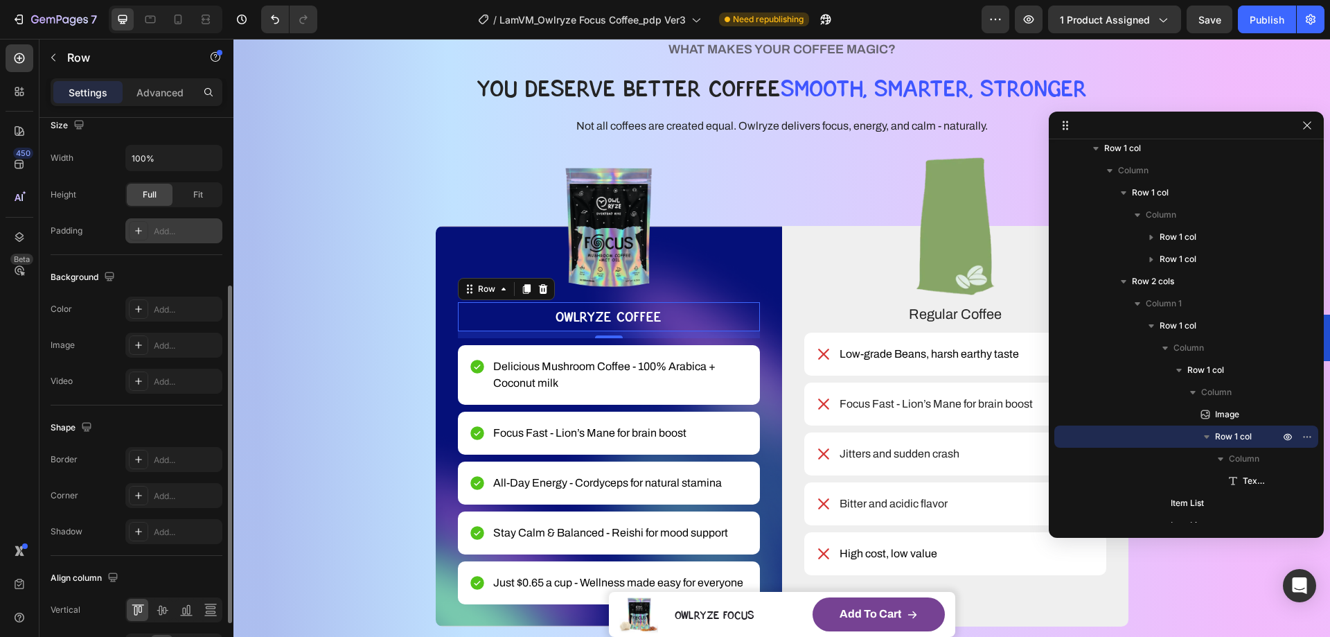
scroll to position [365, 0]
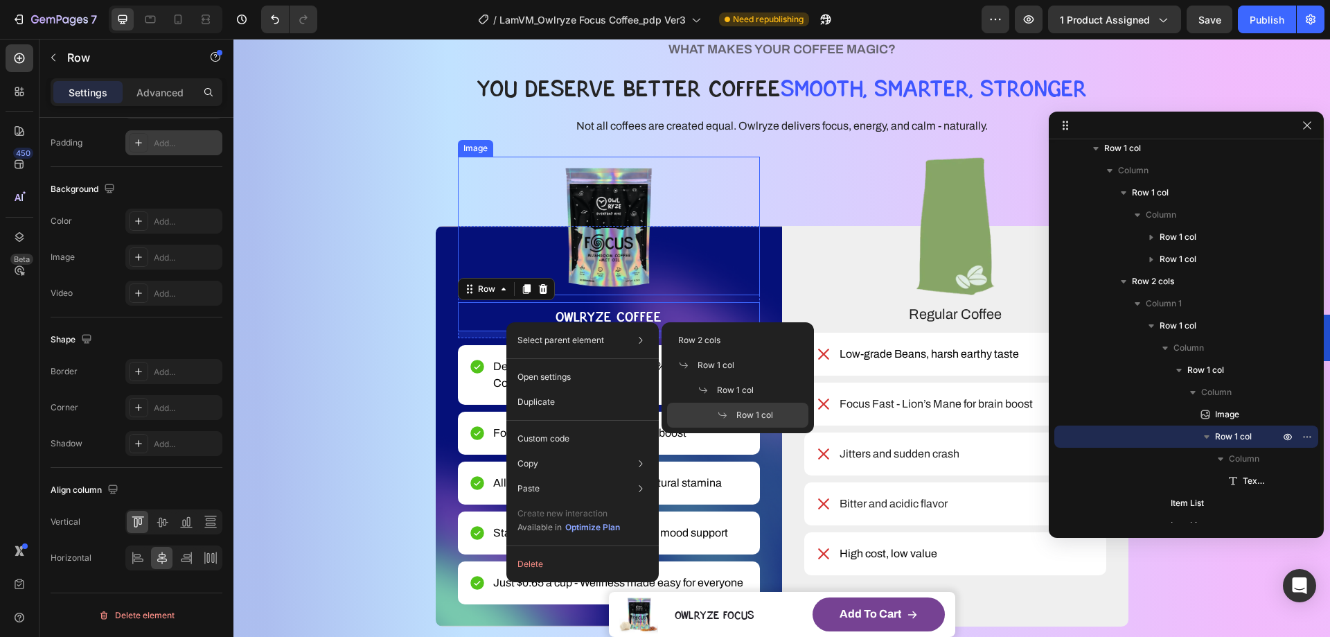
click at [480, 182] on img at bounding box center [609, 226] width 302 height 139
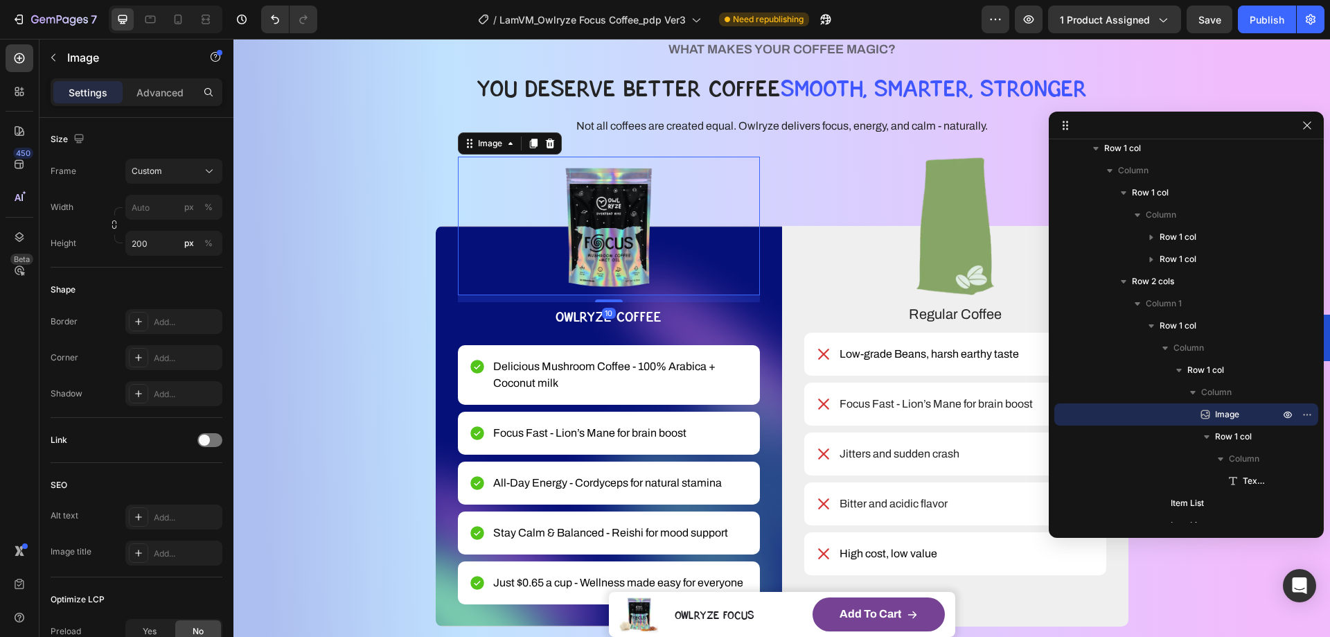
scroll to position [0, 0]
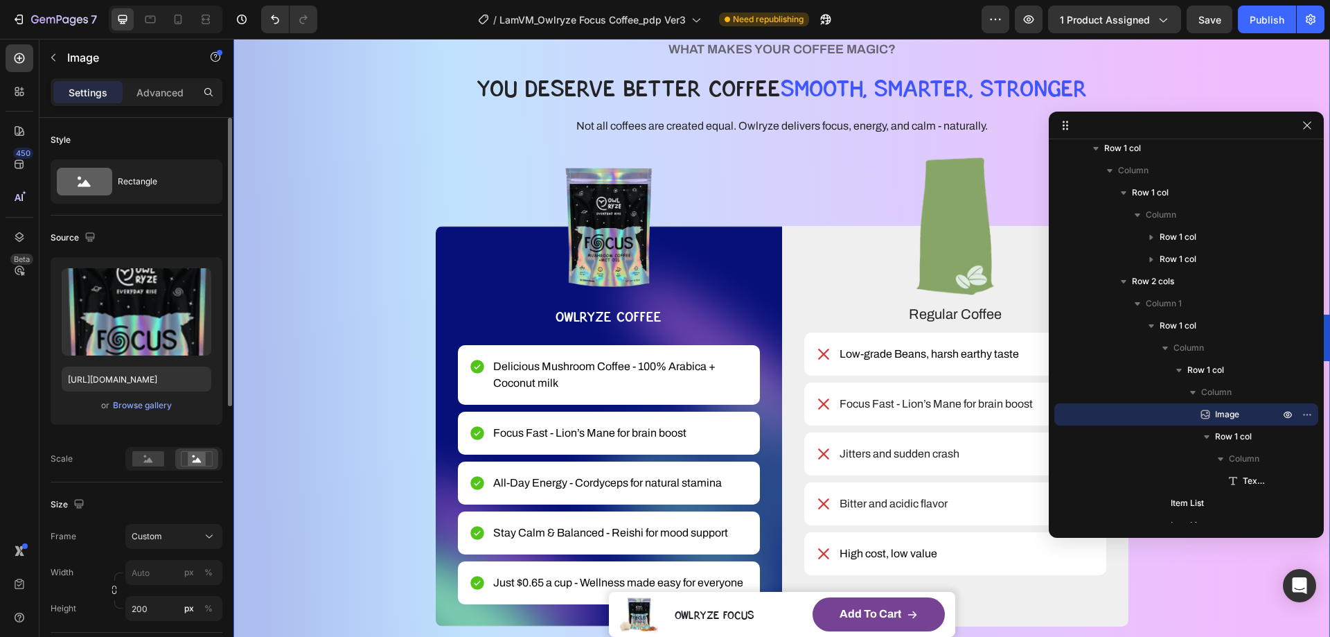
click at [403, 195] on div "WHAT MAKES YOUR COFFEE MAGIC? Heading YOU DESERVE BETTER COFFEE SMOOTH, SMARTER…" at bounding box center [782, 333] width 986 height 588
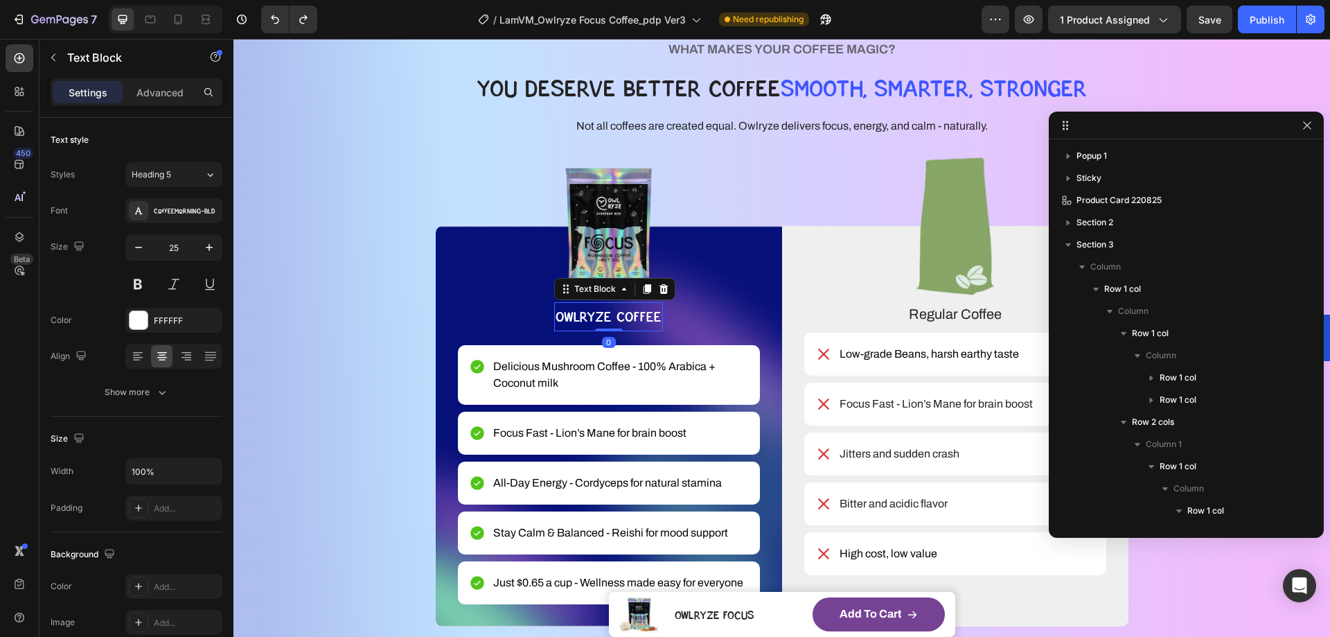
click at [603, 316] on p "OWLRYZE COFFEE" at bounding box center [609, 317] width 106 height 26
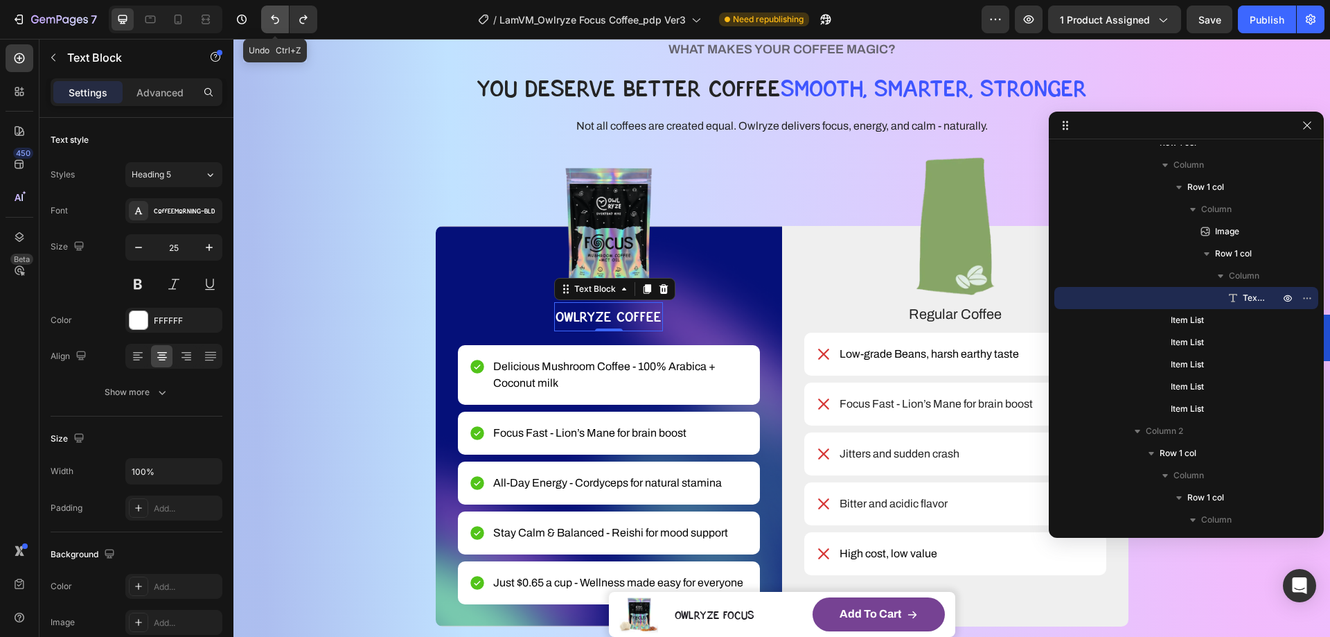
click at [262, 26] on button "Undo/Redo" at bounding box center [275, 20] width 28 height 28
click at [276, 21] on icon "Undo/Redo" at bounding box center [275, 19] width 14 height 14
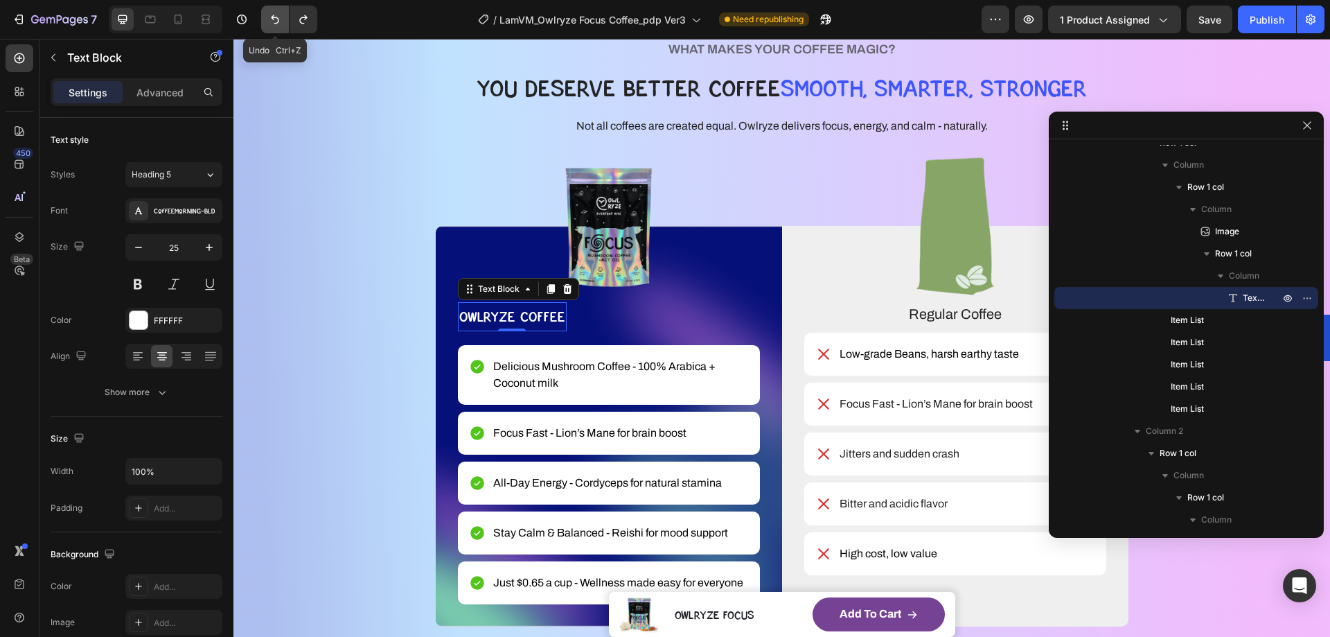
drag, startPoint x: 276, startPoint y: 21, endPoint x: 200, endPoint y: 39, distance: 78.3
click at [276, 21] on icon "Undo/Redo" at bounding box center [275, 19] width 14 height 14
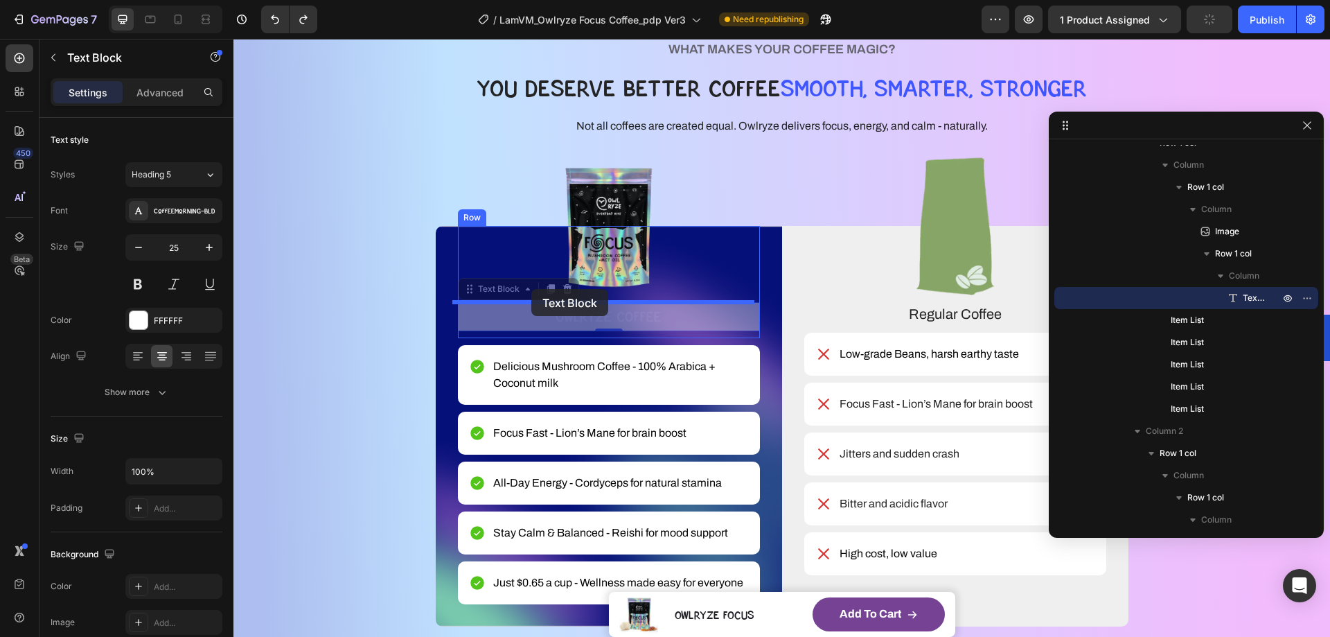
drag, startPoint x: 464, startPoint y: 289, endPoint x: 531, endPoint y: 288, distance: 67.2
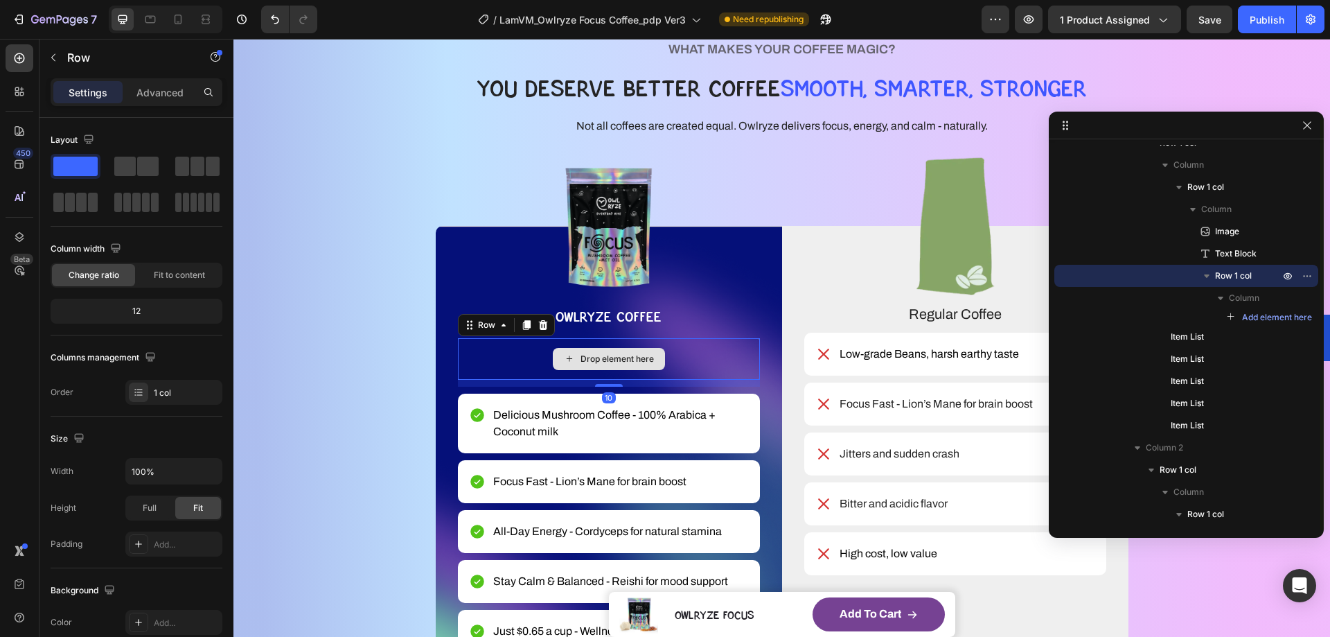
click at [511, 342] on div "Drop element here" at bounding box center [609, 359] width 302 height 42
click at [542, 323] on icon at bounding box center [543, 324] width 11 height 11
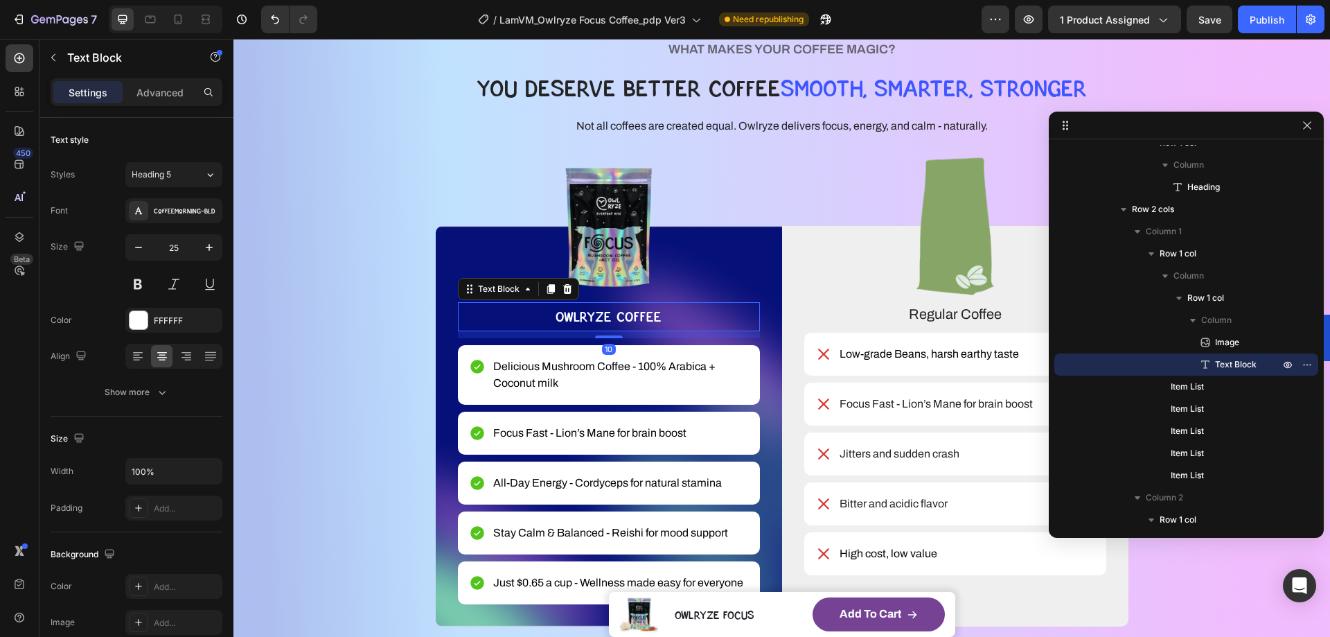
click at [659, 314] on p "OWLRYZE COFFEE" at bounding box center [608, 317] width 299 height 26
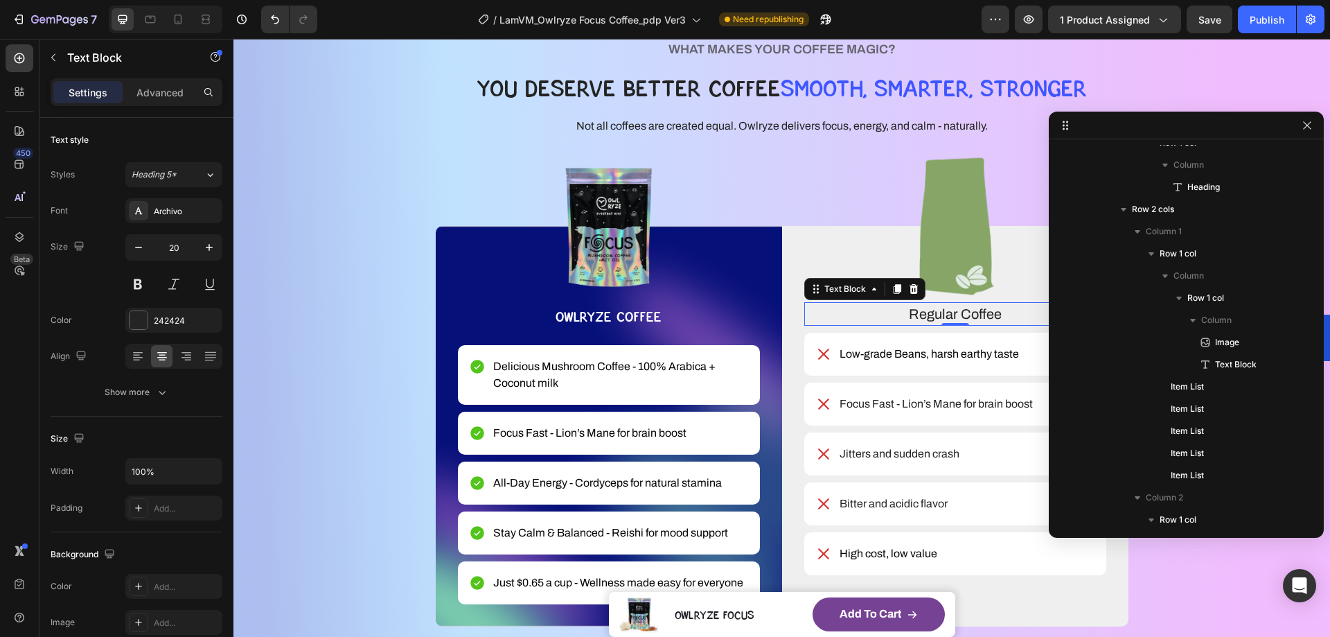
scroll to position [598, 0]
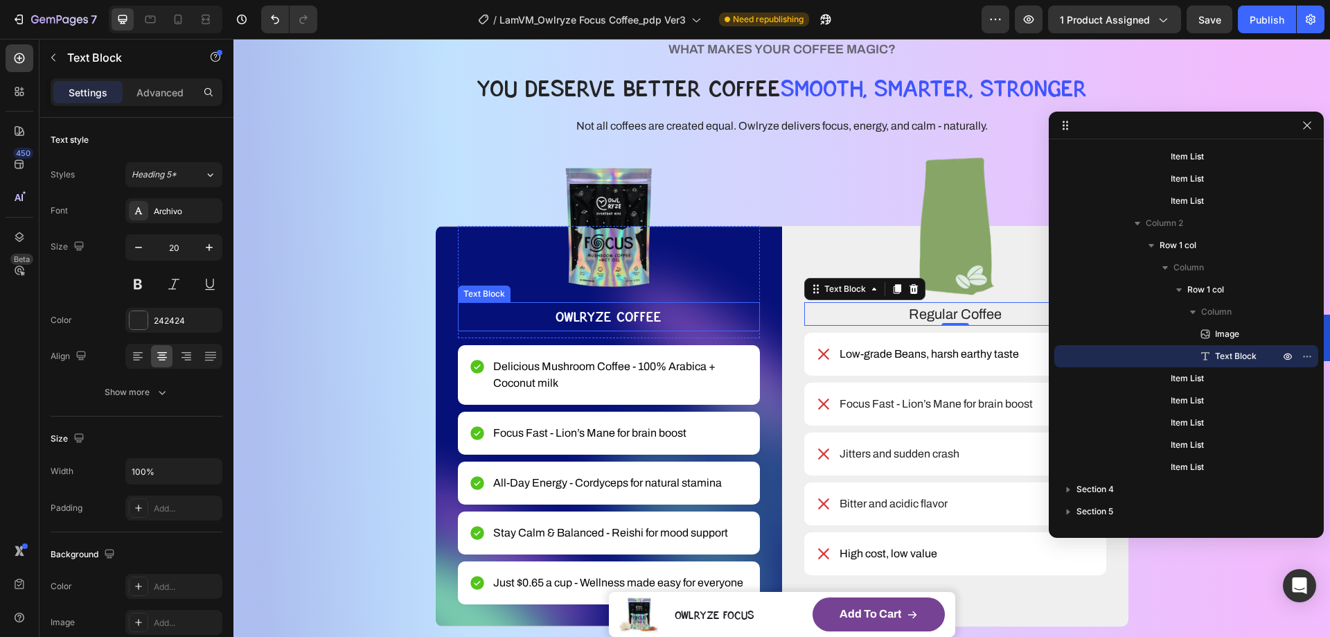
click at [637, 315] on p "OWLRYZE COFFEE" at bounding box center [608, 317] width 299 height 26
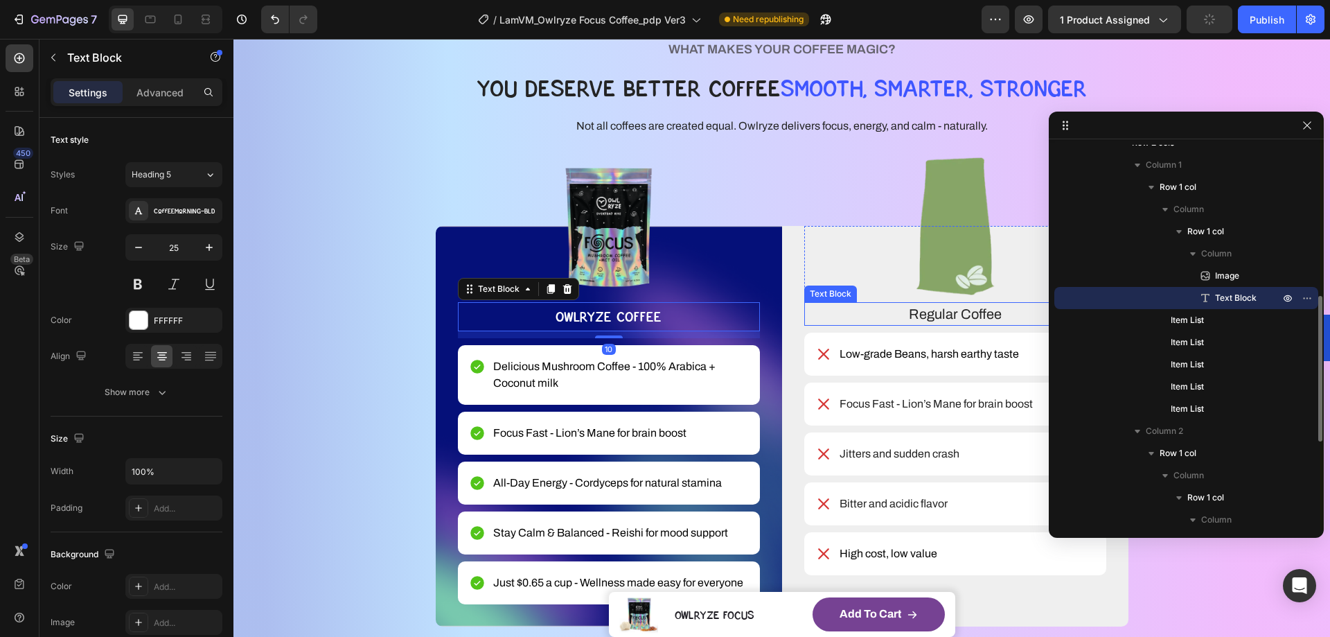
click at [905, 314] on p "Regular Coffee" at bounding box center [955, 314] width 299 height 21
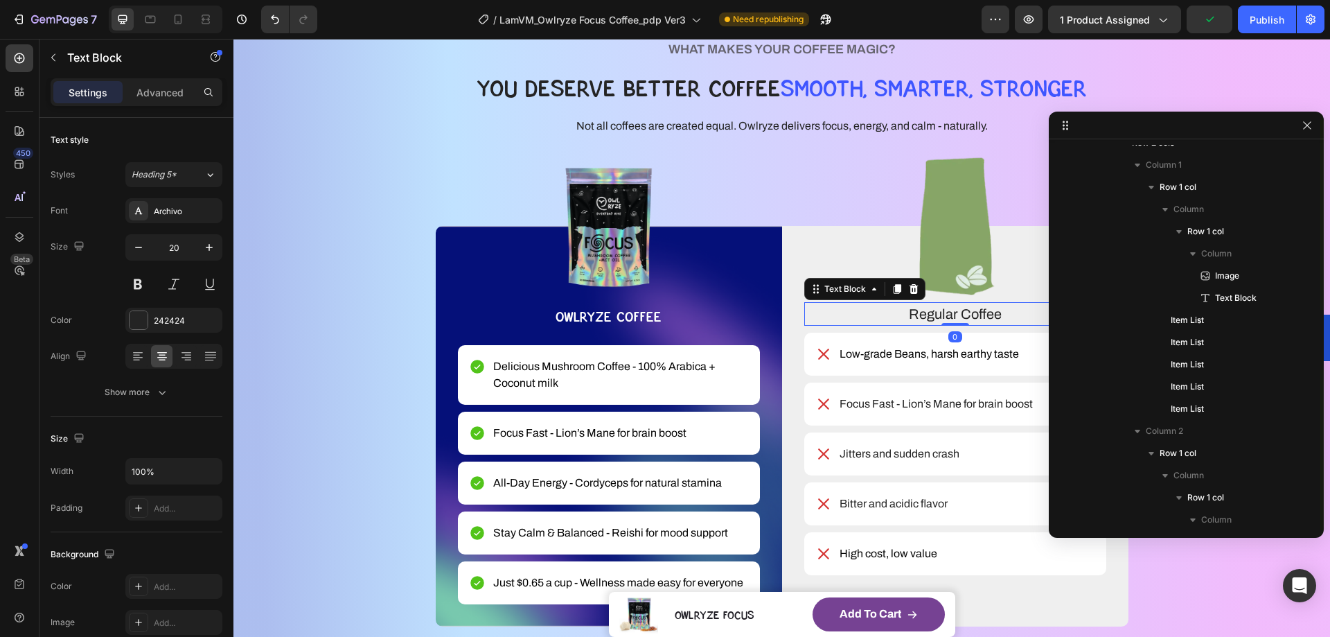
scroll to position [598, 0]
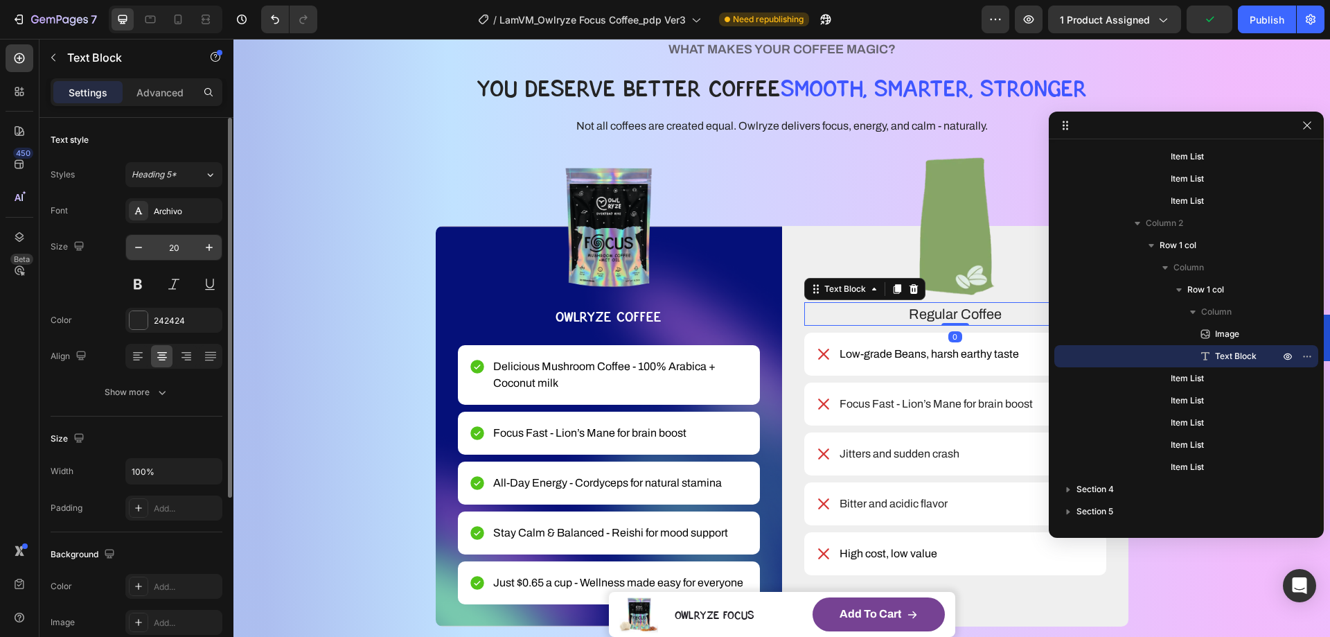
click at [181, 249] on input "20" at bounding box center [174, 247] width 46 height 25
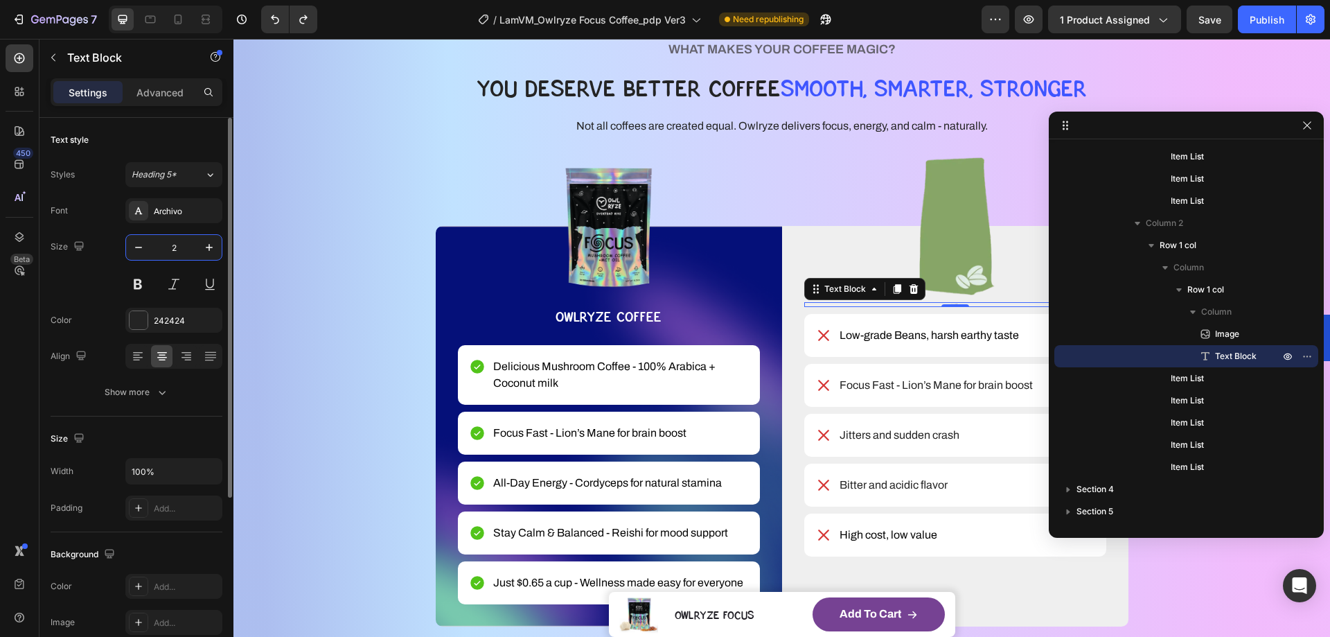
click at [186, 247] on input "2" at bounding box center [174, 247] width 46 height 25
type input "20"
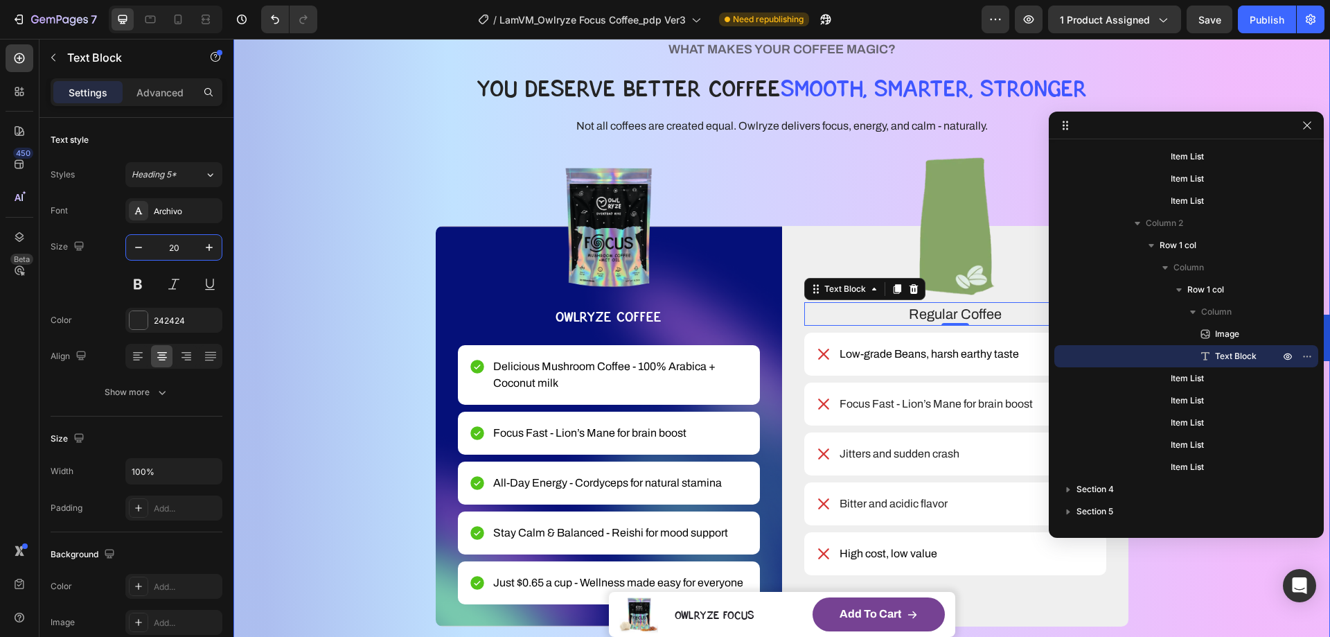
click at [334, 208] on div "WHAT MAKES YOUR COFFEE MAGIC? Heading YOU DESERVE BETTER COFFEE SMOOTH, SMARTER…" at bounding box center [782, 333] width 986 height 588
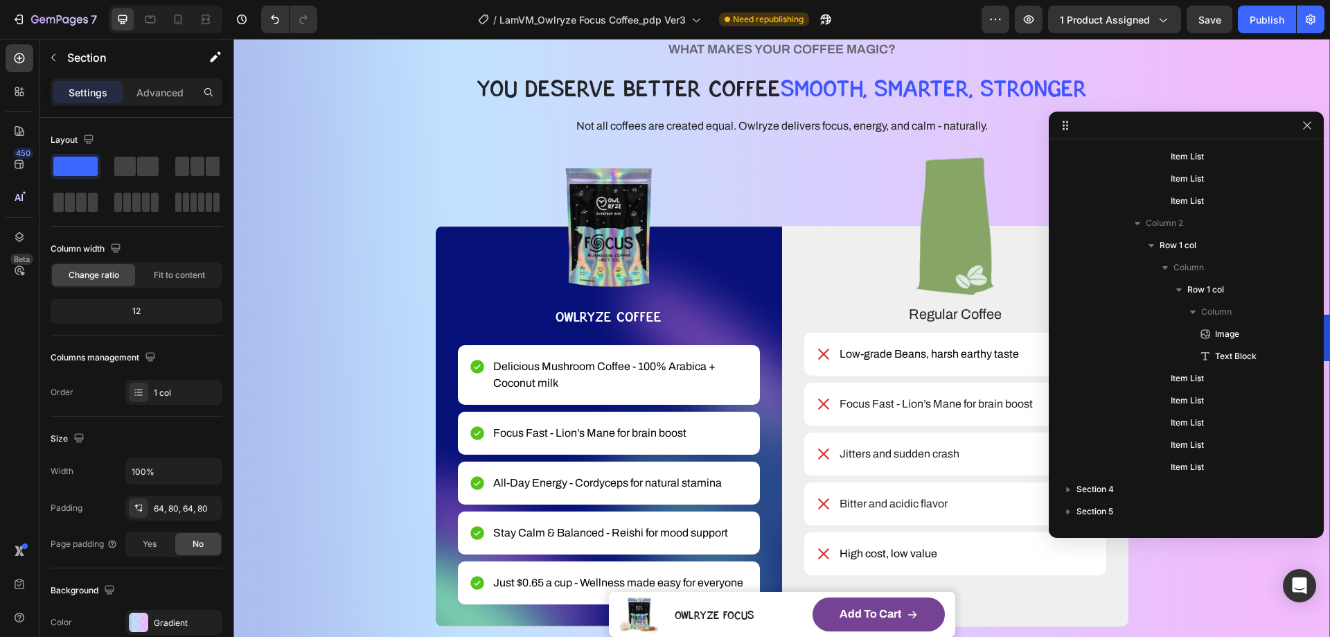
scroll to position [0, 0]
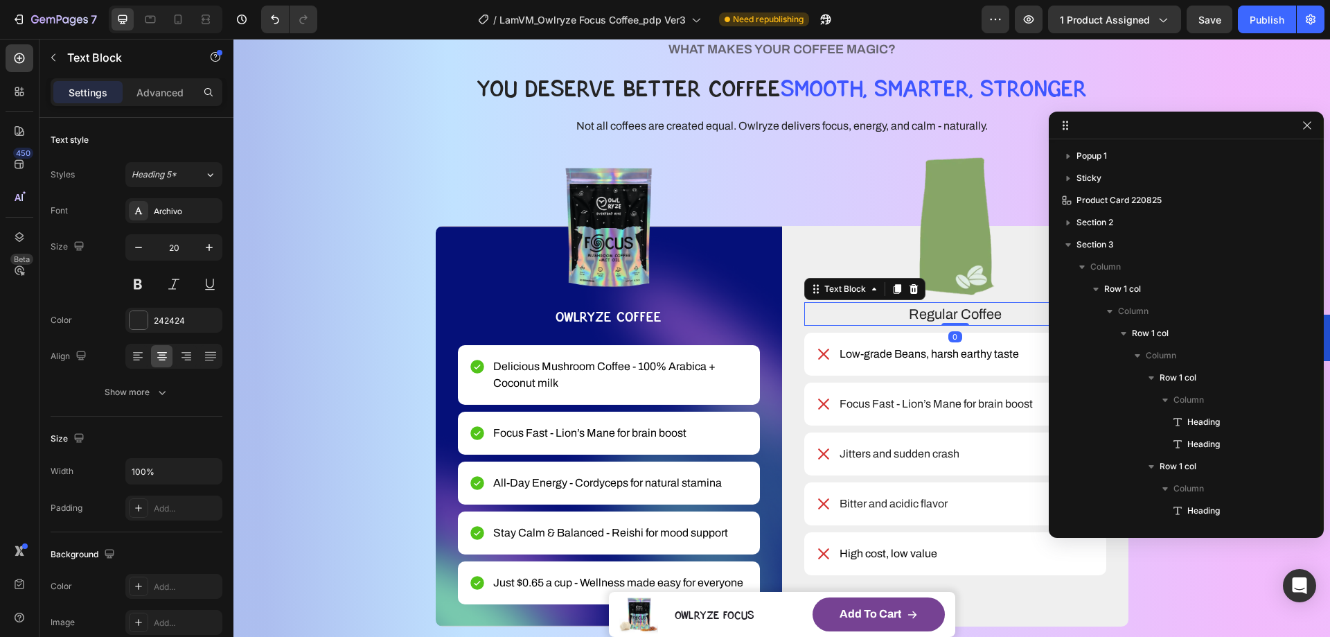
click at [886, 315] on p "Regular Coffee" at bounding box center [955, 314] width 299 height 21
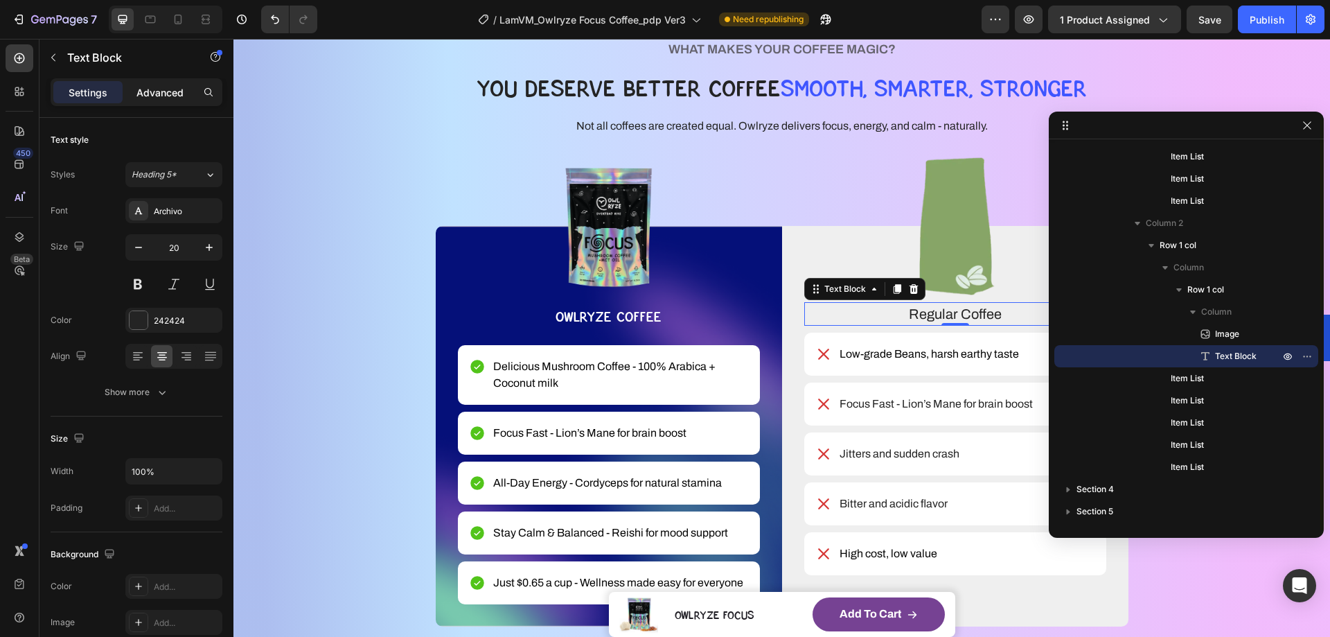
click at [175, 102] on div "Advanced" at bounding box center [159, 92] width 69 height 22
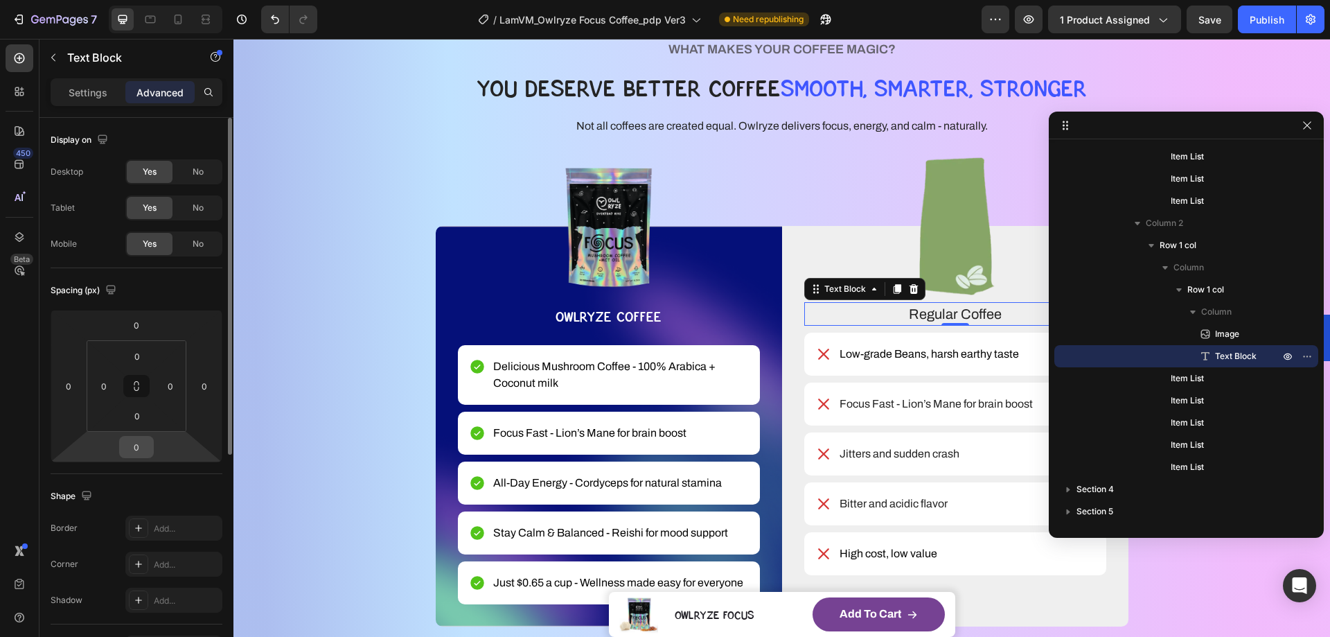
click at [140, 448] on input "0" at bounding box center [137, 447] width 28 height 21
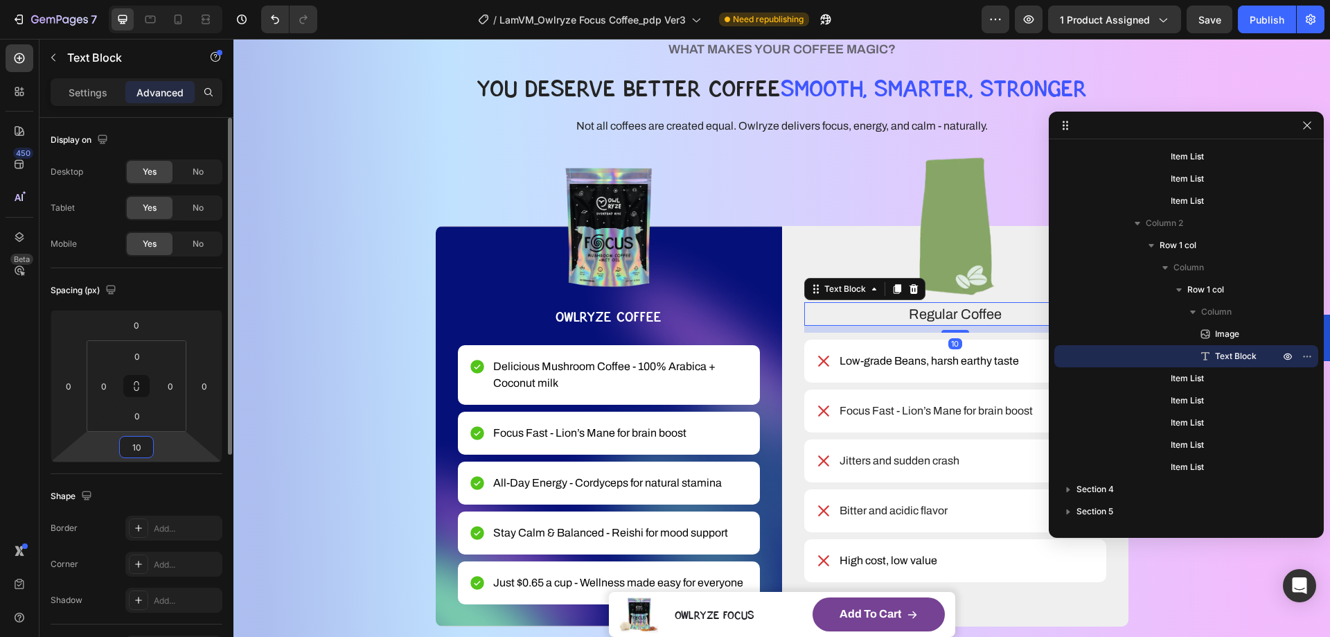
type input "1"
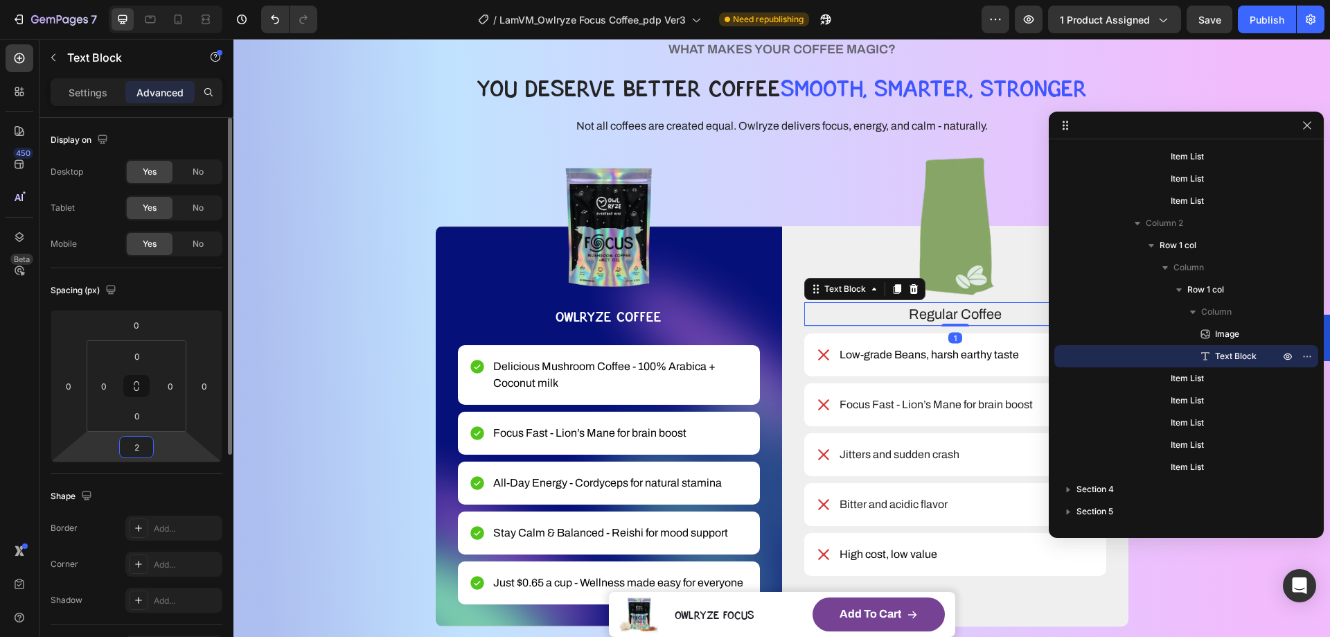
type input "20"
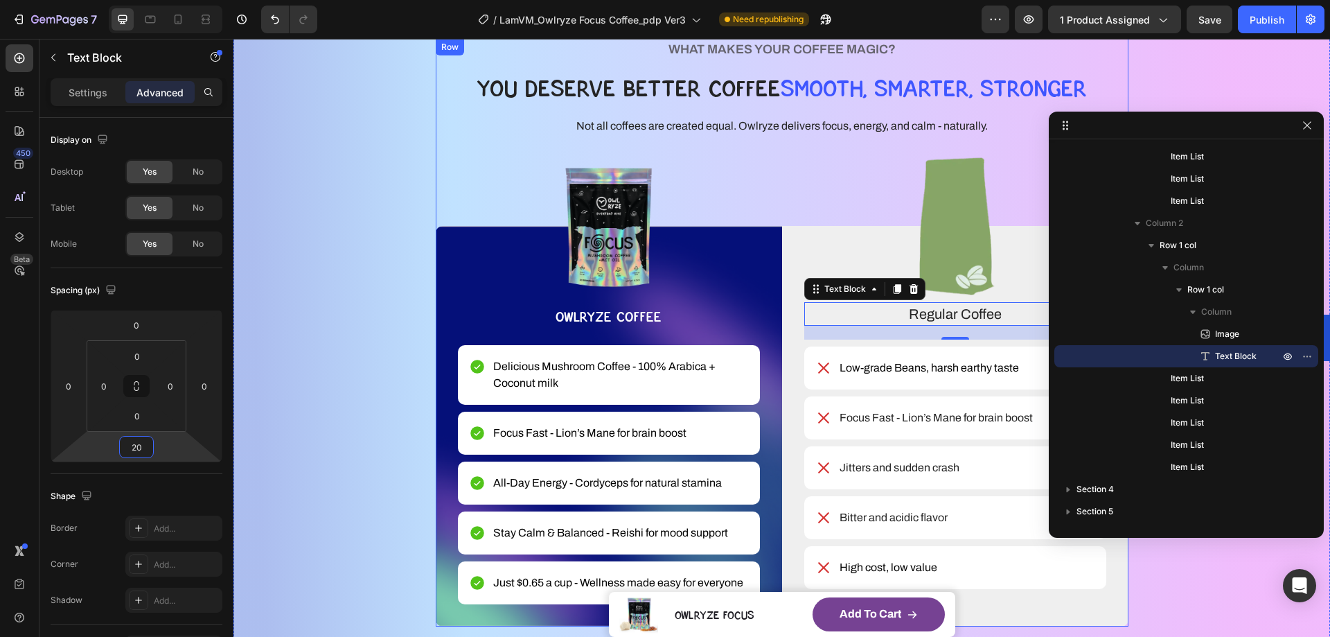
click at [441, 175] on div "WHAT MAKES YOUR COFFEE MAGIC? Heading YOU DESERVE BETTER COFFEE SMOOTH, SMARTER…" at bounding box center [782, 333] width 693 height 588
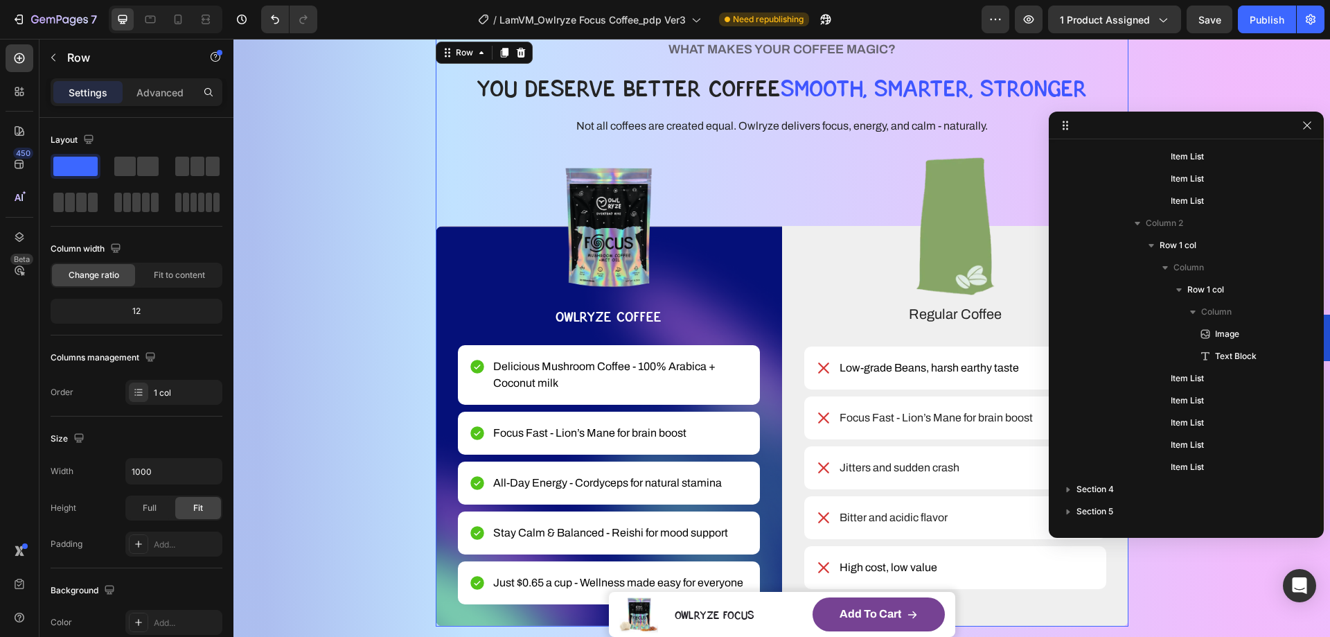
scroll to position [0, 0]
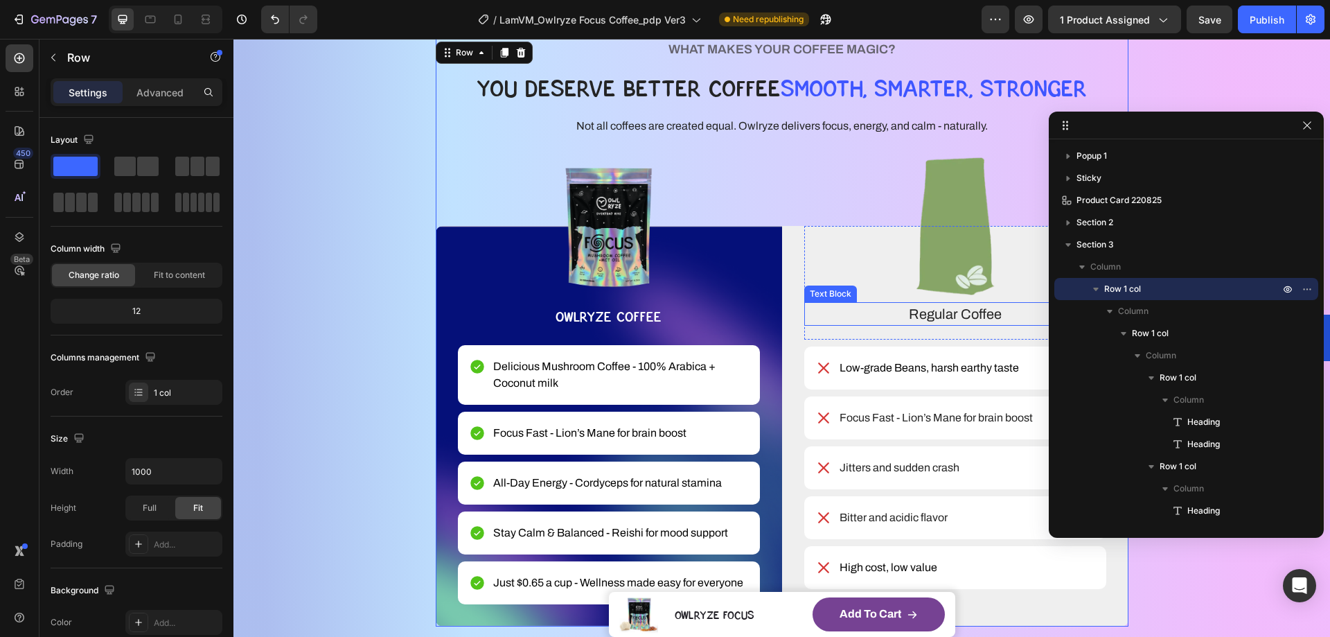
click at [929, 317] on p "Regular Coffee" at bounding box center [955, 314] width 299 height 21
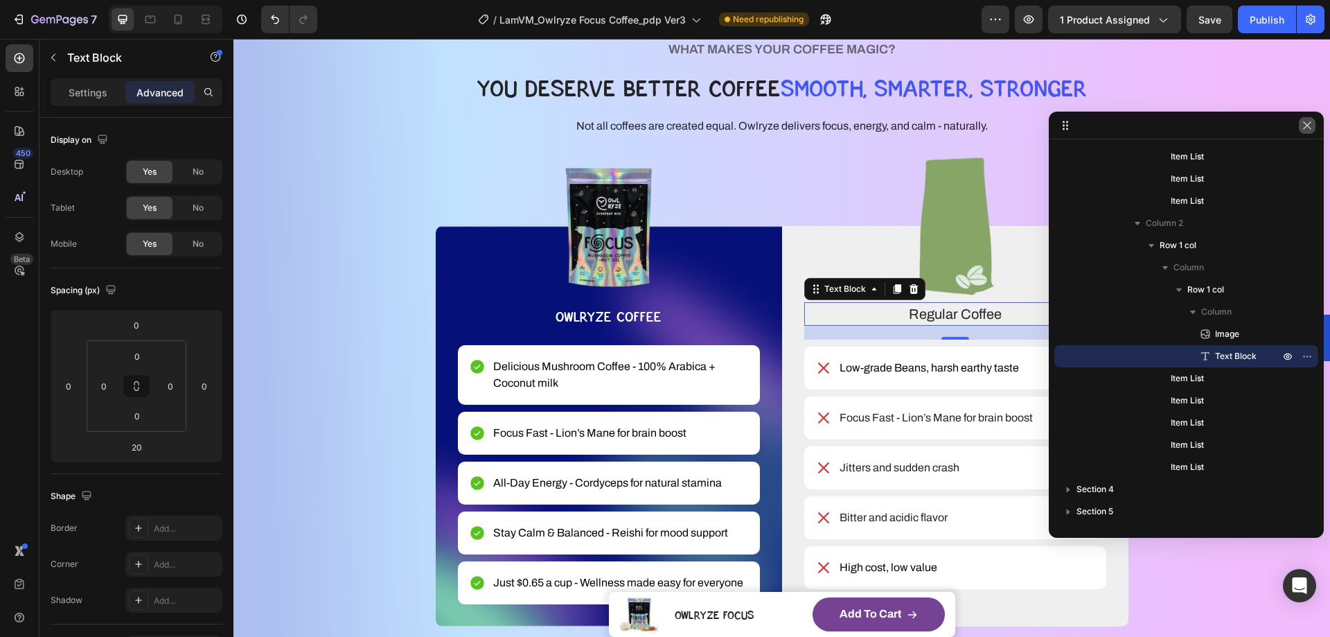
click at [1303, 131] on button "button" at bounding box center [1307, 125] width 17 height 17
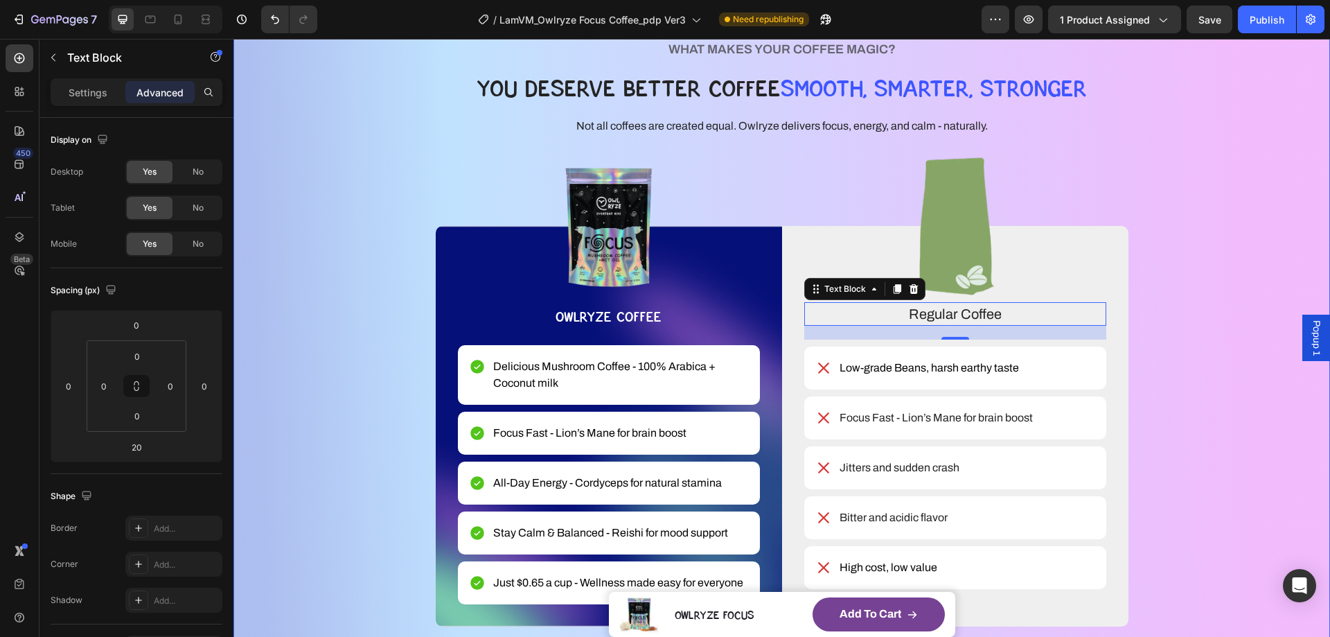
click at [1230, 212] on div "WHAT MAKES YOUR COFFEE MAGIC? Heading YOU DESERVE BETTER COFFEE SMOOTH, SMARTER…" at bounding box center [782, 333] width 986 height 588
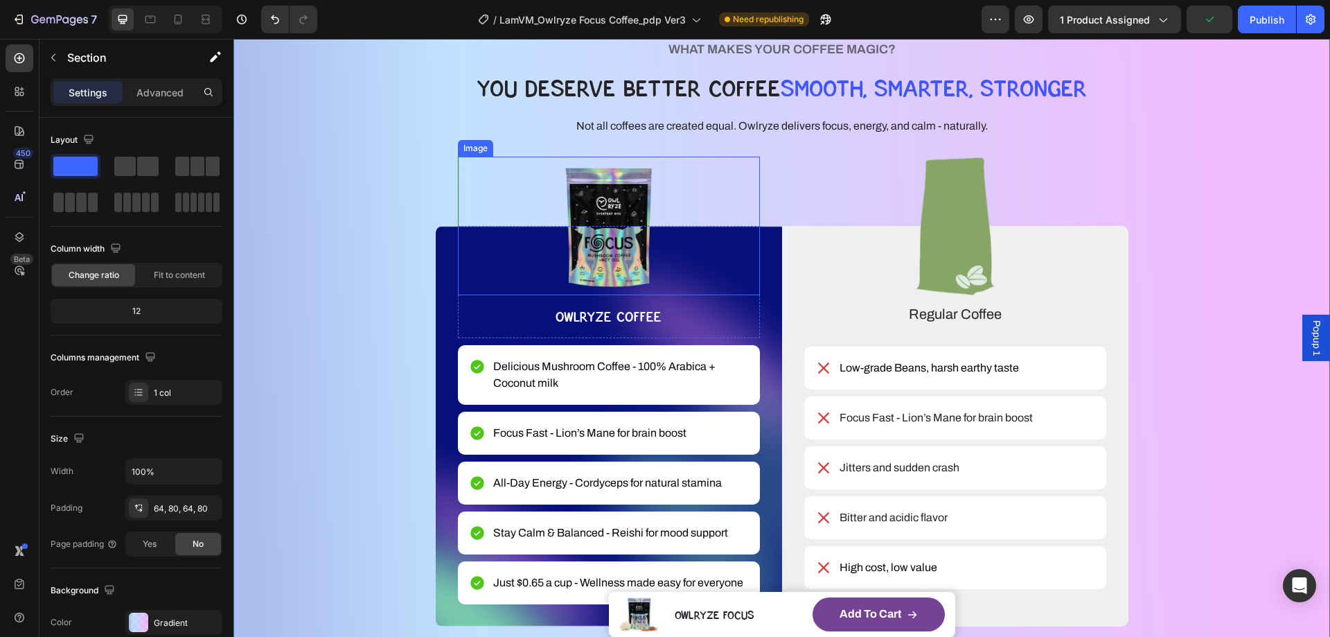
click at [651, 193] on img at bounding box center [609, 226] width 302 height 139
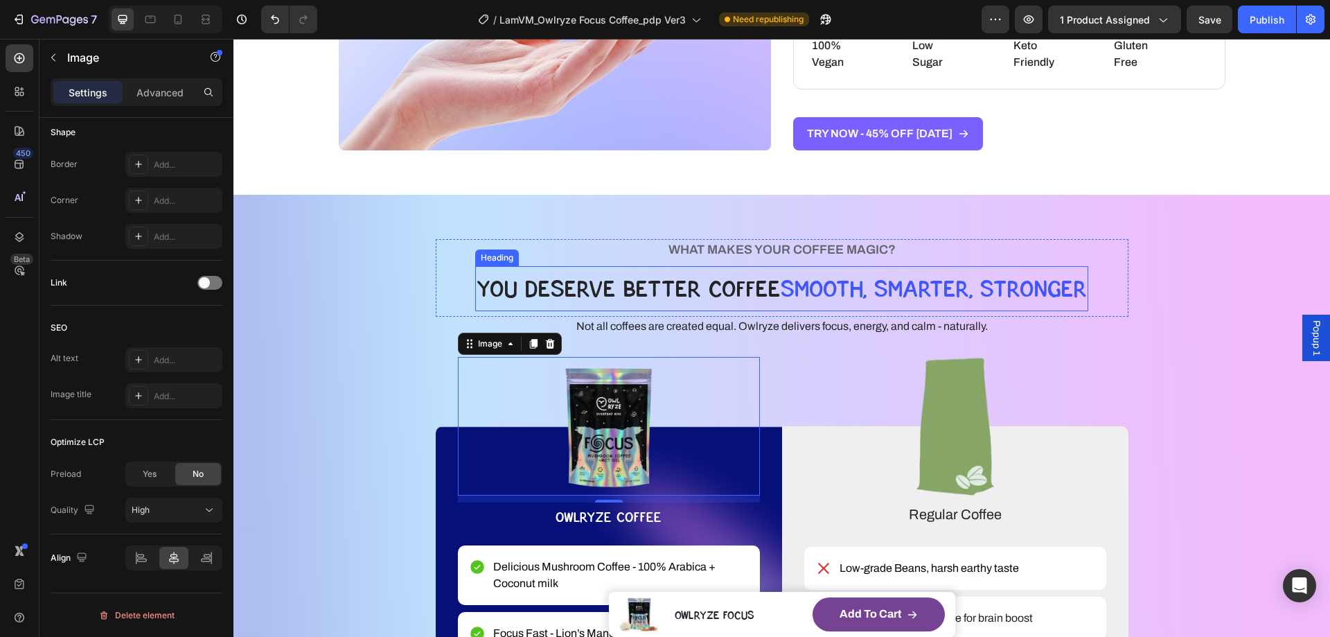
scroll to position [1663, 0]
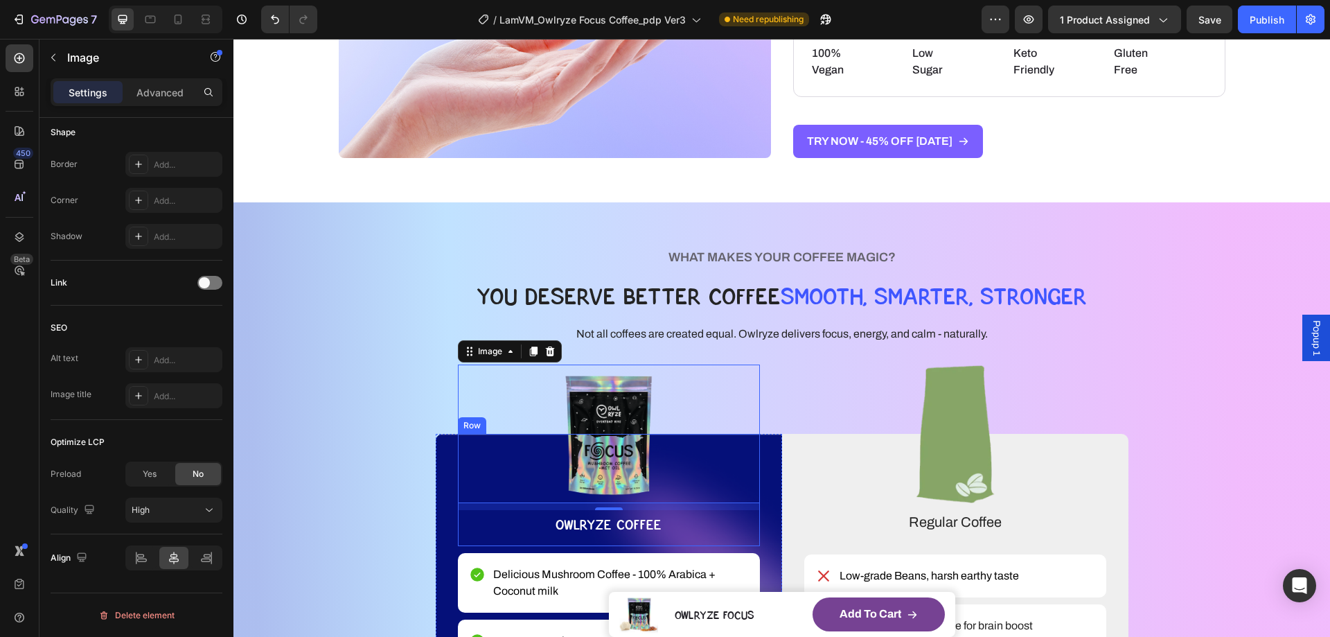
click at [538, 543] on div "Image 10 OWLRYZE COFFEE Text Block" at bounding box center [609, 490] width 302 height 112
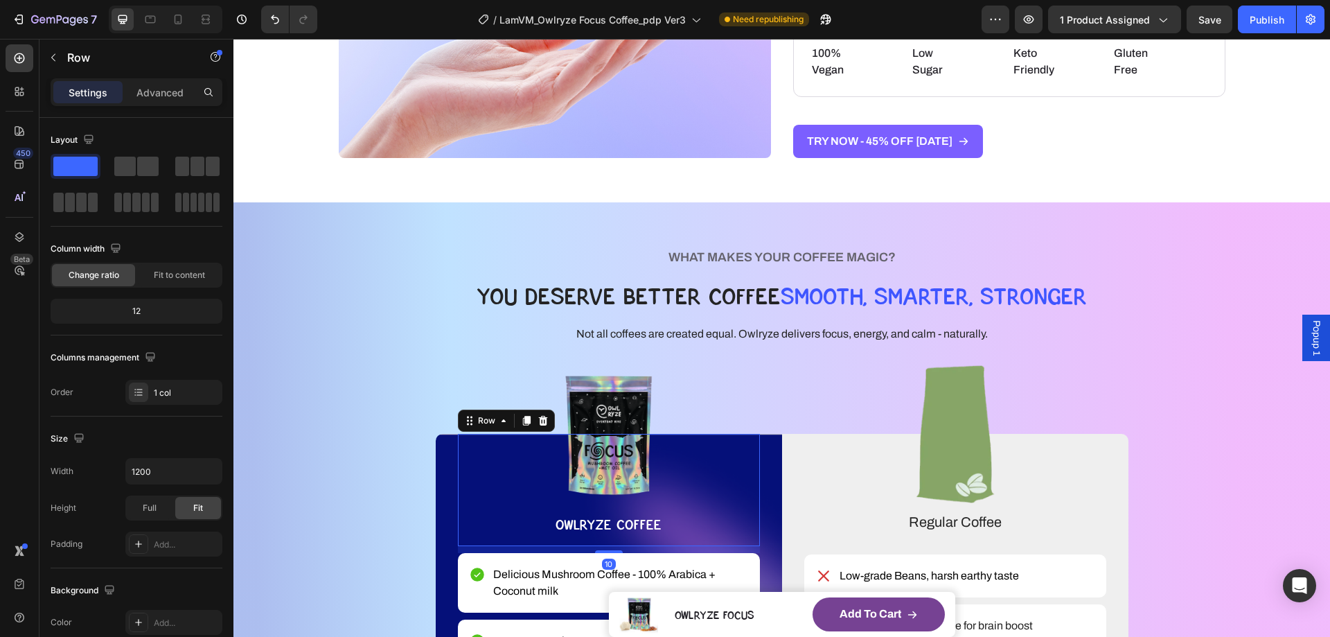
click at [744, 546] on div "10" at bounding box center [609, 549] width 302 height 7
click at [746, 543] on div "Image OWLRYZE COFFEE Text Block" at bounding box center [609, 490] width 302 height 112
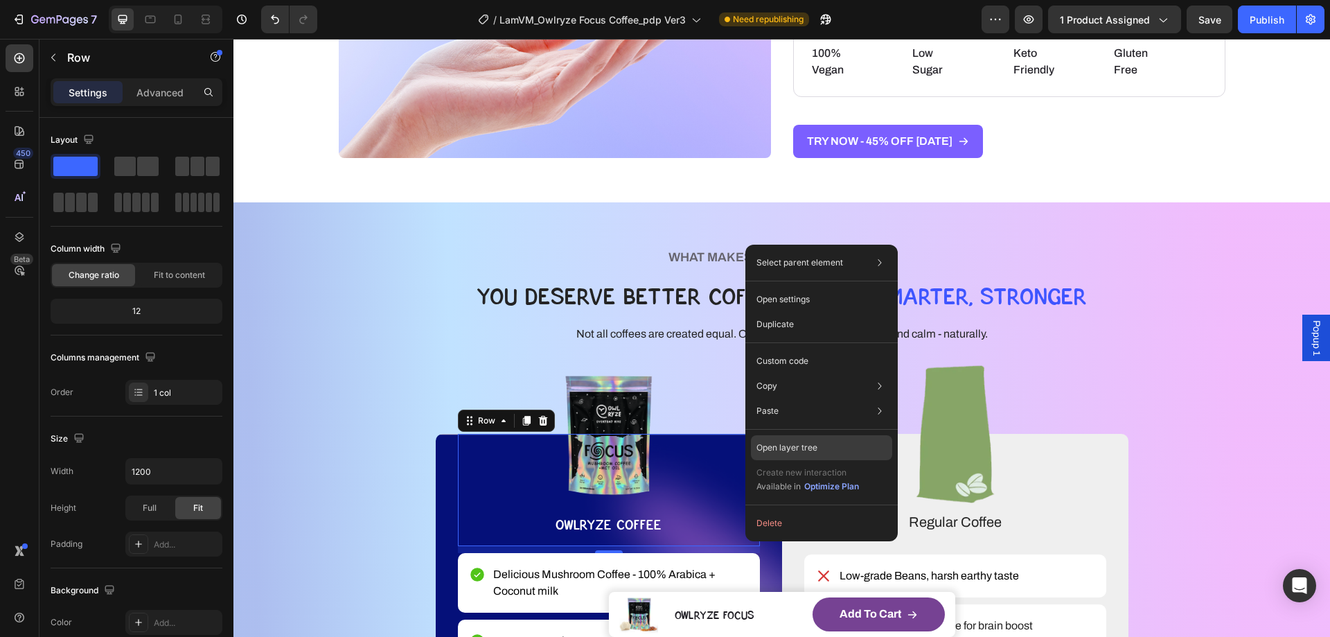
click at [792, 445] on p "Open layer tree" at bounding box center [787, 447] width 61 height 12
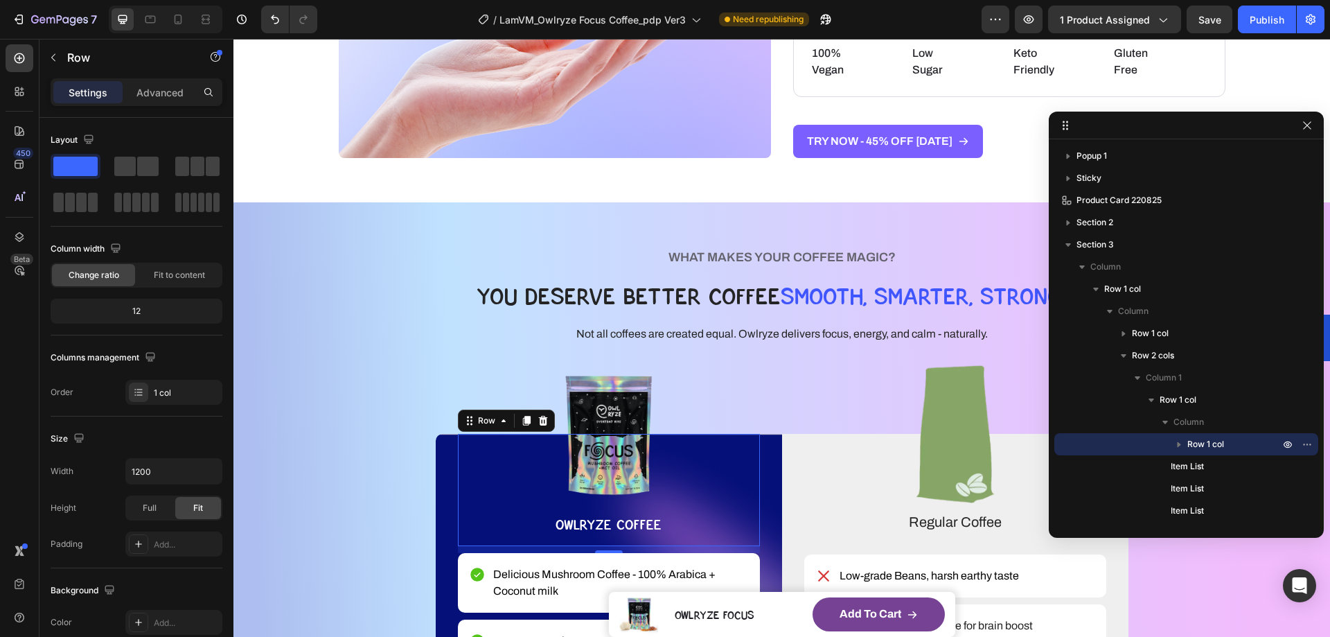
click at [1222, 445] on span "Row 1 col" at bounding box center [1206, 444] width 37 height 14
click at [157, 100] on div "Advanced" at bounding box center [159, 92] width 69 height 22
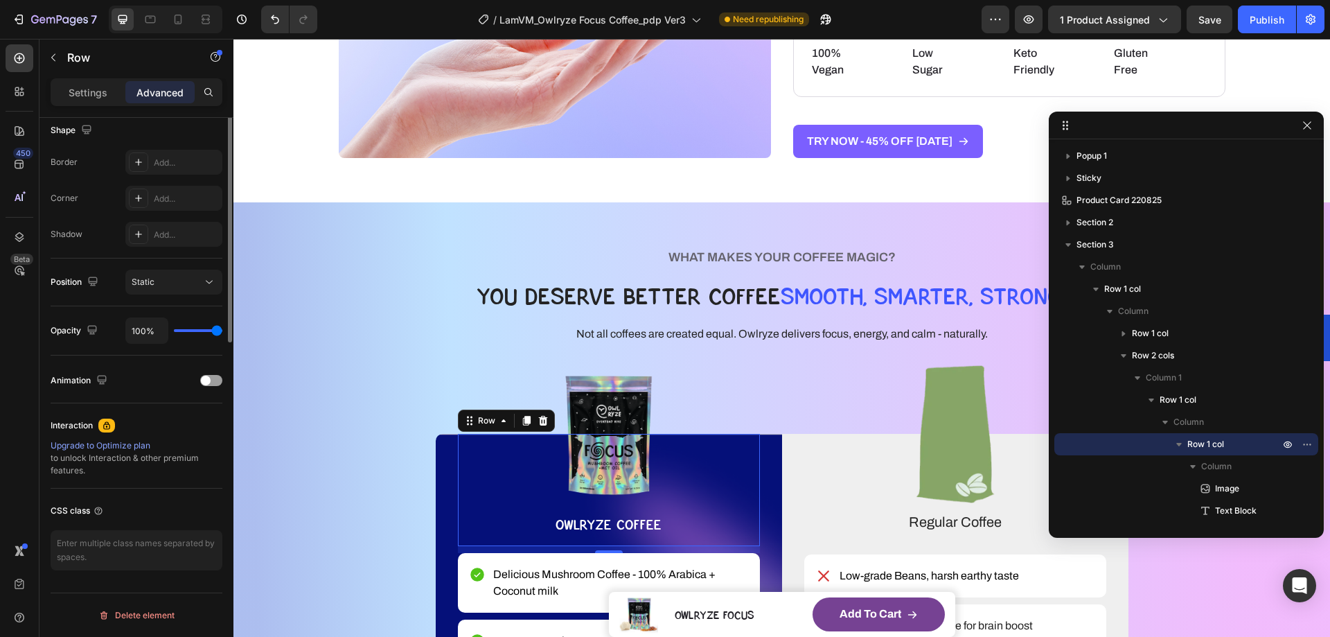
scroll to position [89, 0]
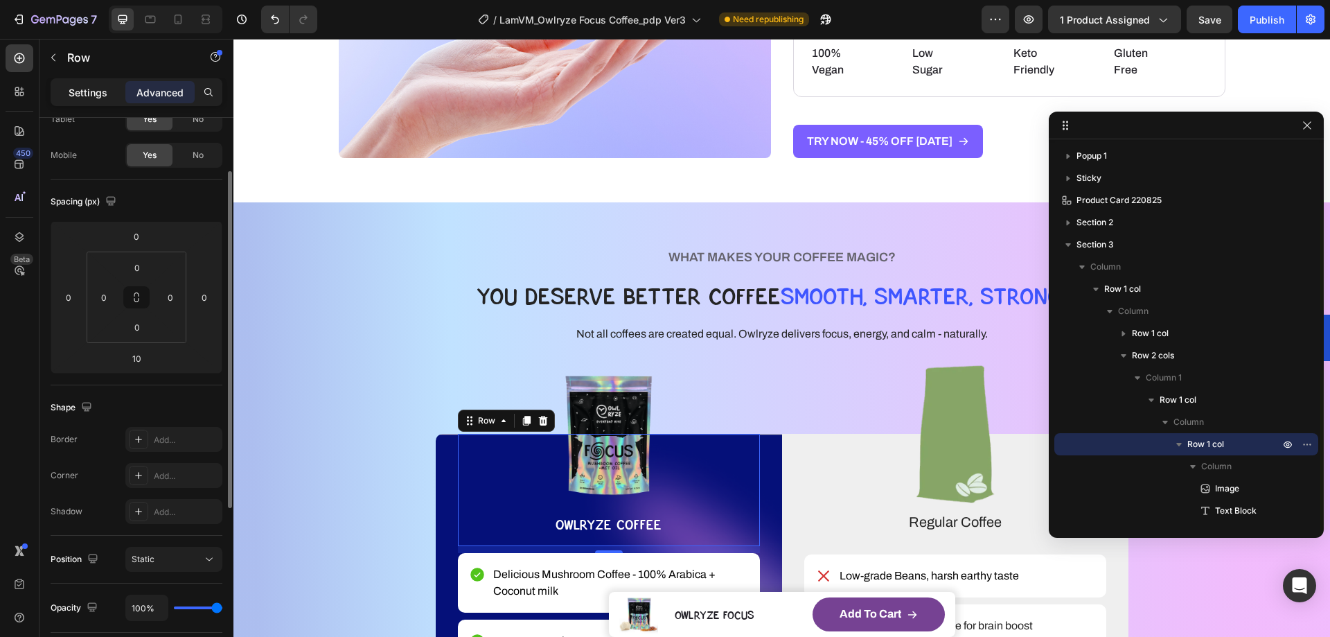
click at [100, 85] on p "Settings" at bounding box center [88, 92] width 39 height 15
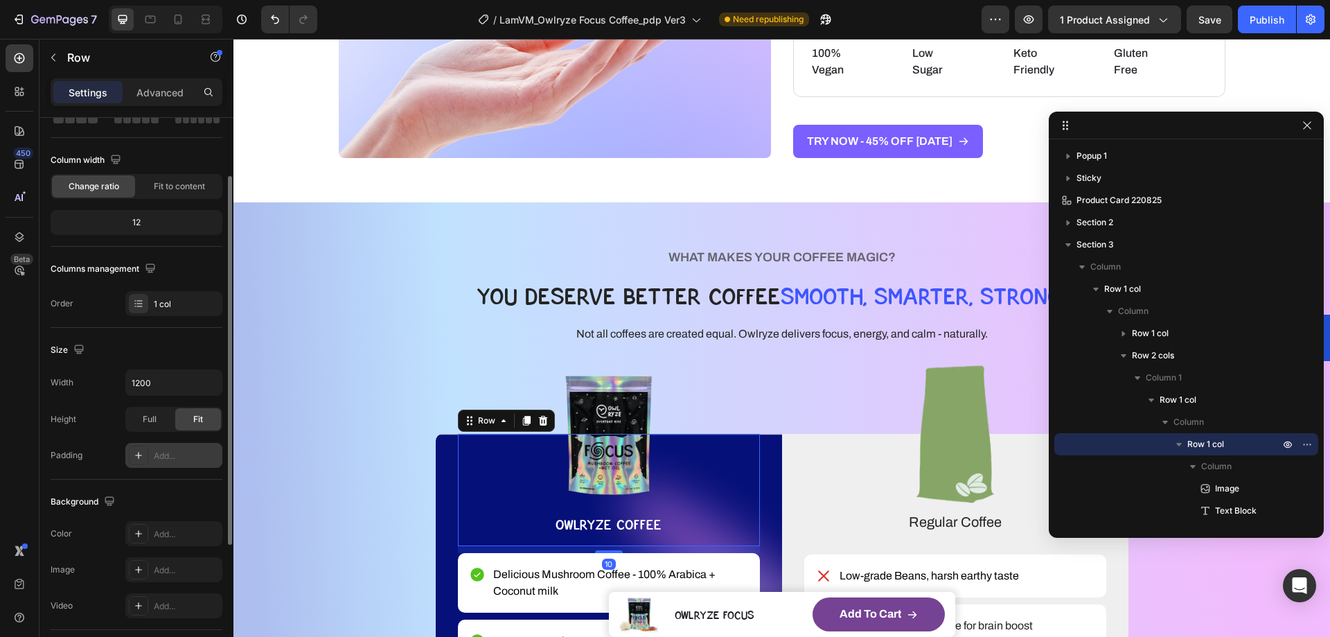
scroll to position [287, 0]
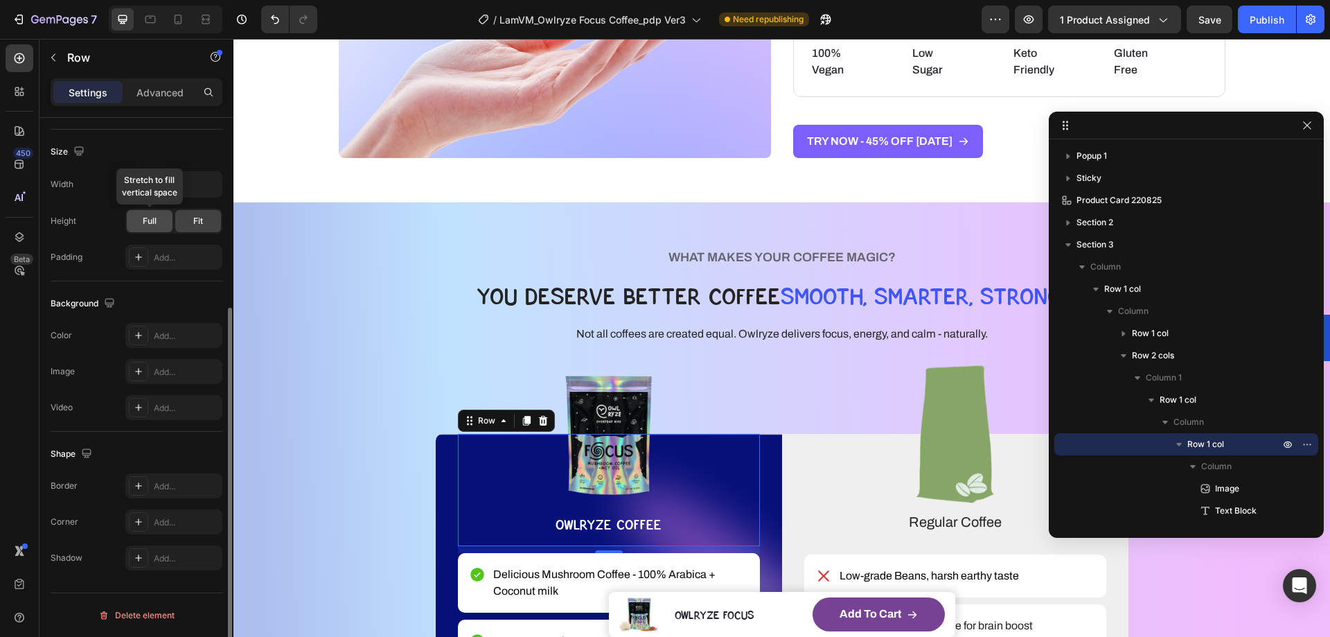
click at [144, 211] on div "Full" at bounding box center [150, 221] width 46 height 22
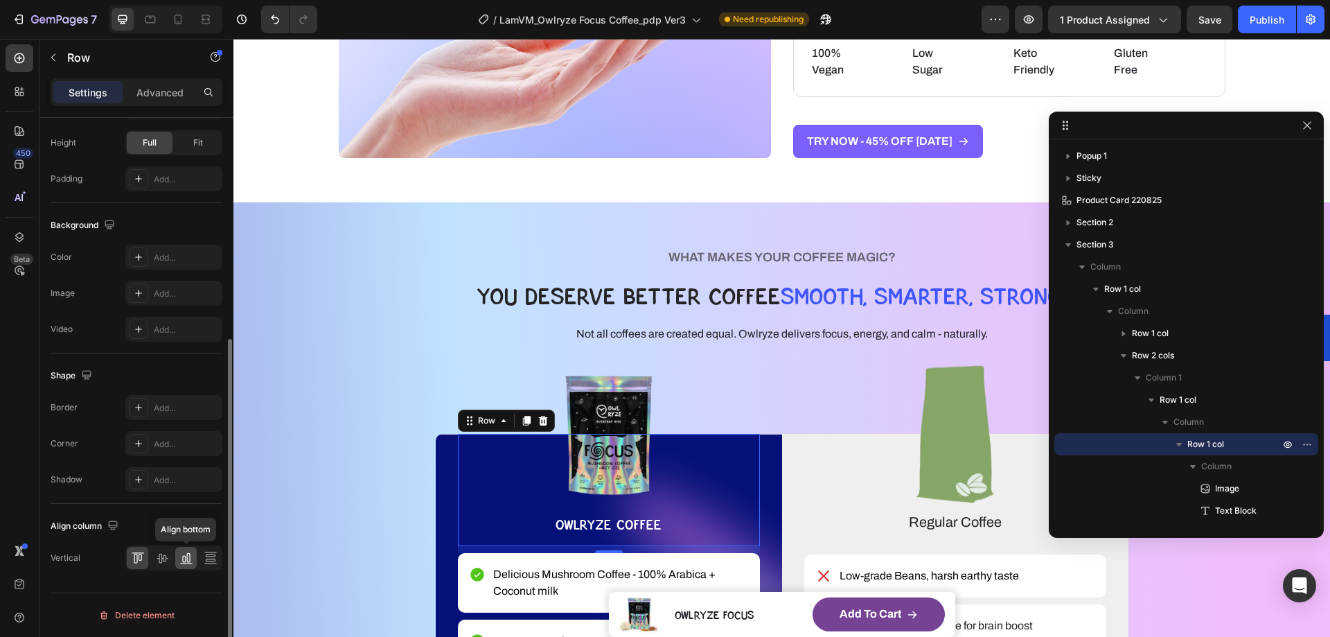
click at [188, 559] on icon at bounding box center [186, 558] width 14 height 14
click at [168, 559] on icon at bounding box center [162, 558] width 14 height 14
click at [132, 559] on icon at bounding box center [138, 558] width 14 height 14
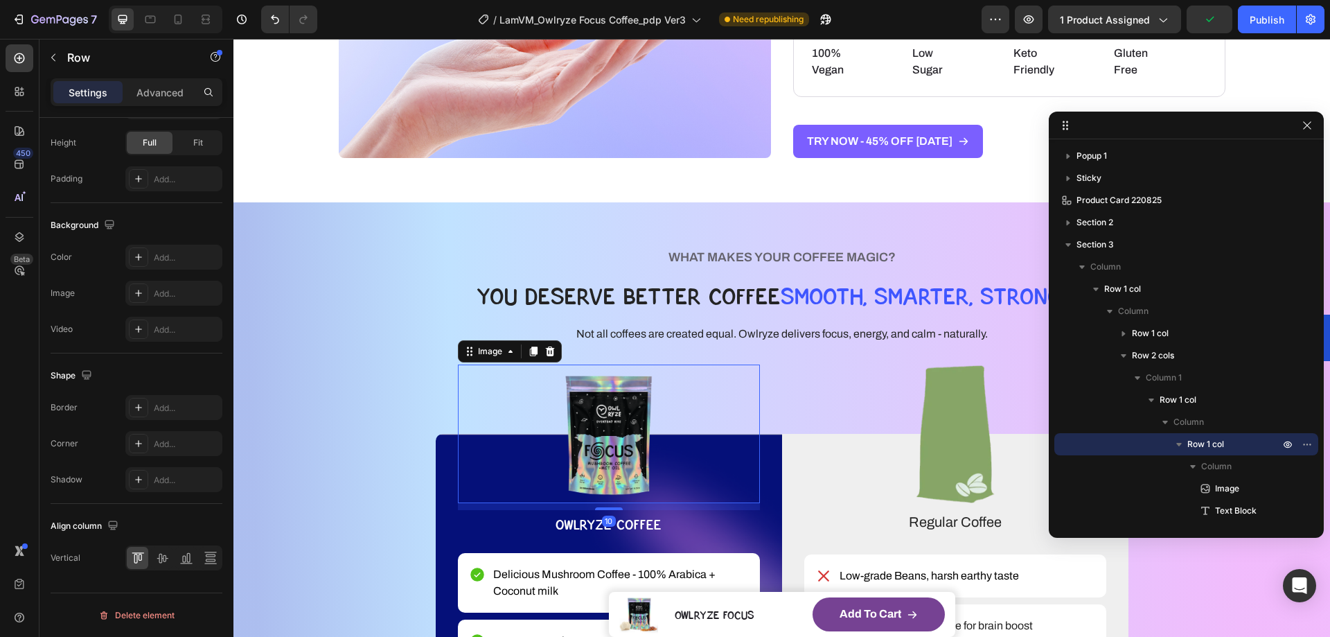
click at [633, 417] on img at bounding box center [609, 433] width 302 height 139
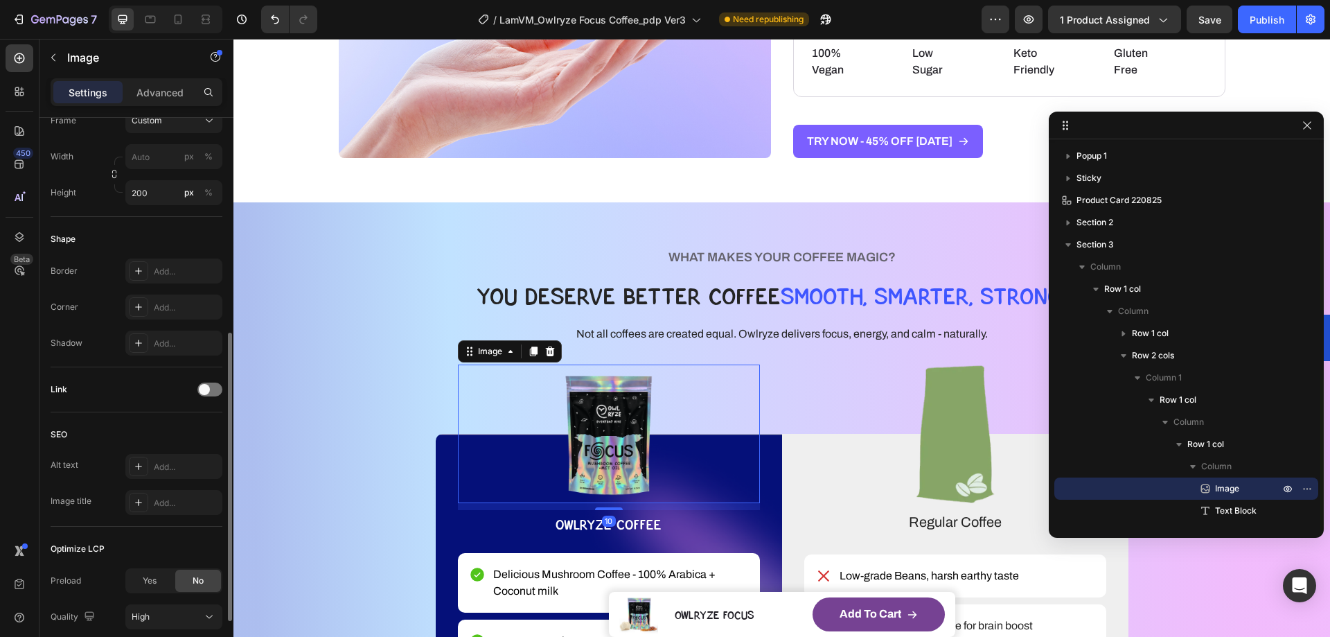
scroll to position [522, 0]
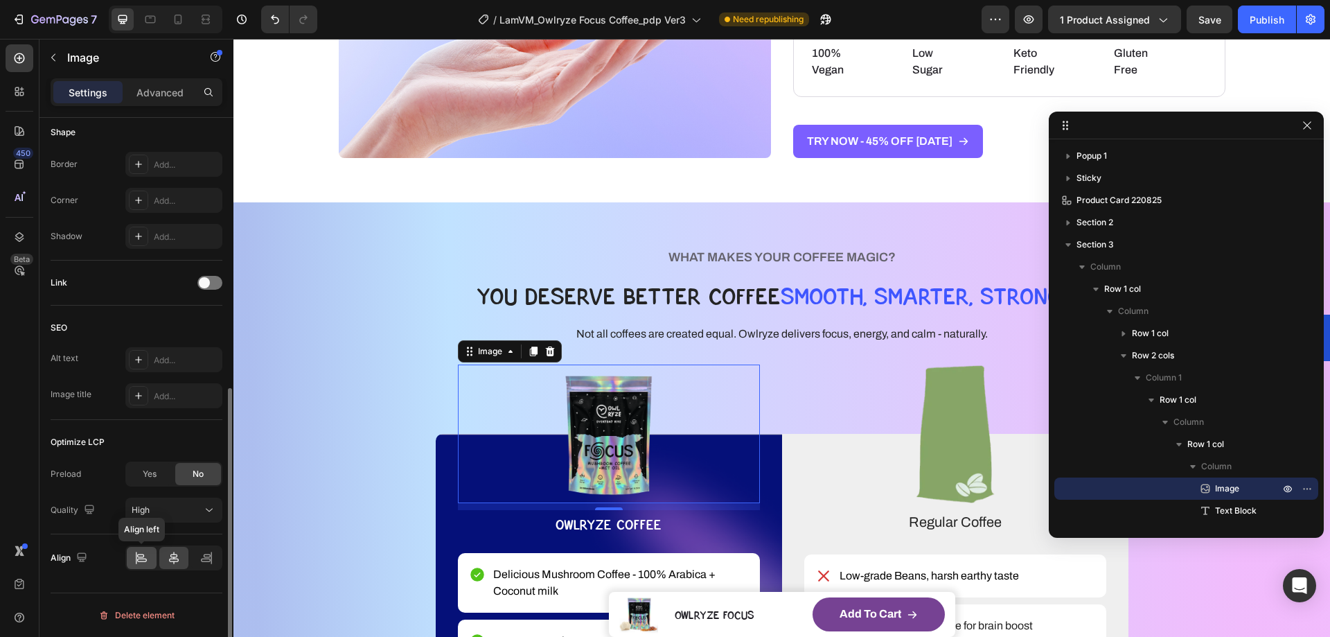
click at [146, 559] on icon at bounding box center [142, 560] width 10 height 3
click at [173, 560] on icon at bounding box center [174, 558] width 14 height 14
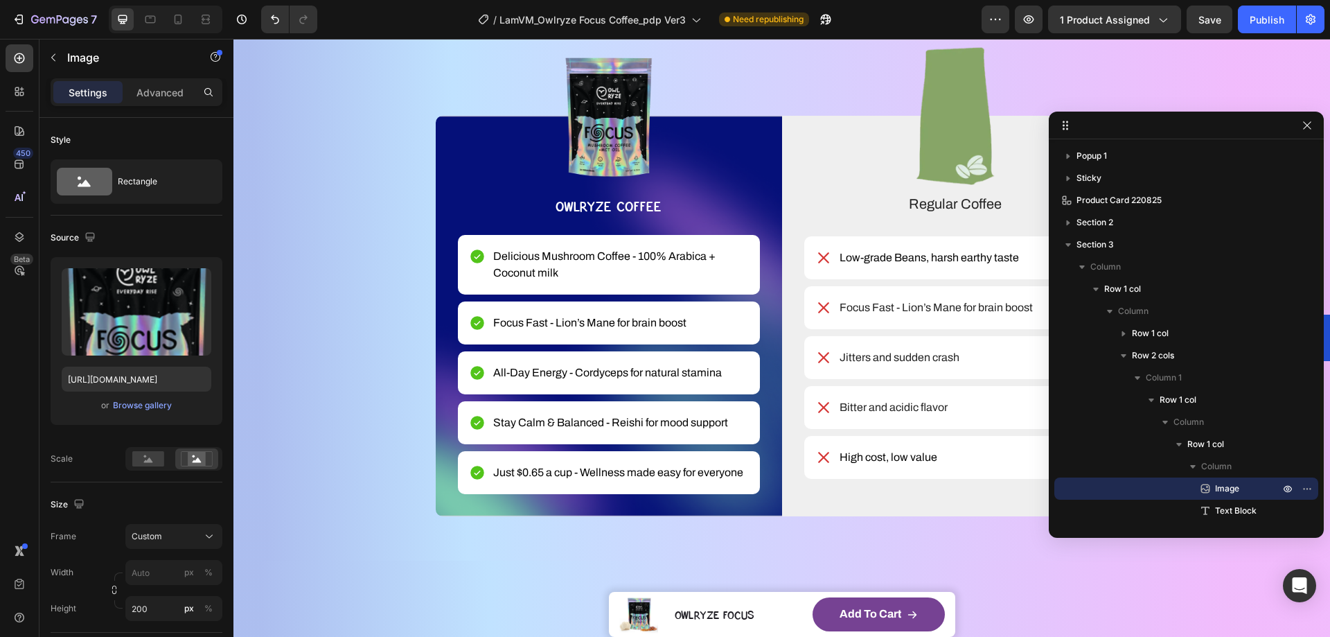
scroll to position [1871, 0]
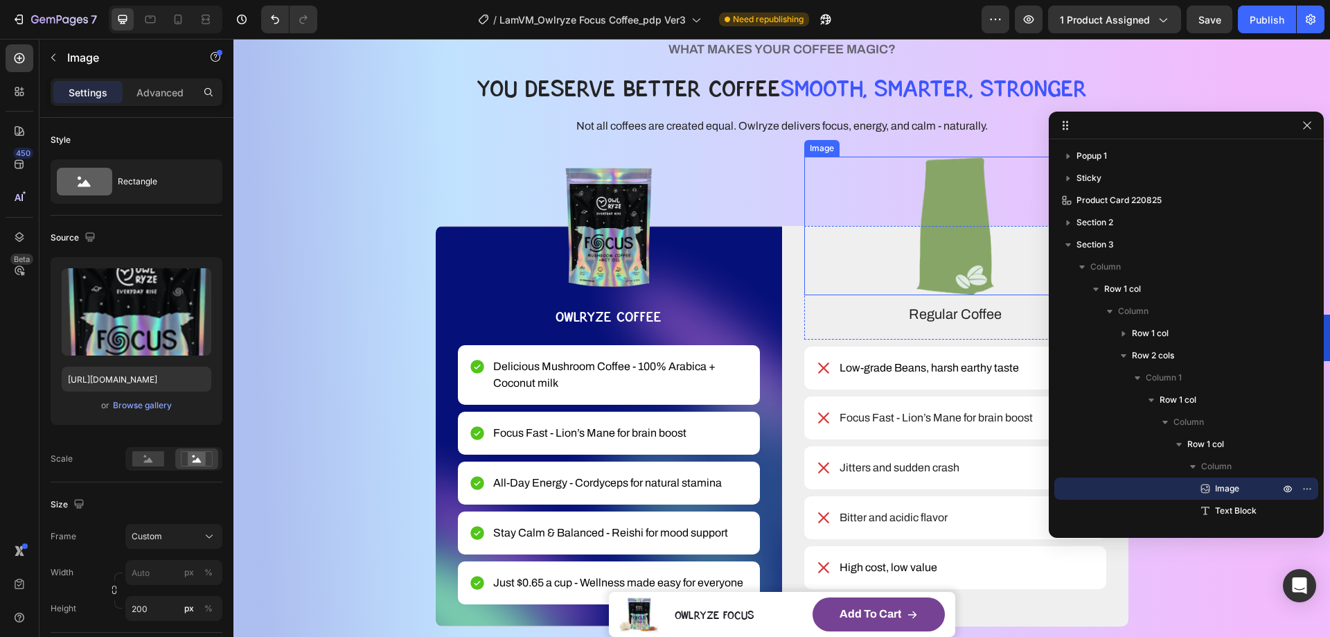
click at [955, 201] on img at bounding box center [956, 226] width 302 height 139
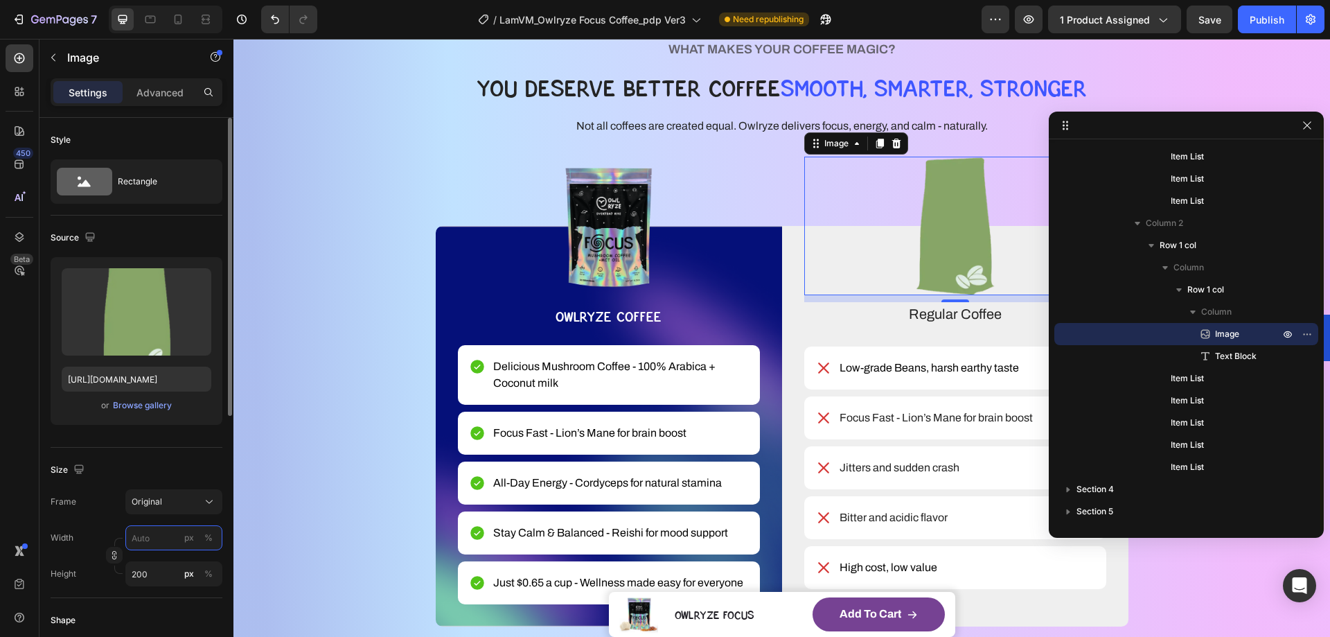
click at [157, 543] on input "px %" at bounding box center [173, 537] width 97 height 25
click at [190, 537] on div "px" at bounding box center [189, 537] width 10 height 12
click at [147, 543] on input "px %" at bounding box center [173, 537] width 97 height 25
click at [204, 540] on div "%" at bounding box center [208, 537] width 8 height 12
click at [141, 545] on input "px %" at bounding box center [173, 537] width 97 height 25
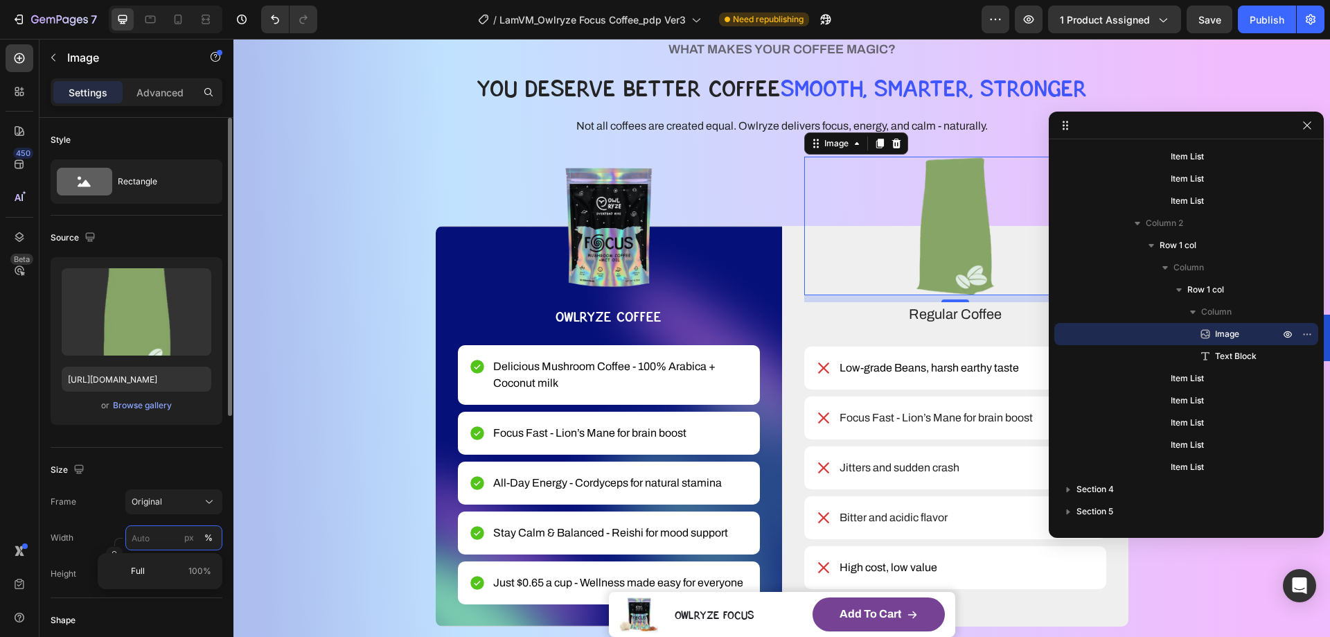
type input "8"
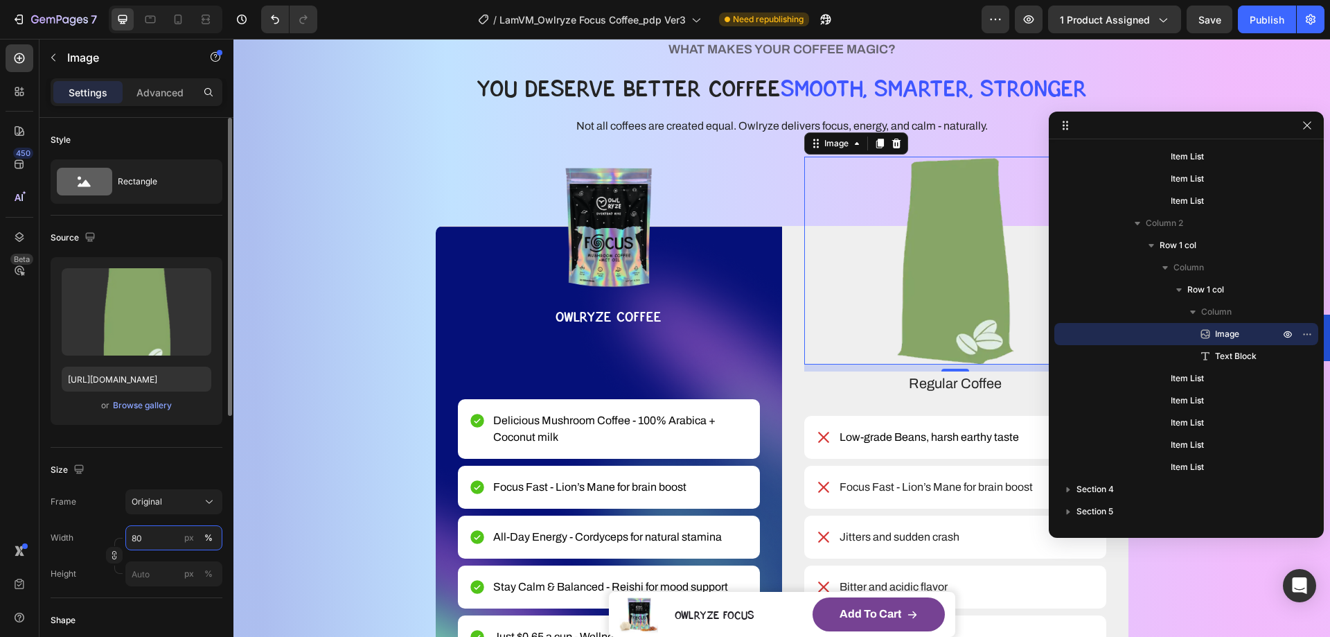
type input "8"
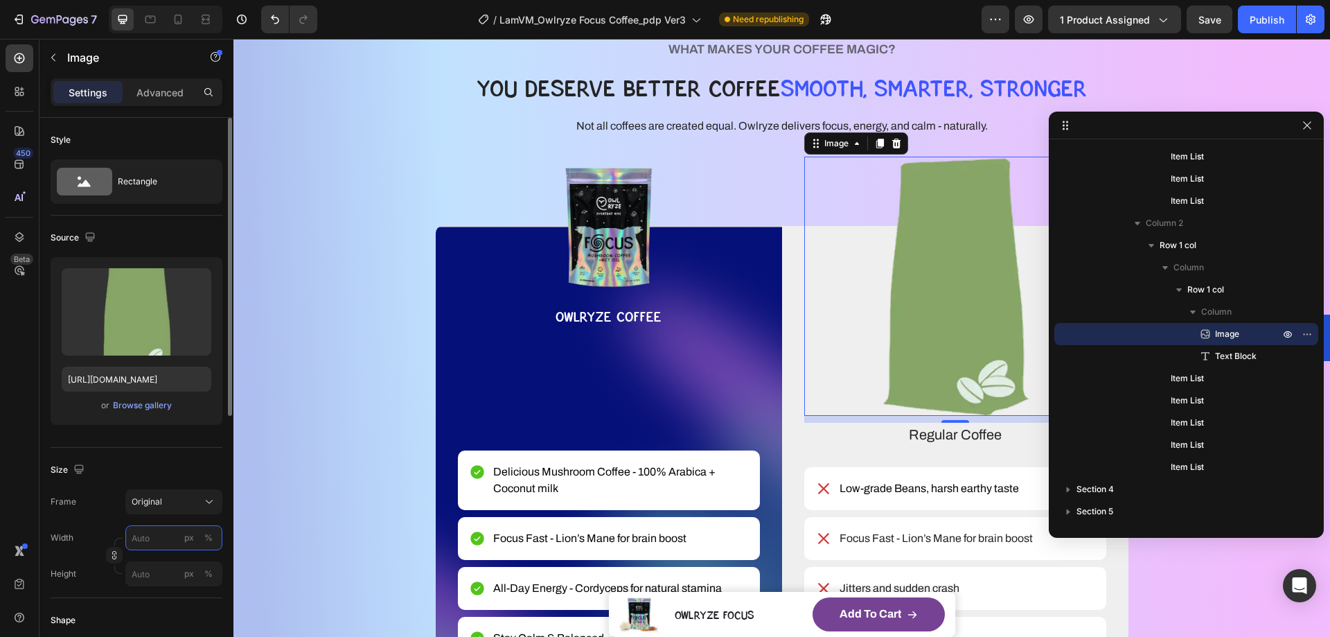
type input "8"
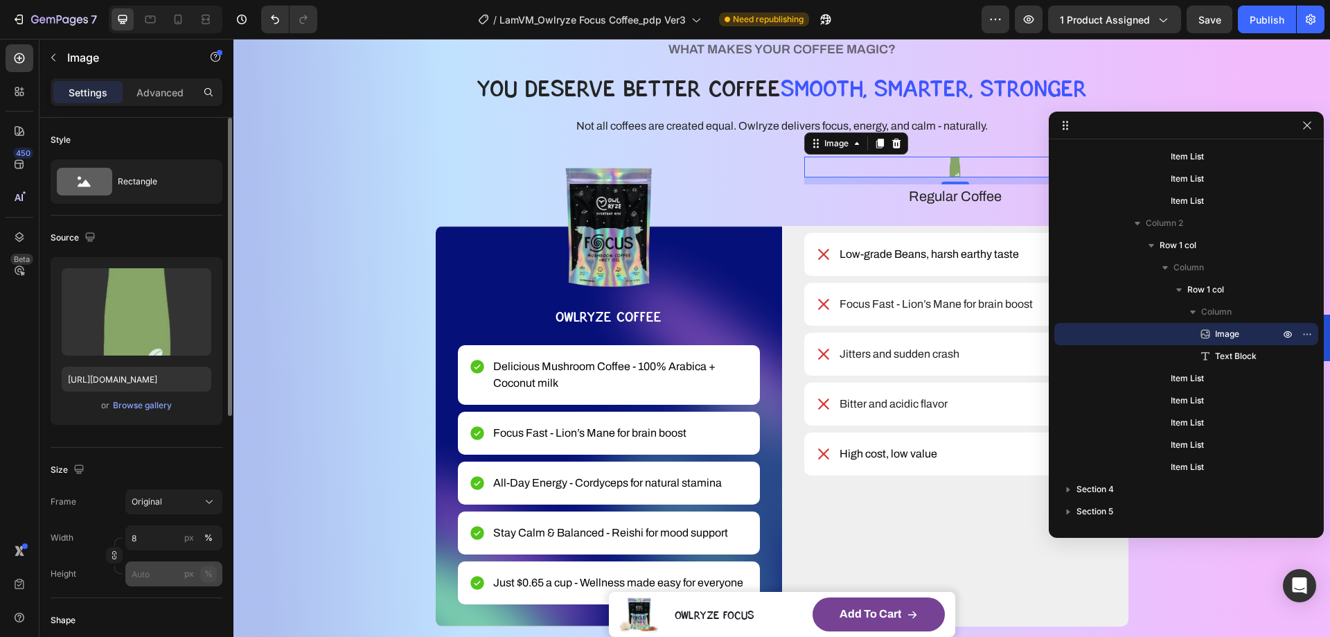
click at [206, 572] on div "%" at bounding box center [208, 574] width 8 height 12
click at [162, 545] on input "8" at bounding box center [173, 537] width 97 height 25
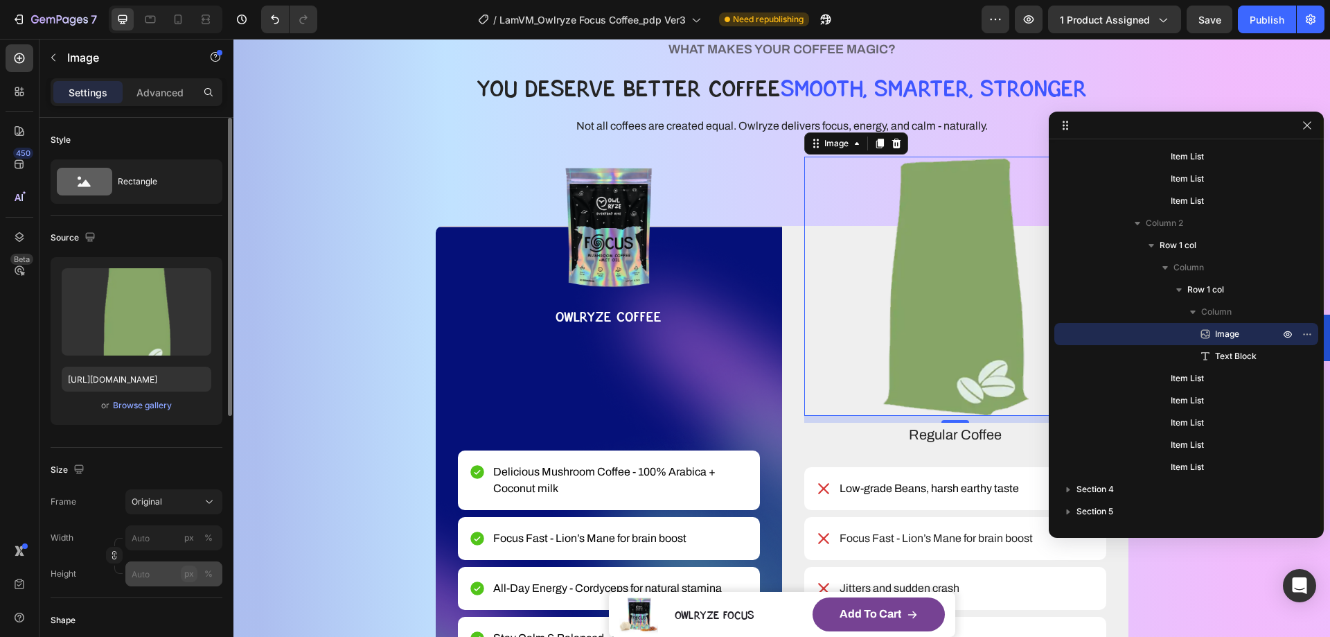
click at [187, 573] on div "px" at bounding box center [189, 574] width 10 height 12
click at [141, 570] on input "px %" at bounding box center [173, 573] width 97 height 25
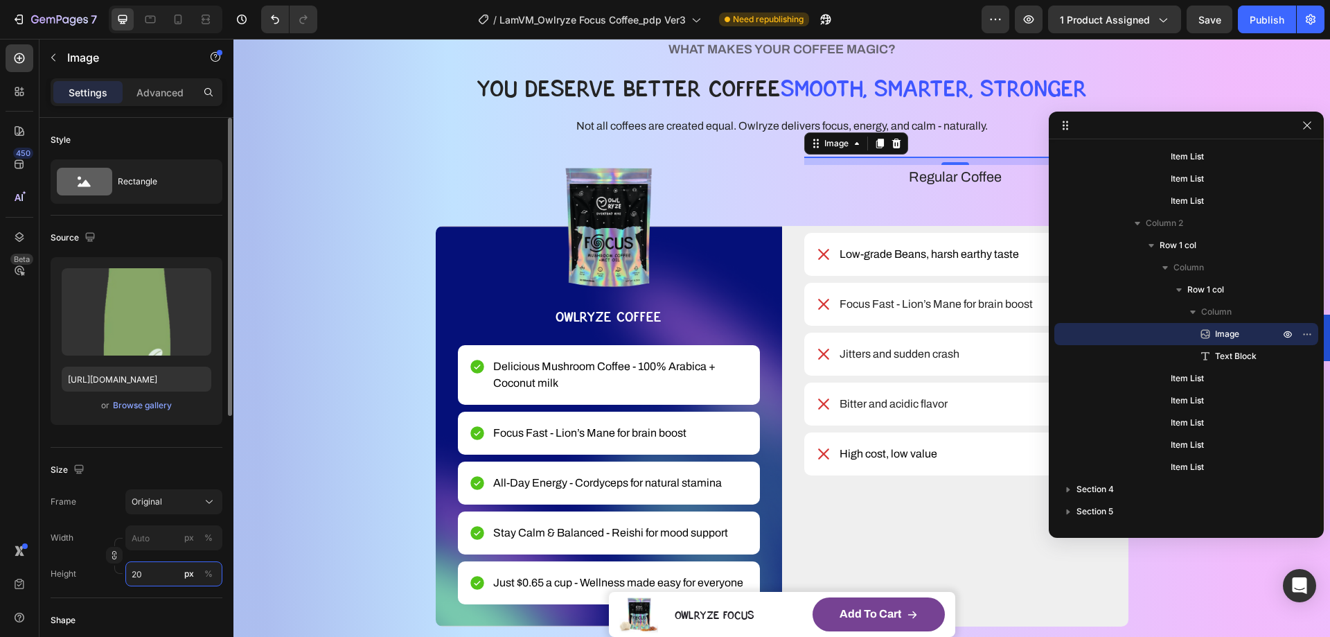
type input "200"
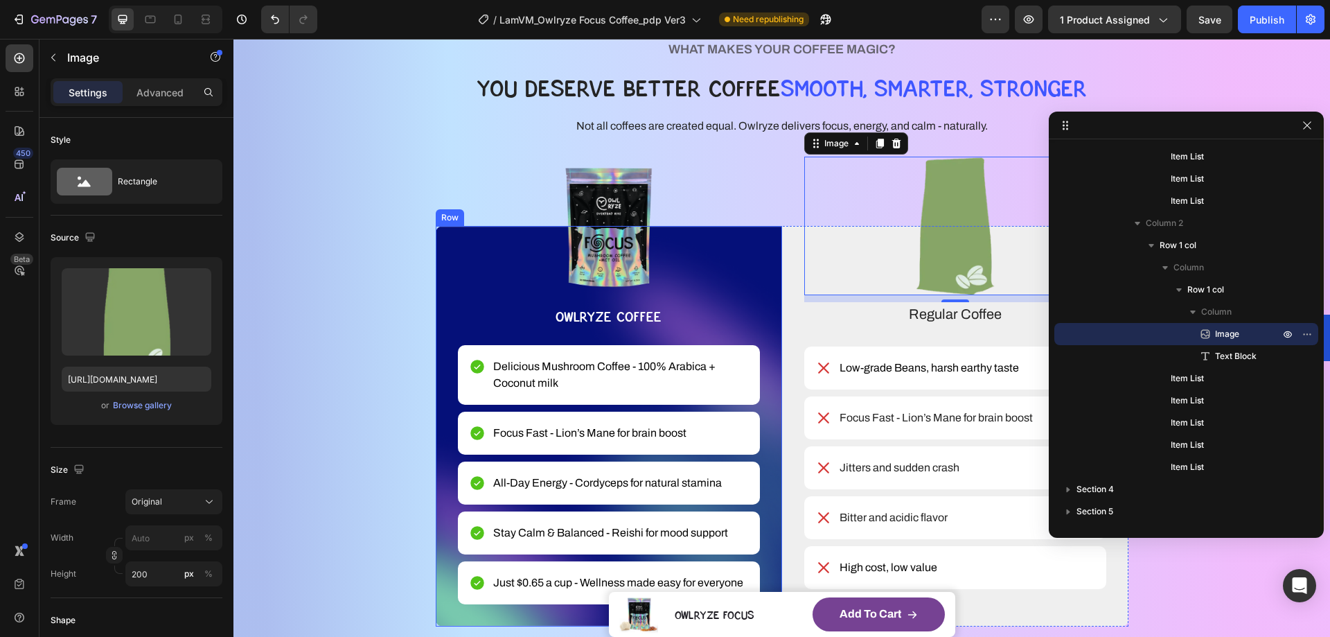
click at [415, 234] on div "WHAT MAKES YOUR COFFEE MAGIC? Heading YOU DESERVE BETTER COFFEE SMOOTH, SMARTER…" at bounding box center [782, 333] width 986 height 588
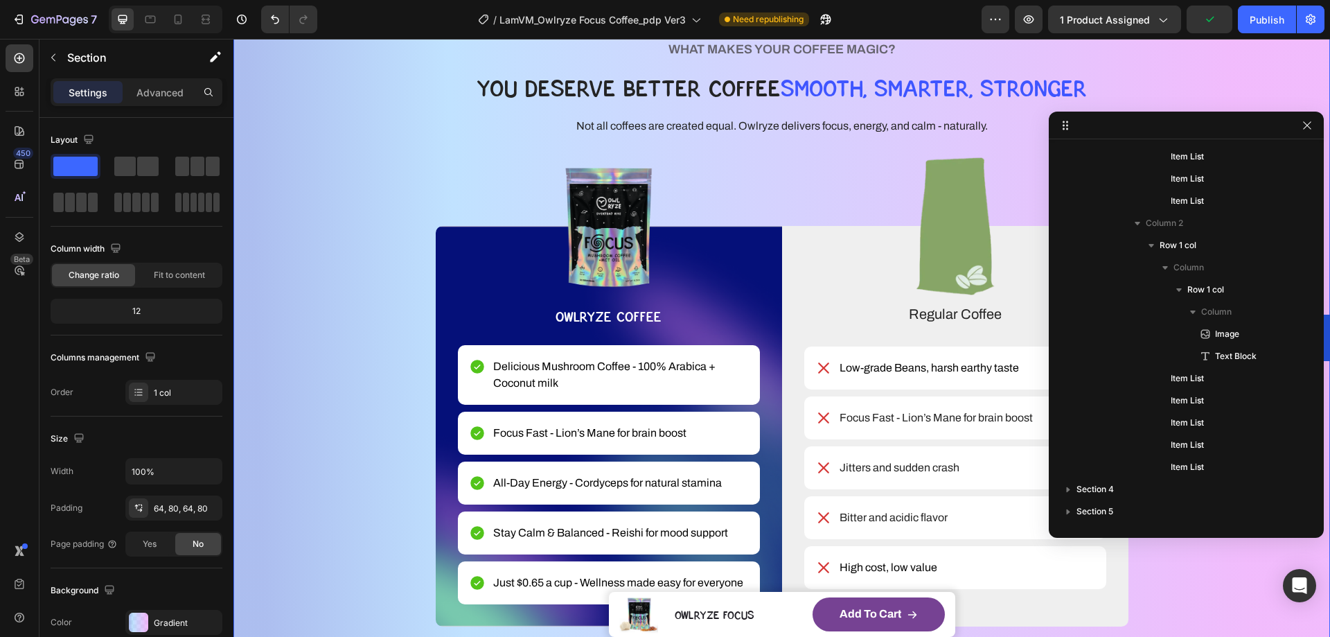
scroll to position [0, 0]
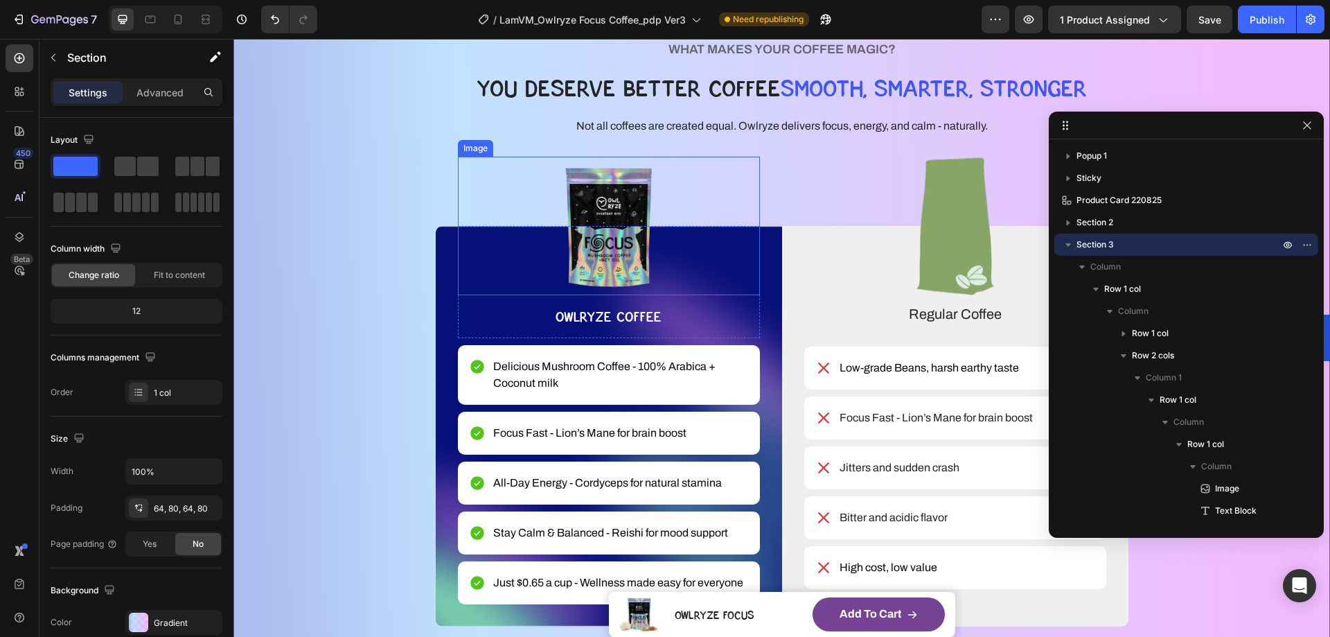
click at [628, 197] on img at bounding box center [609, 226] width 302 height 139
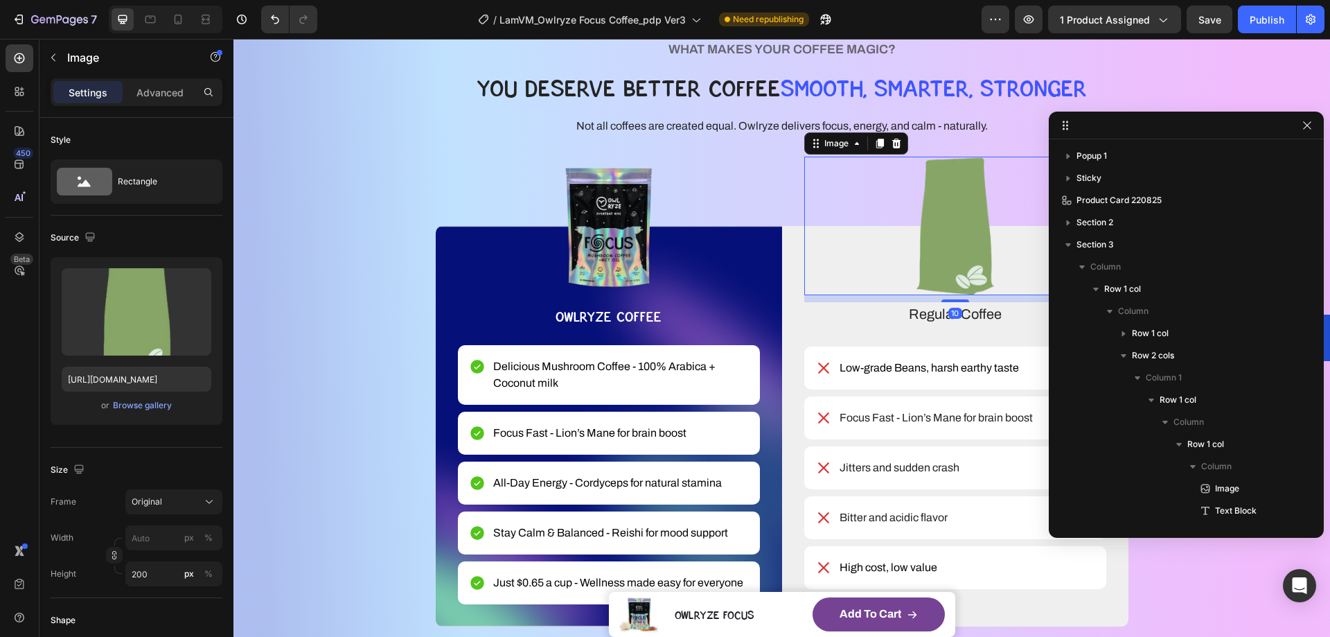
click at [974, 206] on img at bounding box center [956, 226] width 302 height 139
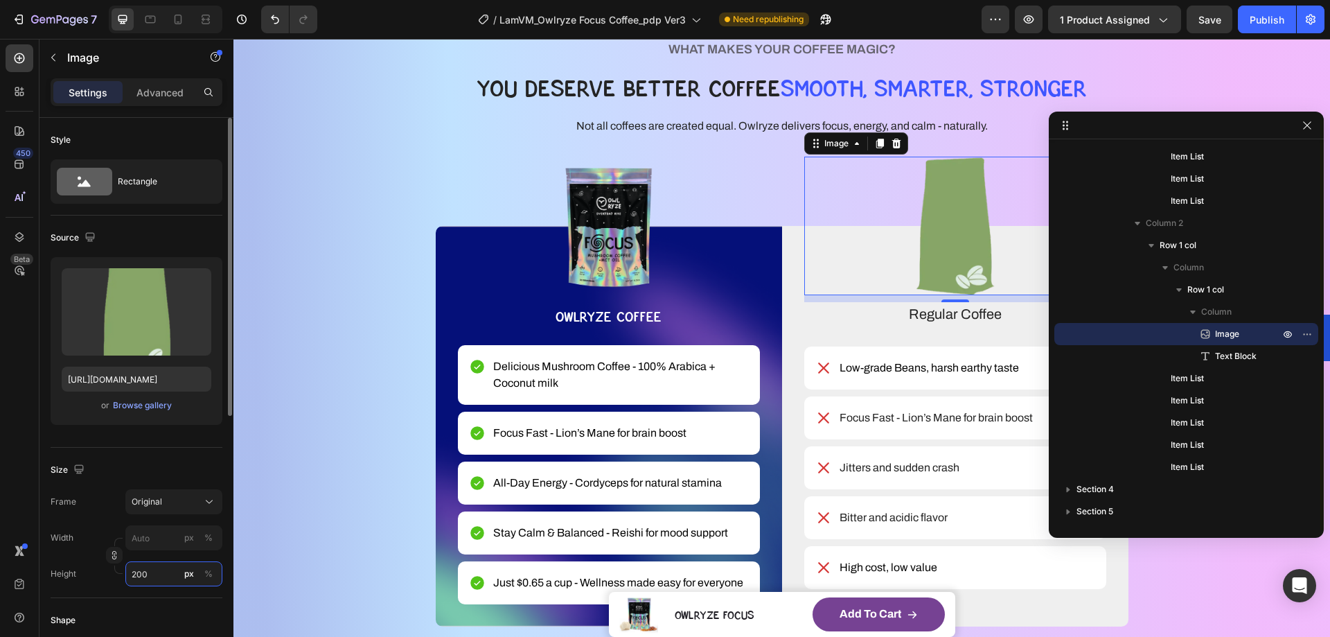
click at [146, 568] on input "200" at bounding box center [173, 573] width 97 height 25
click at [1302, 130] on icon "button" at bounding box center [1307, 125] width 11 height 11
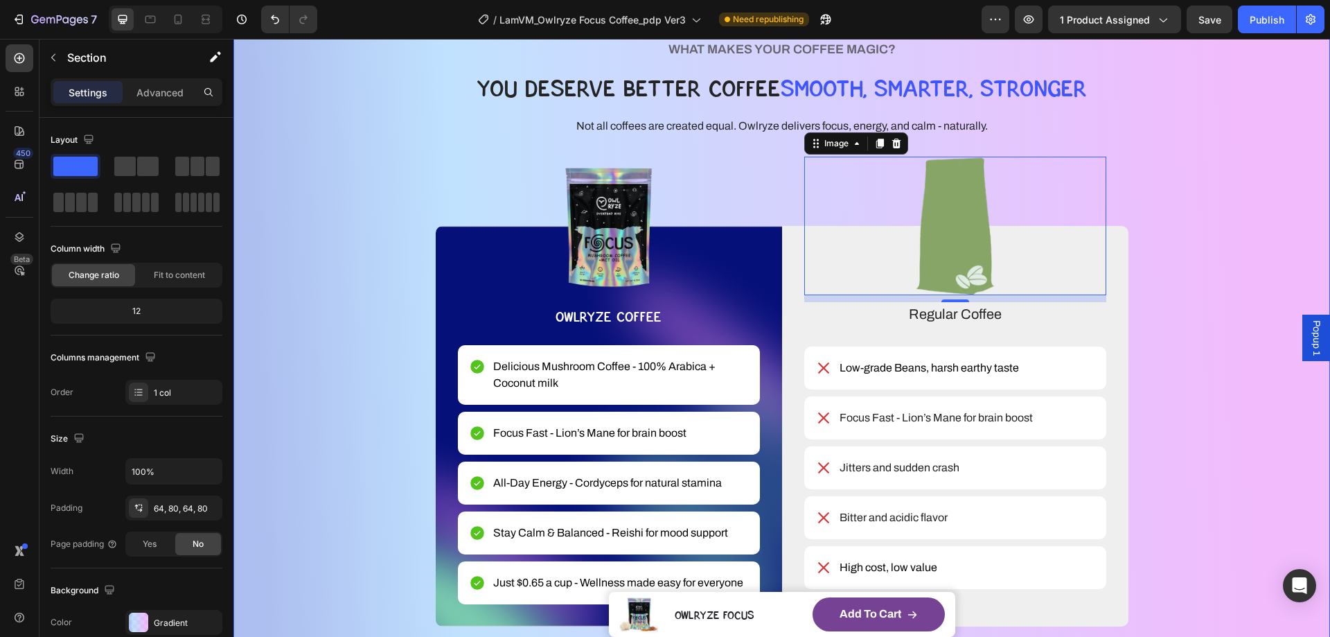
click at [1188, 350] on div "WHAT MAKES YOUR COFFEE MAGIC? Heading YOU DESERVE BETTER COFFEE SMOOTH, SMARTER…" at bounding box center [782, 333] width 986 height 588
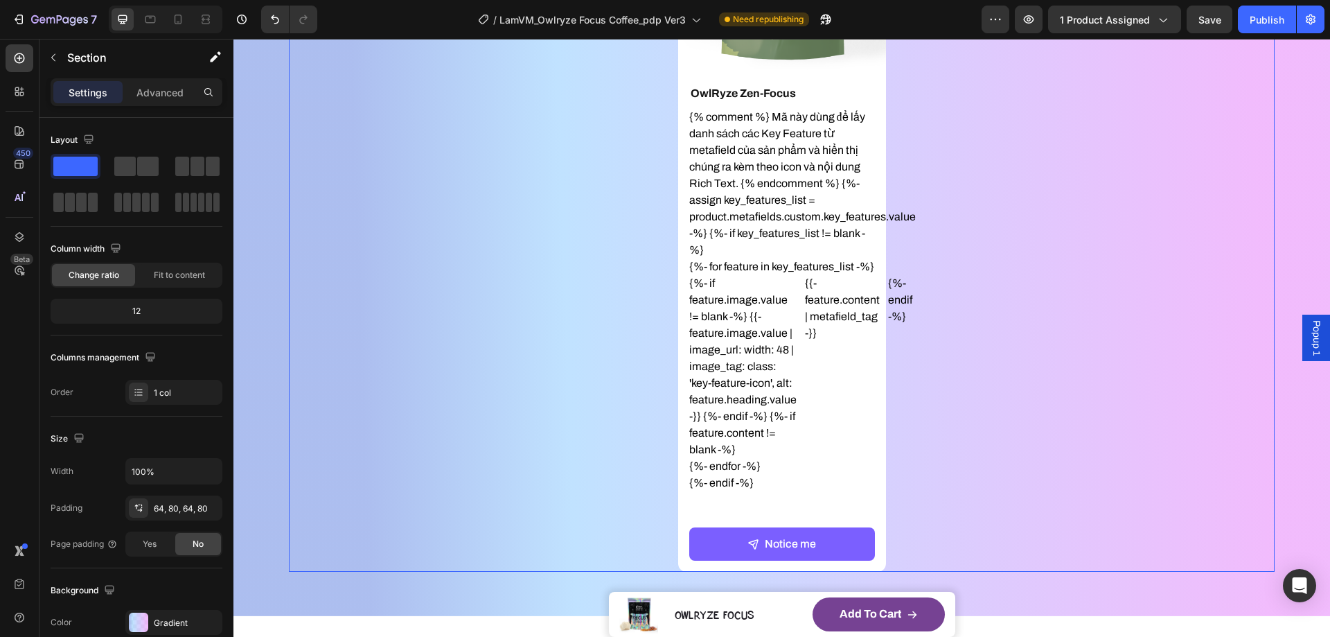
scroll to position [4620, 0]
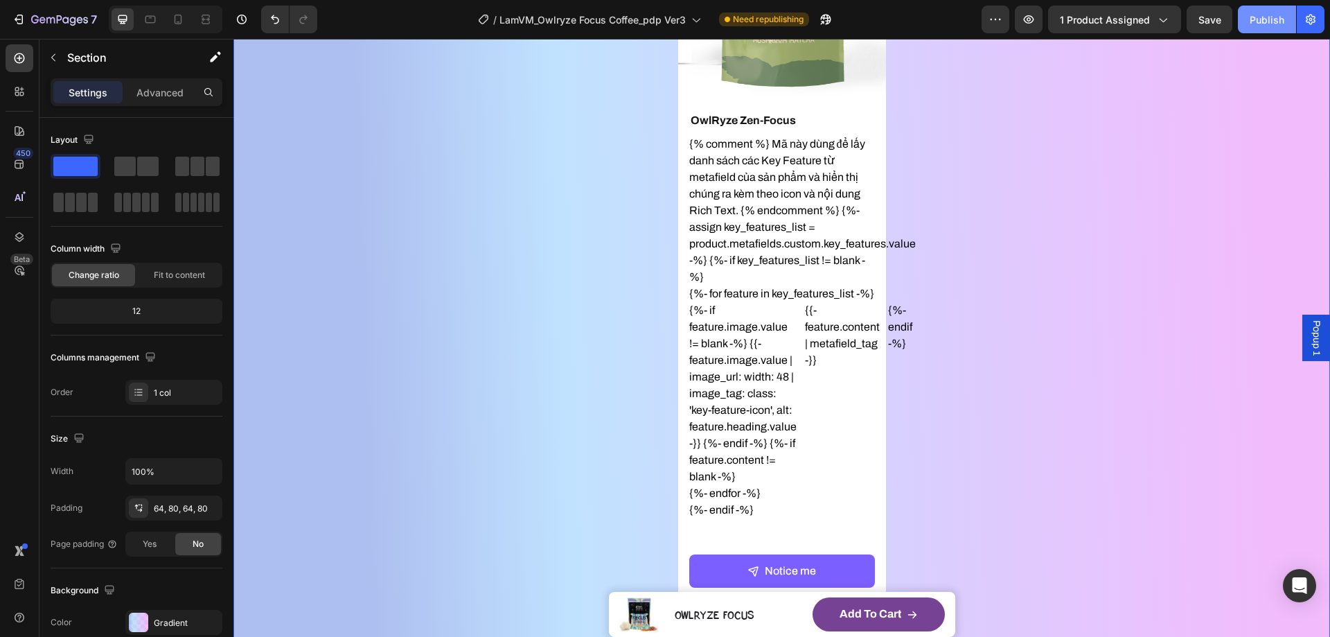
click at [1279, 17] on div "Publish" at bounding box center [1267, 19] width 35 height 15
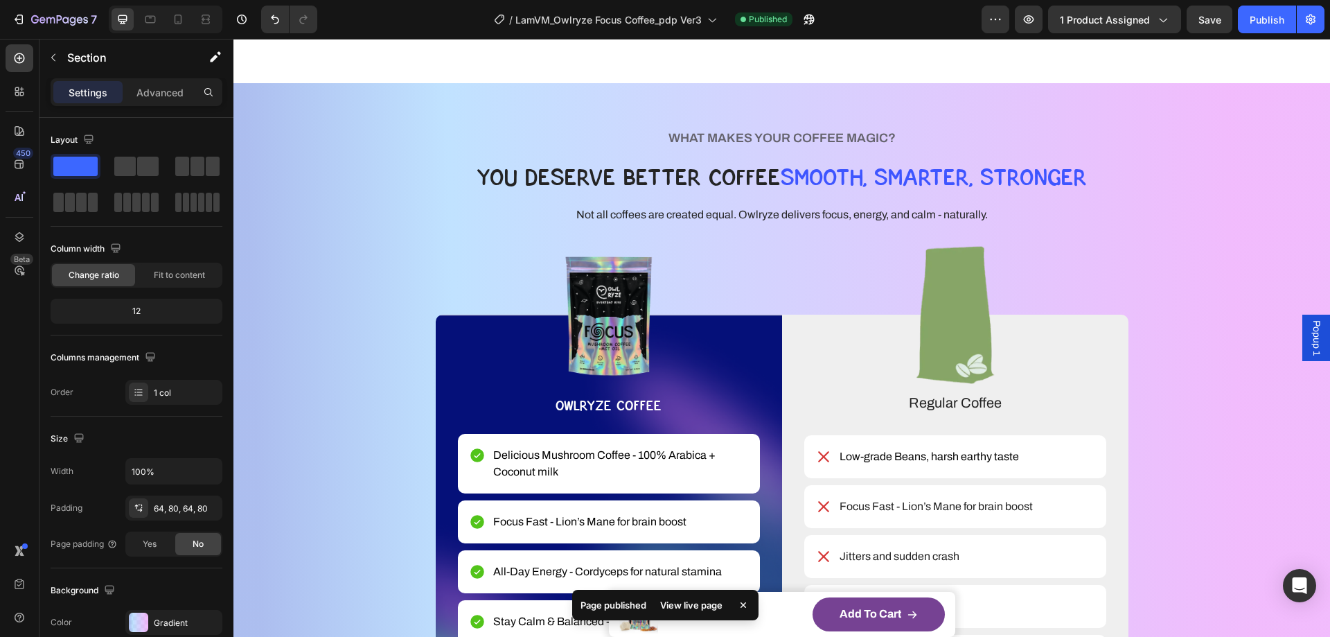
scroll to position [1917, 0]
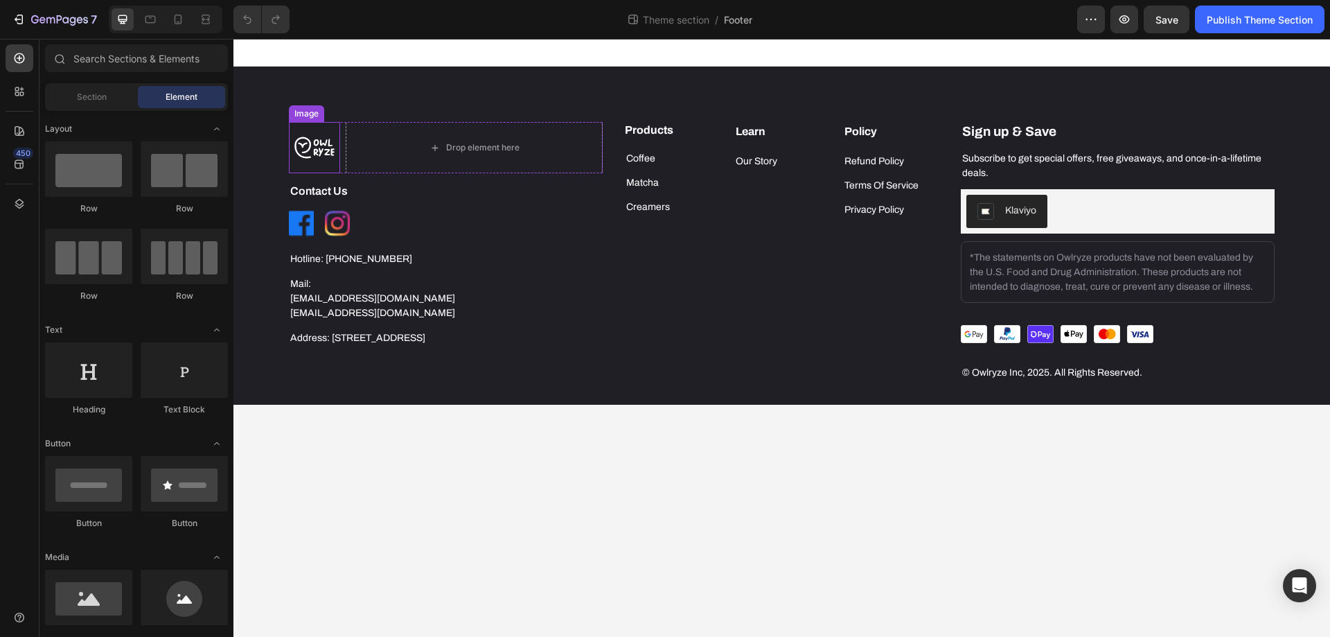
click at [306, 147] on img at bounding box center [314, 147] width 51 height 51
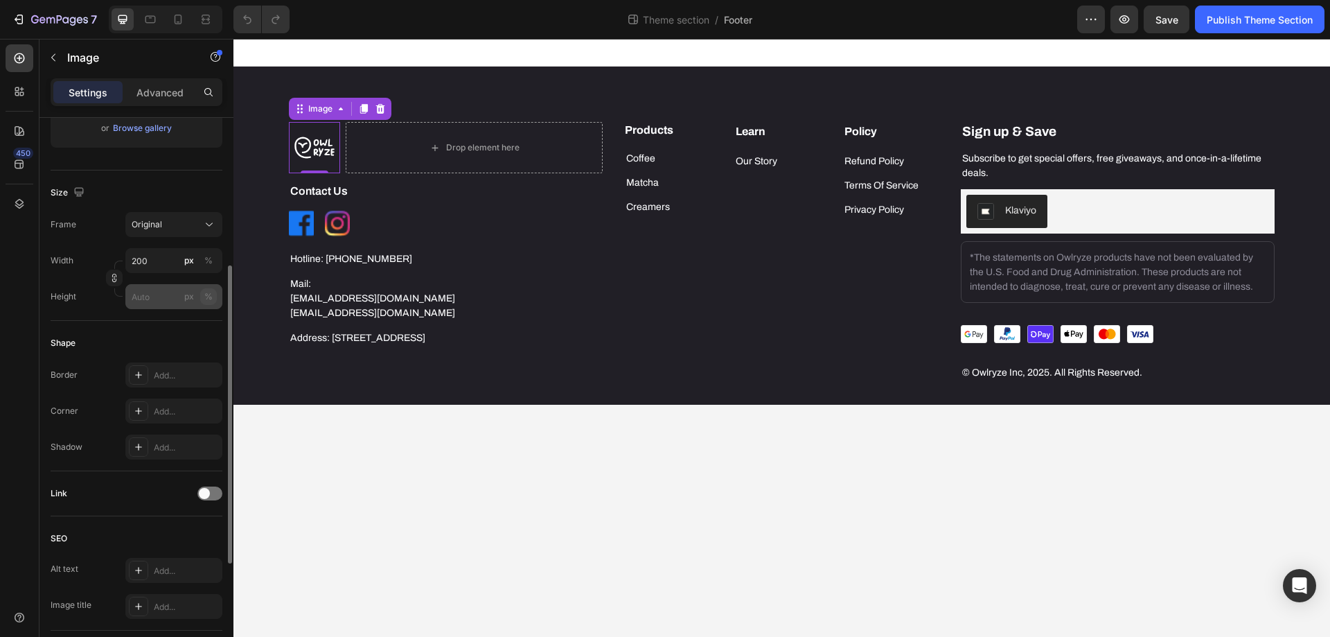
scroll to position [485, 0]
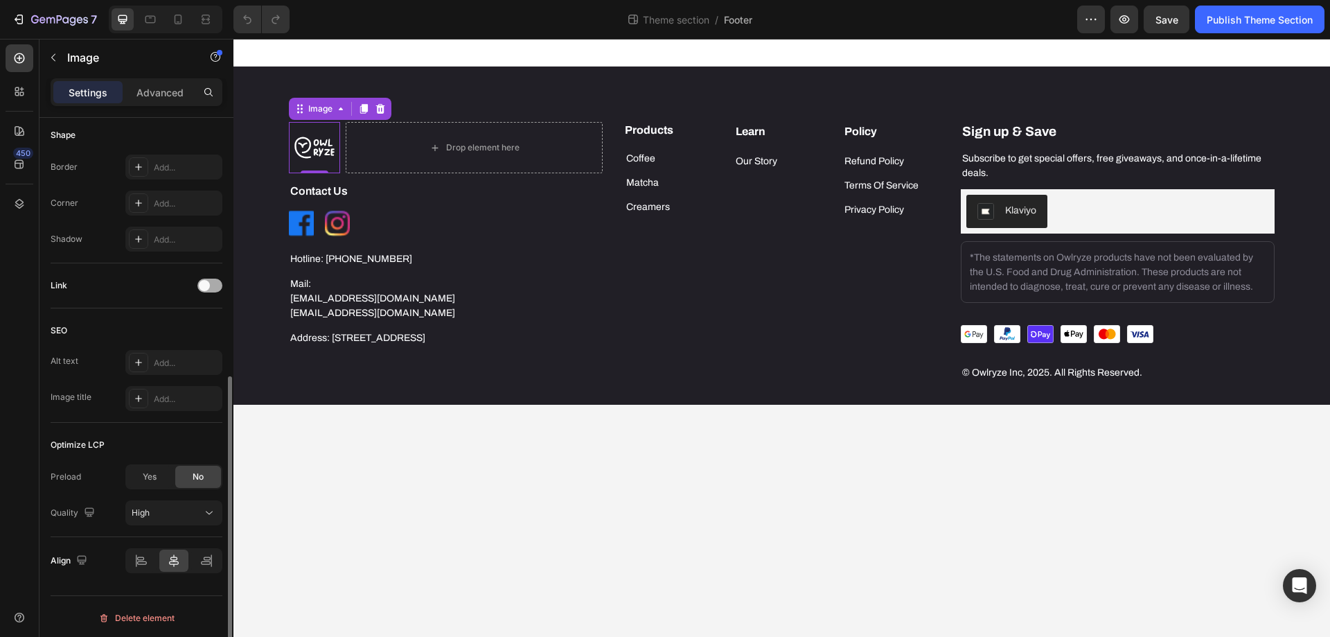
click at [211, 281] on div at bounding box center [209, 286] width 25 height 14
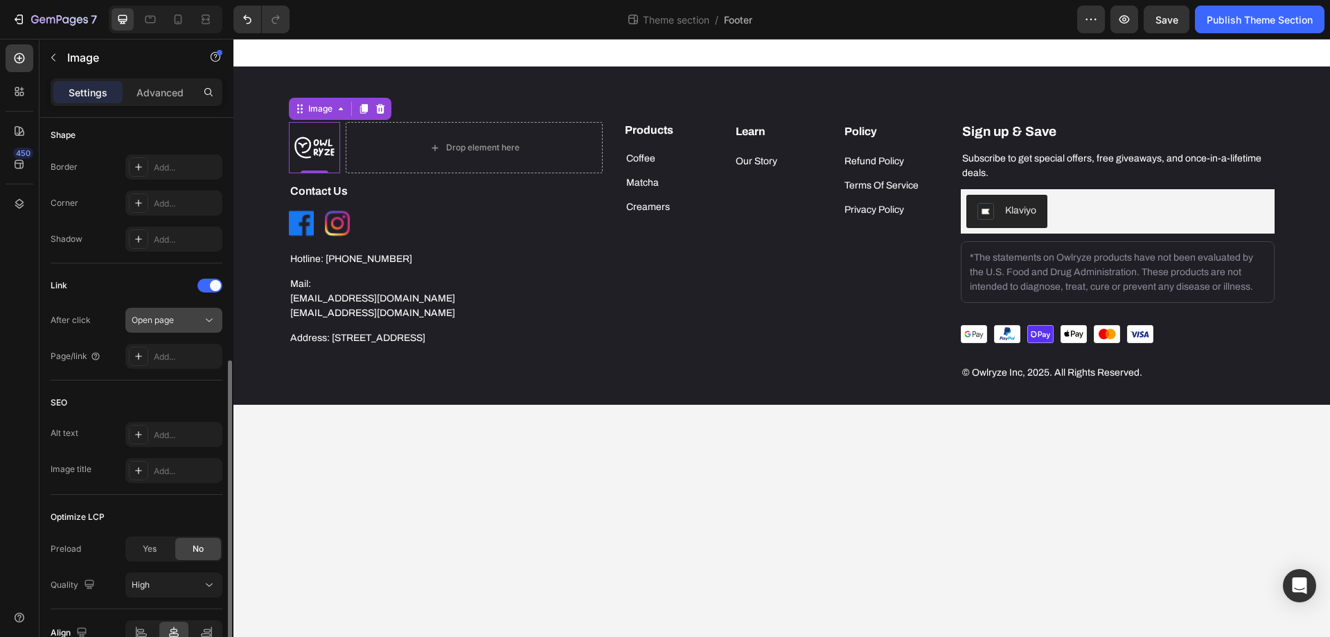
click at [201, 319] on div "Open page" at bounding box center [167, 320] width 71 height 12
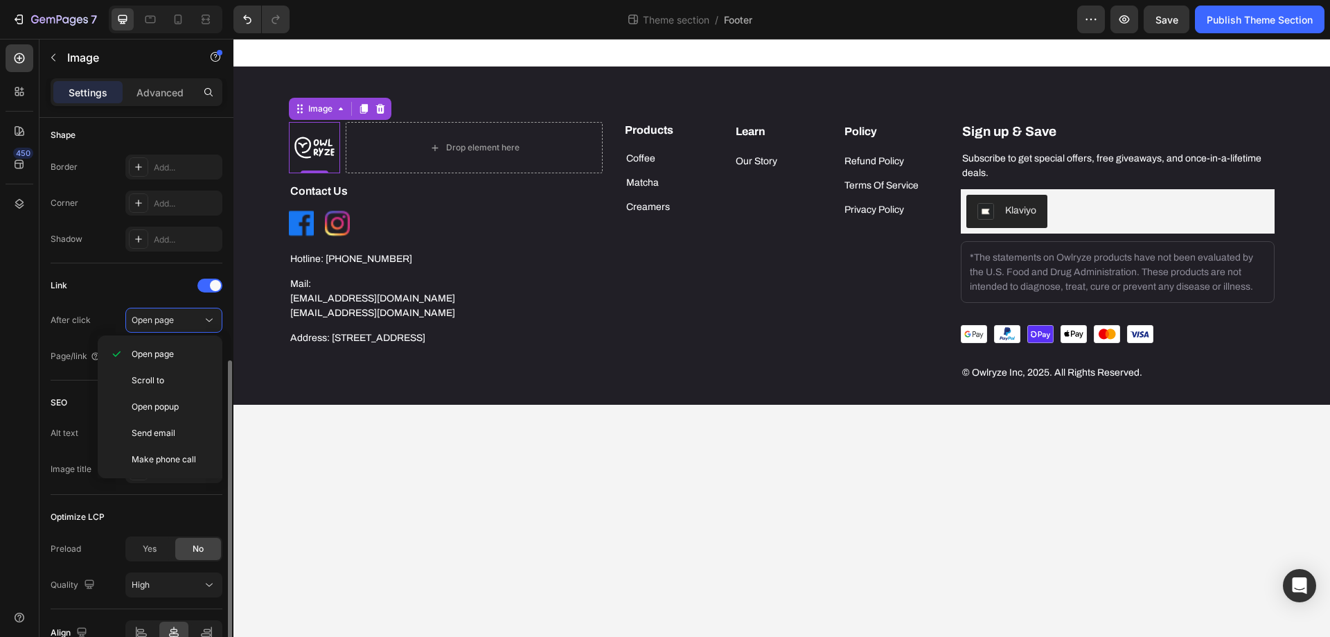
click at [158, 287] on div "Link" at bounding box center [137, 285] width 172 height 22
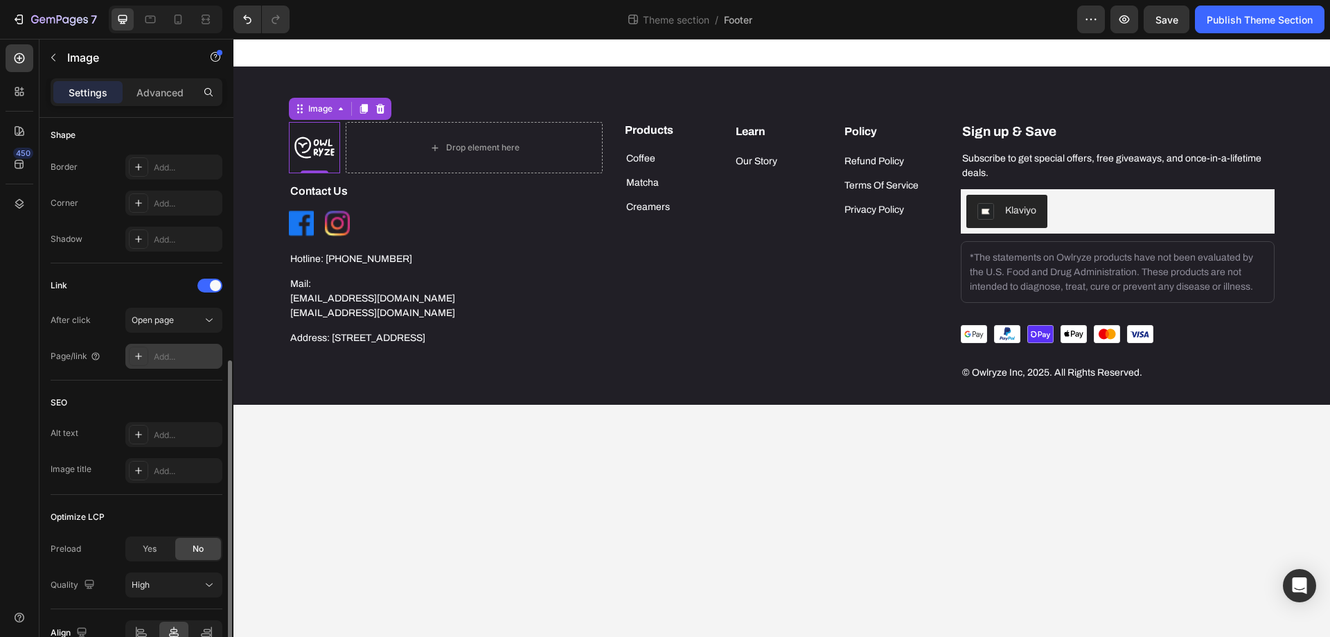
click at [165, 353] on div "Add..." at bounding box center [186, 357] width 65 height 12
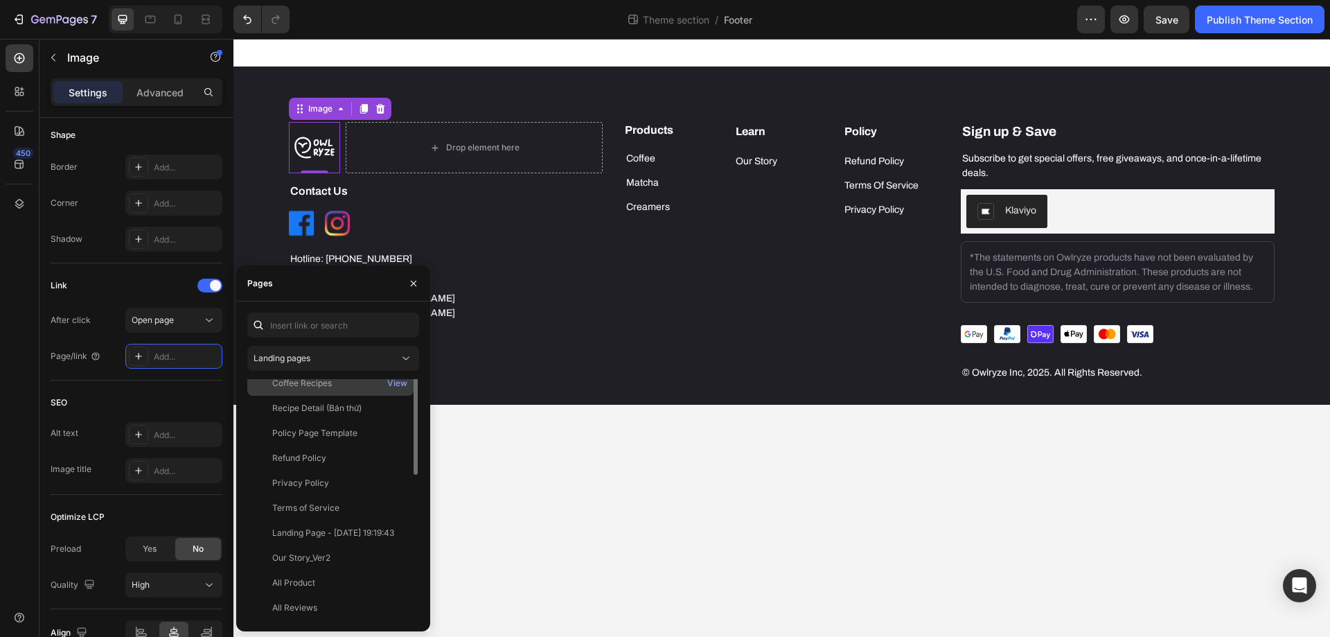
scroll to position [0, 0]
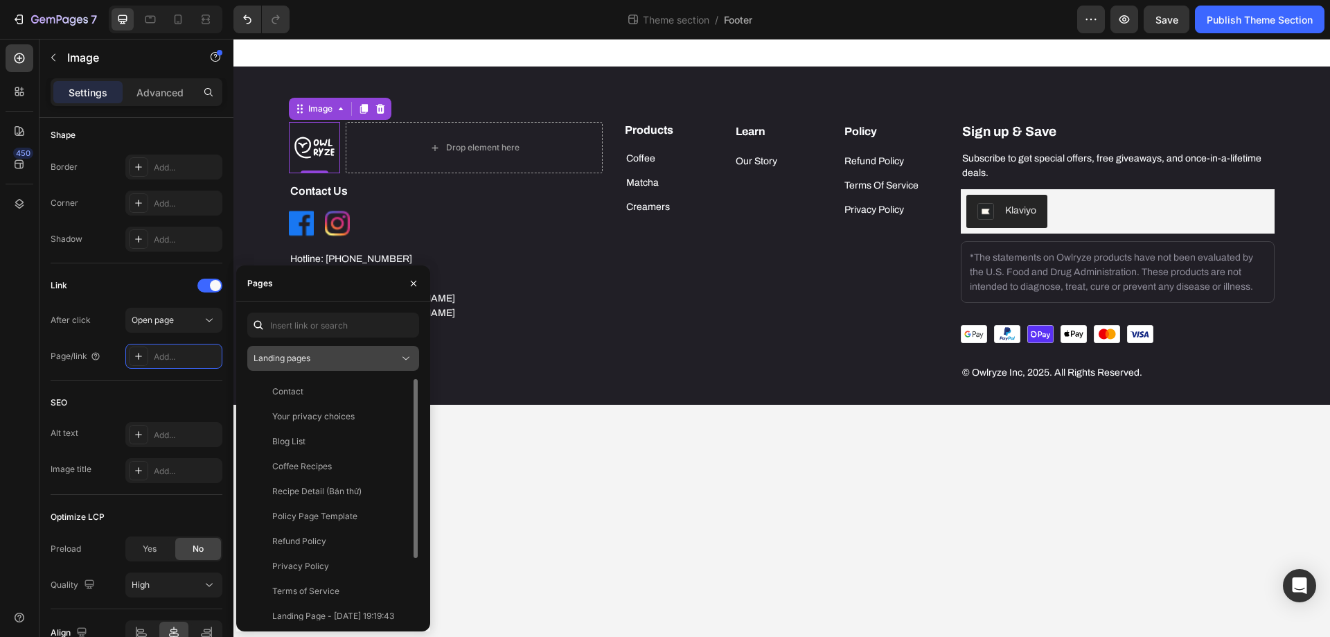
click at [336, 358] on div "Landing pages" at bounding box center [327, 358] width 146 height 12
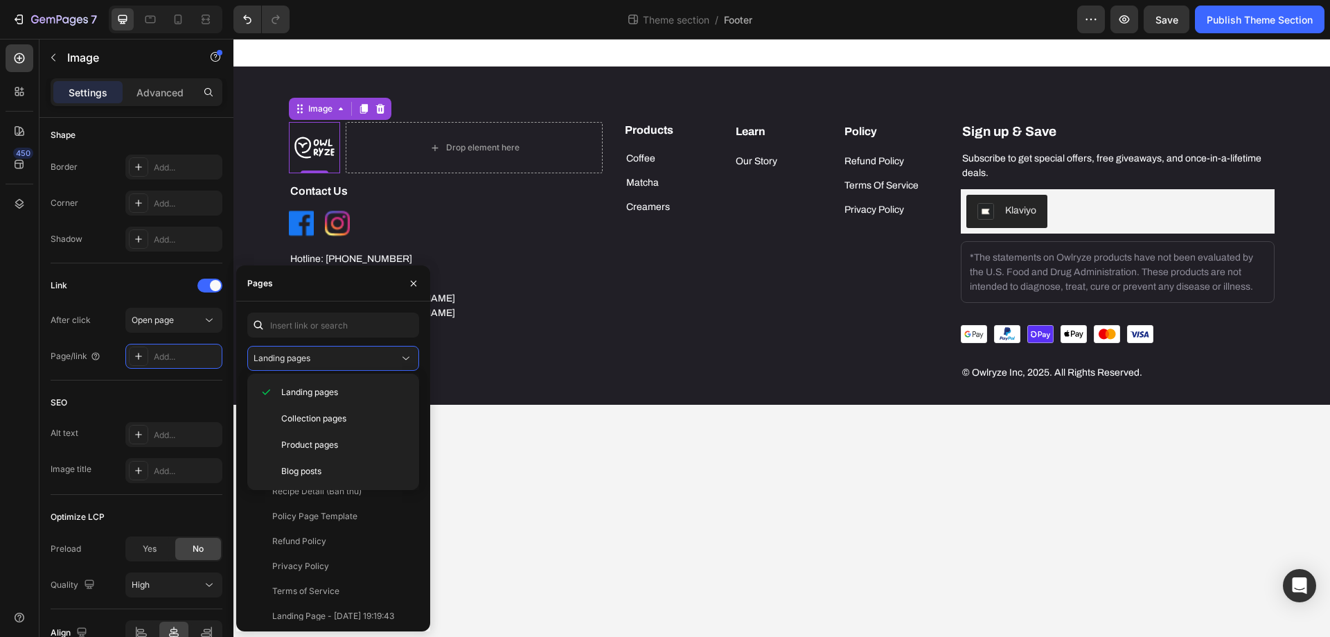
click at [349, 374] on div "Landing pages Collection pages Product pages Blog posts" at bounding box center [333, 432] width 172 height 116
click at [350, 355] on div "Landing pages" at bounding box center [327, 358] width 146 height 12
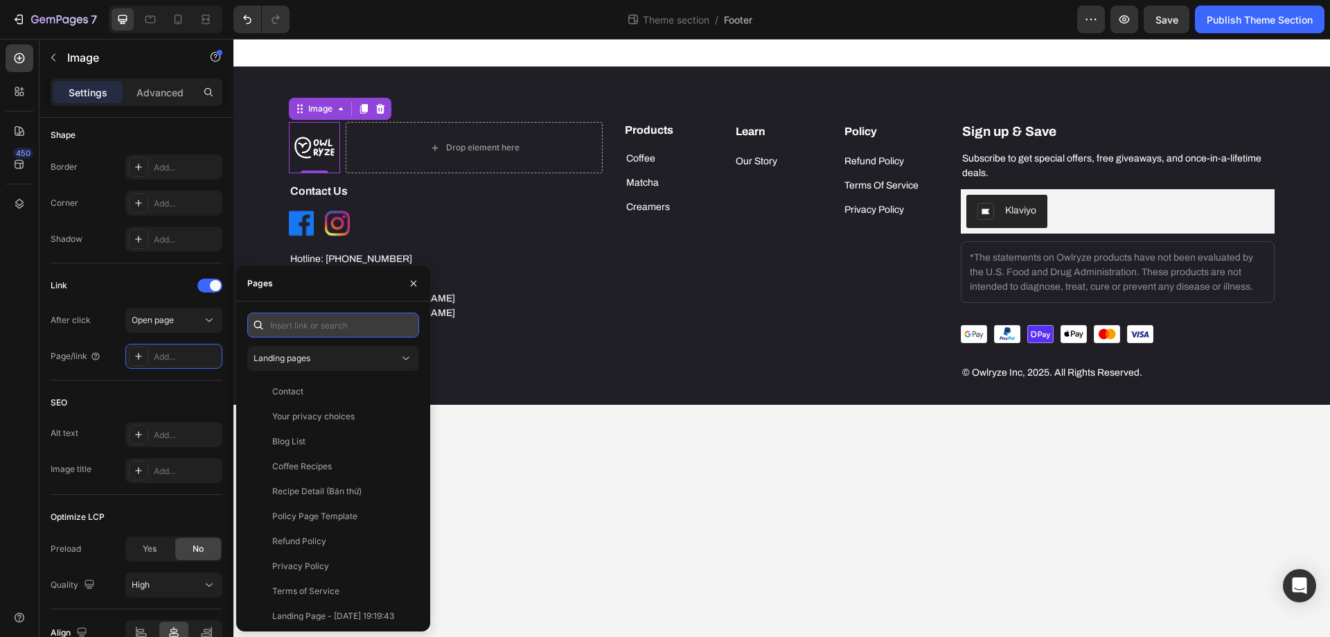
click at [333, 322] on input "text" at bounding box center [333, 325] width 172 height 25
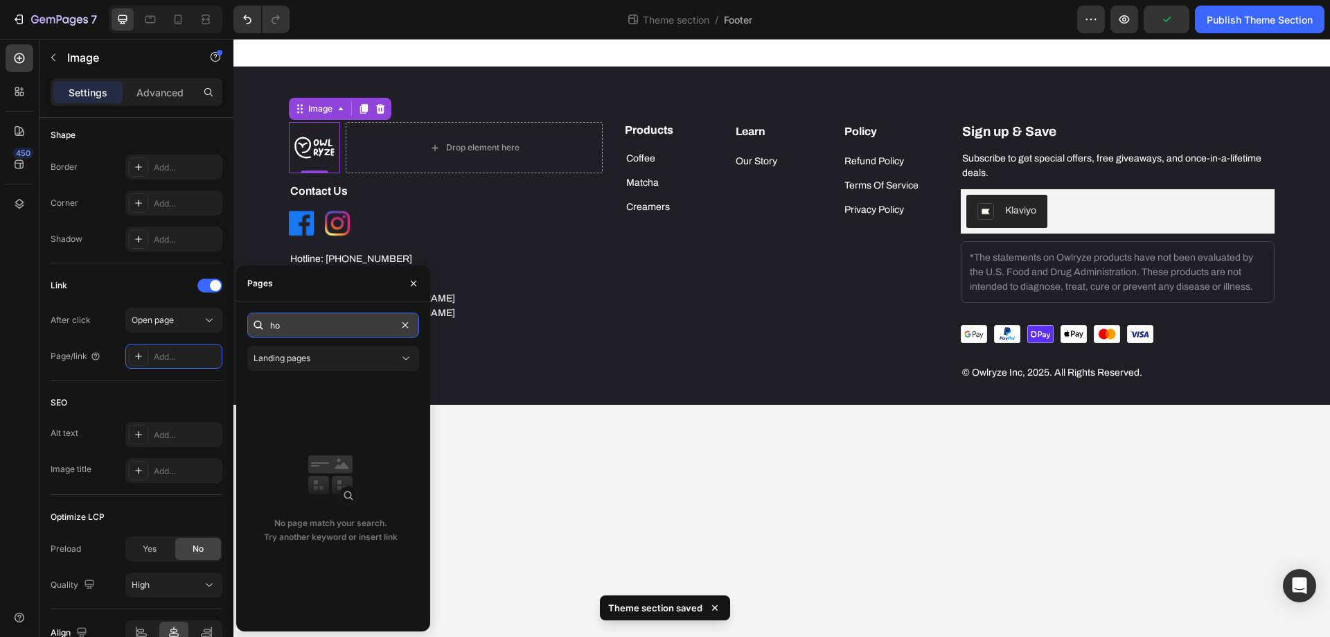
type input "h"
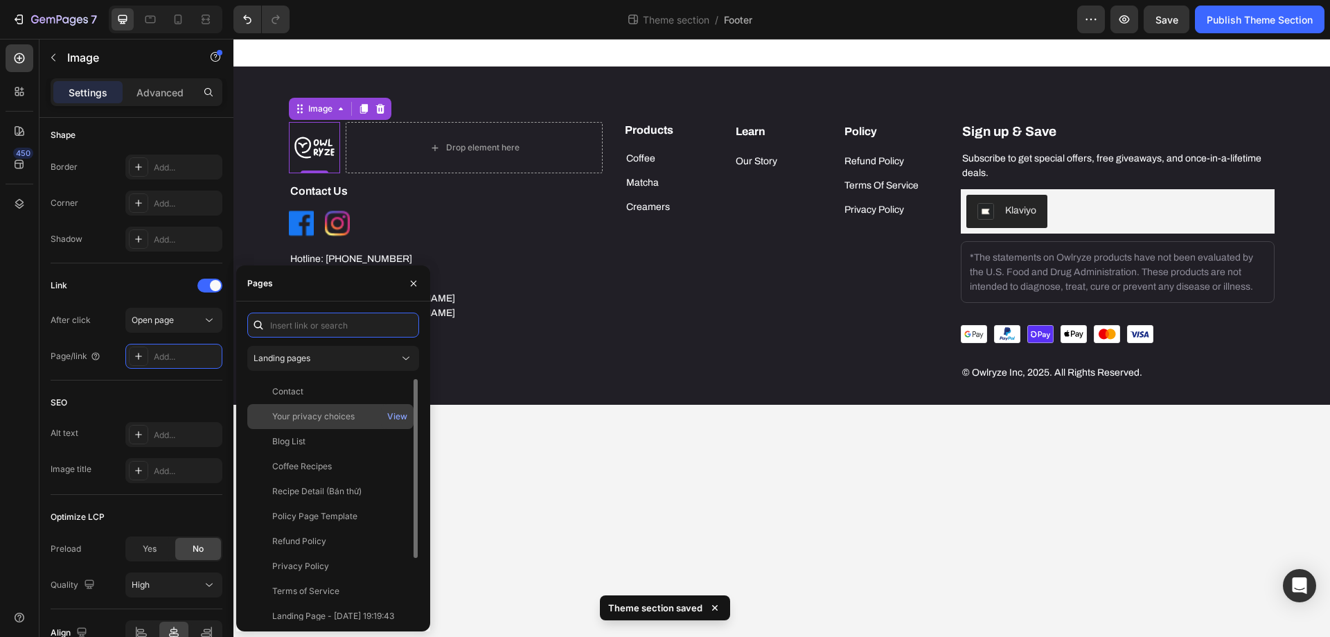
scroll to position [83, 0]
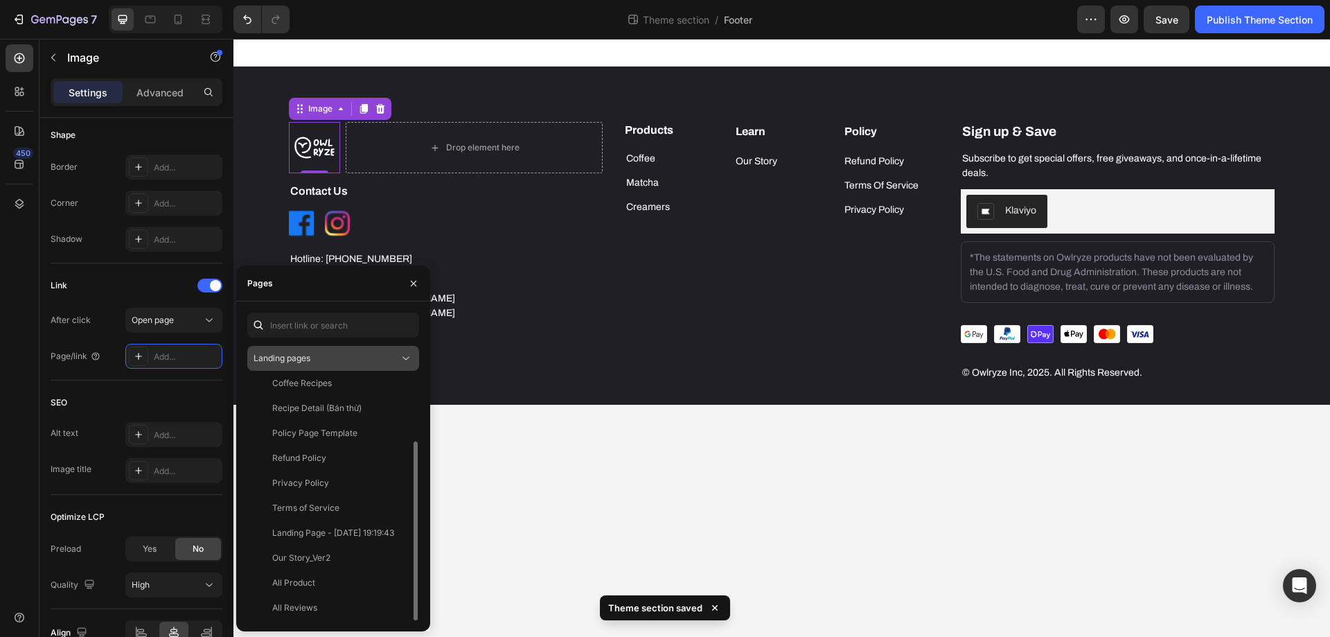
click at [344, 359] on div "Landing pages" at bounding box center [327, 358] width 146 height 12
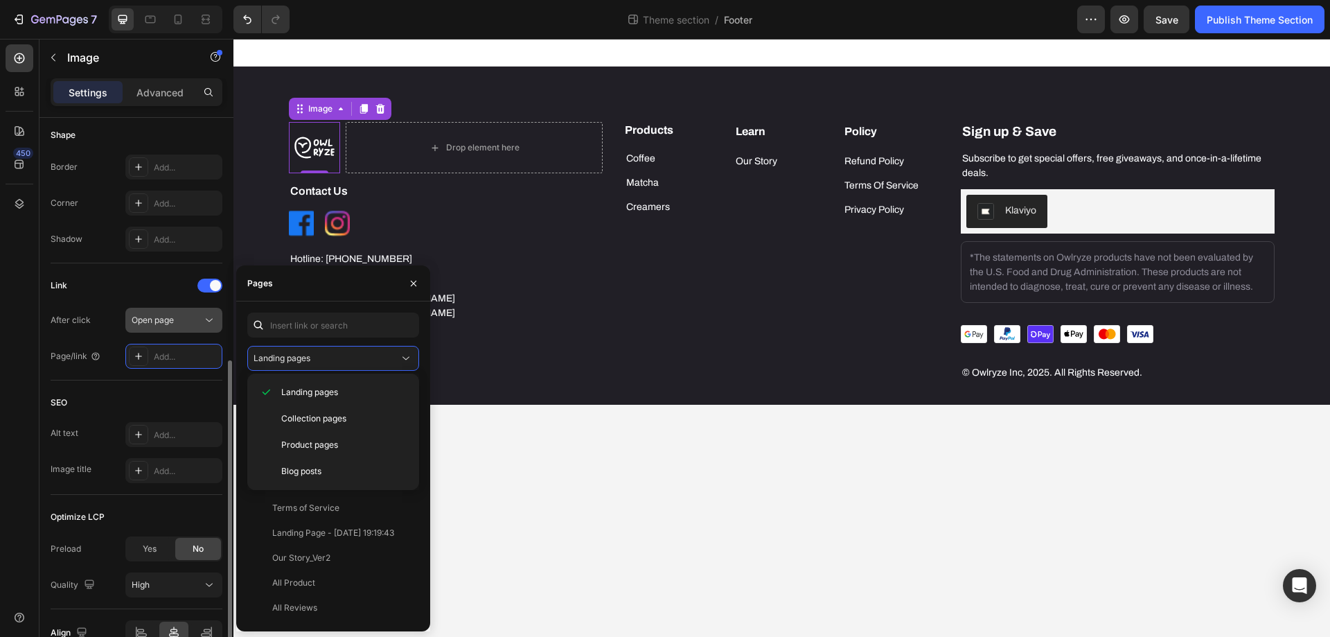
click at [190, 323] on div "Open page" at bounding box center [167, 320] width 71 height 12
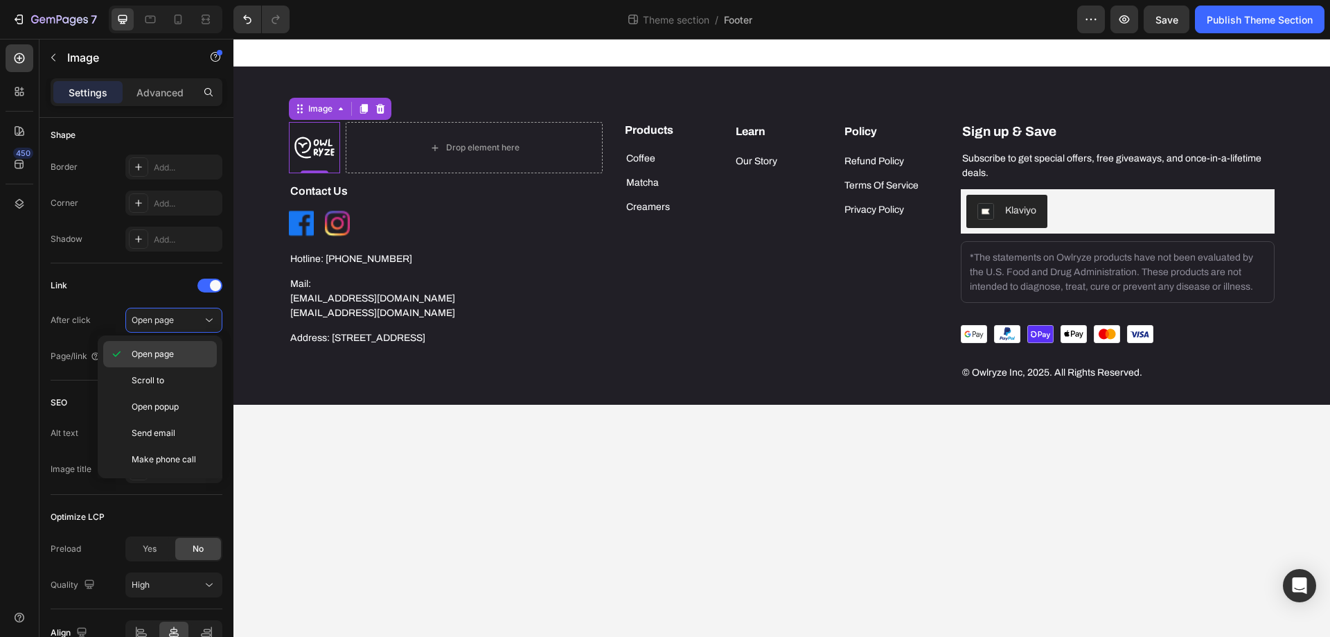
click at [174, 351] on span "Open page" at bounding box center [153, 354] width 42 height 12
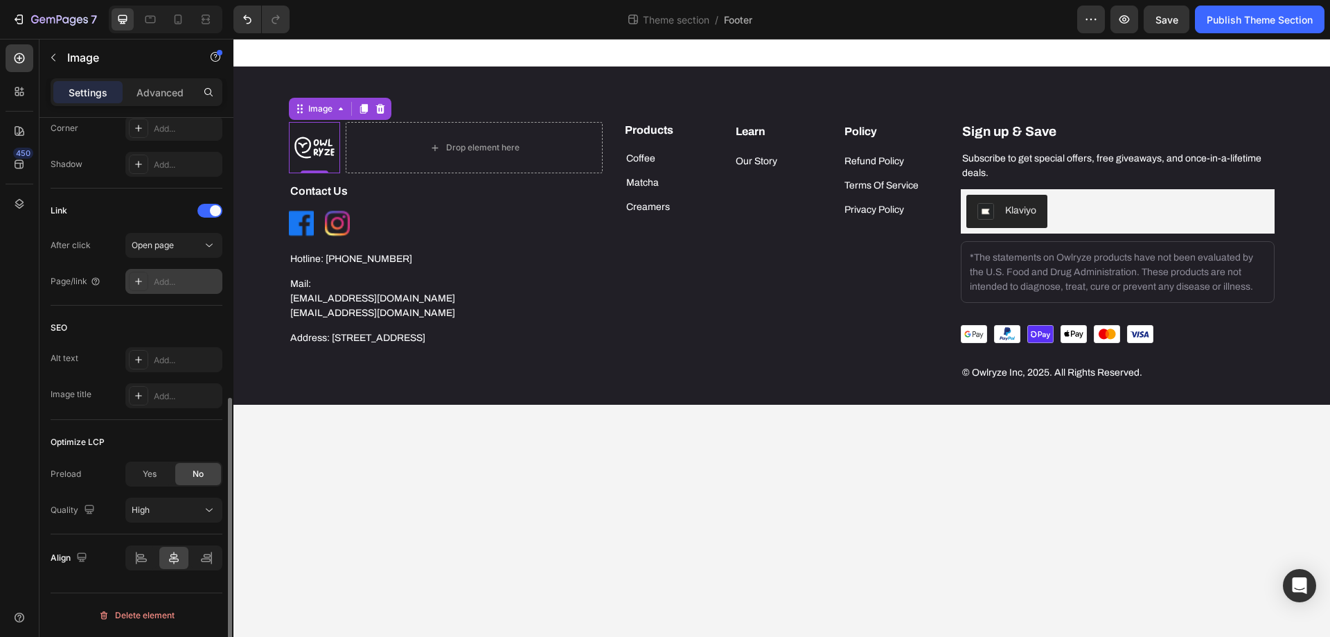
scroll to position [283, 0]
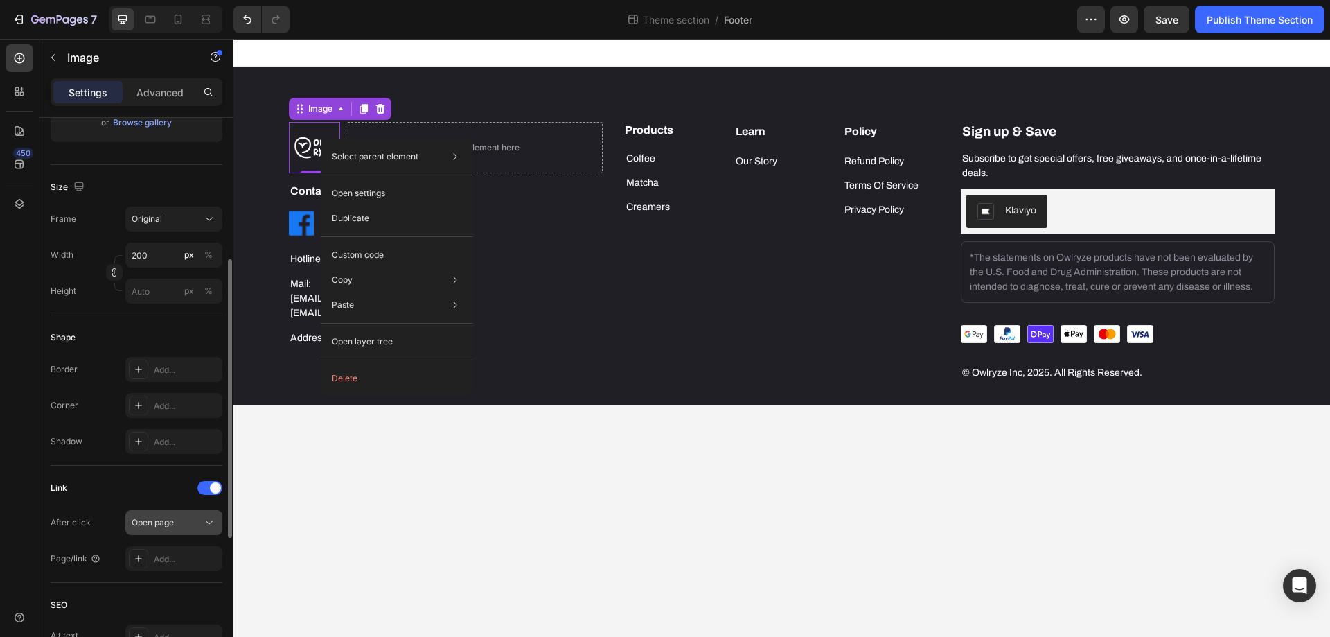
click at [196, 522] on div "Open page" at bounding box center [167, 522] width 71 height 12
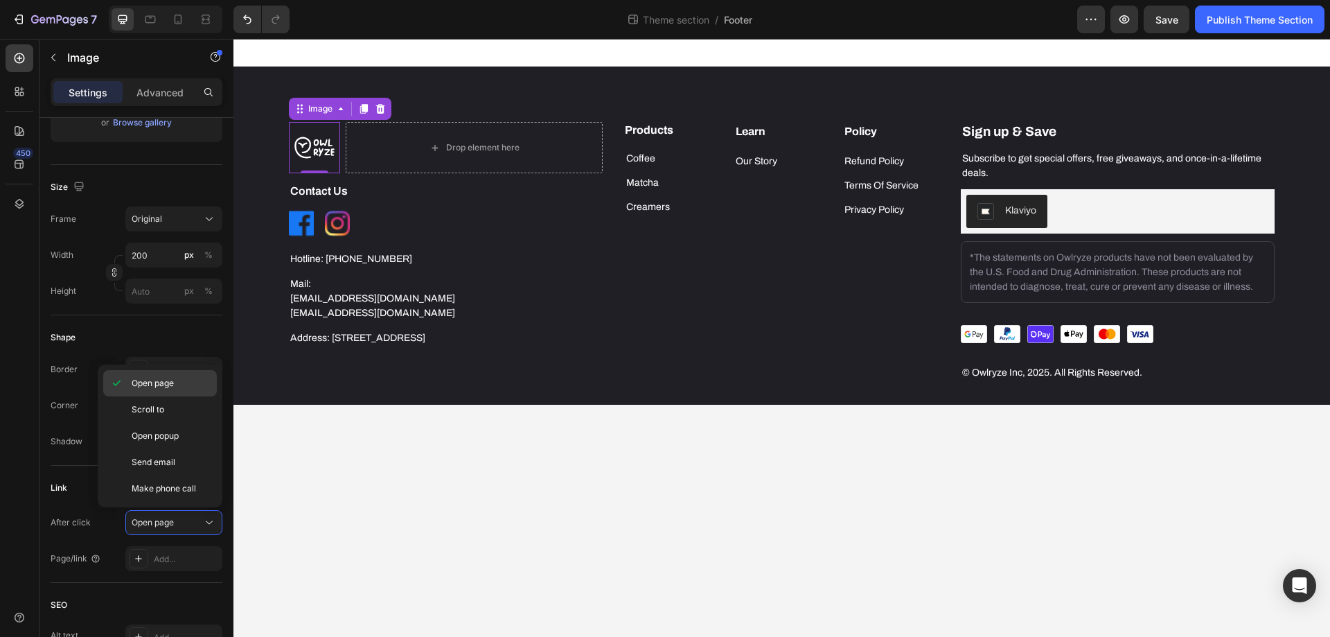
click at [186, 383] on p "Open page" at bounding box center [171, 383] width 79 height 12
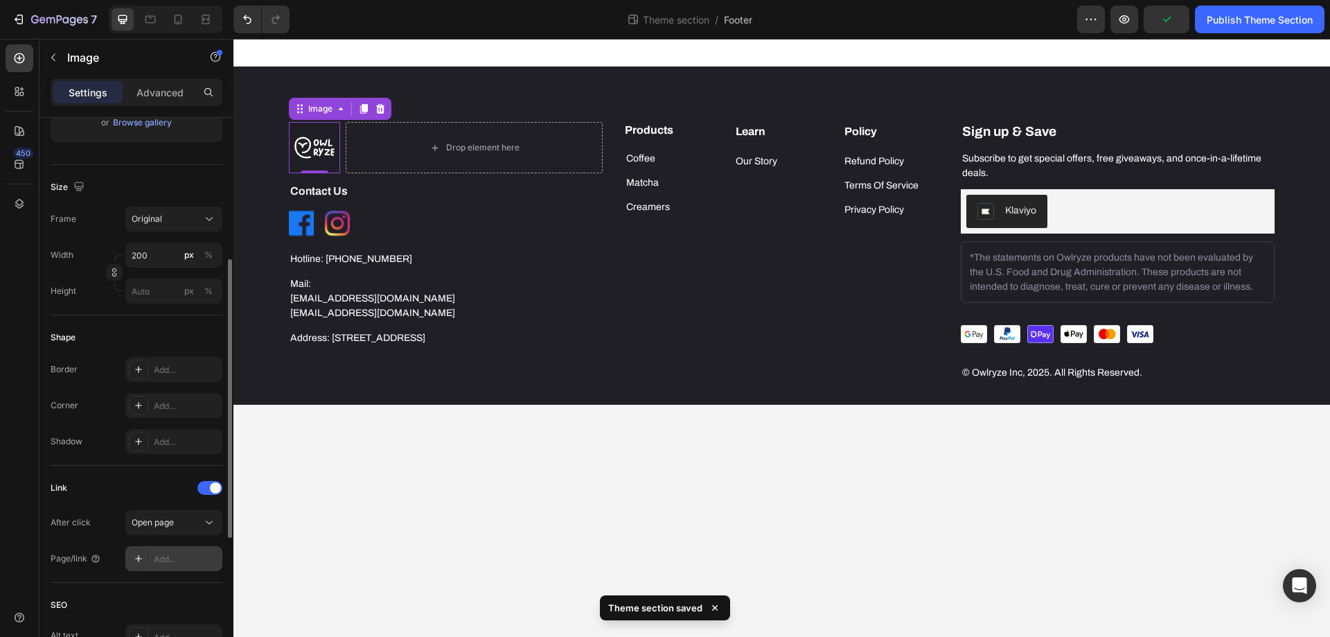
click at [195, 556] on div "Add..." at bounding box center [186, 559] width 65 height 12
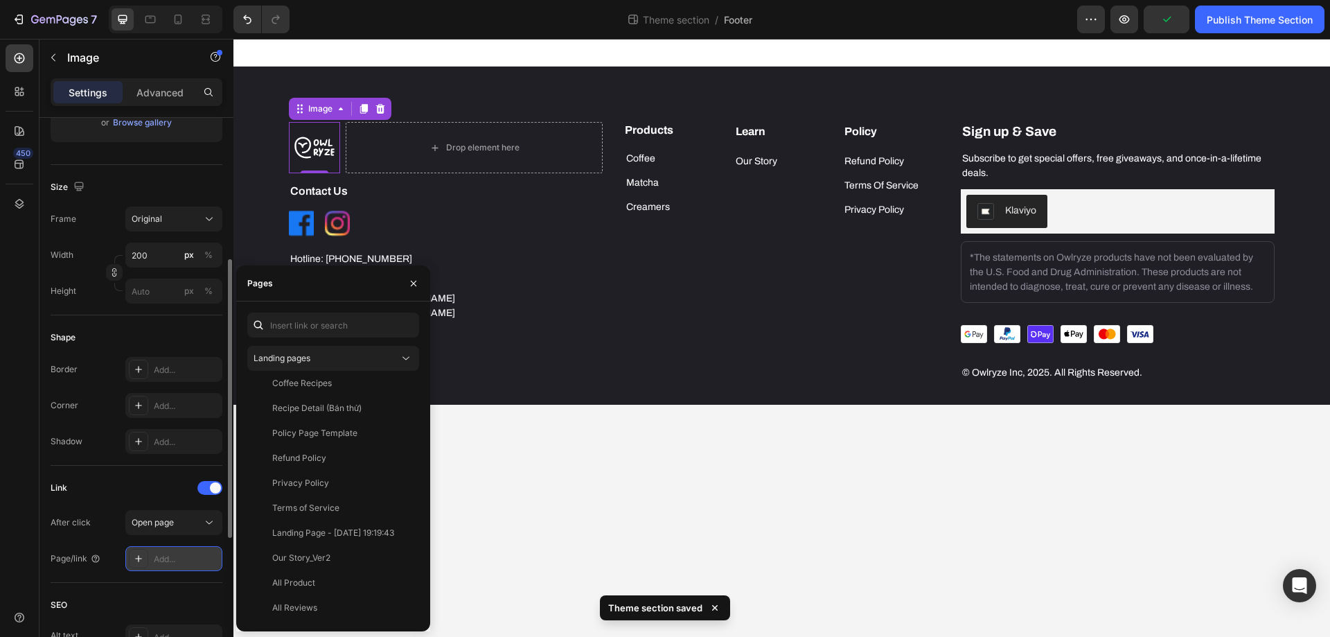
click at [140, 559] on icon at bounding box center [138, 558] width 11 height 11
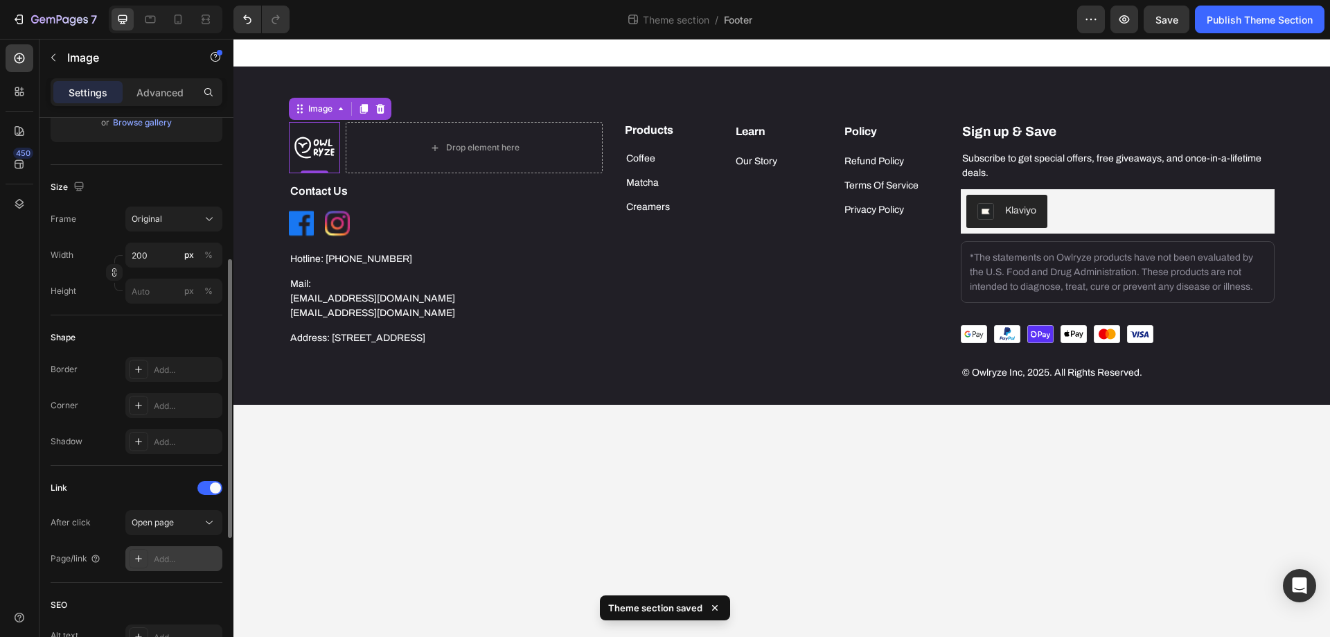
click at [140, 559] on icon at bounding box center [138, 558] width 11 height 11
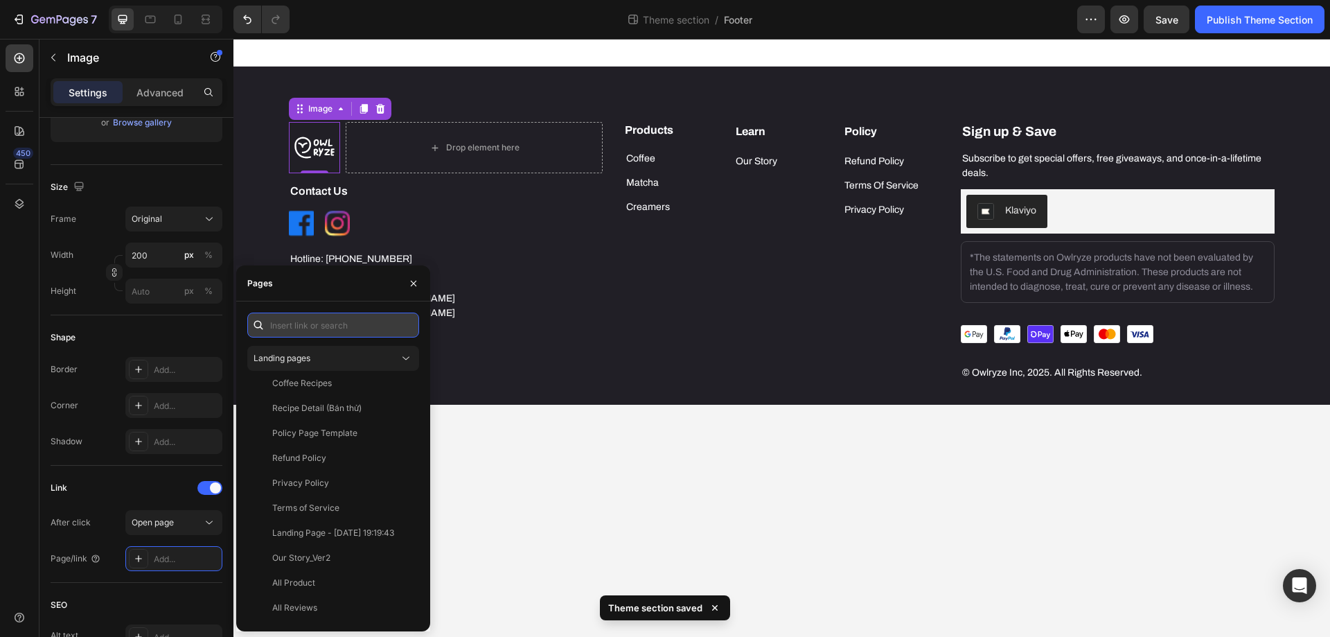
click at [309, 321] on input "text" at bounding box center [333, 325] width 172 height 25
paste input "https://owlryze.com/"
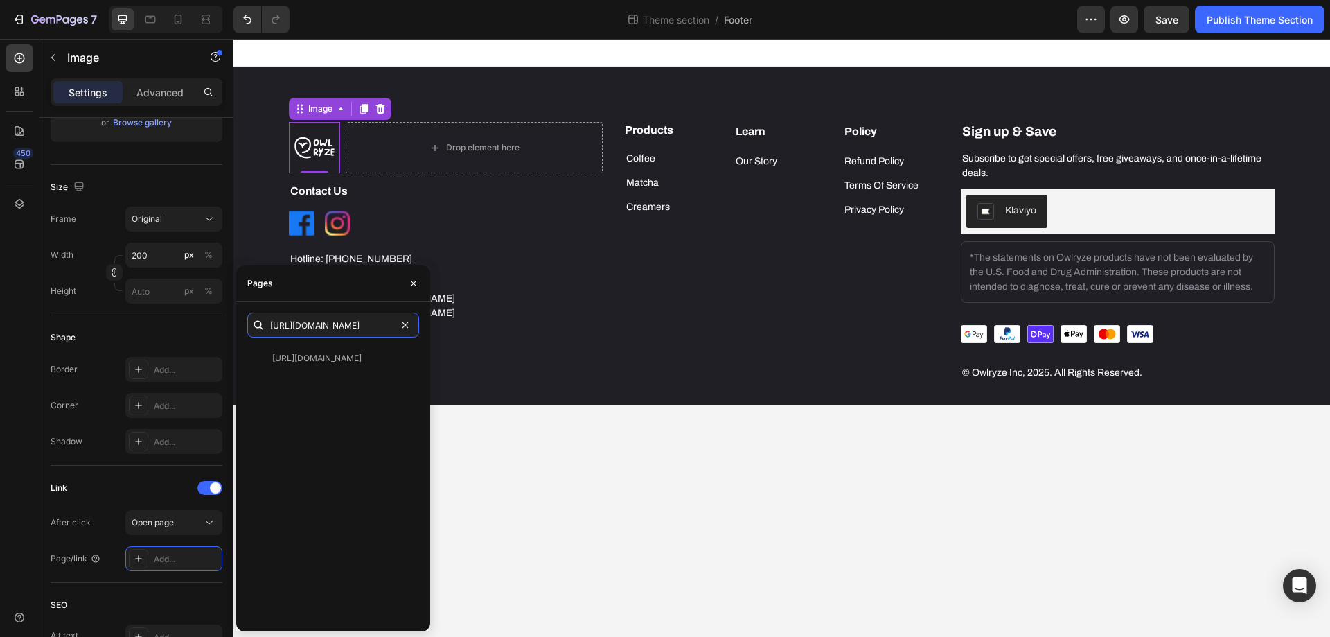
scroll to position [0, 0]
type input "https://owlryze.com/"
click at [349, 361] on div "https://owlryze.com/" at bounding box center [316, 358] width 89 height 12
click at [1231, 19] on div "Publish Theme Section" at bounding box center [1260, 19] width 106 height 15
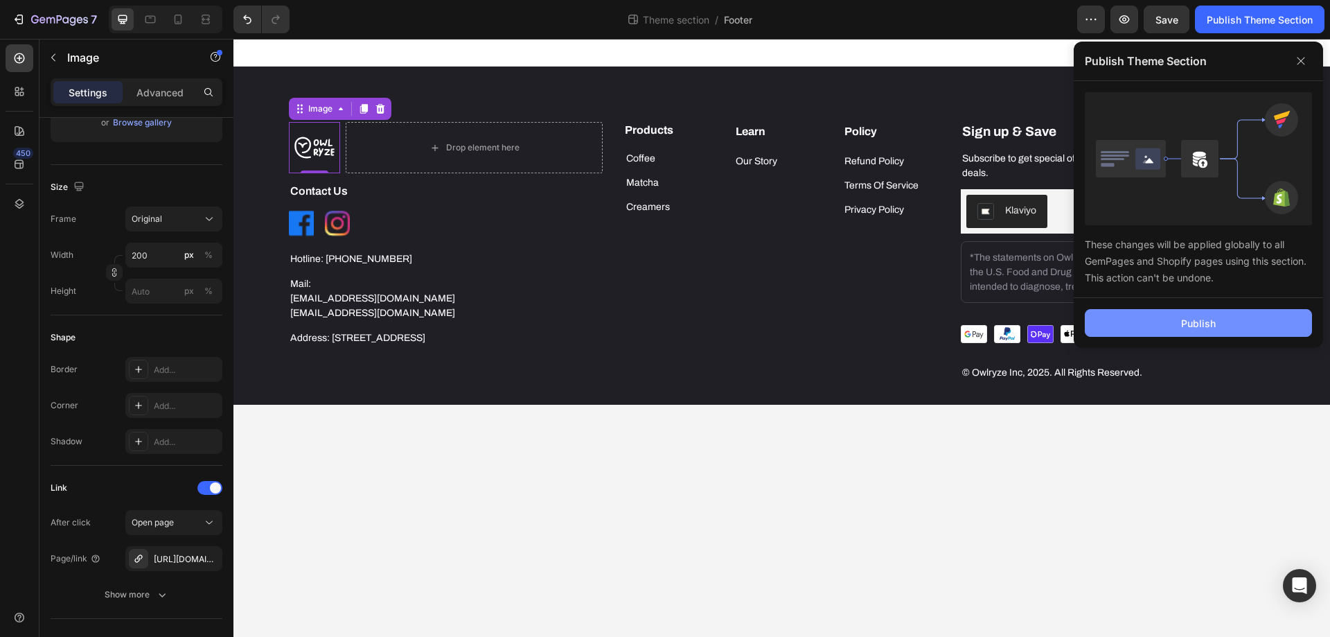
click at [1182, 319] on div "Publish" at bounding box center [1198, 323] width 35 height 15
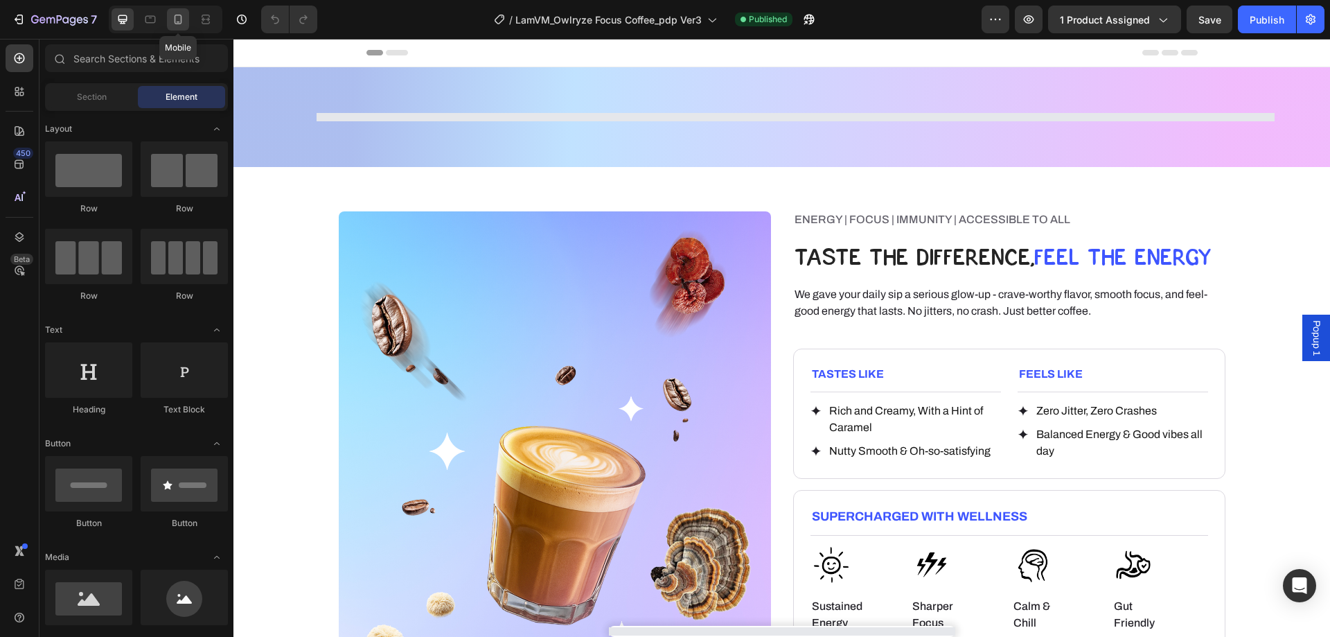
click at [177, 20] on icon at bounding box center [178, 19] width 14 height 14
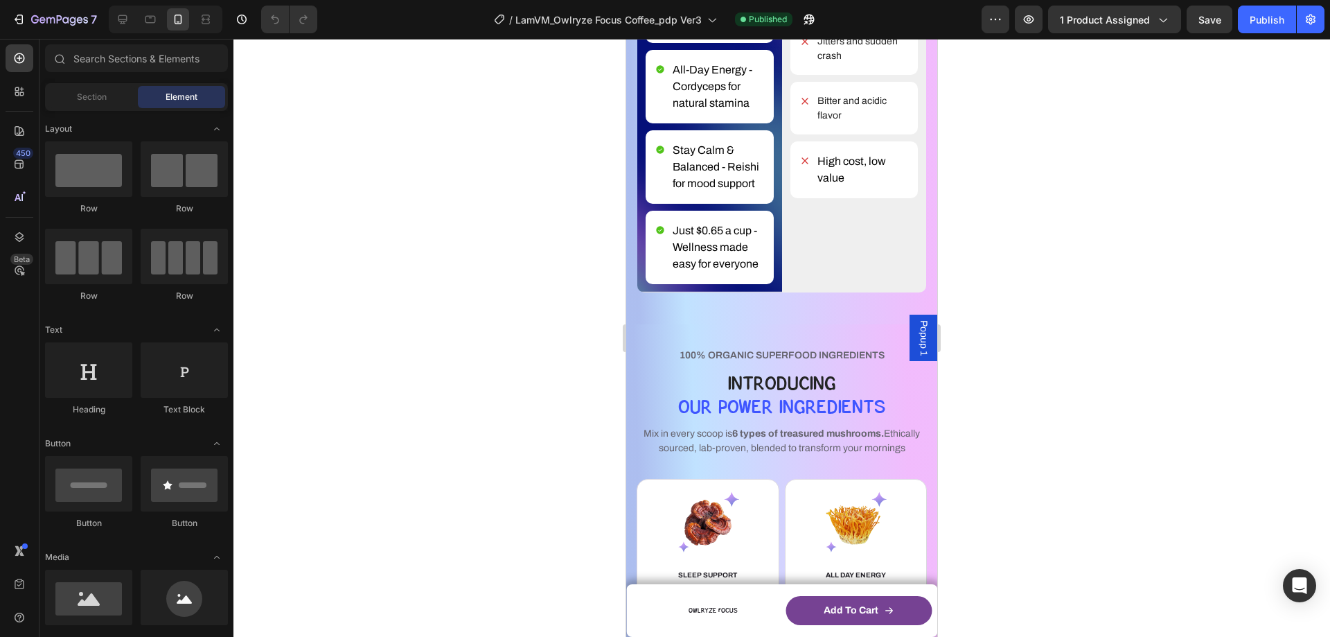
scroll to position [2841, 0]
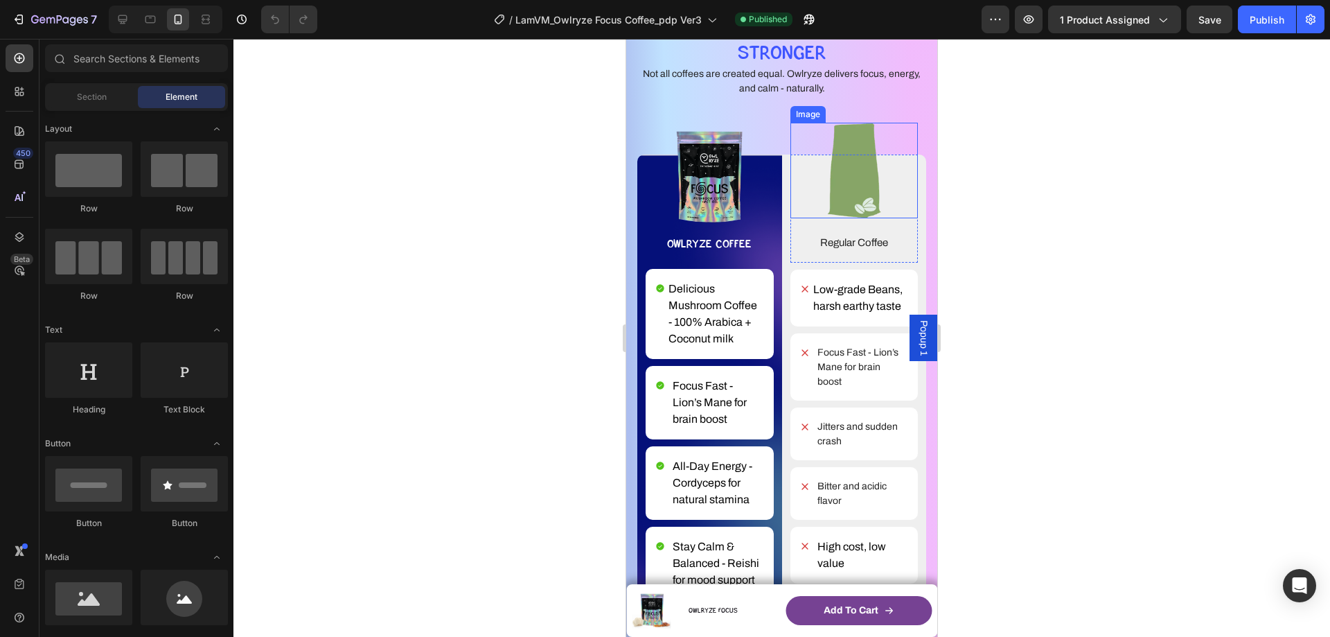
click at [799, 183] on img at bounding box center [854, 170] width 111 height 95
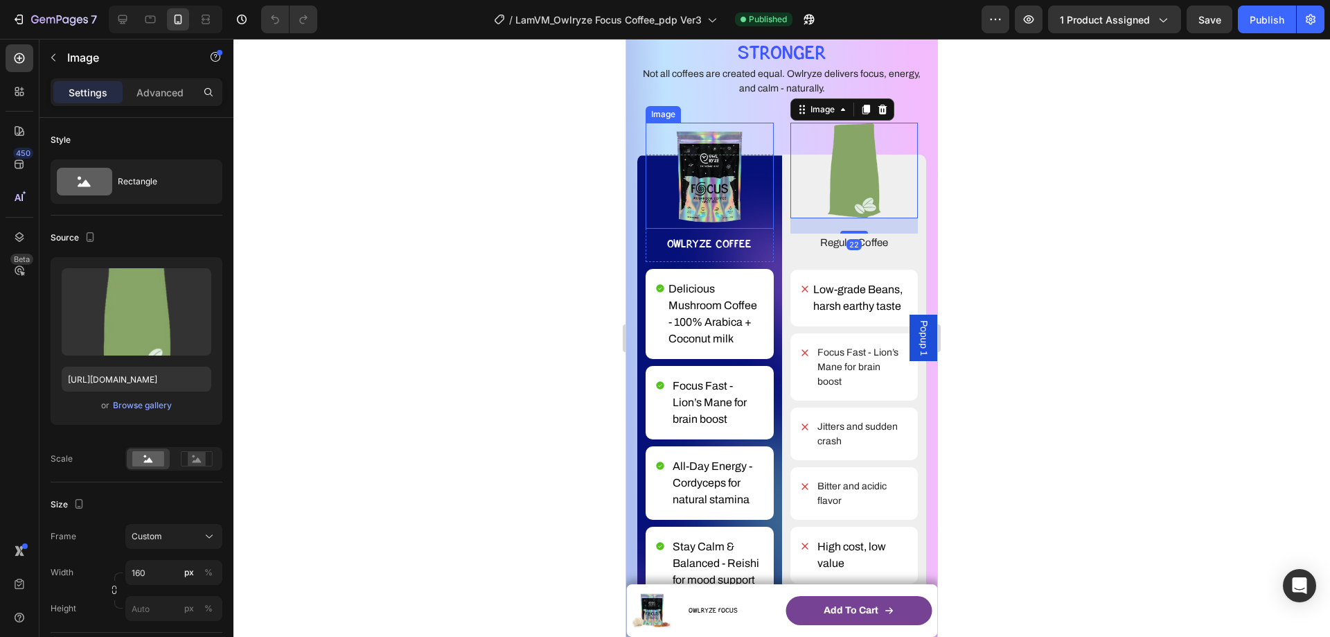
click at [689, 186] on img at bounding box center [709, 176] width 69 height 106
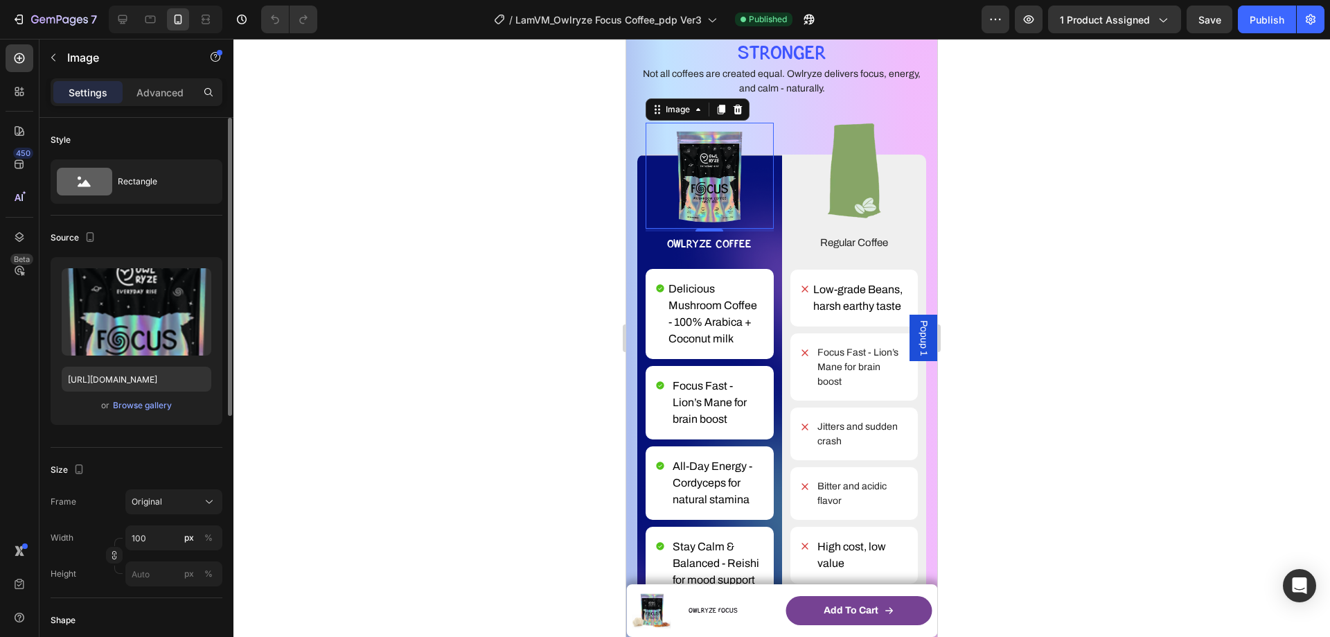
scroll to position [139, 0]
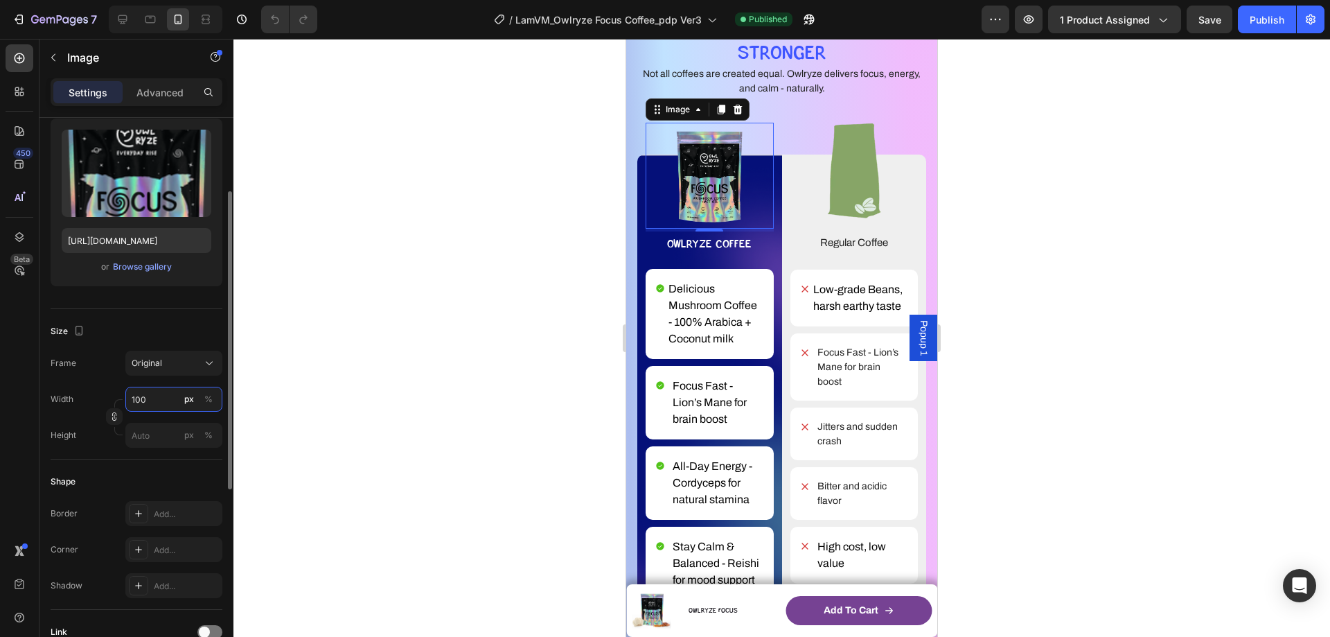
click at [142, 400] on input "100" at bounding box center [173, 399] width 97 height 25
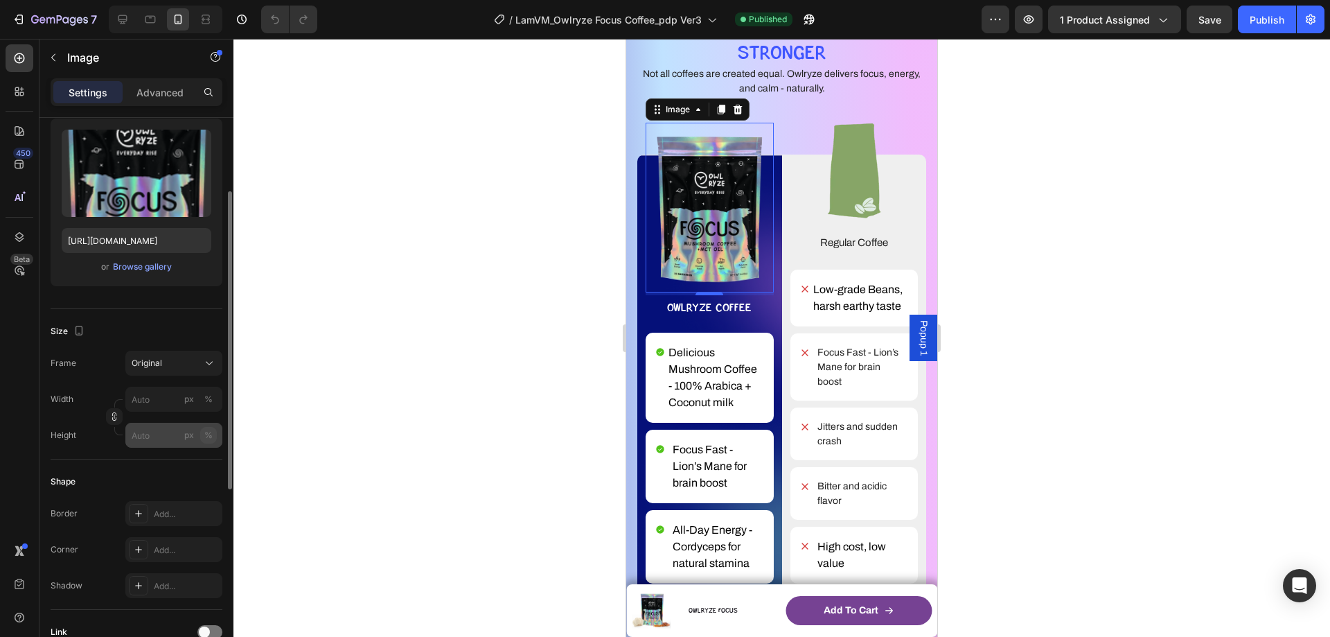
click at [209, 436] on div "%" at bounding box center [208, 435] width 8 height 12
click at [121, 430] on div at bounding box center [118, 431] width 8 height 8
click at [154, 433] on input "px %" at bounding box center [173, 435] width 97 height 25
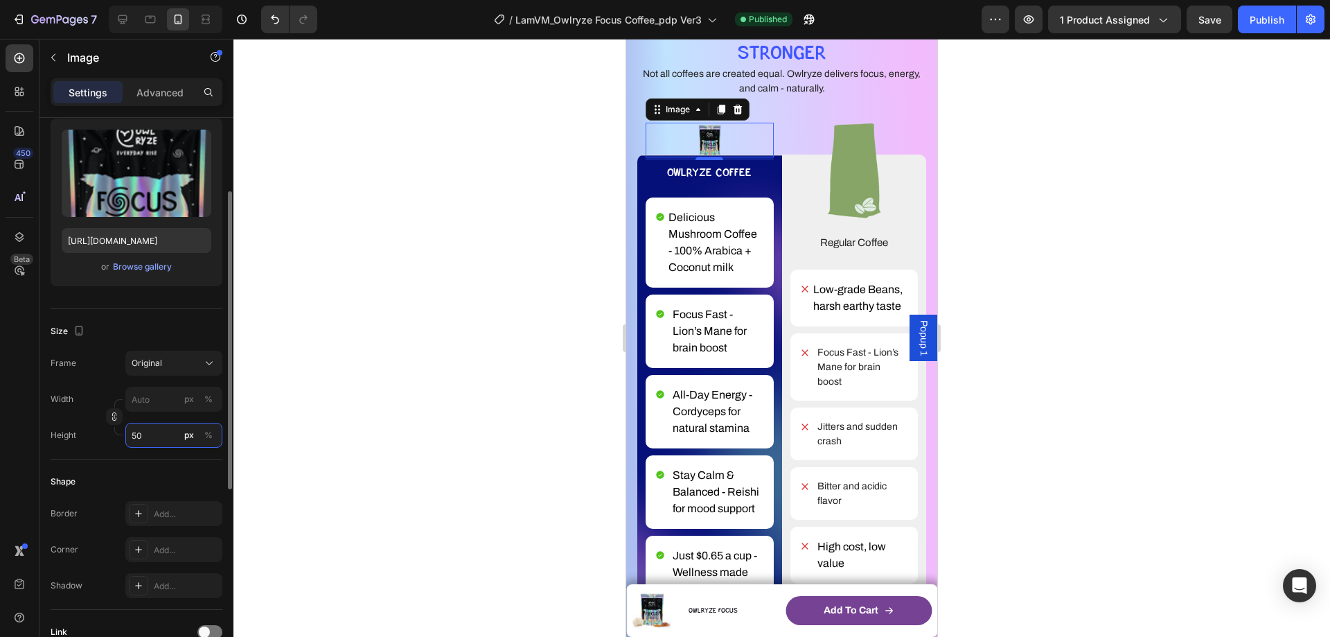
type input "5"
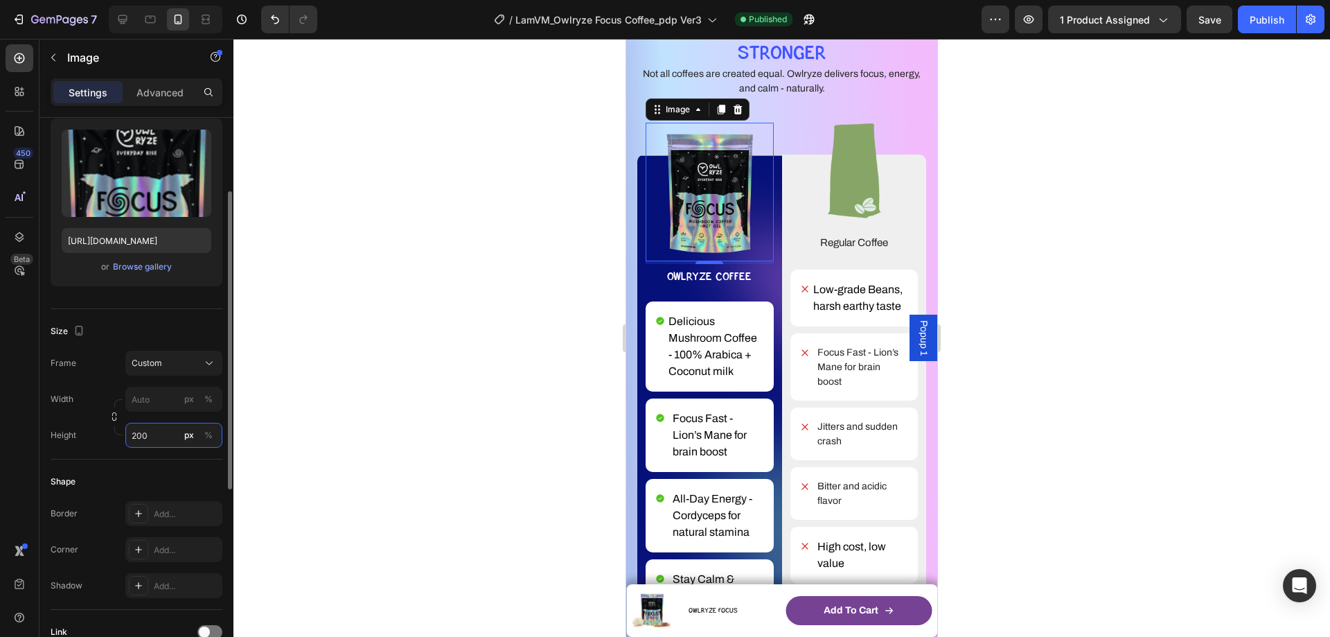
type input "5"
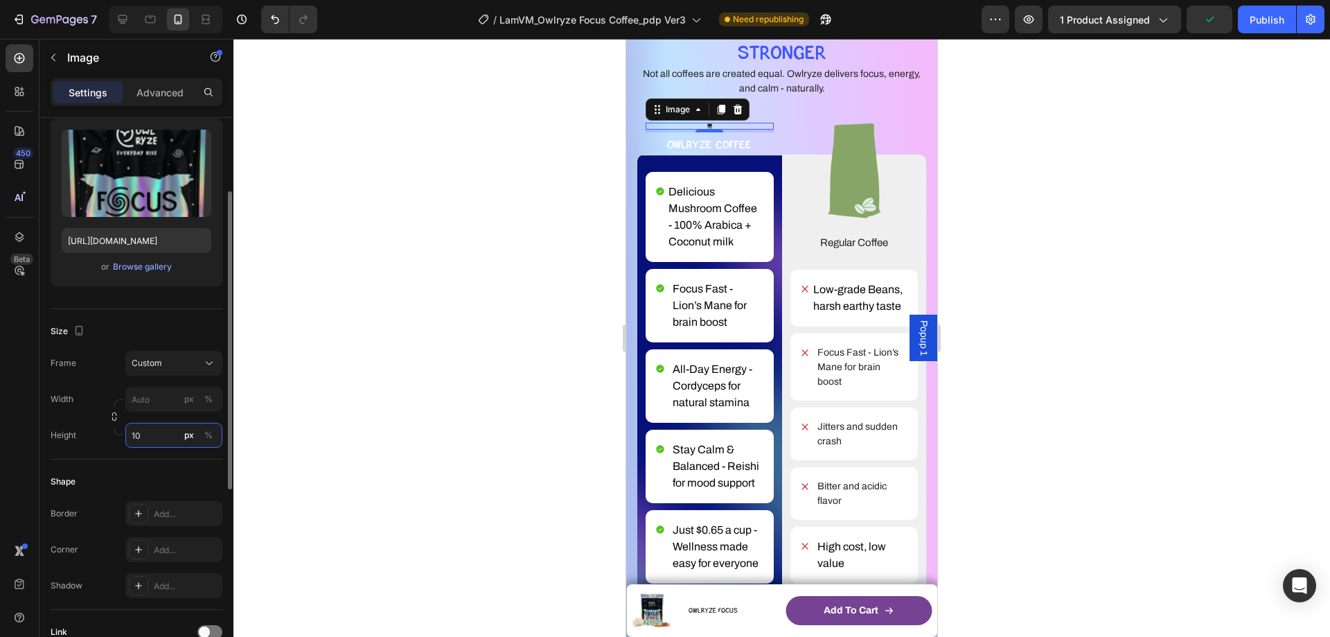
type input "1"
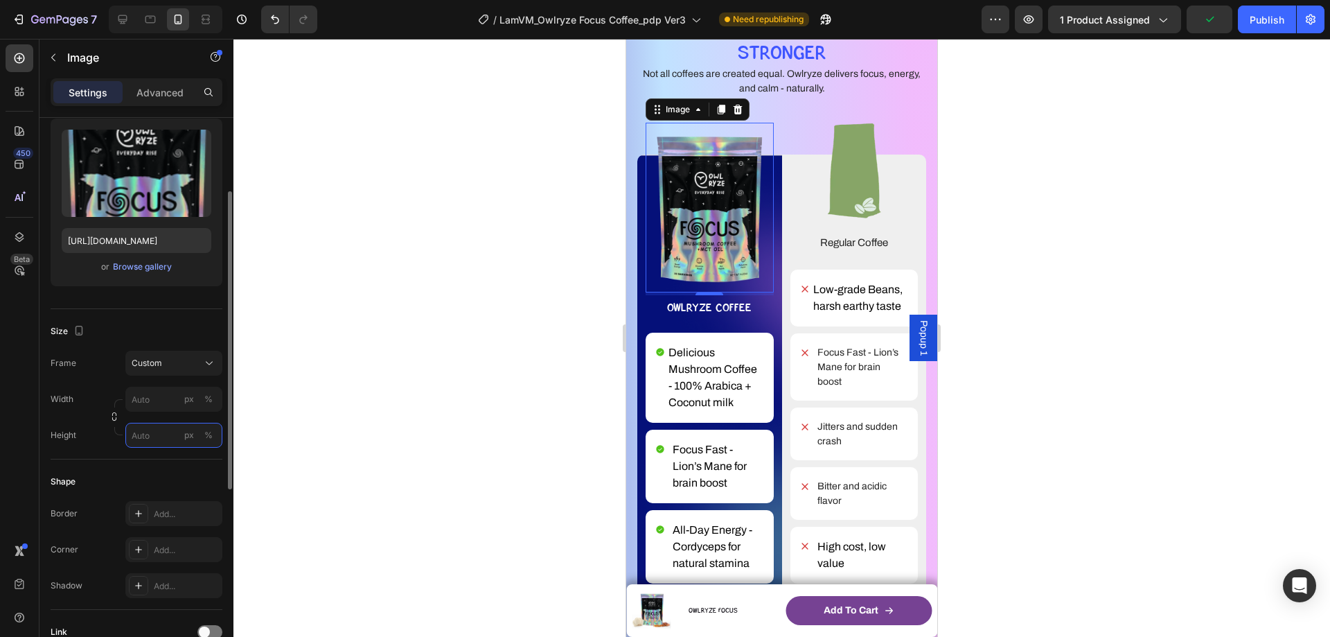
type input "1"
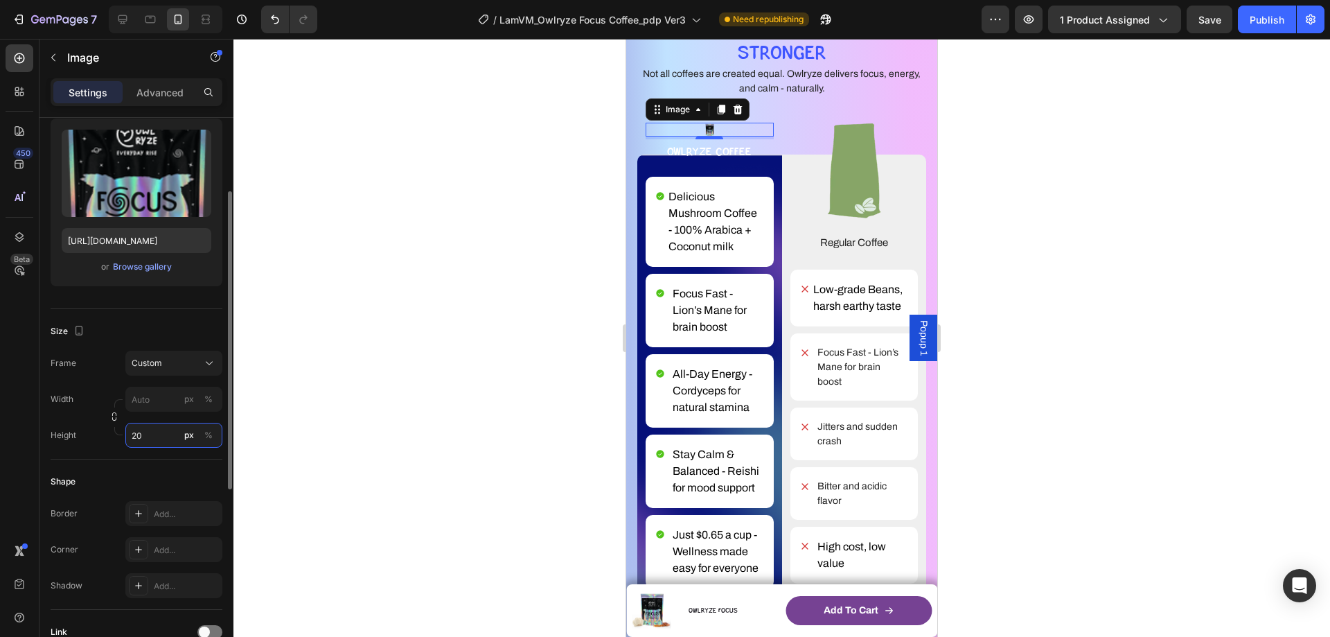
type input "2"
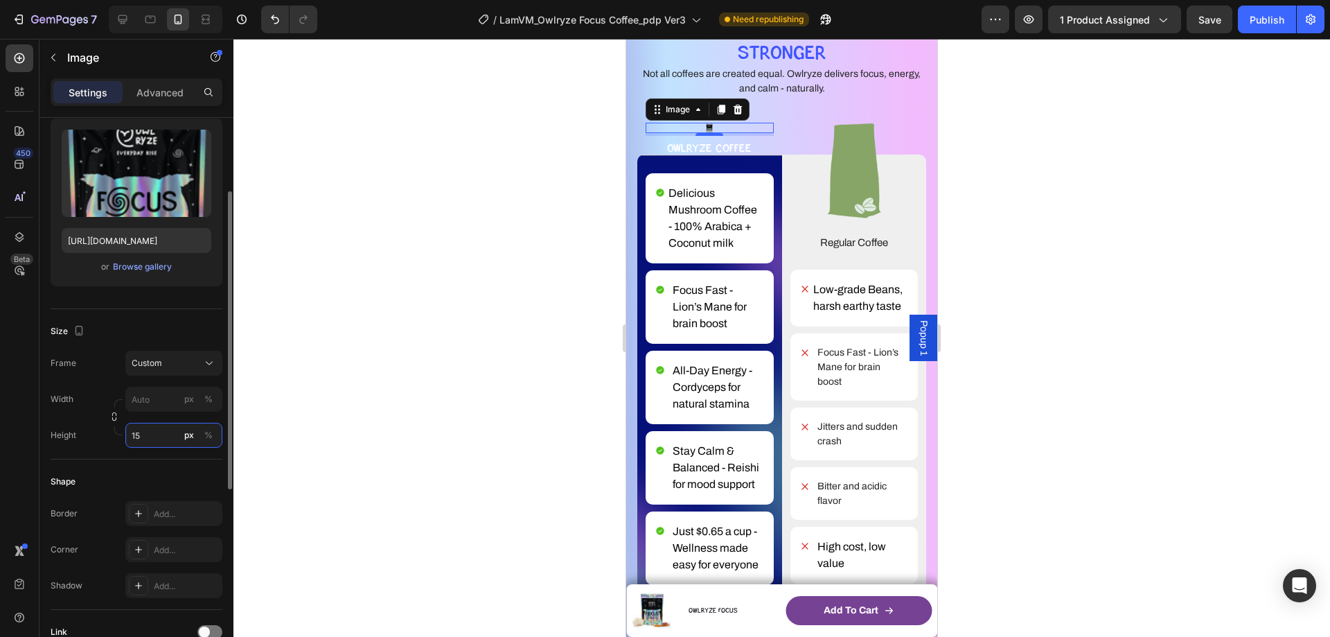
type input "150"
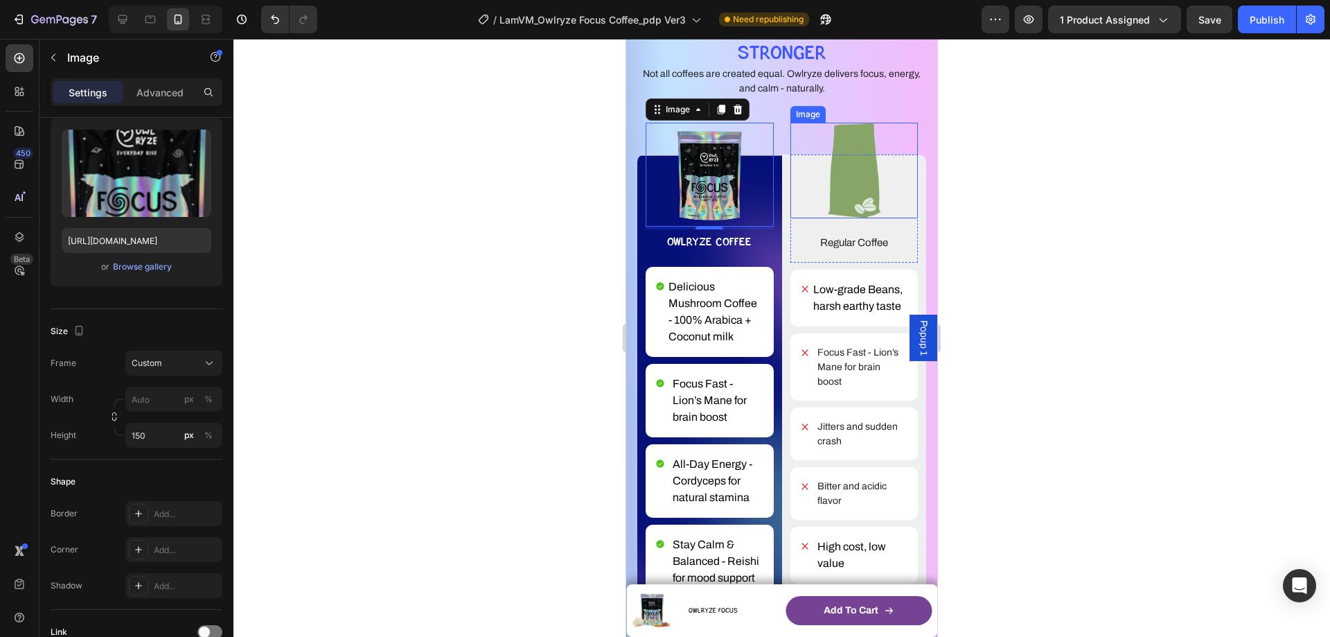
click at [872, 151] on img at bounding box center [854, 170] width 111 height 95
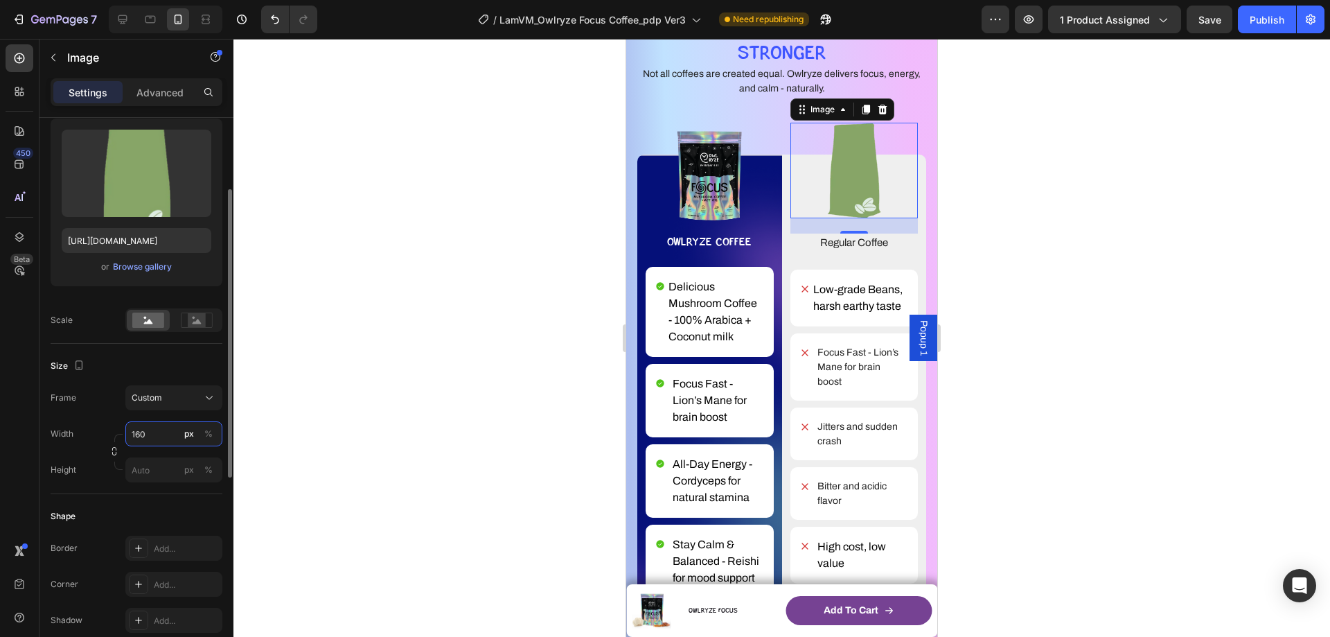
click at [159, 434] on input "160" at bounding box center [173, 433] width 97 height 25
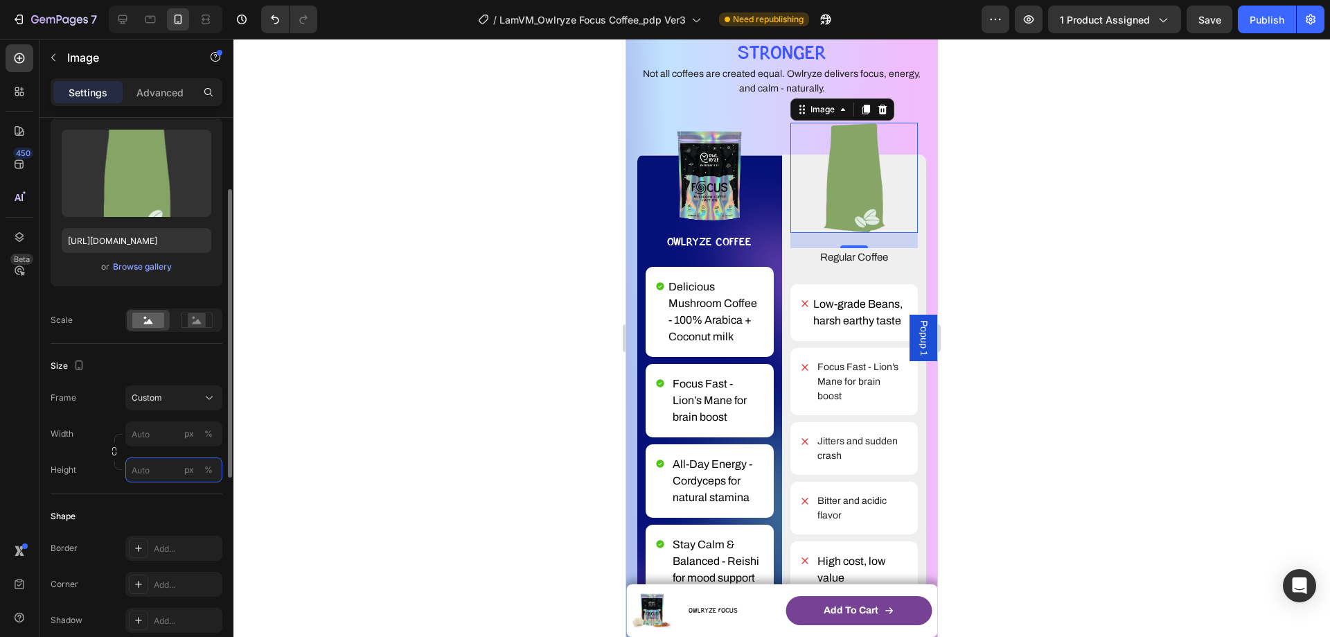
click at [149, 480] on div "Style Rectangle Source Upload Image https://cdn.shopify.com/s/files/1/0653/2779…" at bounding box center [137, 472] width 172 height 986
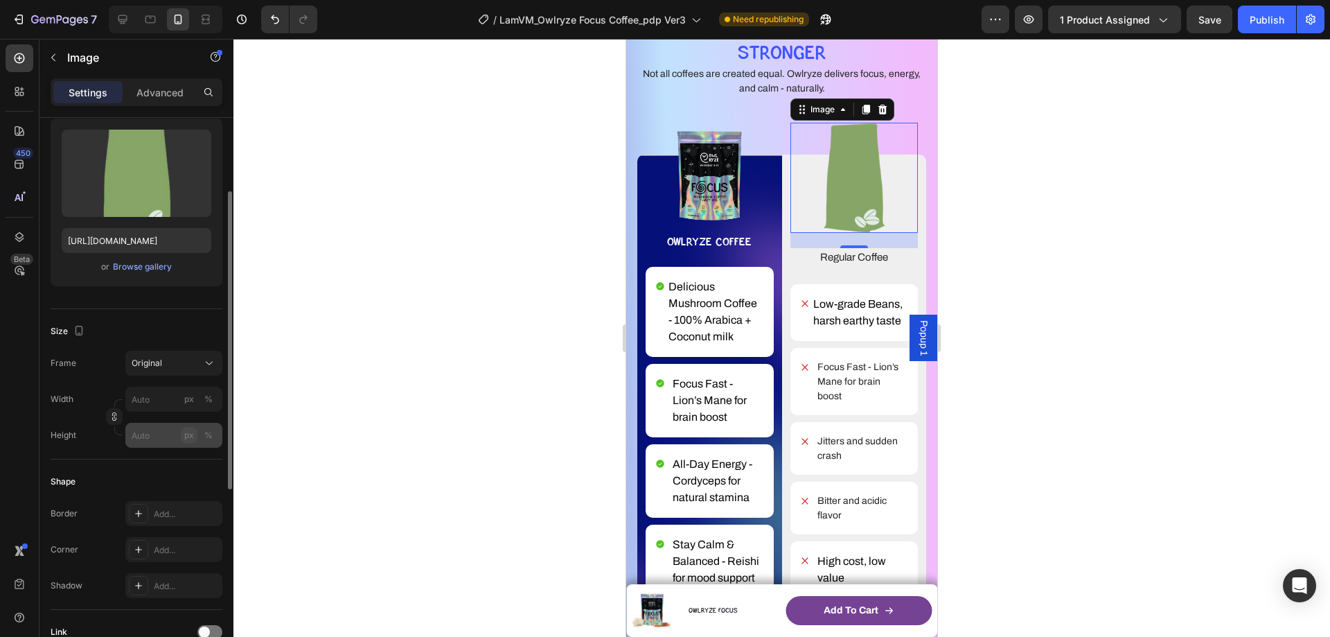
click at [193, 435] on div "px" at bounding box center [189, 435] width 10 height 12
click at [129, 431] on input "px %" at bounding box center [173, 435] width 97 height 25
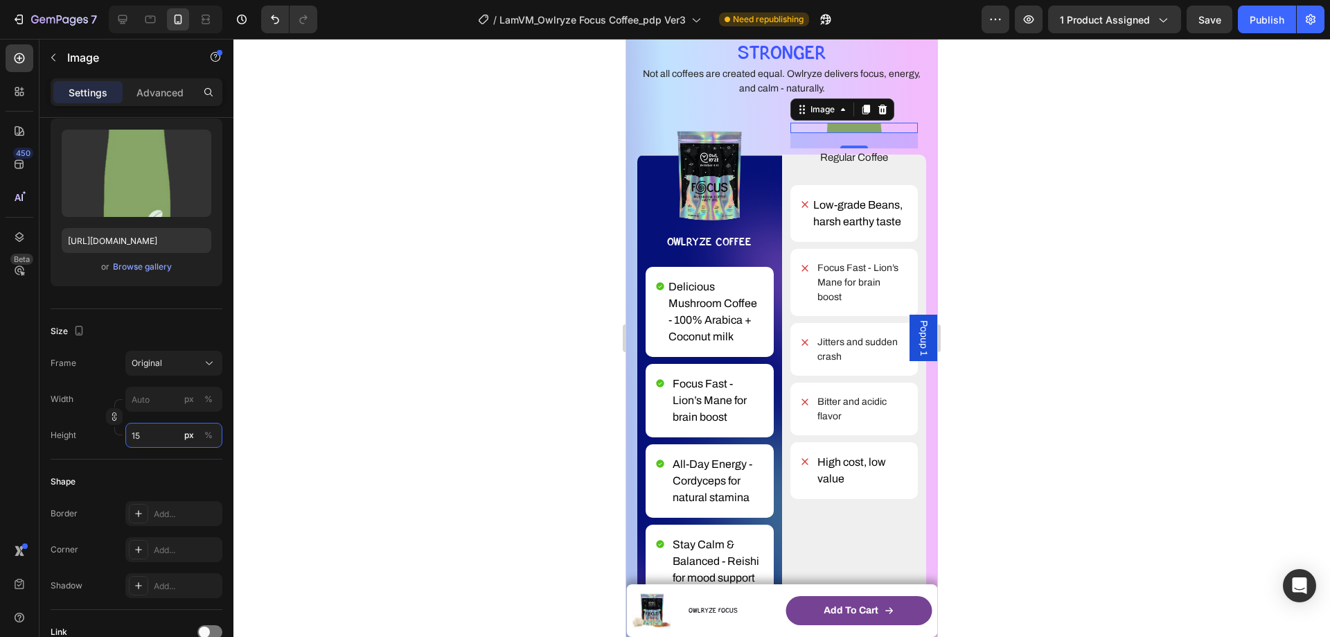
type input "150"
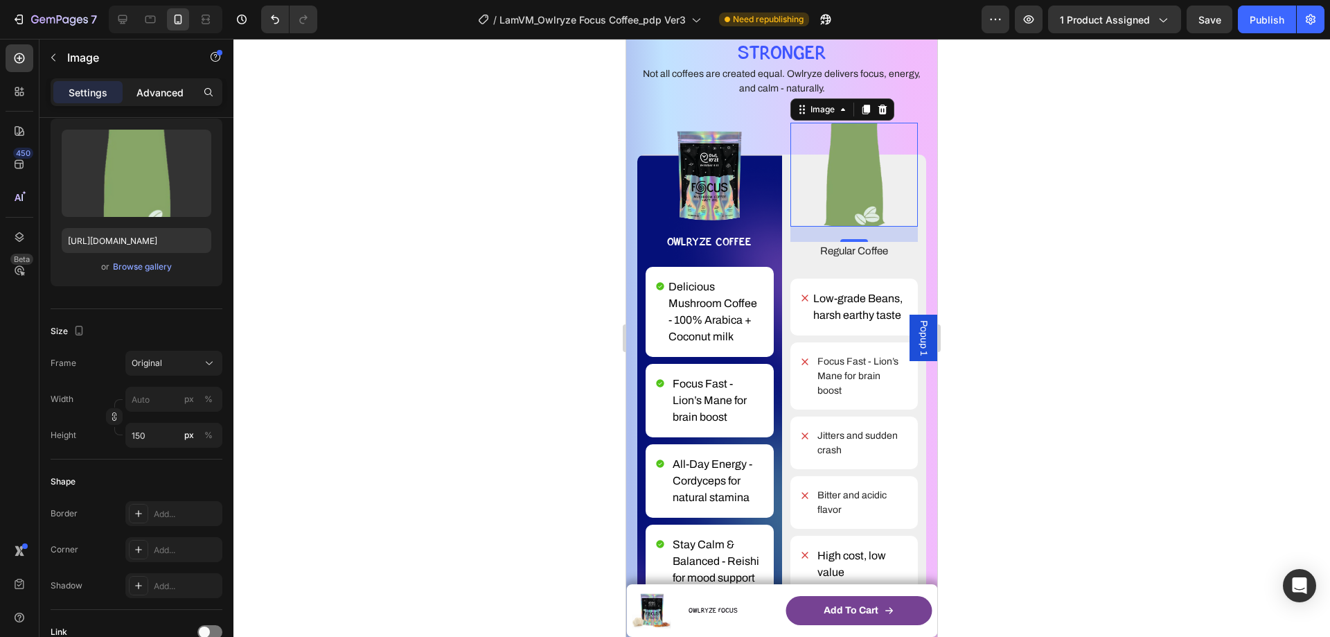
click at [163, 97] on p "Advanced" at bounding box center [160, 92] width 47 height 15
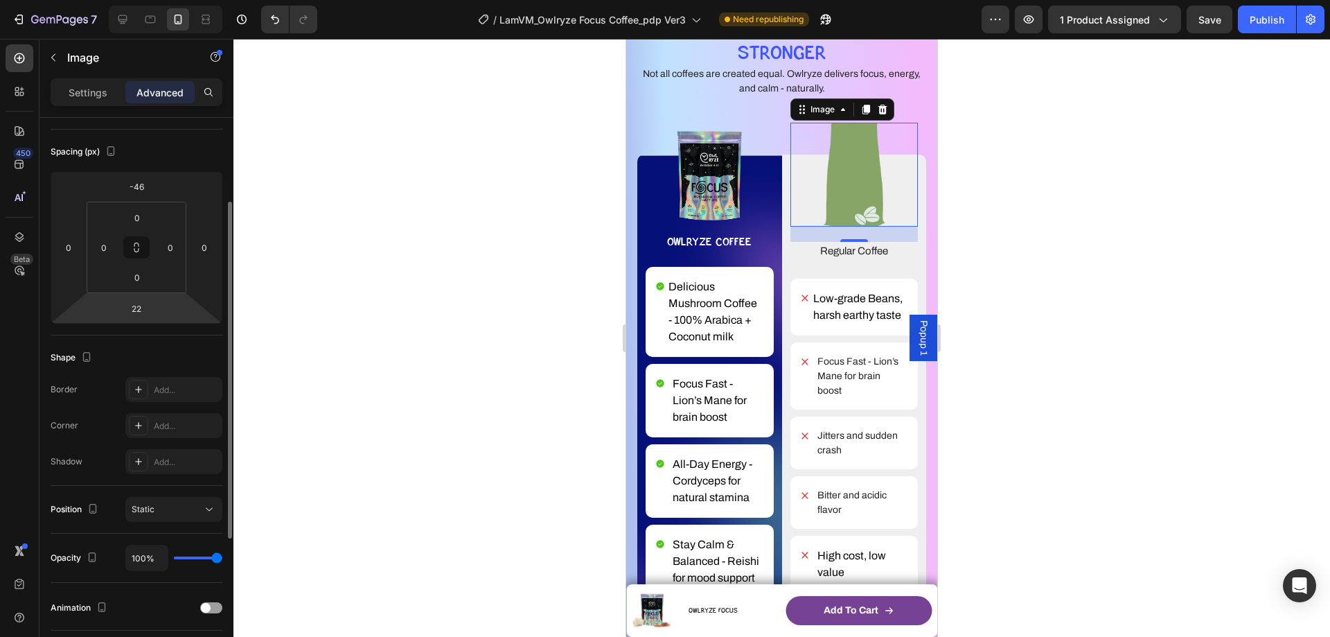
click at [140, 0] on html "7 Version history / LamVM_Owlryze Focus Coffee_pdp Ver3 Need republishing Previ…" at bounding box center [665, 0] width 1330 height 0
click at [141, 310] on input "22" at bounding box center [137, 308] width 28 height 21
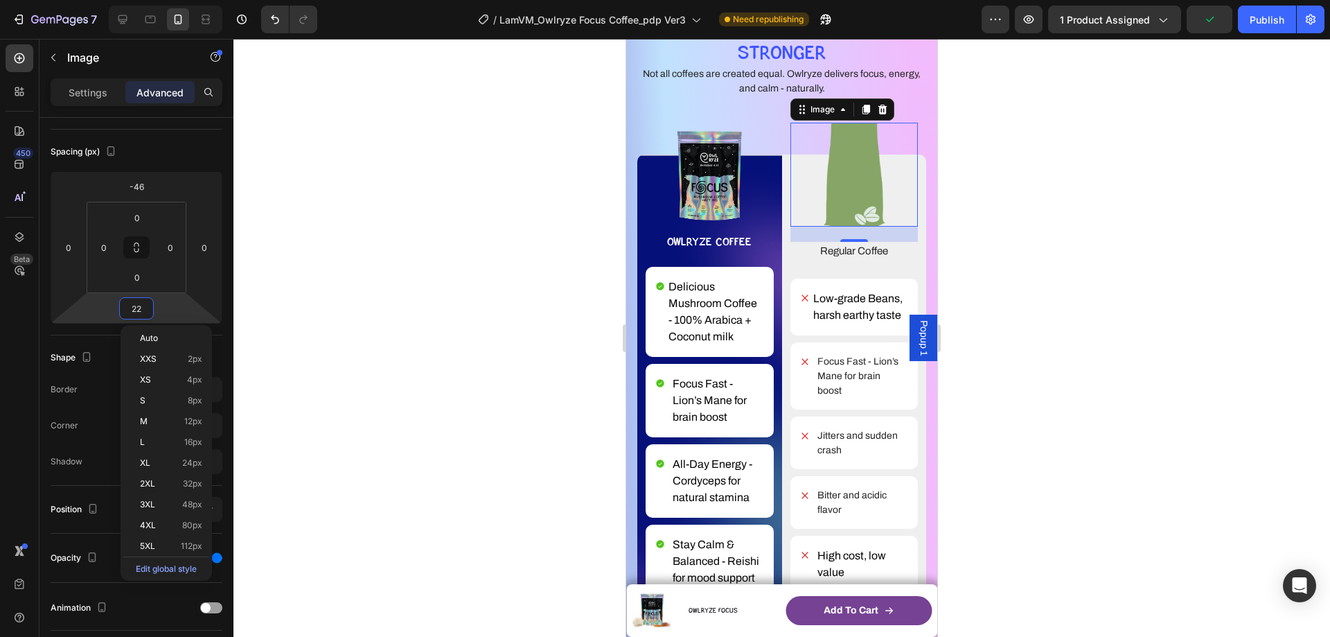
type input "0"
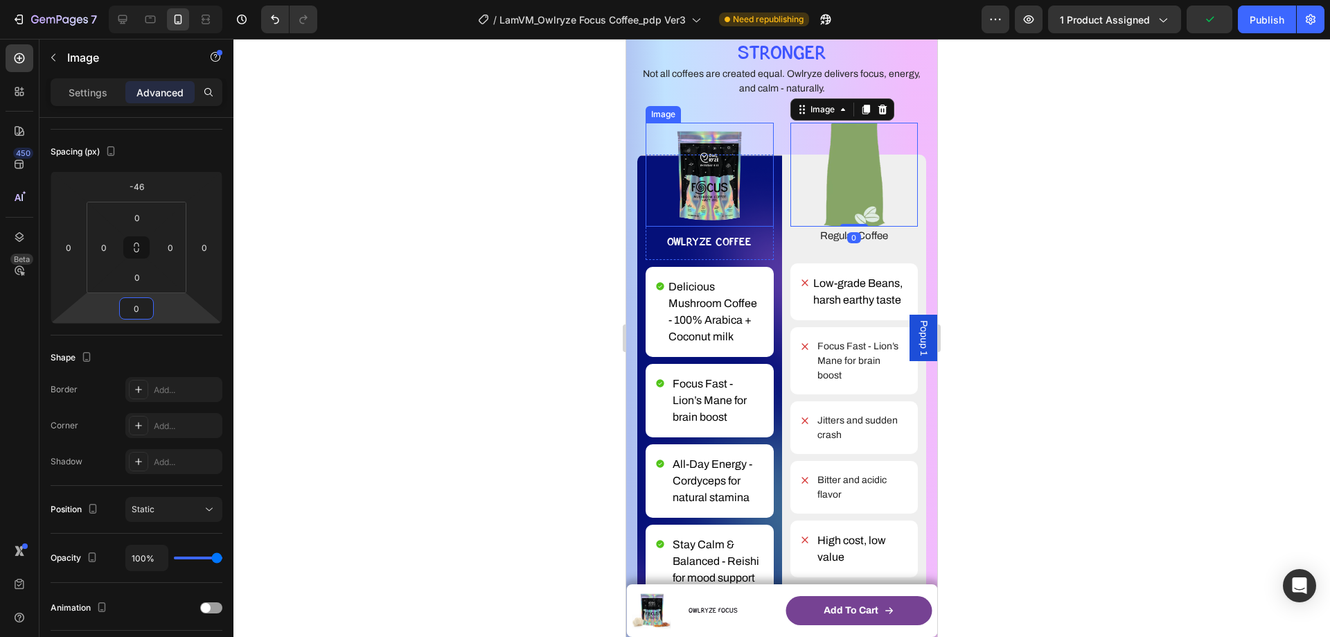
click at [729, 188] on img at bounding box center [709, 175] width 111 height 104
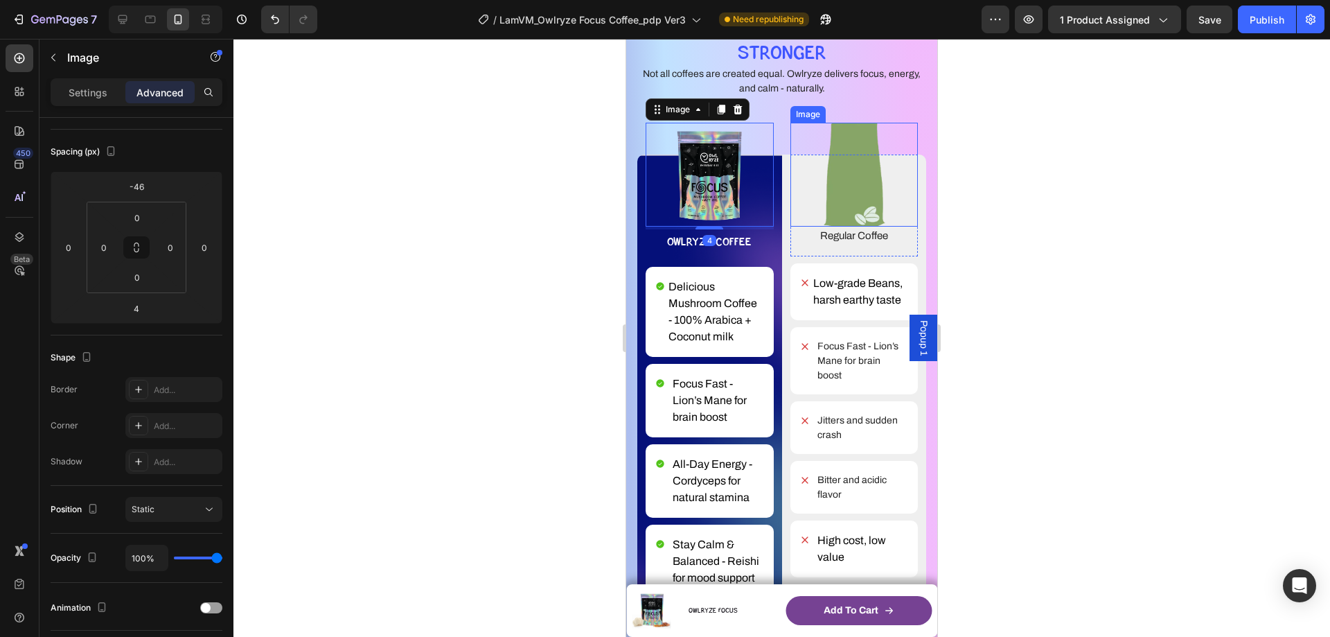
click at [827, 188] on img at bounding box center [855, 175] width 128 height 104
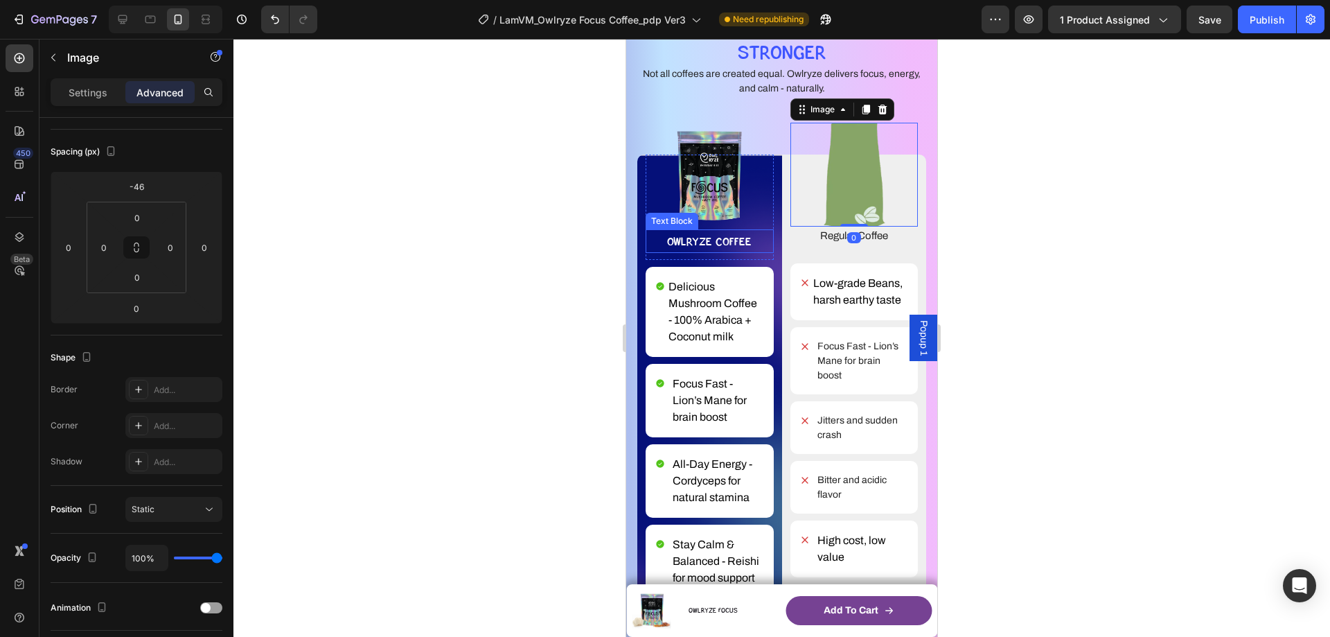
click at [741, 231] on p "OWLRYZE COFFEE" at bounding box center [709, 241] width 125 height 21
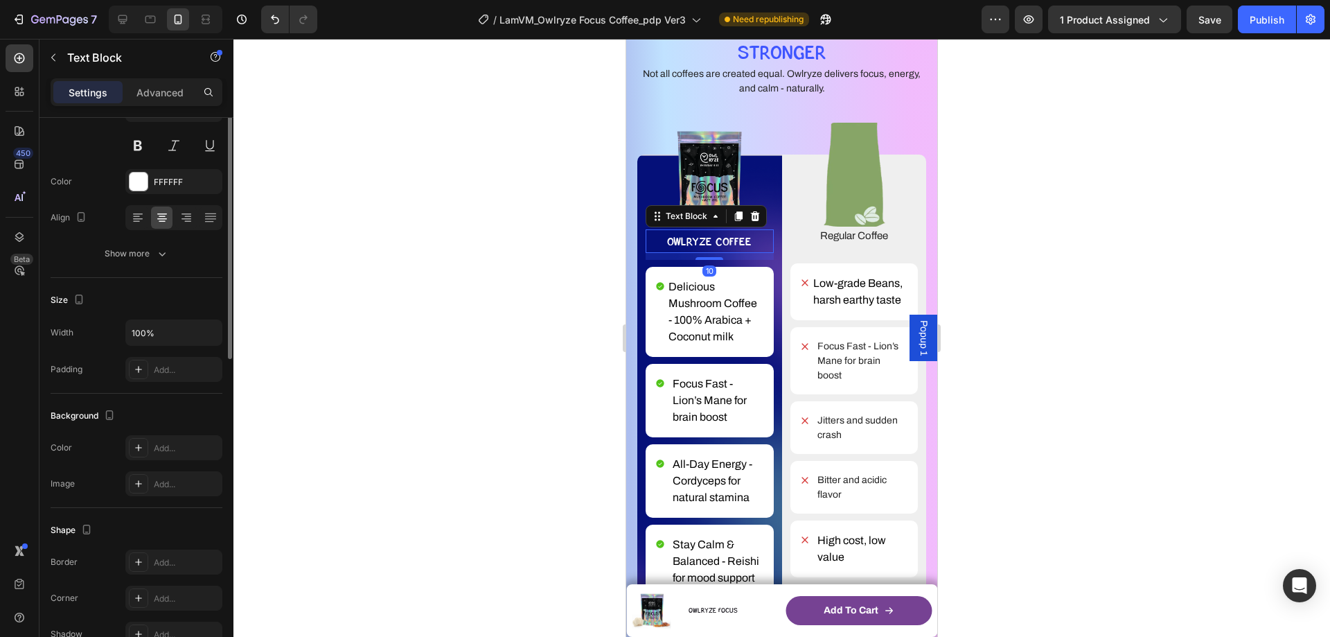
scroll to position [0, 0]
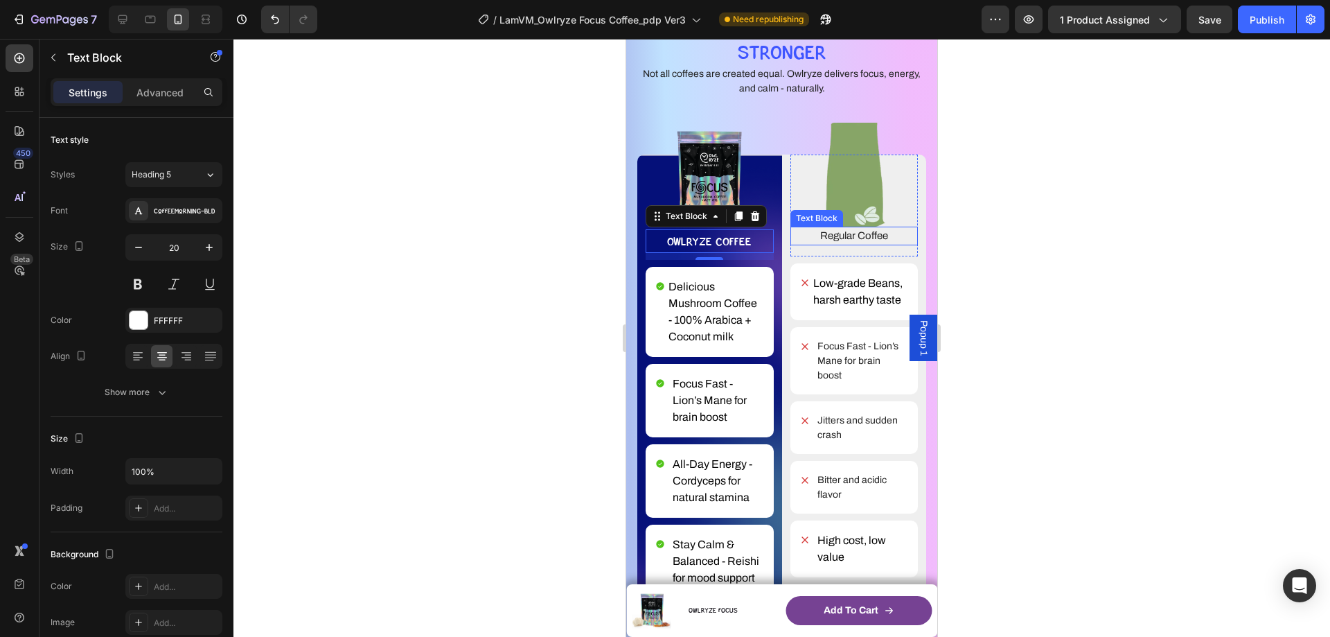
click at [814, 228] on p "Regular Coffee" at bounding box center [854, 236] width 125 height 16
click at [738, 231] on p "OWLRYZE COFFEE" at bounding box center [709, 241] width 125 height 21
click at [818, 228] on p "Regular Coffee" at bounding box center [854, 236] width 125 height 16
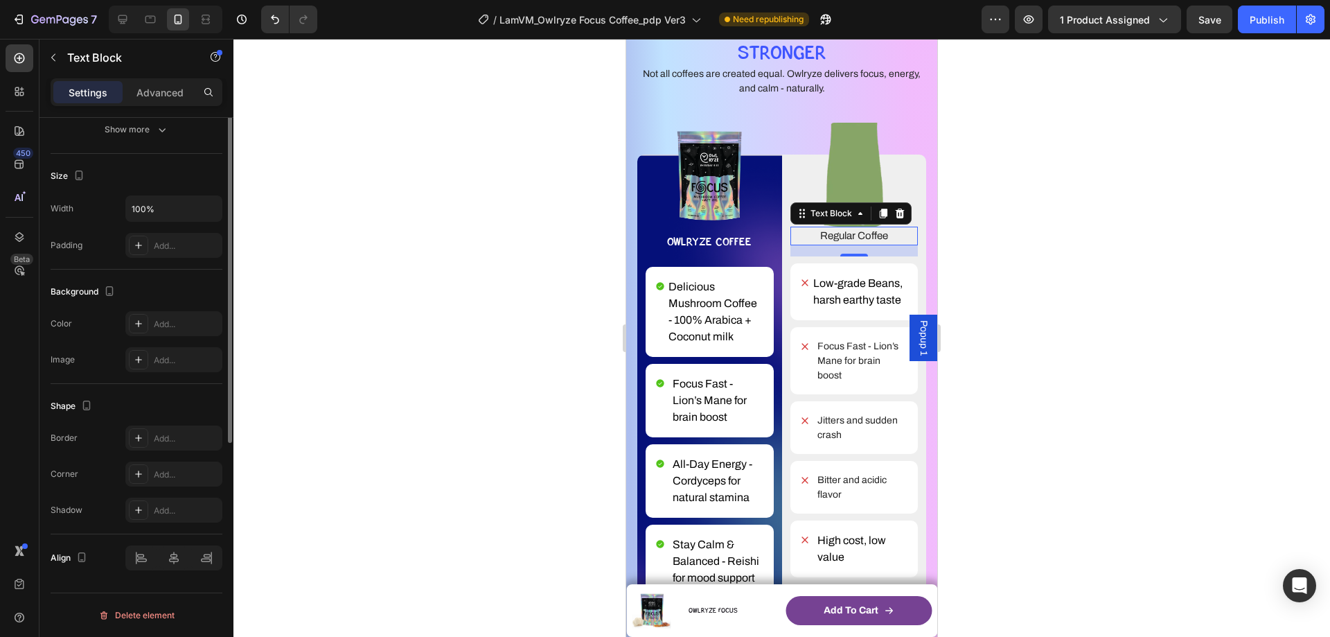
scroll to position [55, 0]
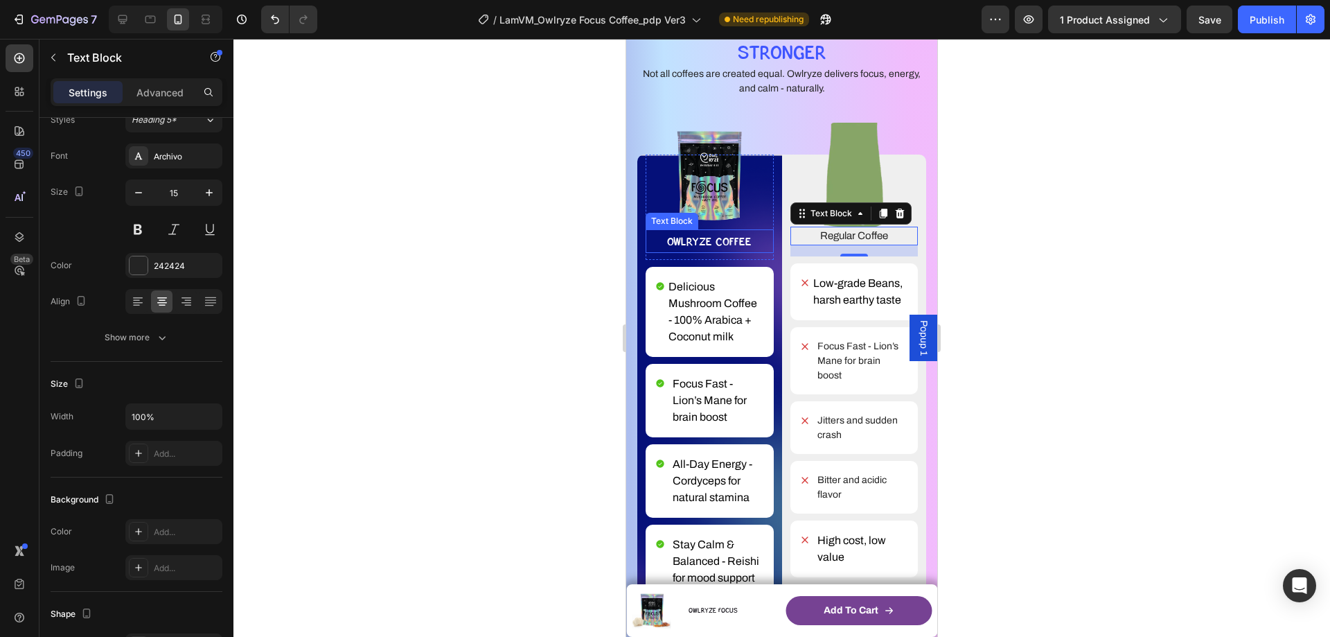
click at [728, 188] on img at bounding box center [709, 175] width 111 height 104
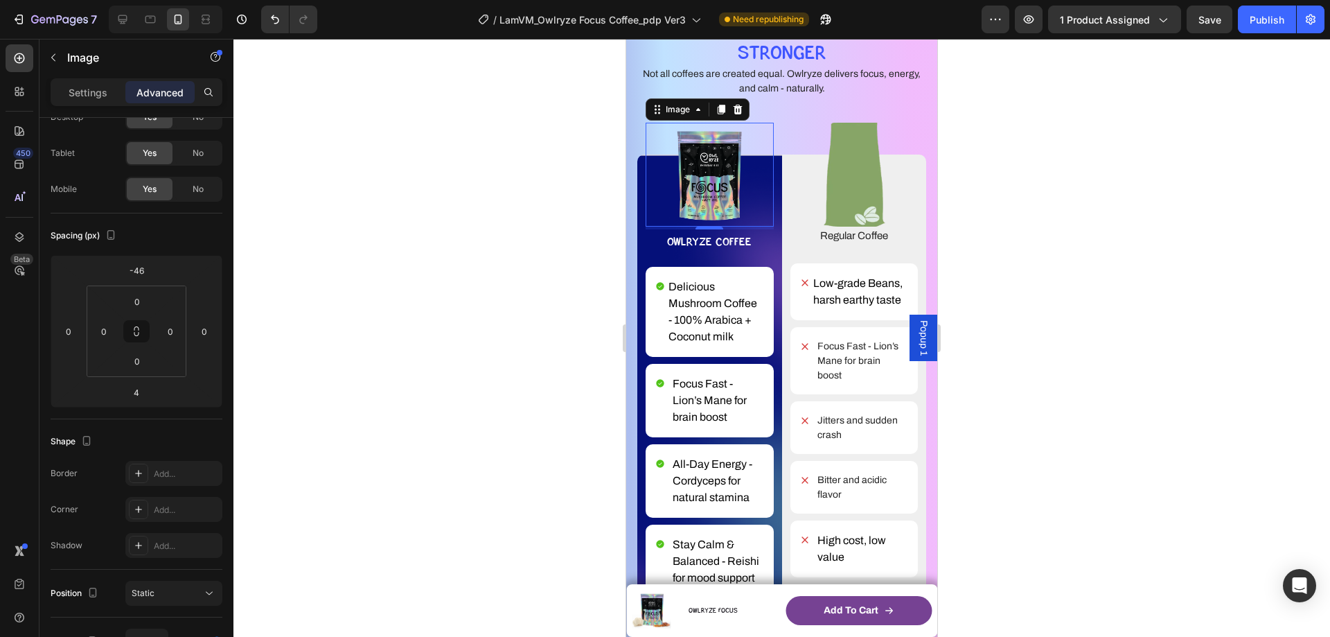
scroll to position [0, 0]
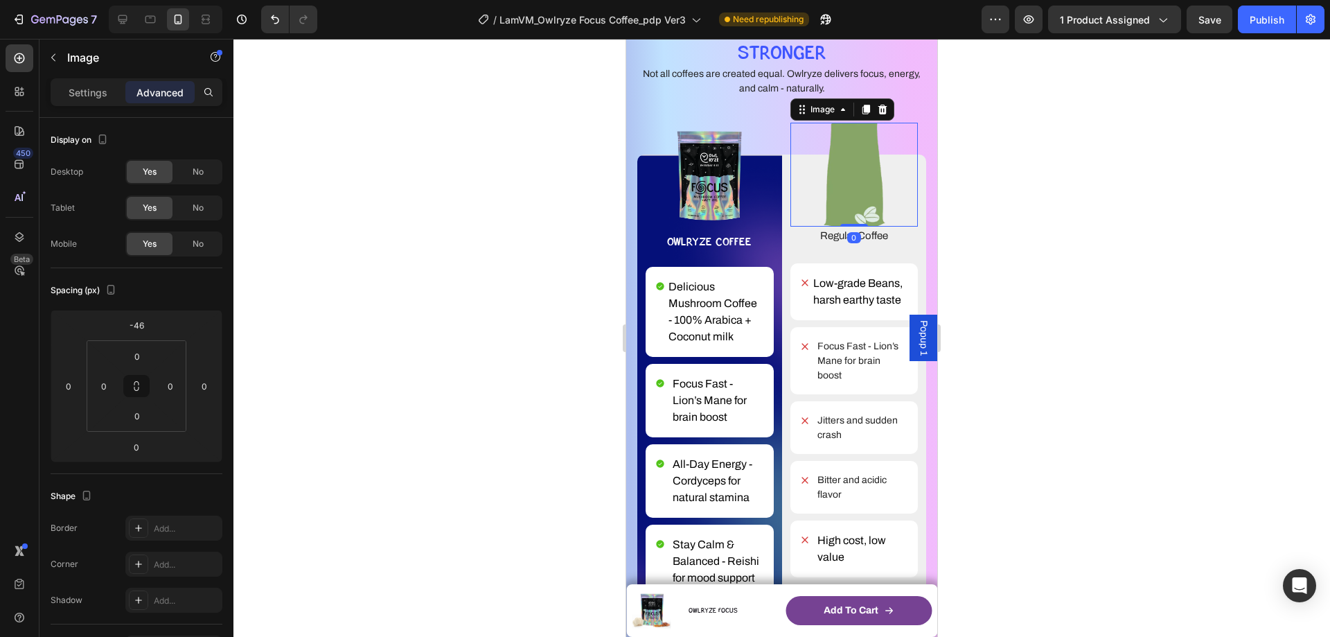
click at [825, 168] on img at bounding box center [855, 175] width 128 height 104
click at [744, 168] on img at bounding box center [709, 175] width 111 height 104
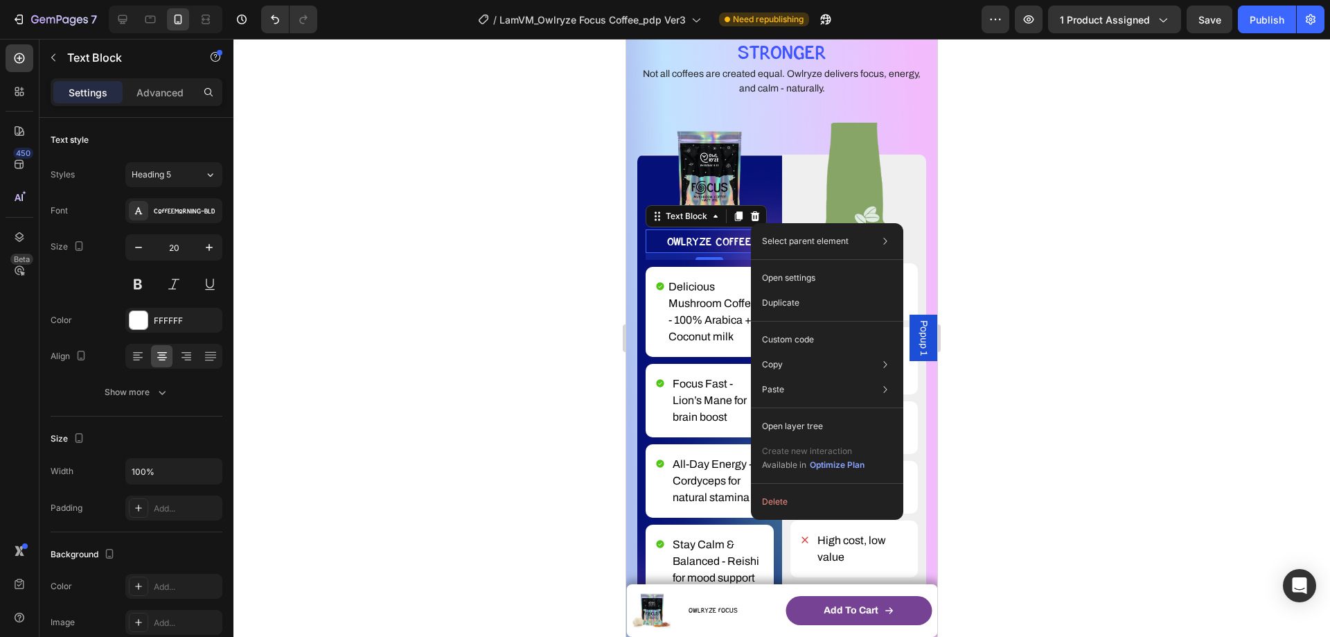
click at [707, 231] on p "OWLRYZE COFFEE" at bounding box center [709, 241] width 125 height 21
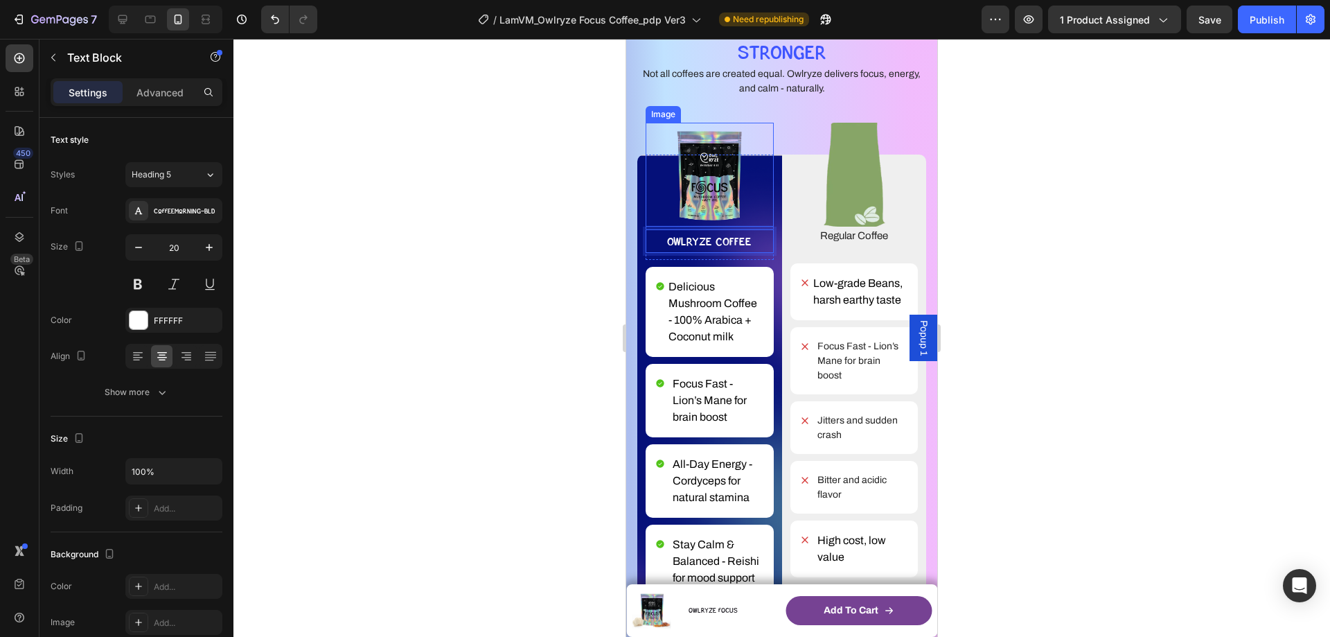
click at [730, 193] on img at bounding box center [709, 175] width 111 height 104
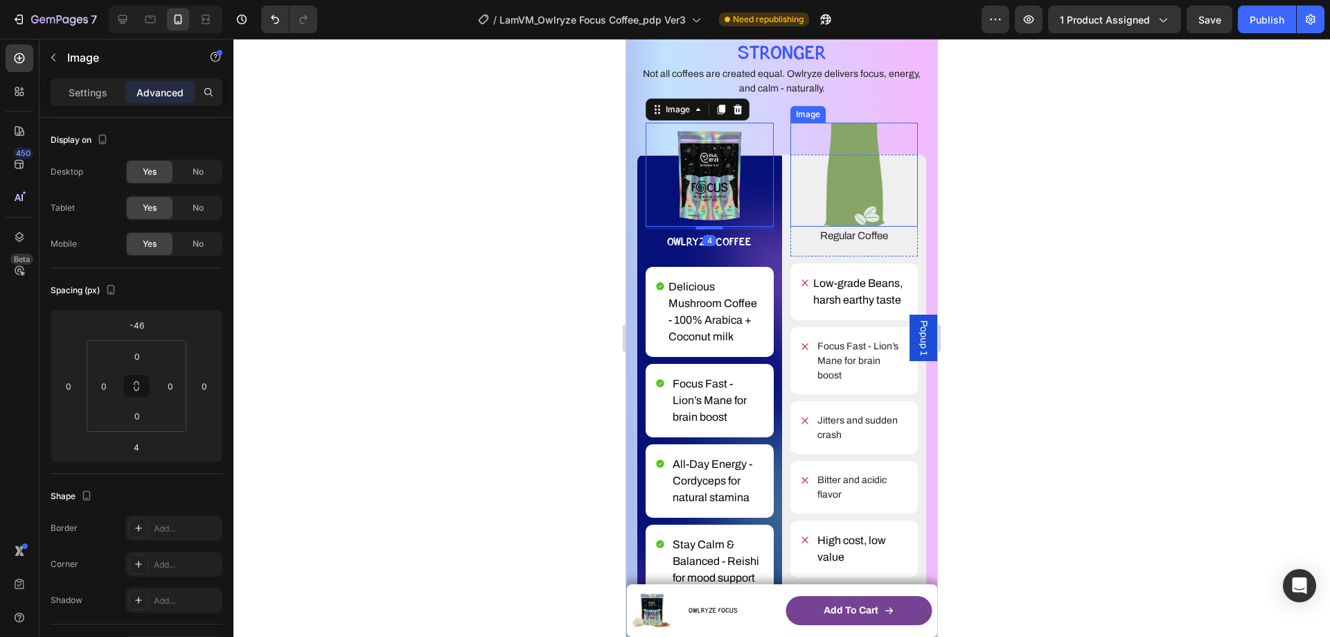
click at [838, 199] on img at bounding box center [855, 175] width 128 height 104
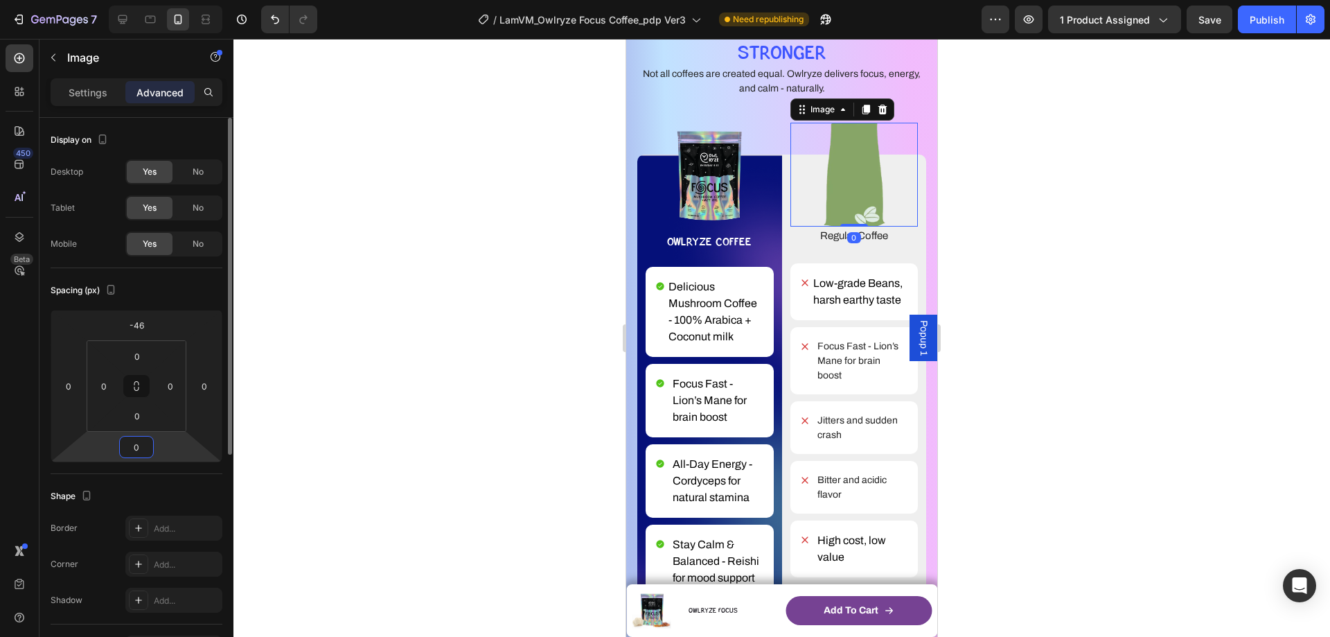
click at [143, 447] on input "0" at bounding box center [137, 447] width 28 height 21
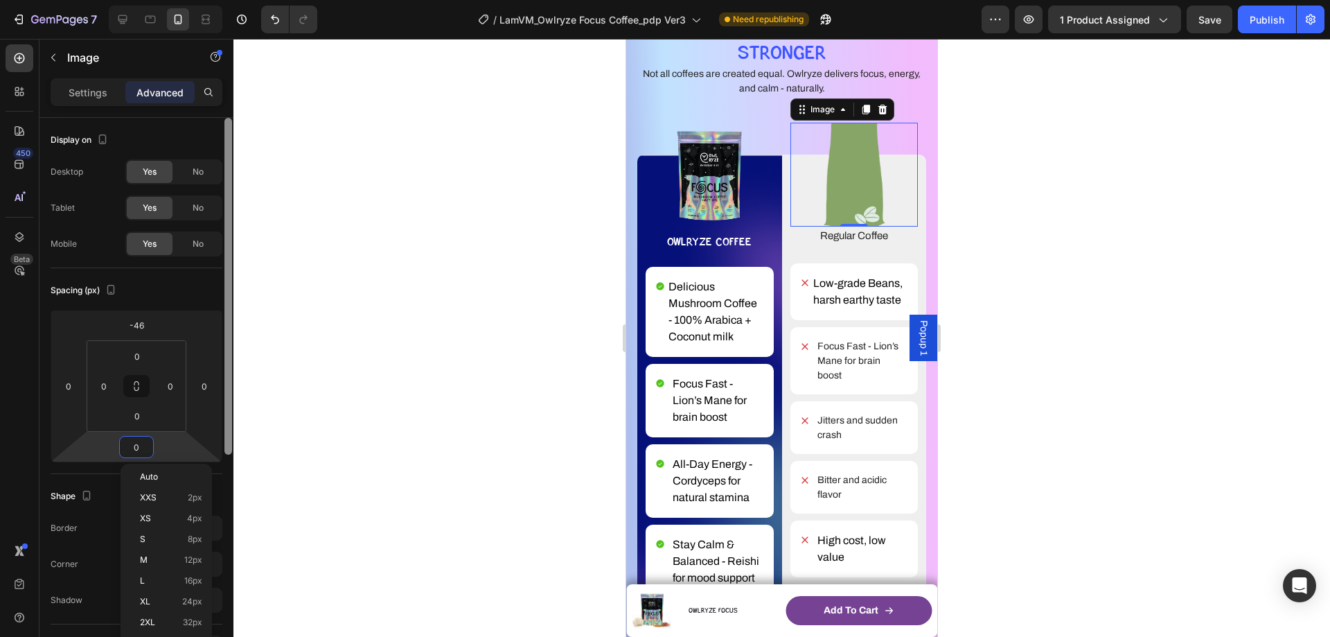
type input "4"
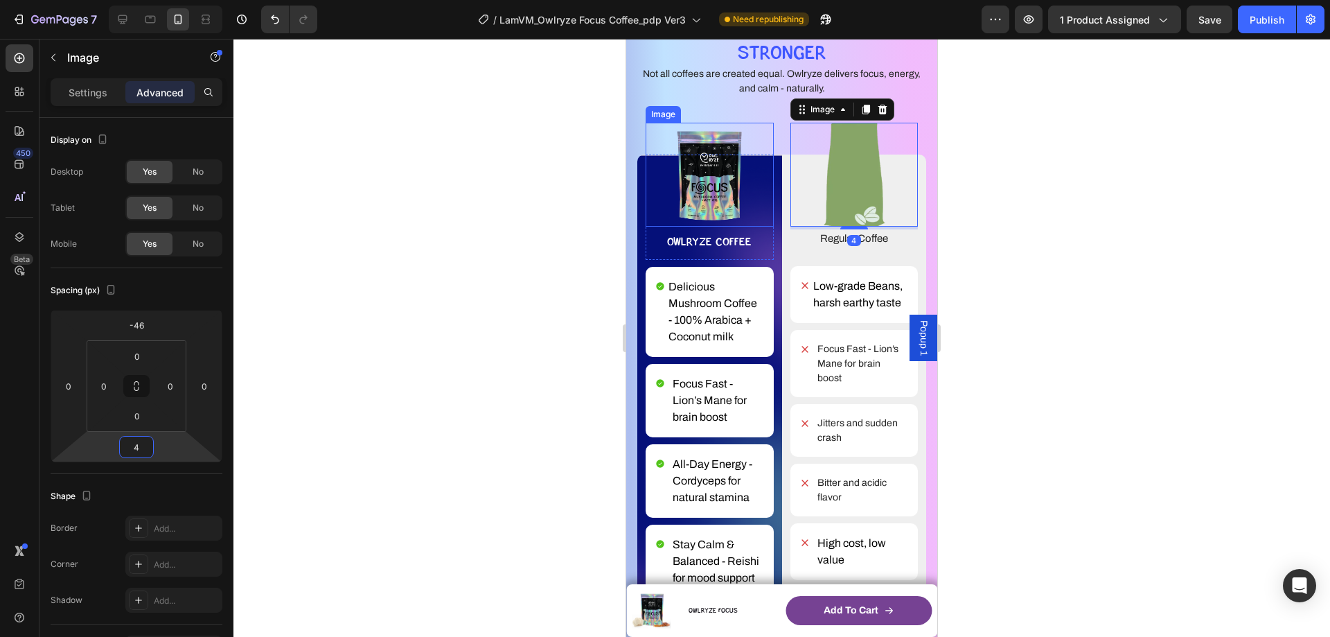
click at [718, 161] on img at bounding box center [709, 175] width 111 height 104
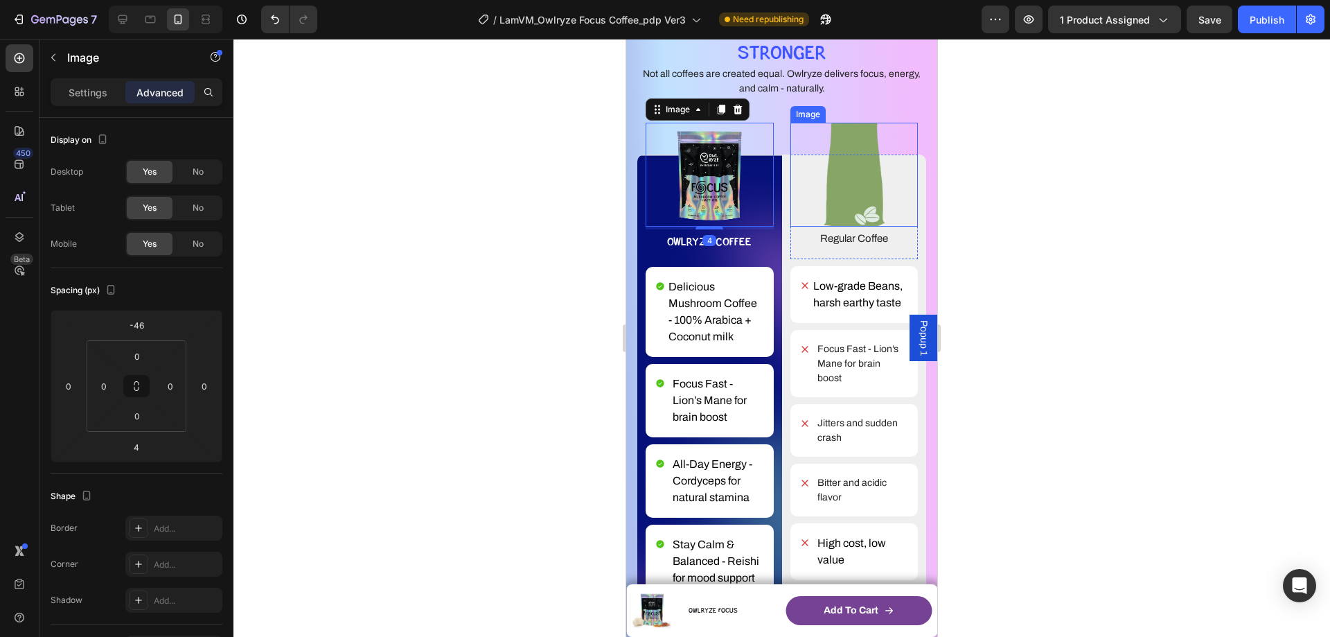
click at [876, 154] on img at bounding box center [855, 175] width 128 height 104
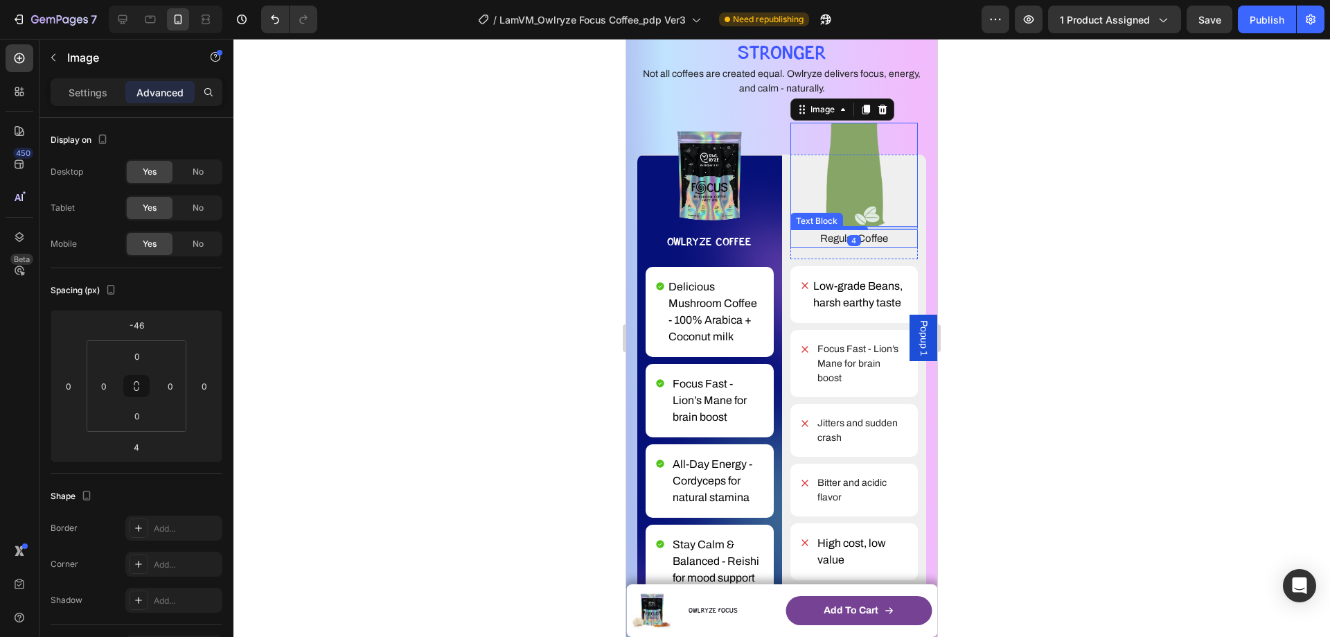
click at [825, 231] on p "Regular Coffee" at bounding box center [854, 239] width 125 height 16
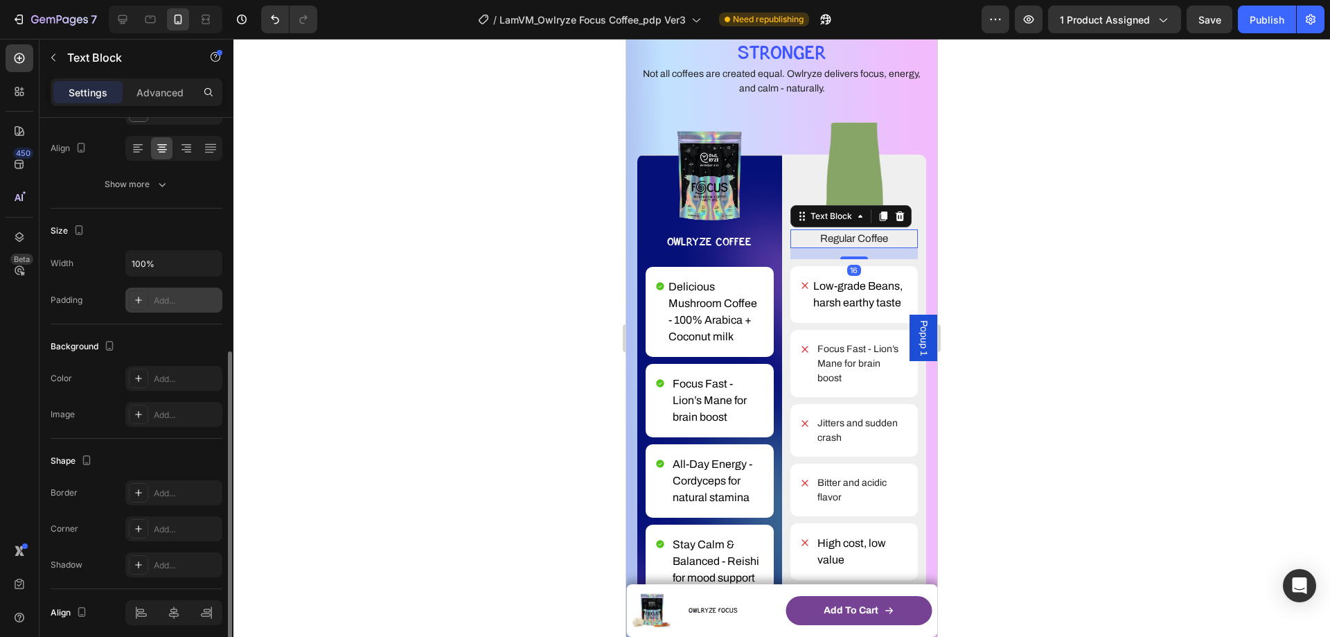
scroll to position [263, 0]
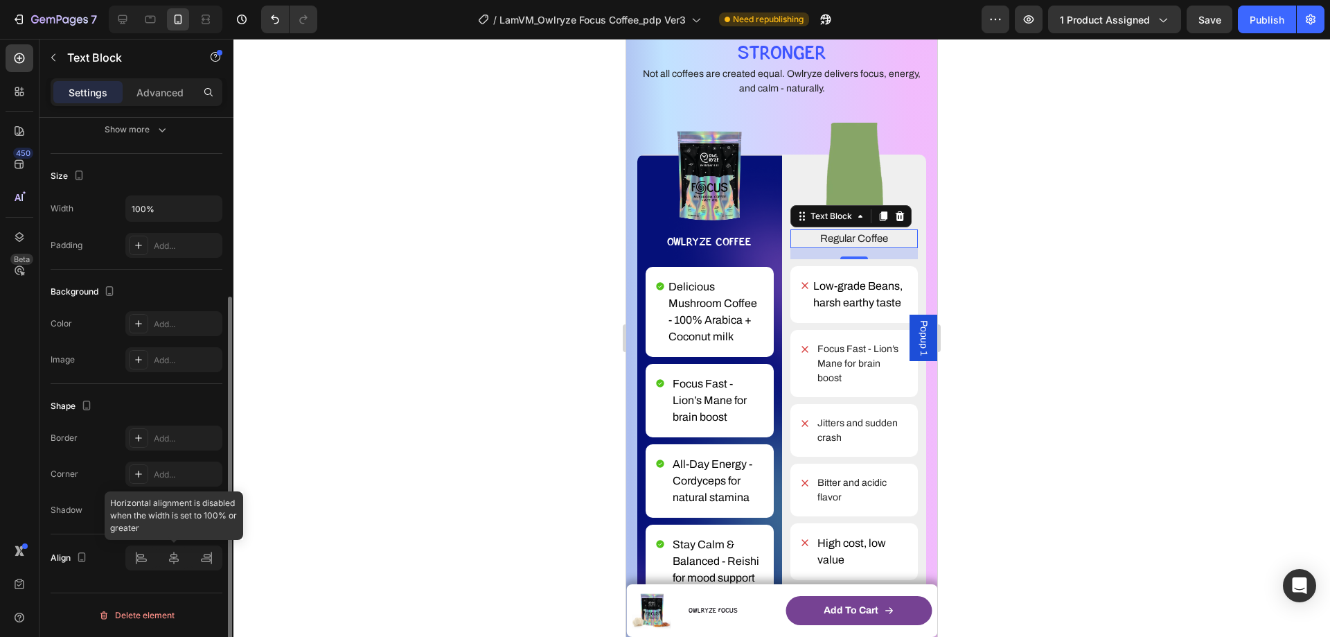
click at [178, 561] on div at bounding box center [173, 557] width 97 height 25
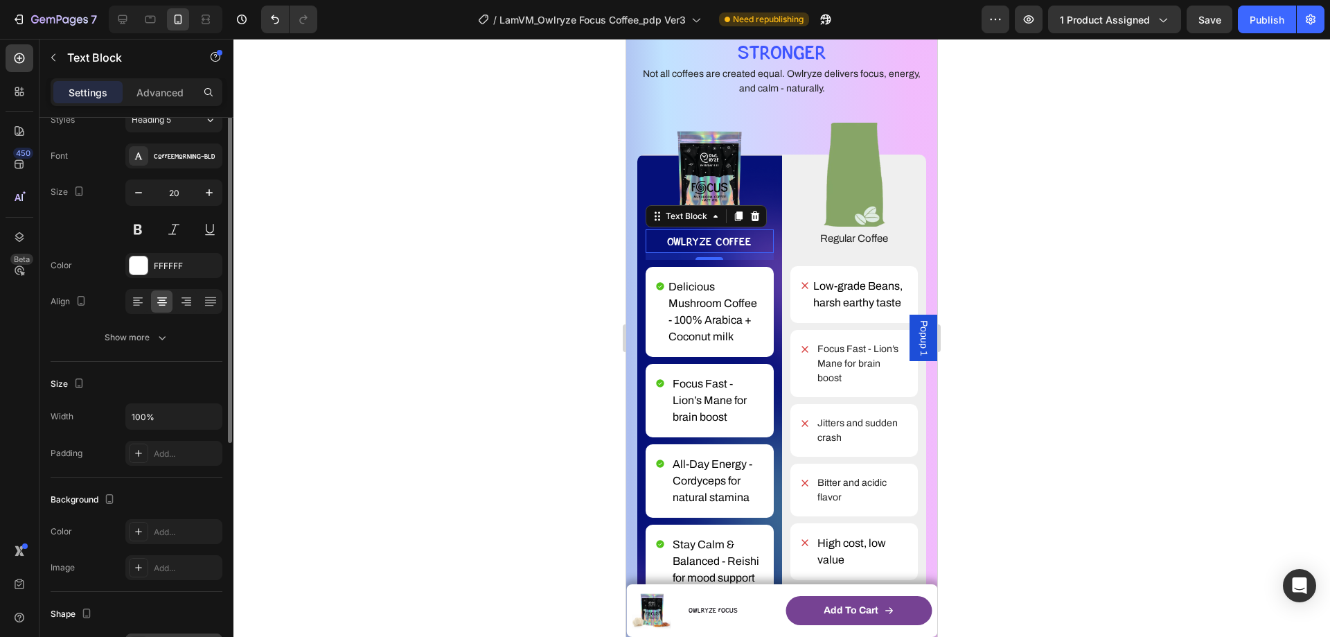
scroll to position [0, 0]
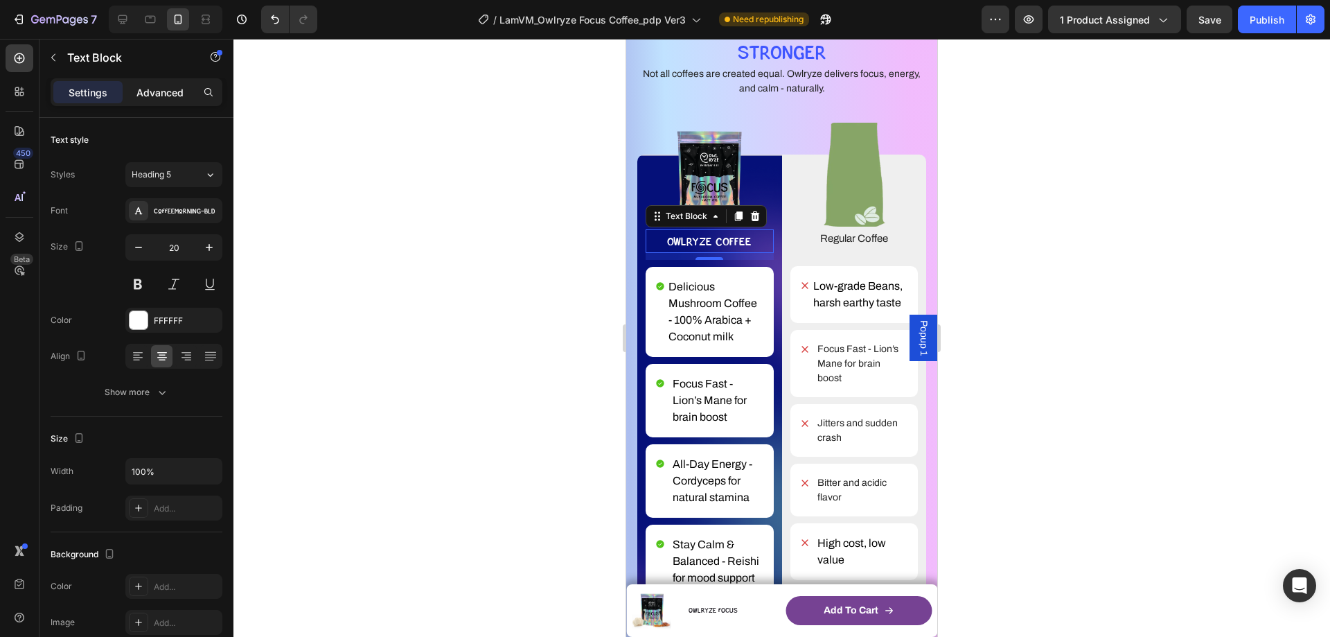
click at [182, 93] on p "Advanced" at bounding box center [160, 92] width 47 height 15
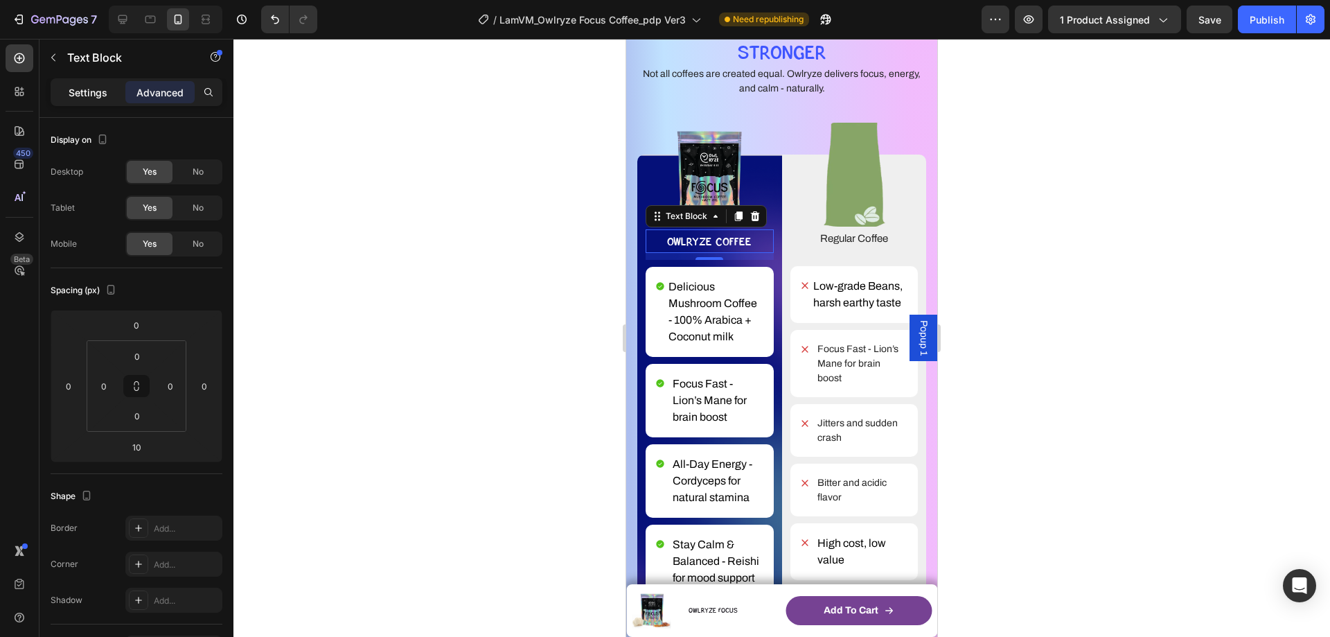
click at [99, 88] on p "Settings" at bounding box center [88, 92] width 39 height 15
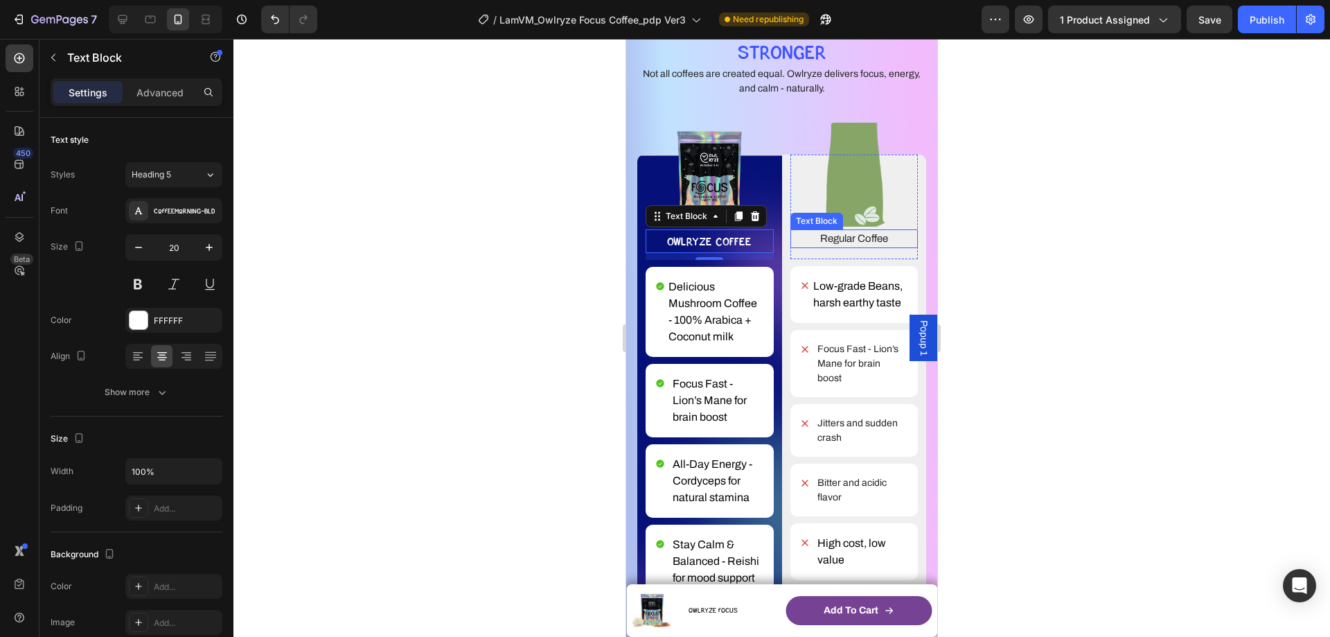
click at [834, 231] on p "Regular Coffee" at bounding box center [854, 239] width 125 height 16
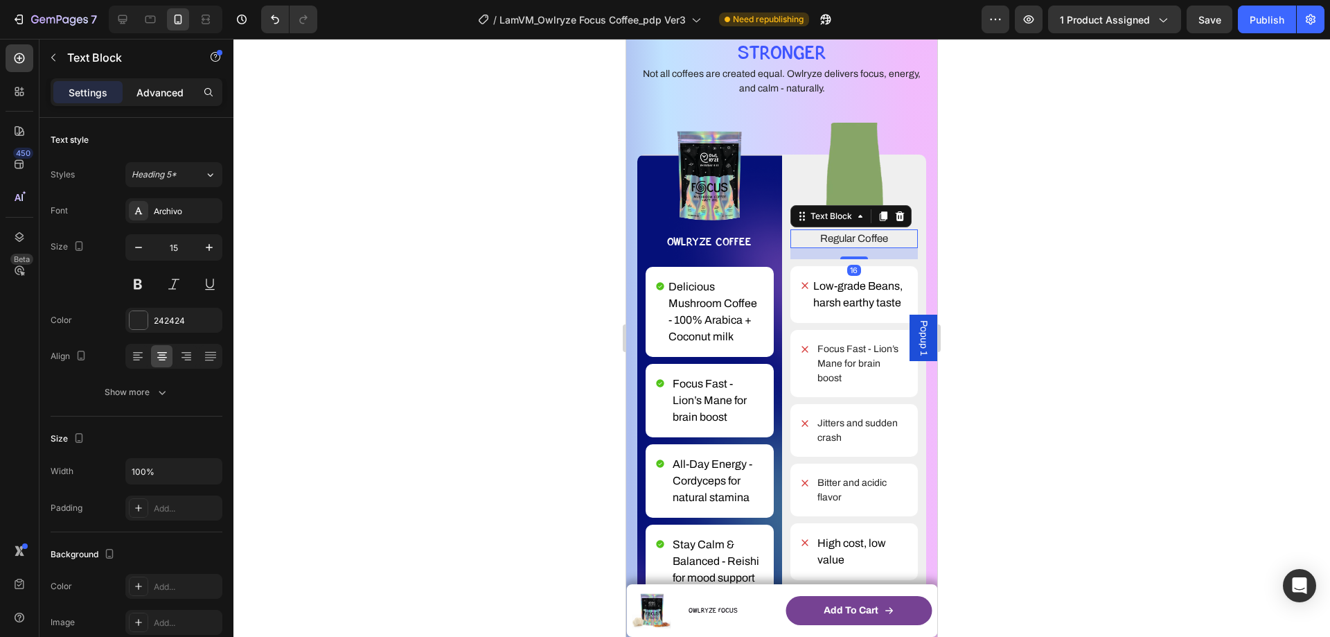
click at [173, 87] on p "Advanced" at bounding box center [160, 92] width 47 height 15
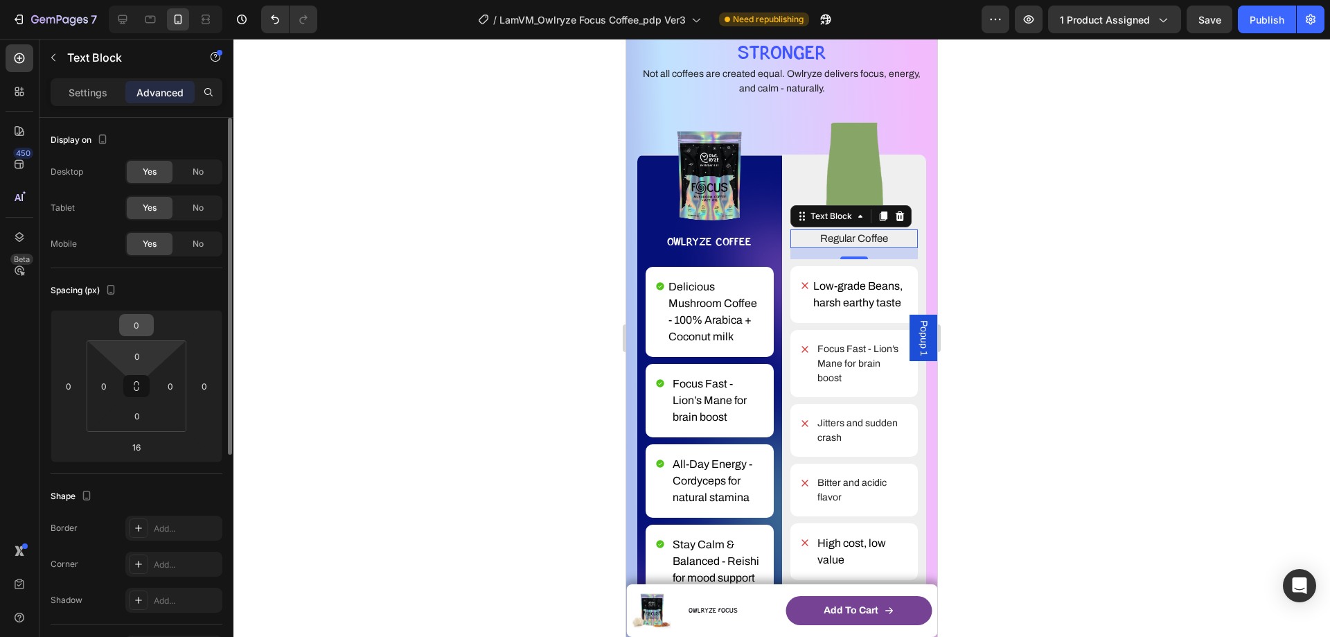
click at [142, 324] on input "0" at bounding box center [137, 325] width 28 height 21
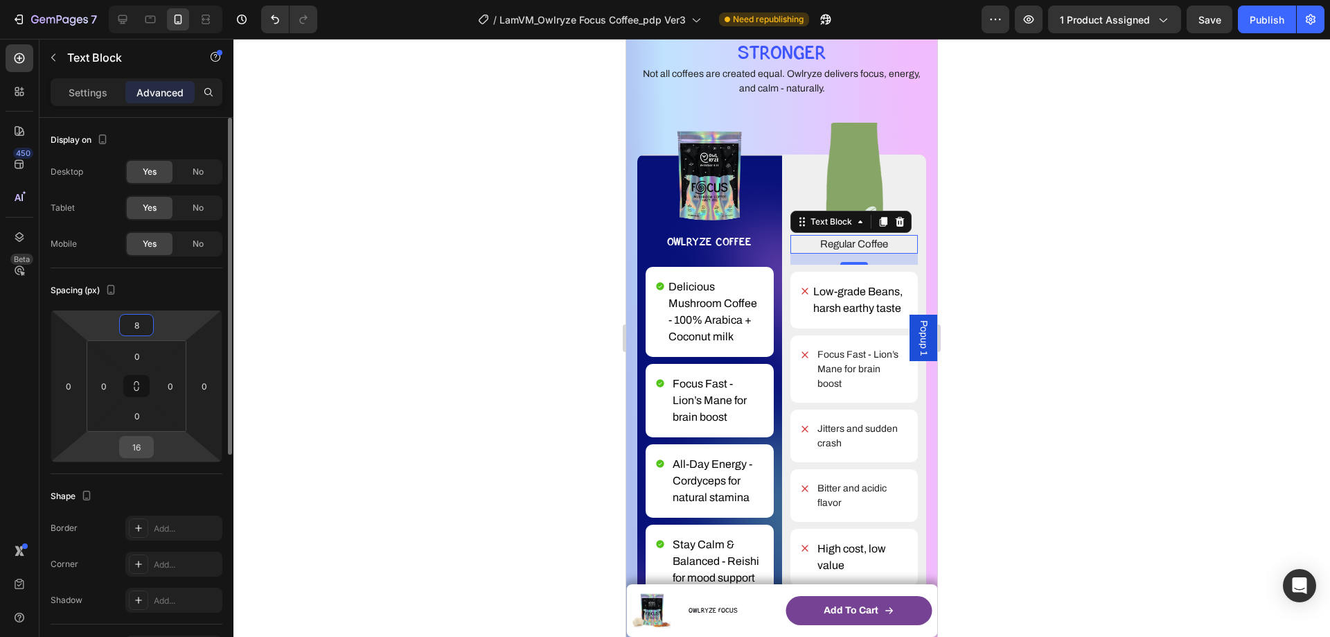
type input "8"
click at [136, 438] on input "16" at bounding box center [137, 447] width 28 height 21
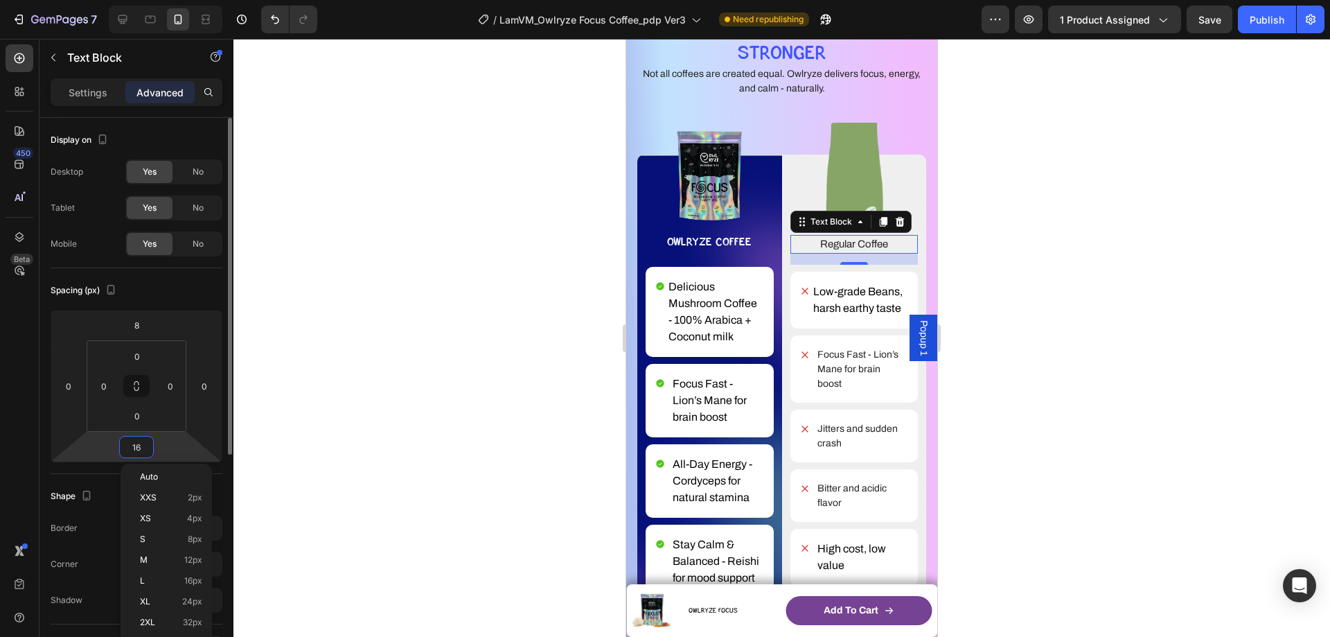
type input "8"
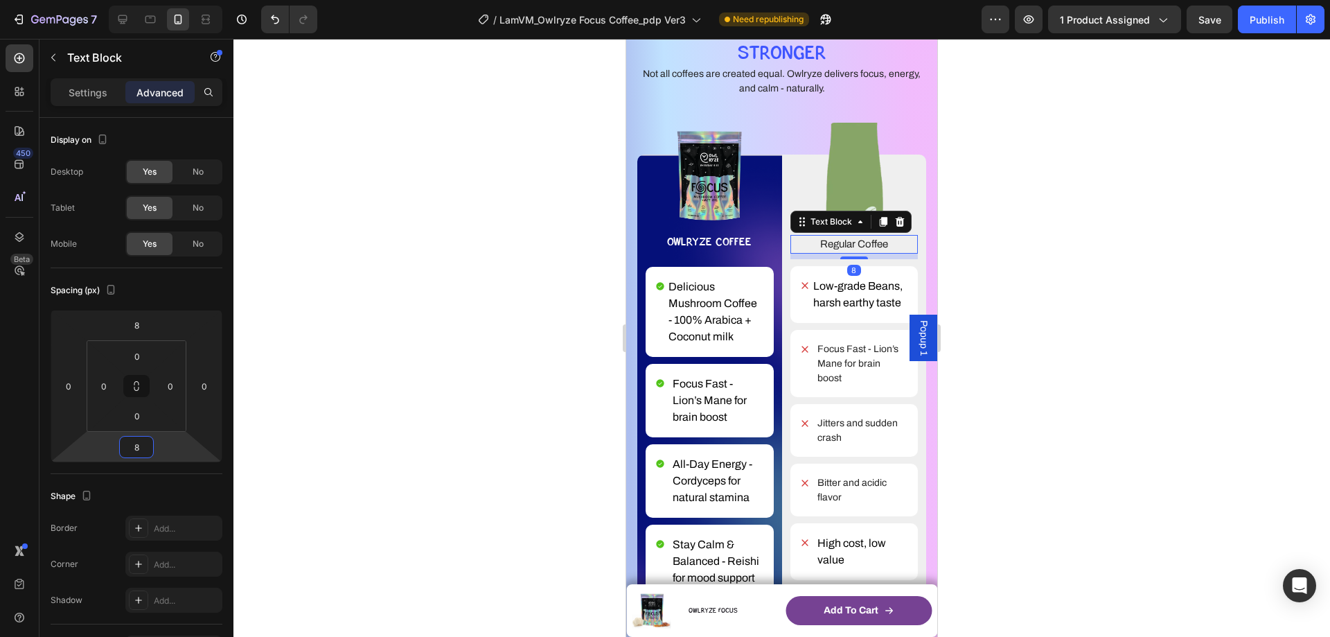
click at [1055, 301] on div at bounding box center [782, 338] width 1097 height 598
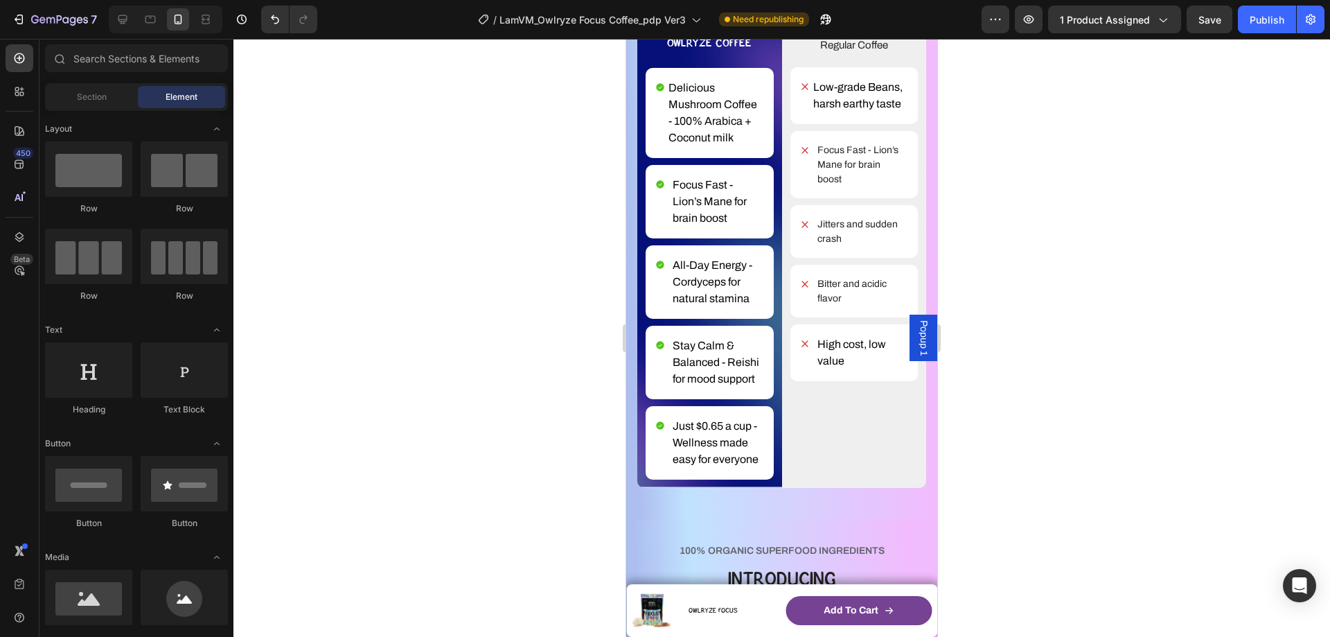
scroll to position [3188, 0]
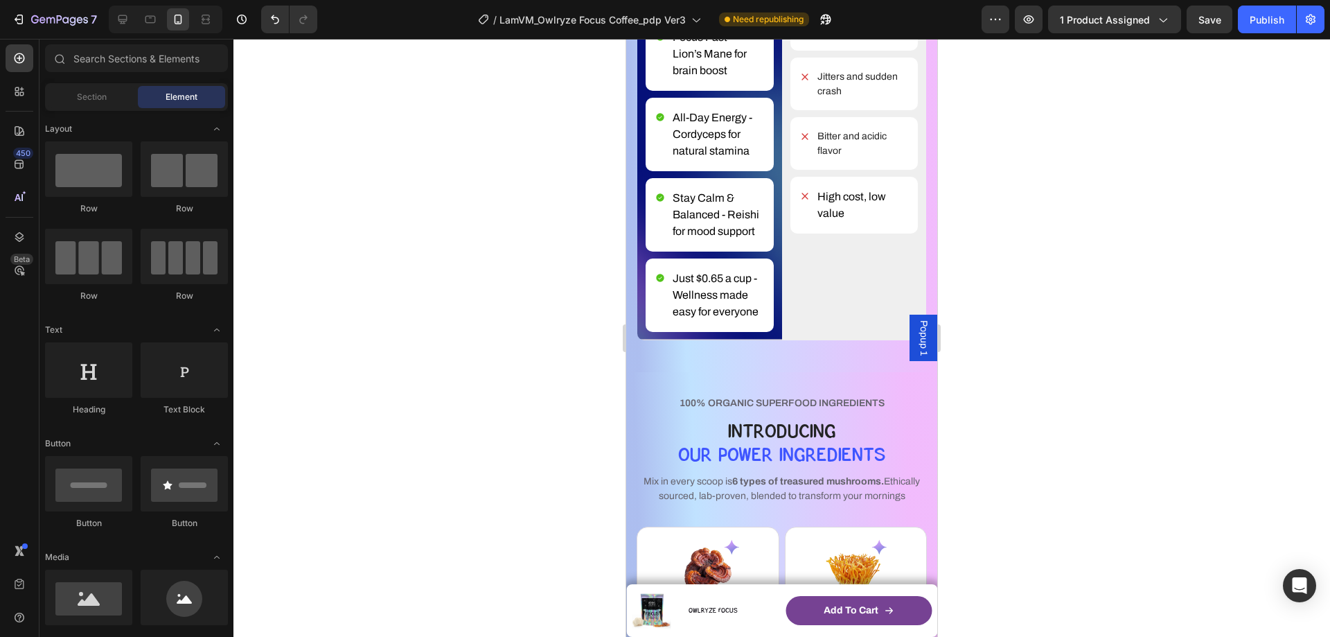
click at [917, 347] on span "Popup 1" at bounding box center [924, 337] width 14 height 35
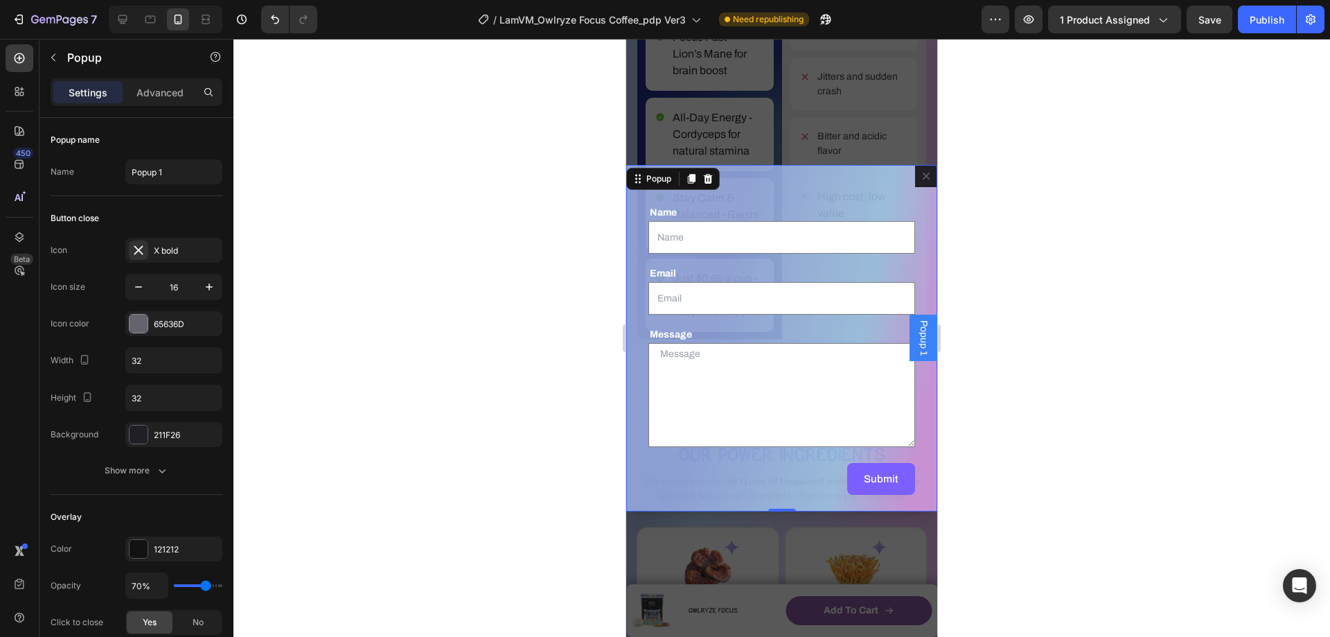
click at [917, 182] on button "Dialog content" at bounding box center [926, 176] width 22 height 22
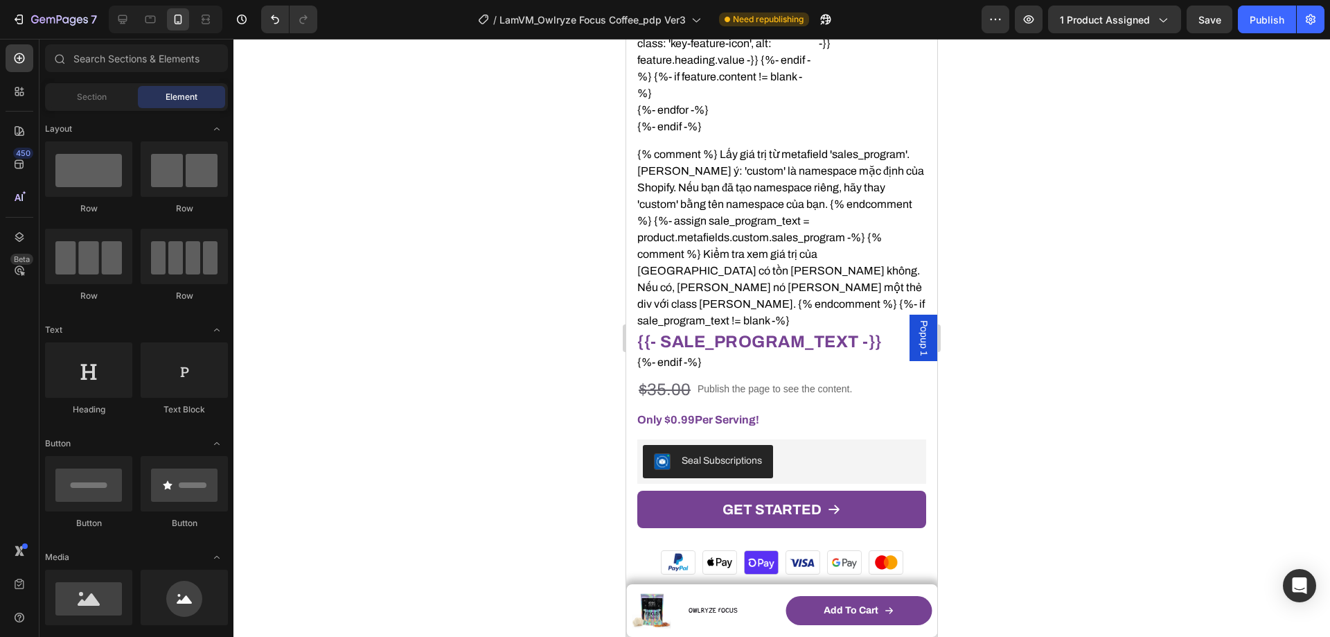
scroll to position [665, 0]
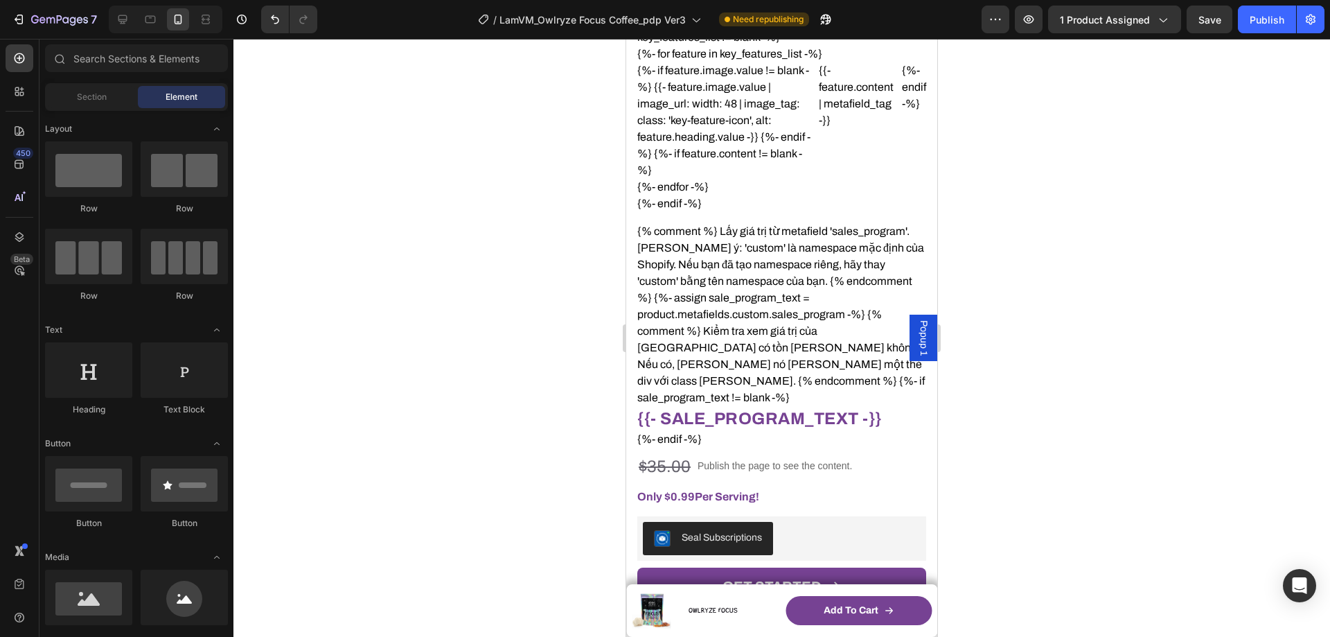
click at [917, 339] on span "Popup 1" at bounding box center [924, 337] width 14 height 35
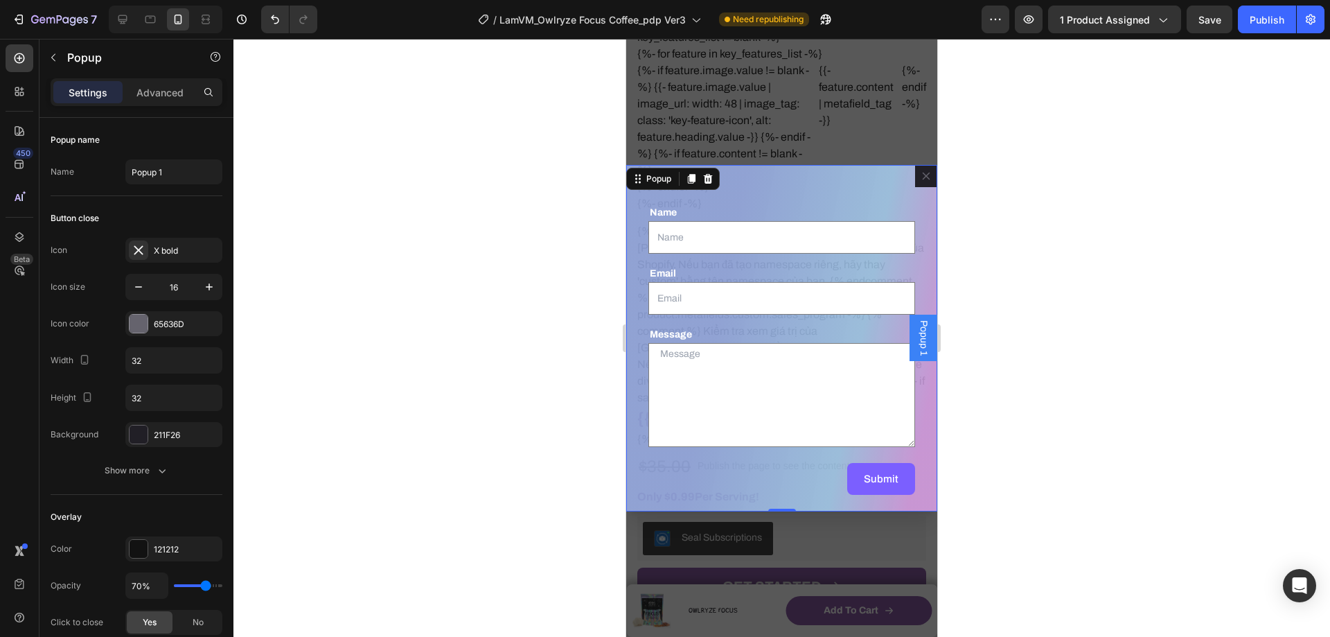
click at [923, 177] on icon "Dialog content" at bounding box center [927, 176] width 8 height 8
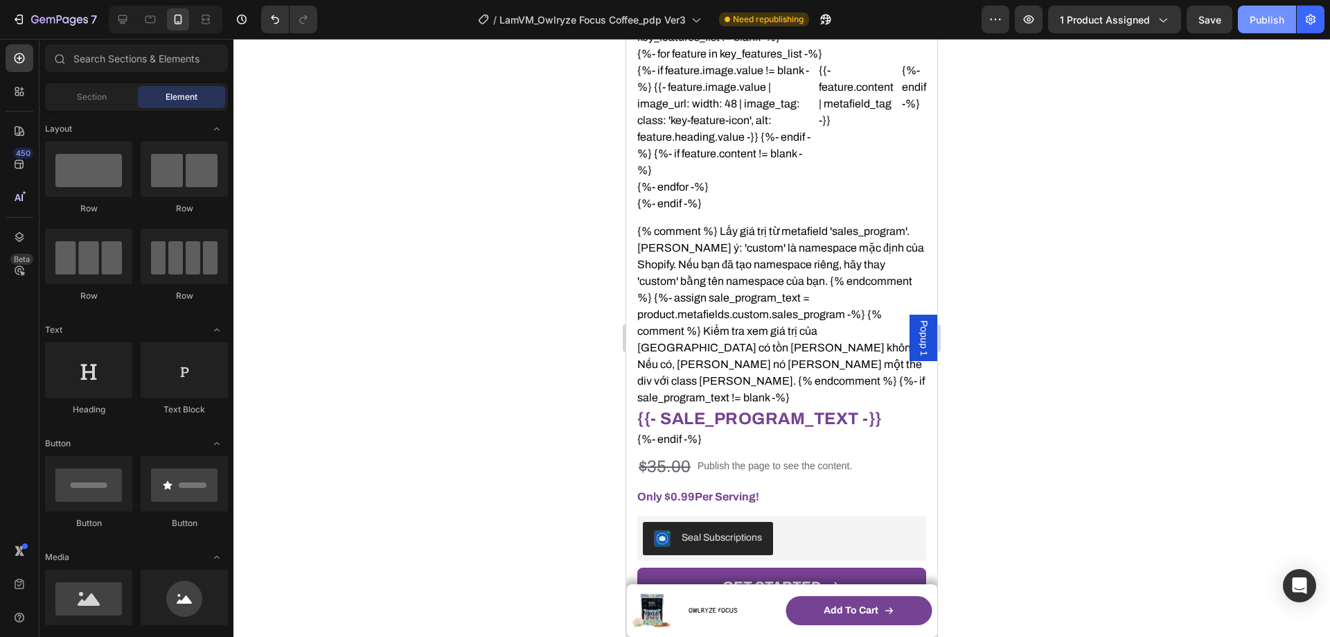
click at [1265, 19] on div "Publish" at bounding box center [1267, 19] width 35 height 15
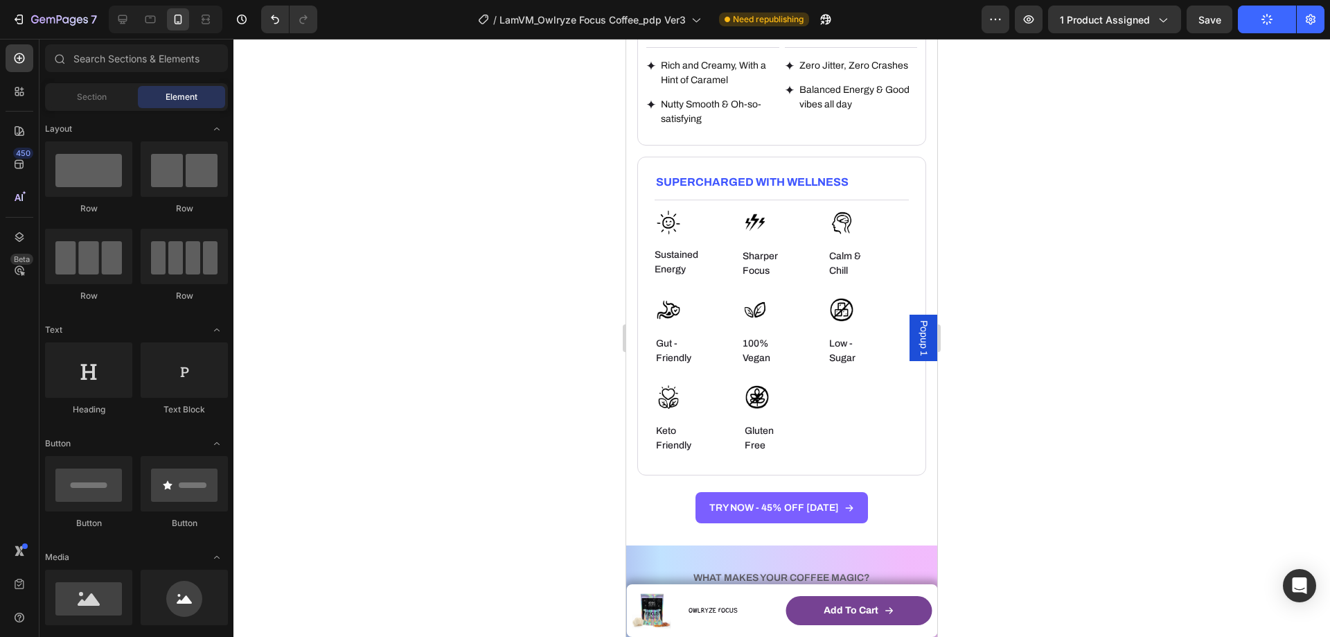
scroll to position [2258, 0]
click at [669, 336] on h6 "Gut -Friendly" at bounding box center [680, 352] width 51 height 32
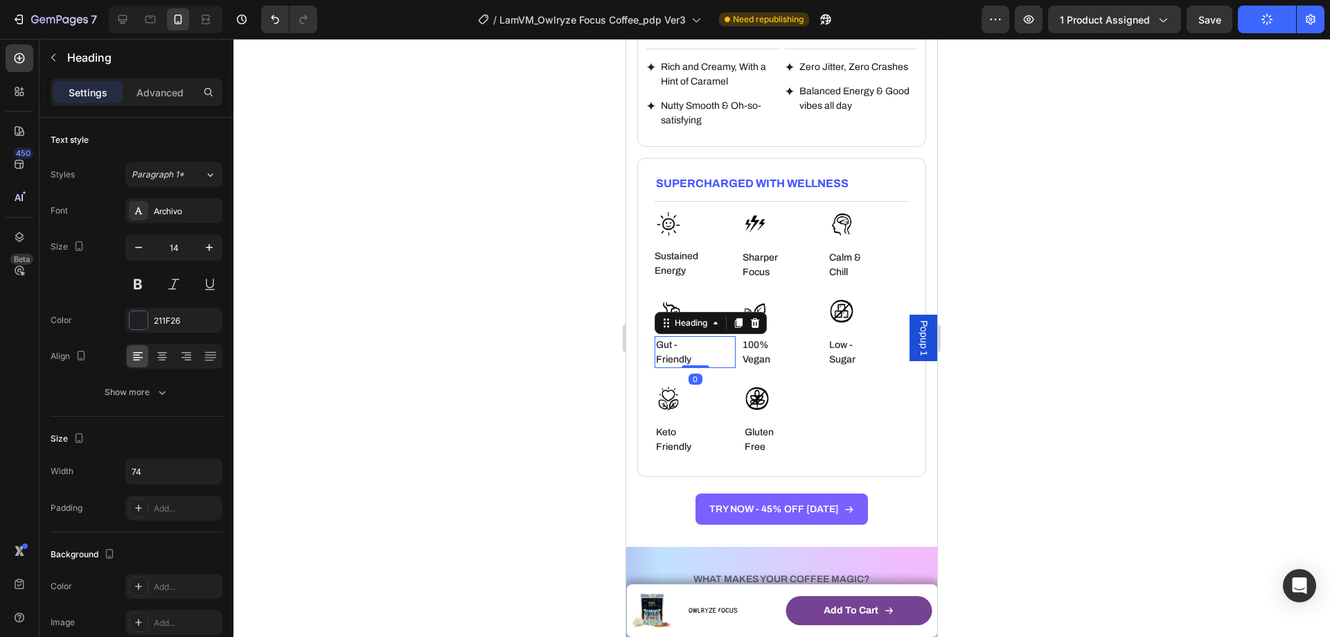
click at [669, 336] on h6 "Gut -Friendly" at bounding box center [680, 352] width 51 height 32
click at [669, 337] on p "Gut -Friendly" at bounding box center [680, 351] width 49 height 29
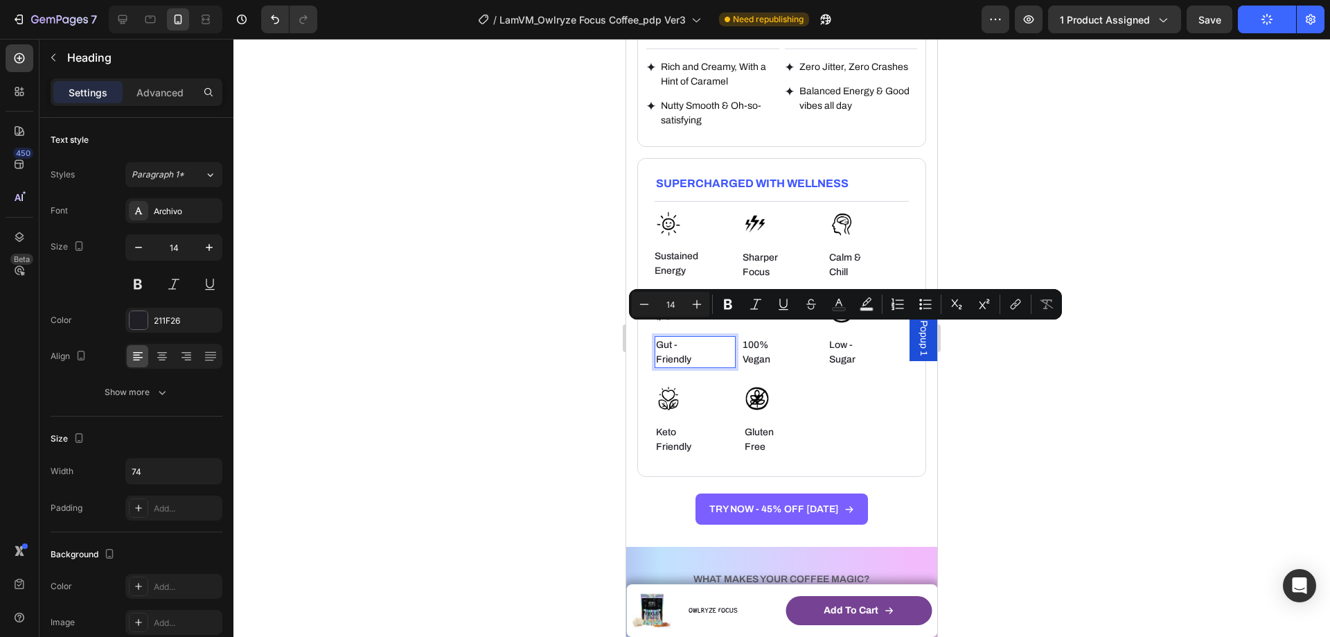
click at [663, 341] on p "Gut -Friendly" at bounding box center [680, 351] width 49 height 29
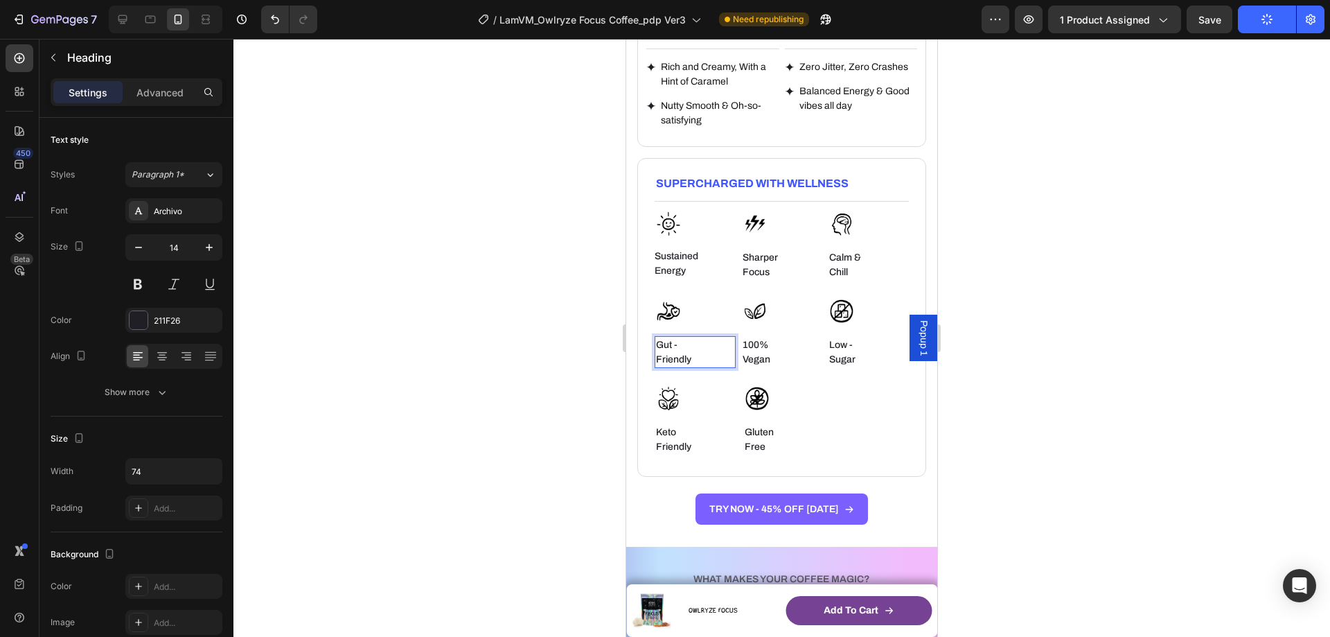
click at [655, 346] on h6 "Gut -Friendly" at bounding box center [680, 352] width 51 height 32
click at [836, 344] on h6 "Low - Sugar" at bounding box center [858, 352] width 60 height 32
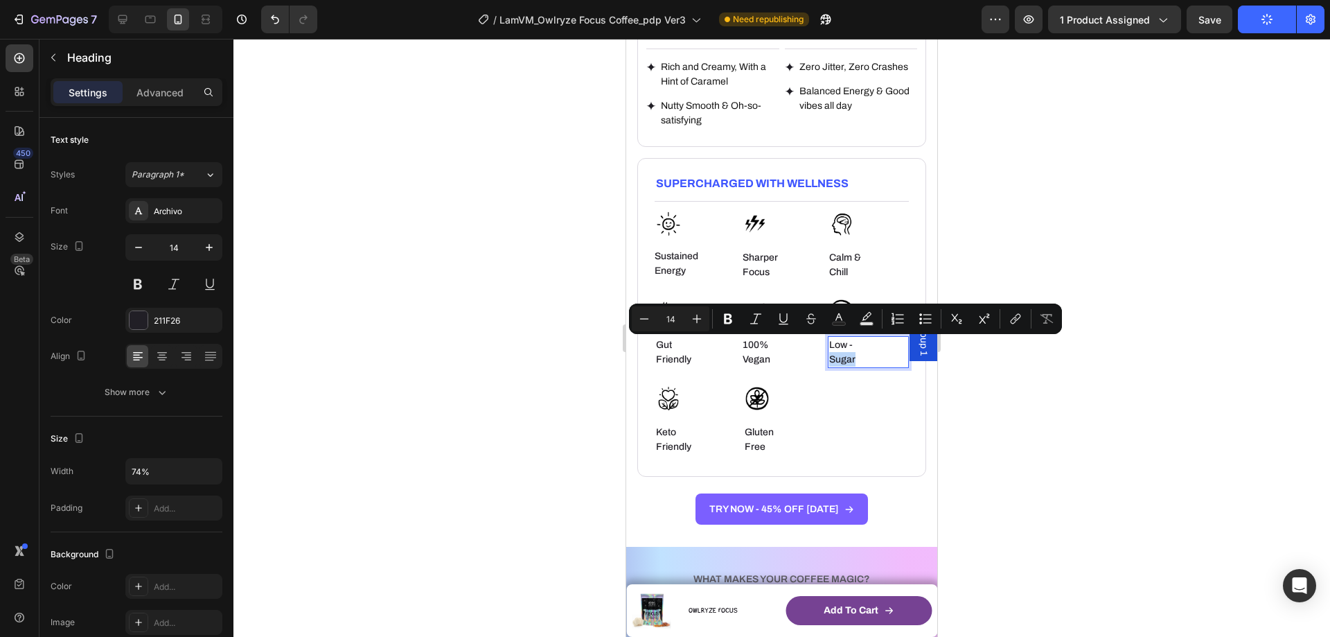
click at [829, 344] on p "Low - Sugar" at bounding box center [858, 351] width 58 height 29
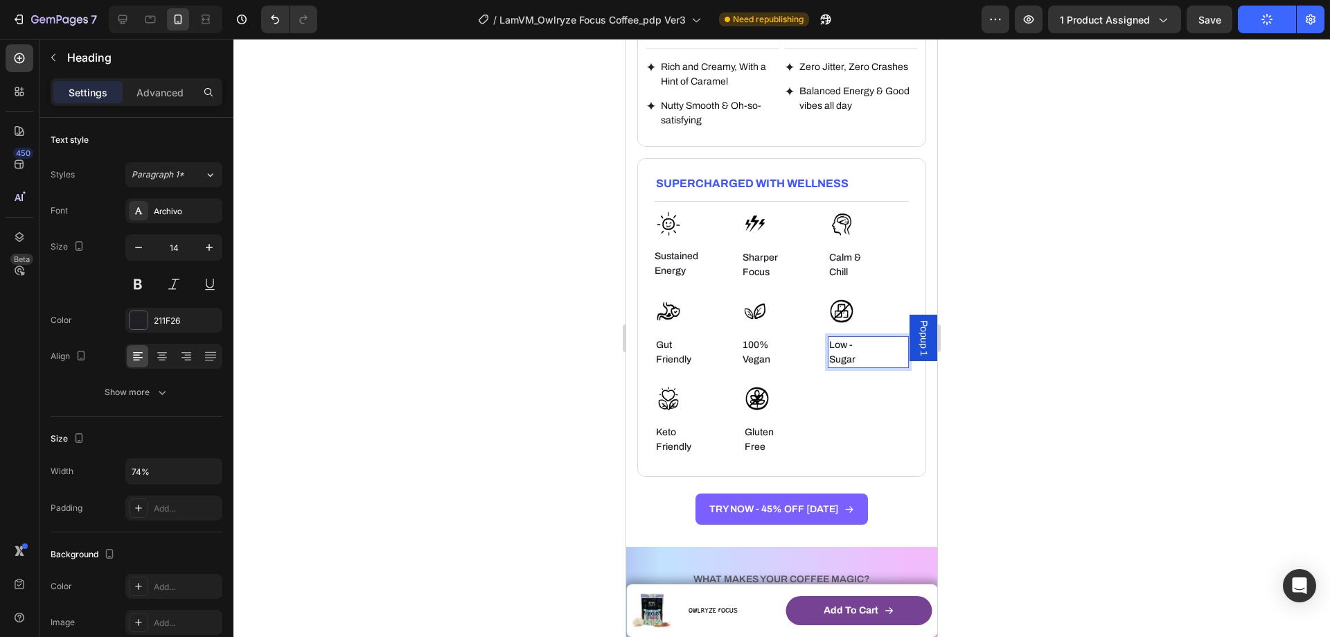
click at [829, 344] on p "Low - Sugar" at bounding box center [858, 351] width 58 height 29
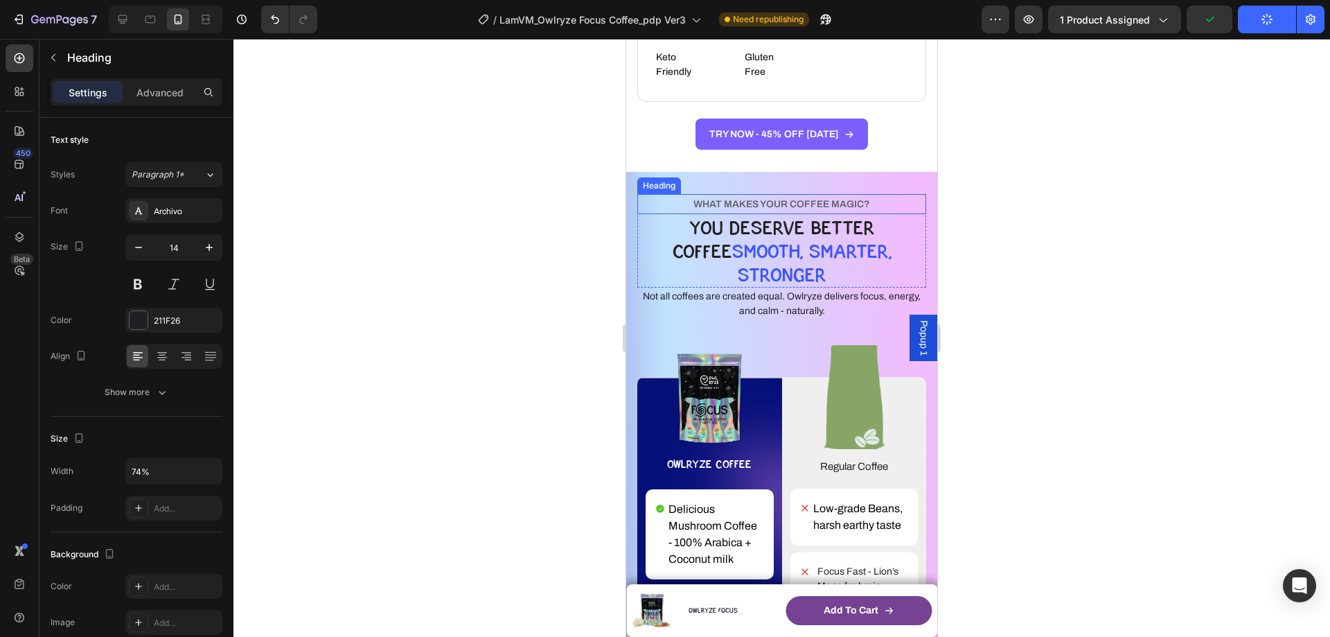
scroll to position [2910, 0]
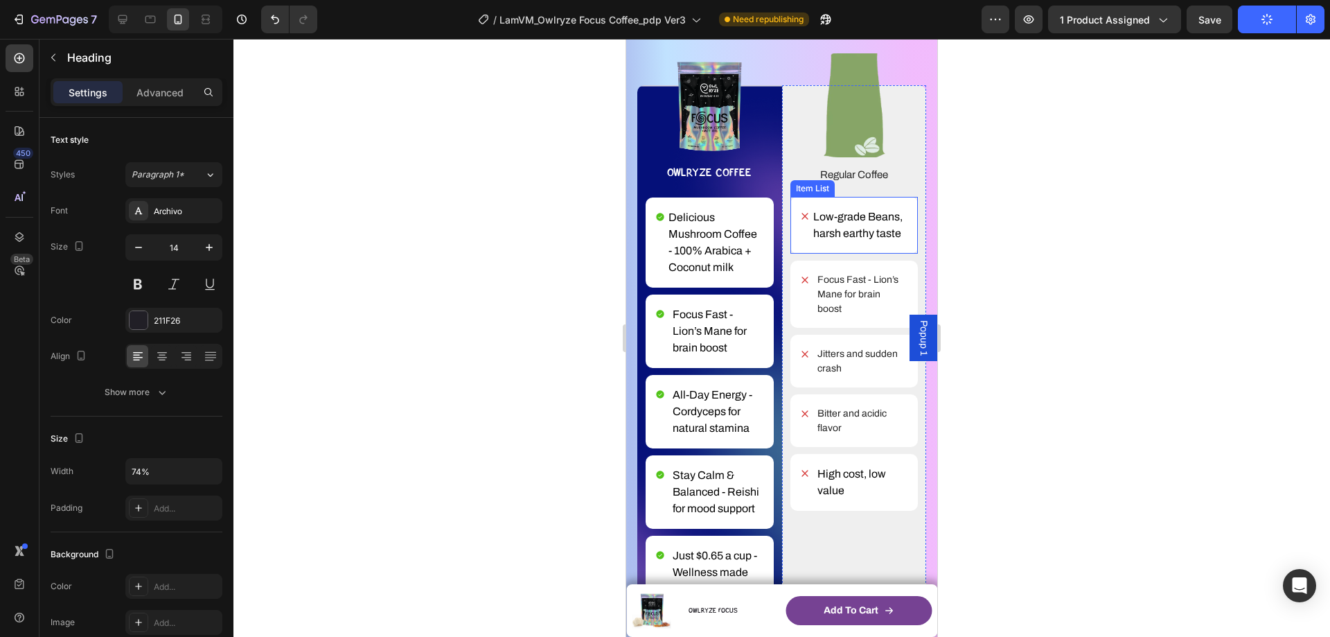
click at [846, 211] on span "Low-grade Beans, harsh earthy taste" at bounding box center [858, 225] width 89 height 28
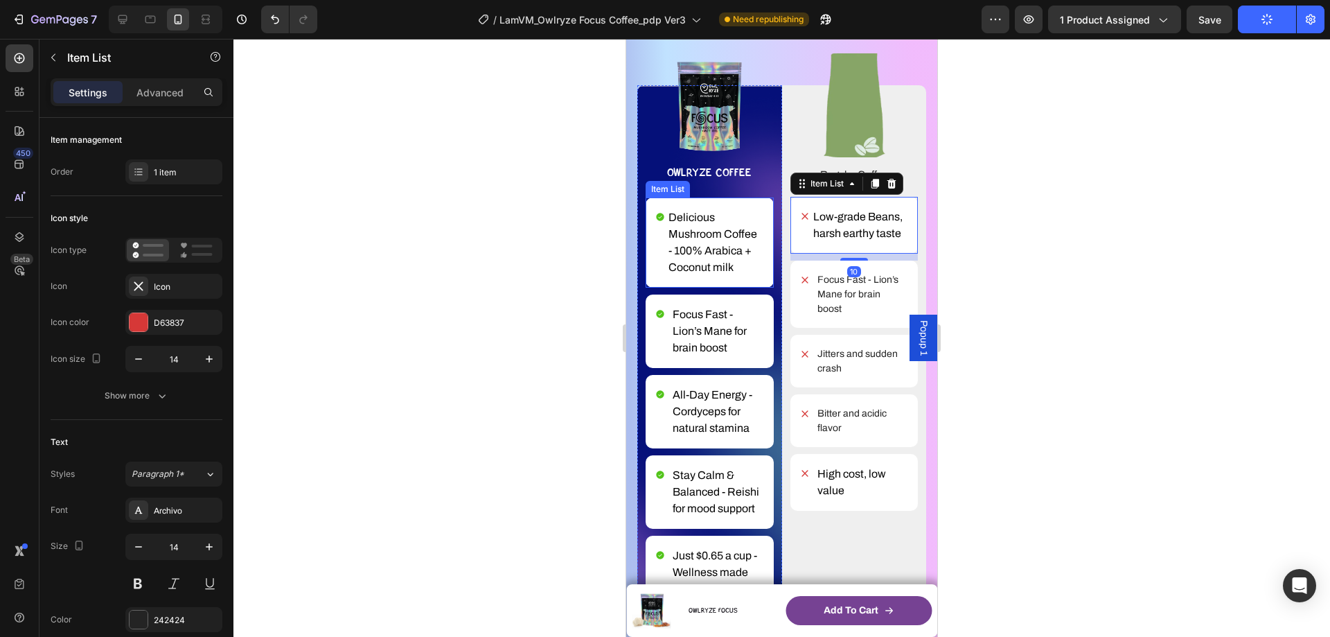
click at [692, 234] on p "Delicious Mushroom Coffee - 100% Arabica + Coconut milk" at bounding box center [716, 242] width 94 height 67
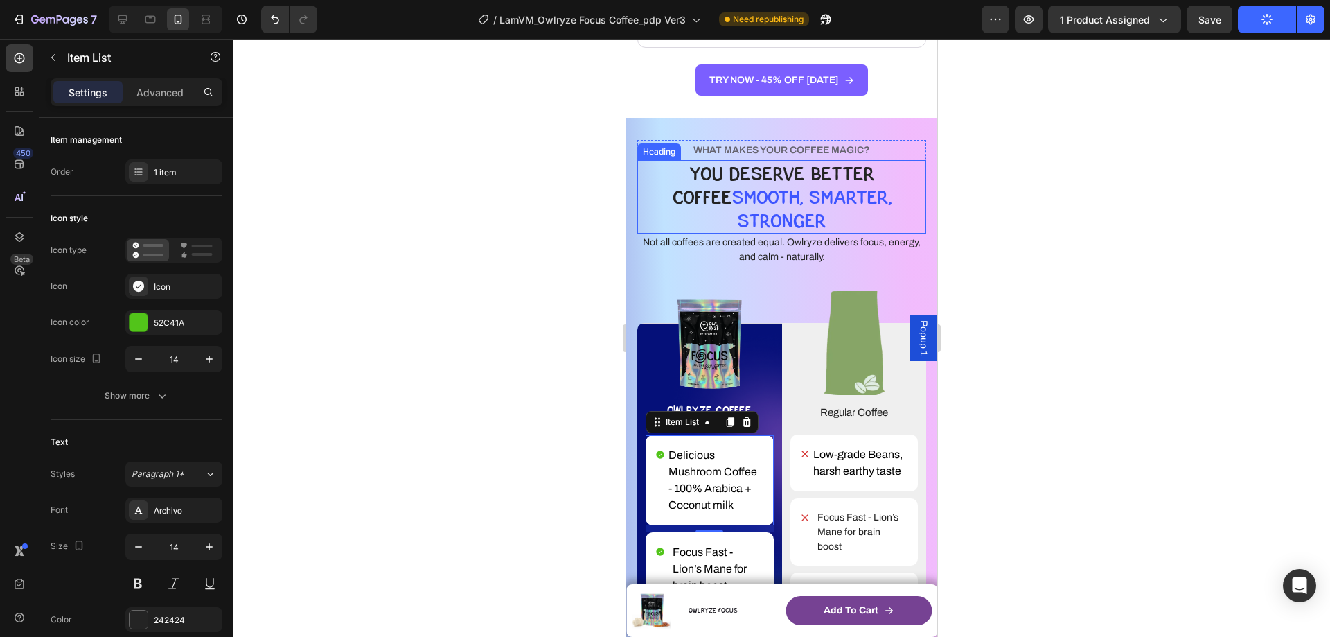
scroll to position [2772, 0]
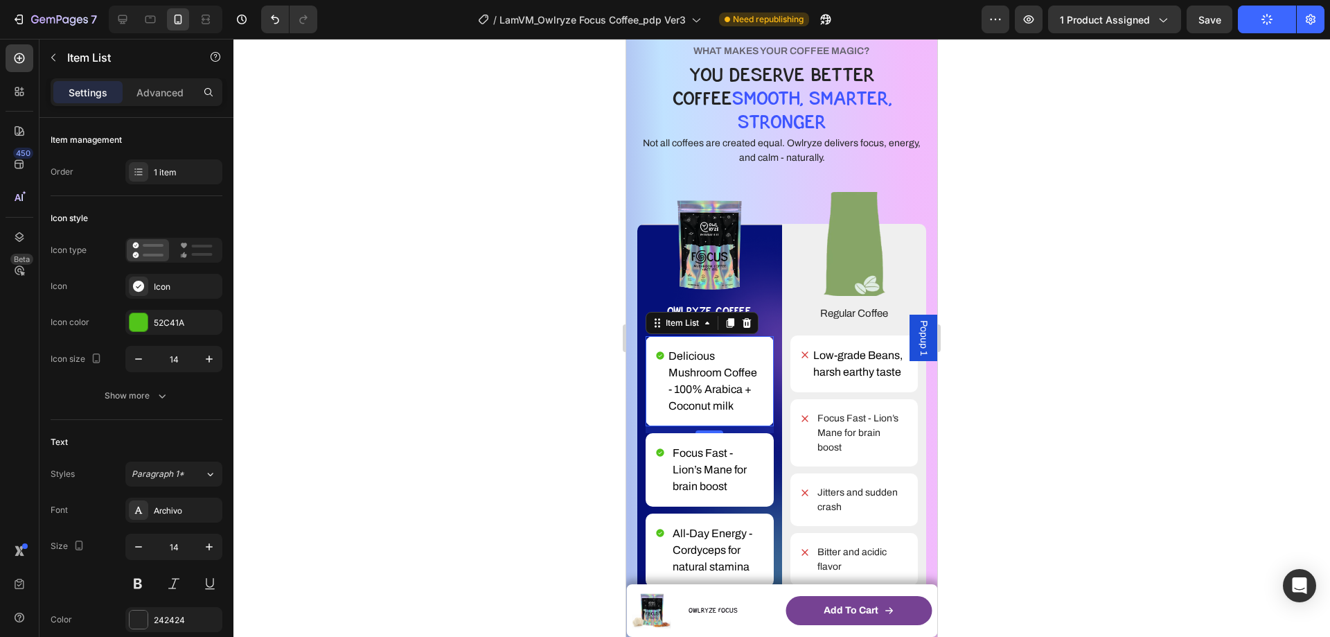
click at [981, 239] on div at bounding box center [782, 338] width 1097 height 598
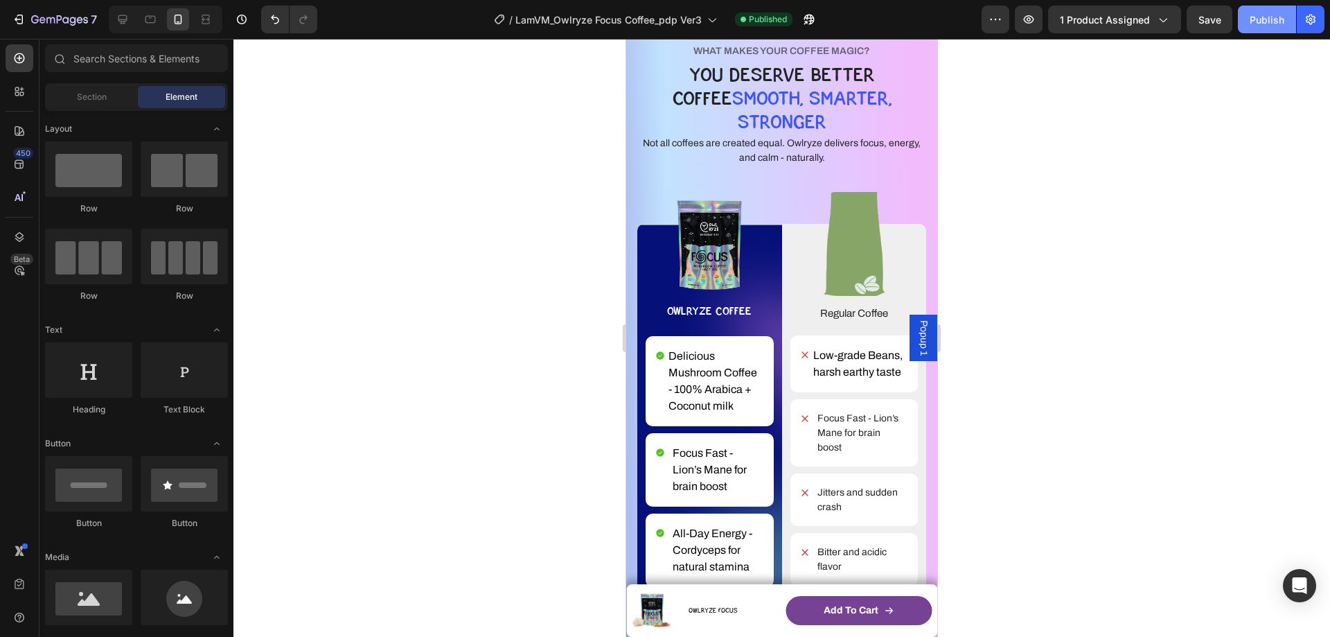
click at [1272, 20] on div "Publish" at bounding box center [1267, 19] width 35 height 15
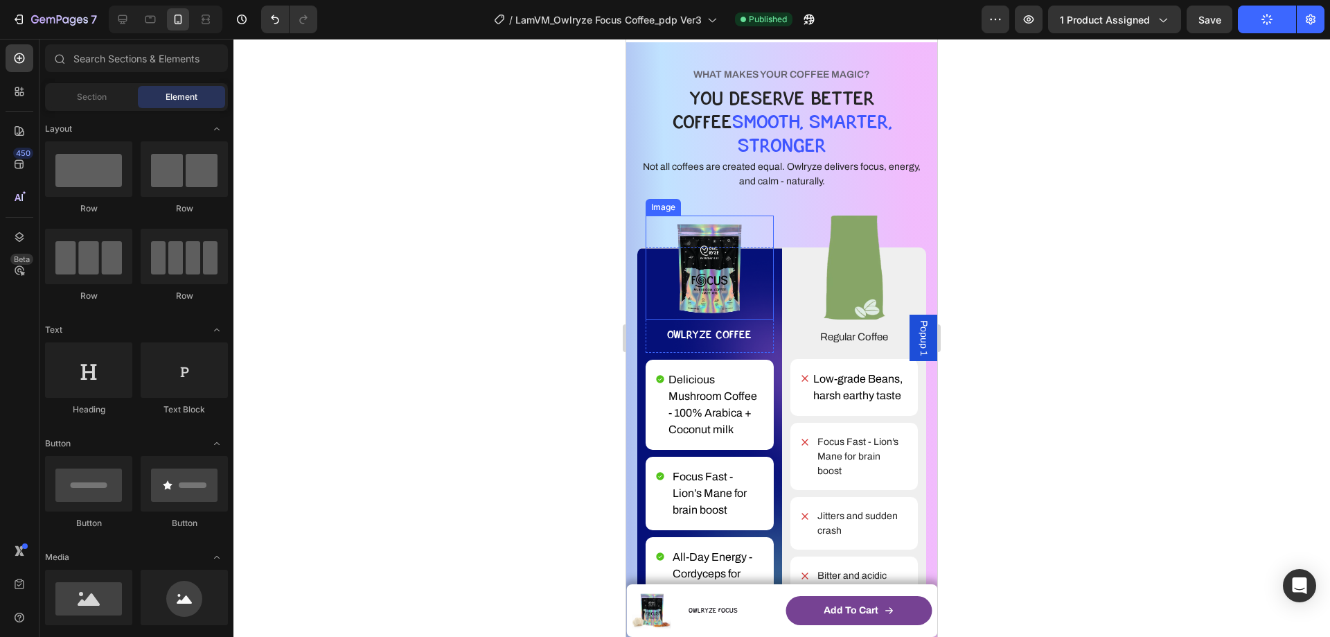
scroll to position [2633, 0]
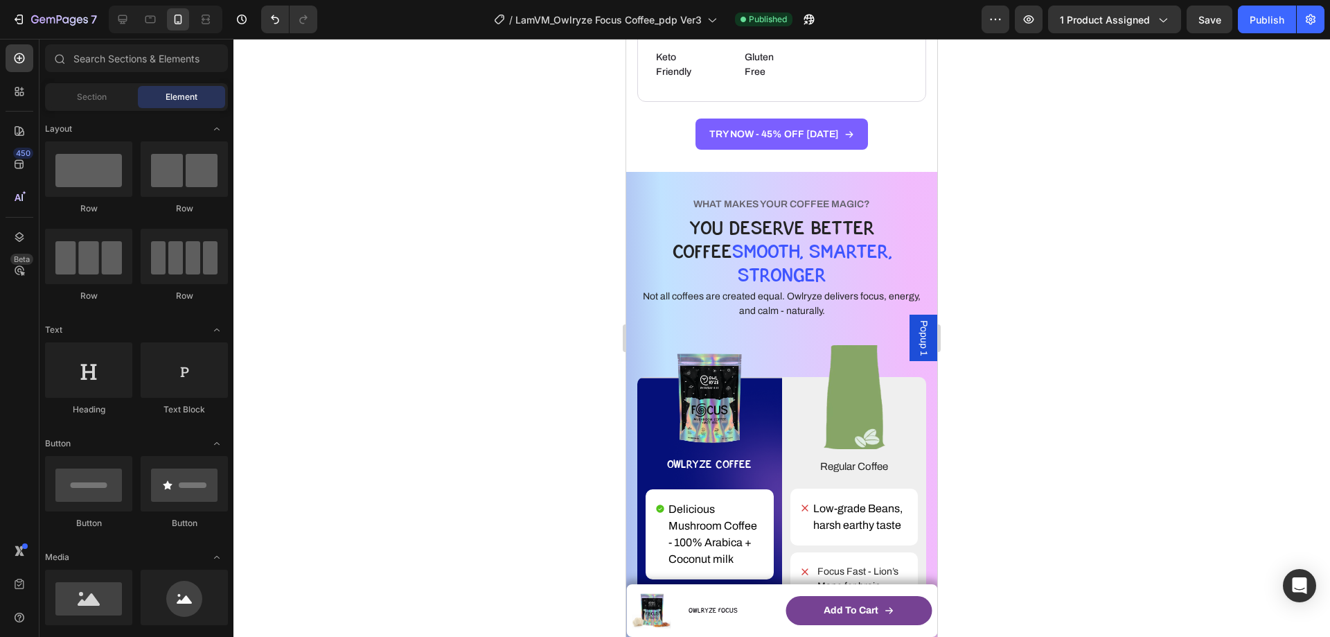
click at [373, 227] on div at bounding box center [782, 338] width 1097 height 598
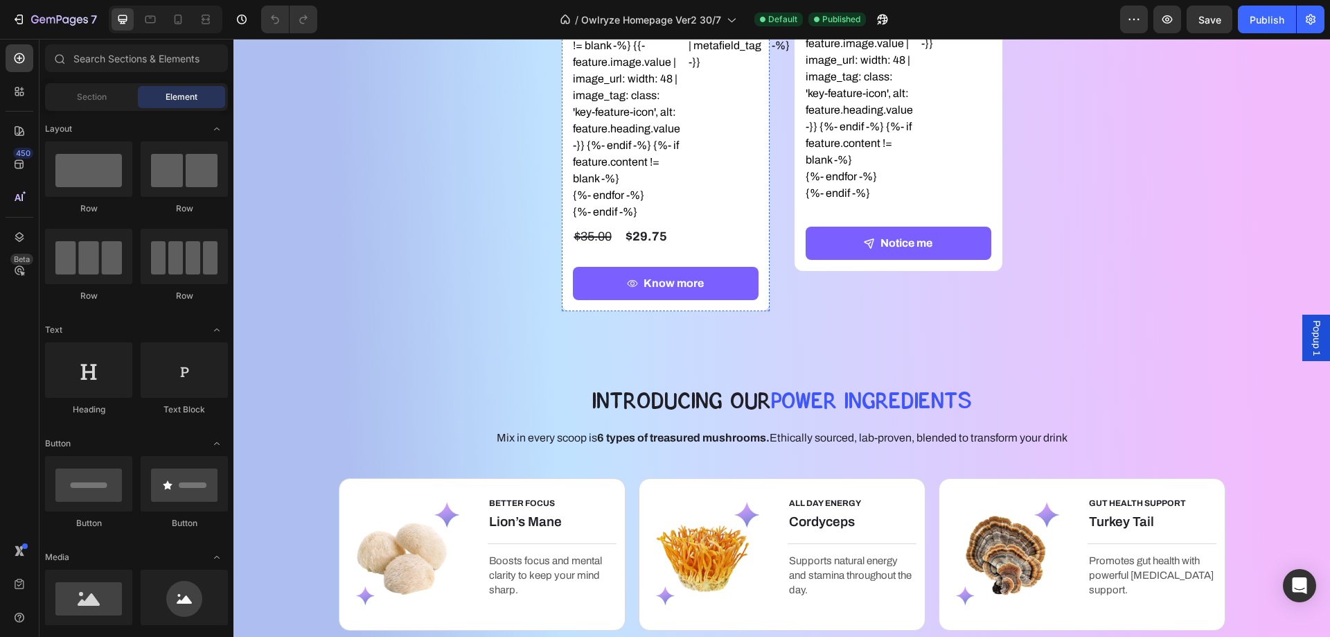
scroll to position [1524, 0]
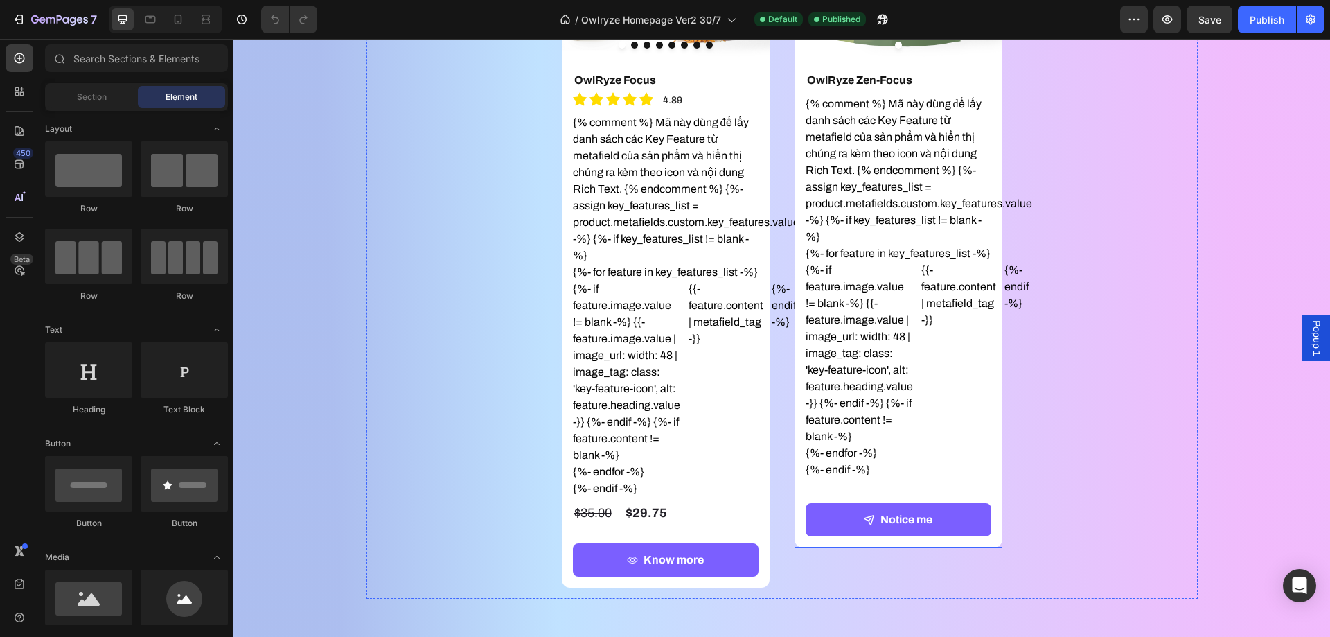
click at [800, 547] on div "Notice me Button" at bounding box center [899, 519] width 208 height 55
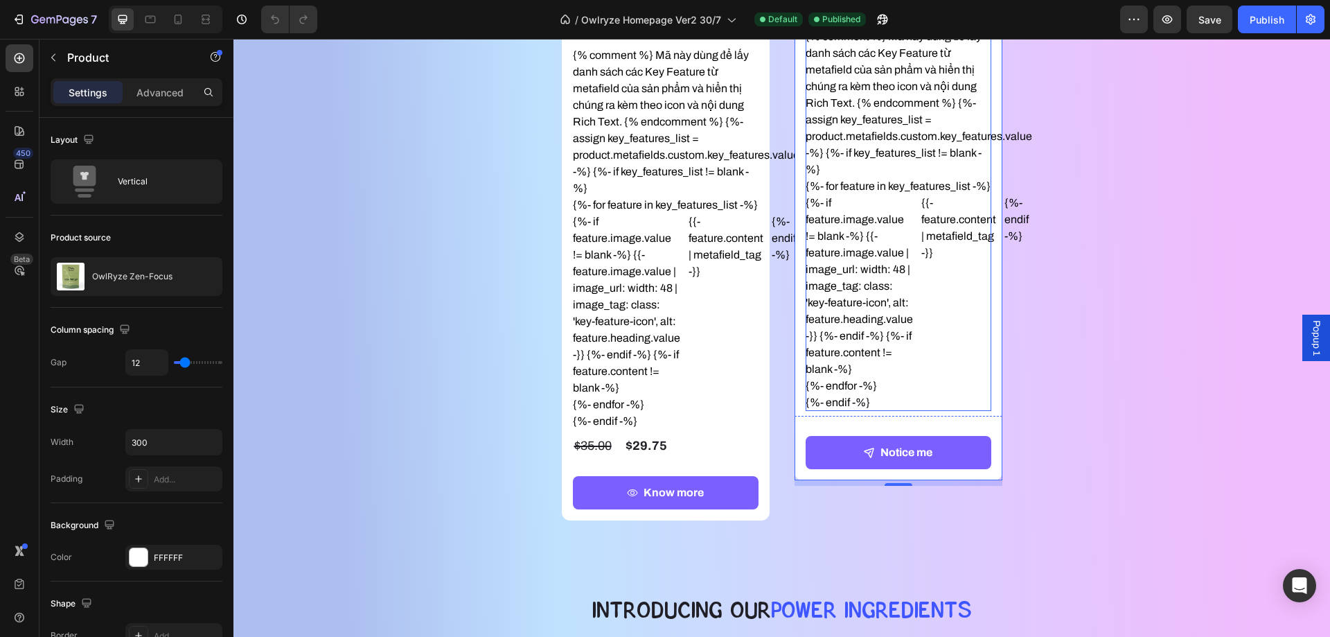
scroll to position [1594, 0]
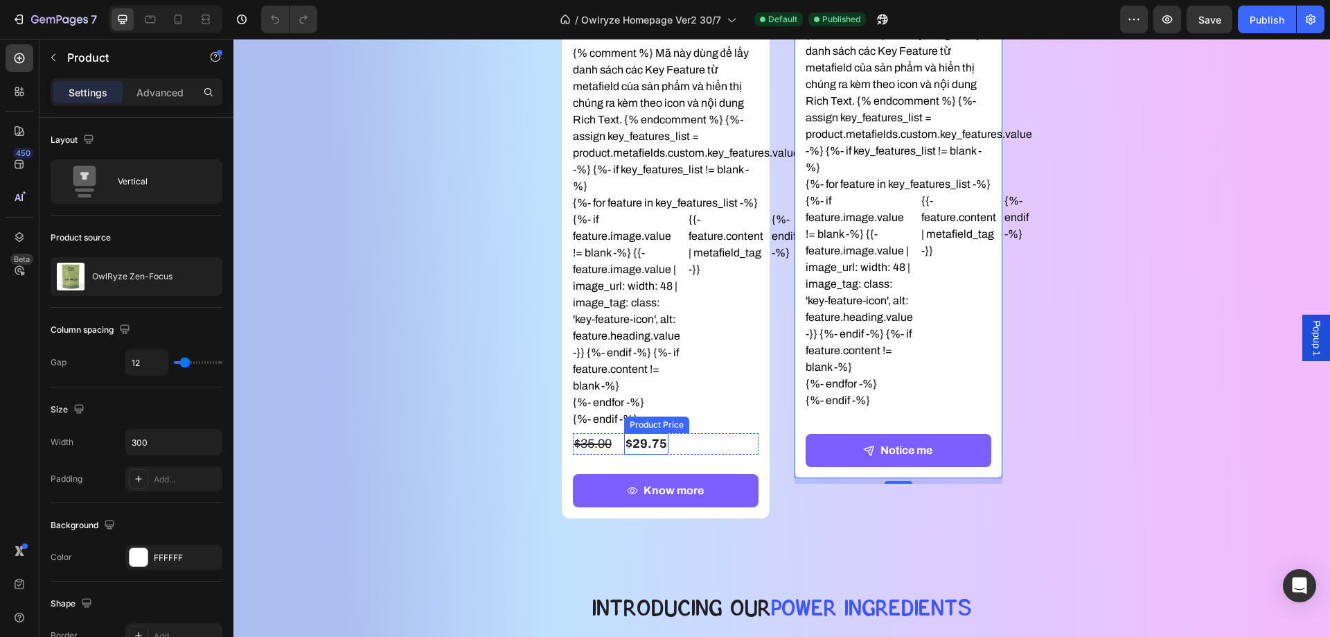
click at [657, 441] on div "$29.75" at bounding box center [646, 443] width 44 height 21
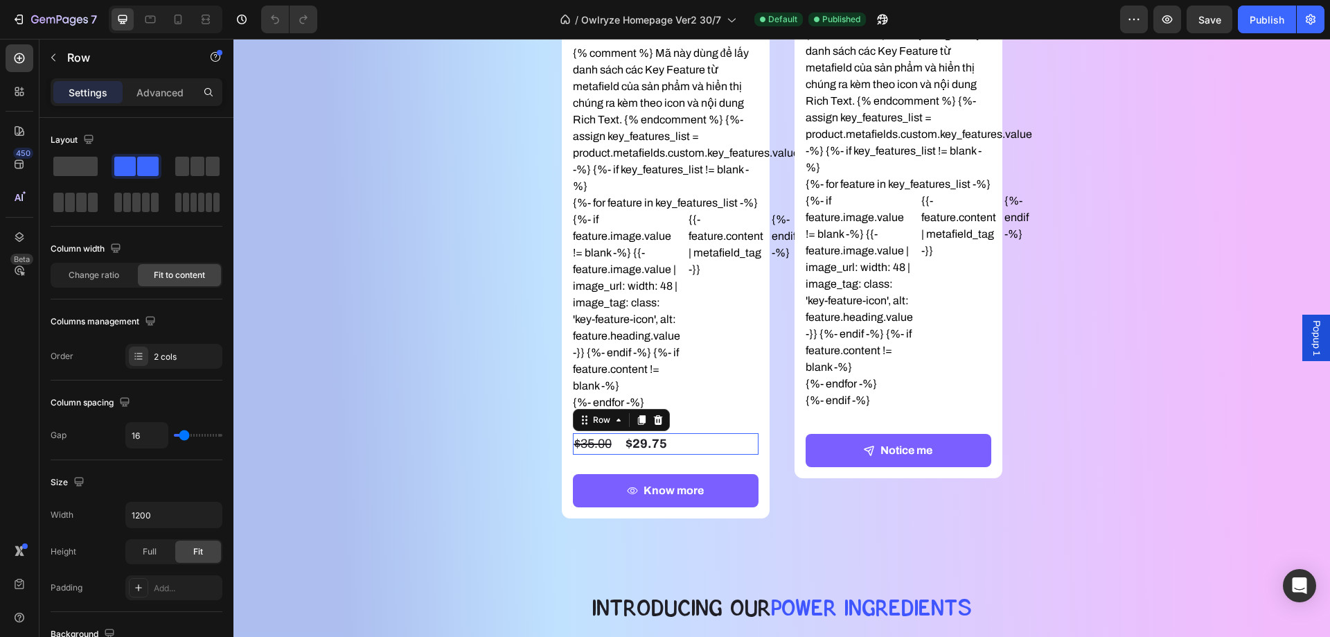
click at [683, 443] on div "$29.75 Product Price Product Price $35.00 Product Price Product Price Row 0" at bounding box center [666, 443] width 186 height 21
